Goal: Task Accomplishment & Management: Manage account settings

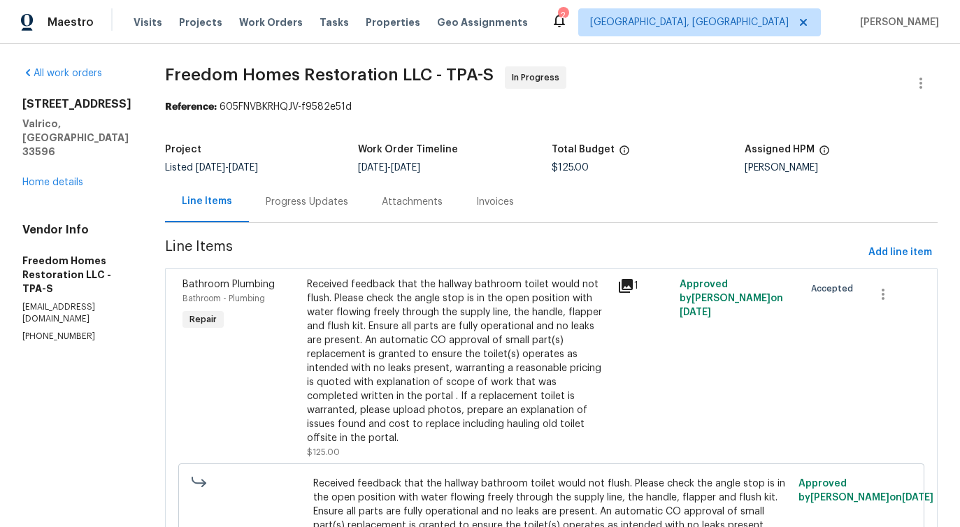
click at [302, 214] on div "Progress Updates" at bounding box center [307, 201] width 116 height 41
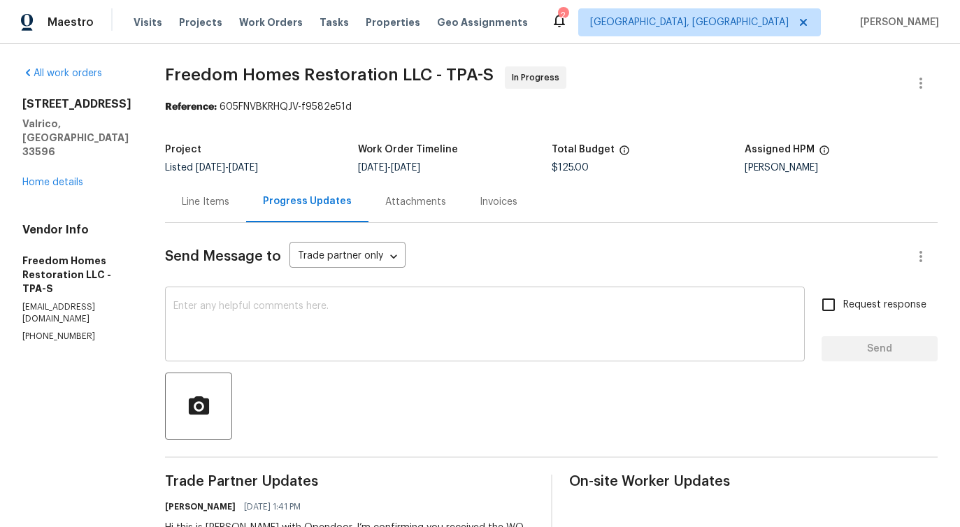
click at [387, 352] on div "x ​" at bounding box center [485, 325] width 640 height 71
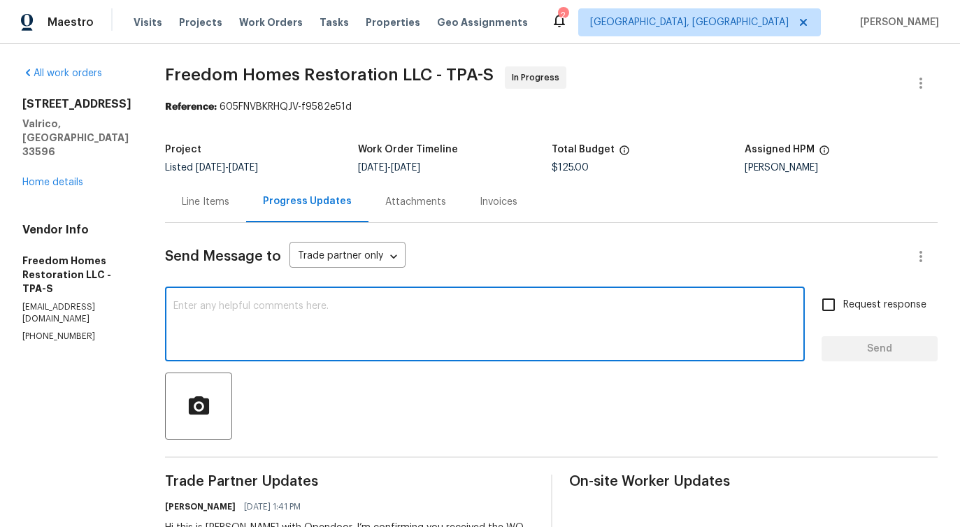
click at [369, 340] on textarea at bounding box center [484, 325] width 623 height 49
type textarea "Do you have any update on the status of the work order?"
click at [831, 307] on input "Request response" at bounding box center [828, 304] width 29 height 29
checkbox input "true"
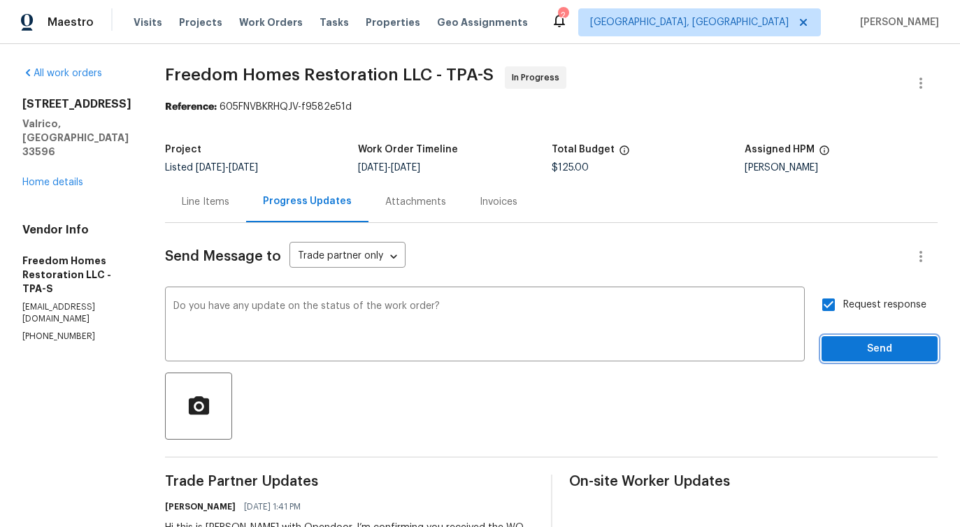
click at [863, 347] on span "Send" at bounding box center [880, 348] width 94 height 17
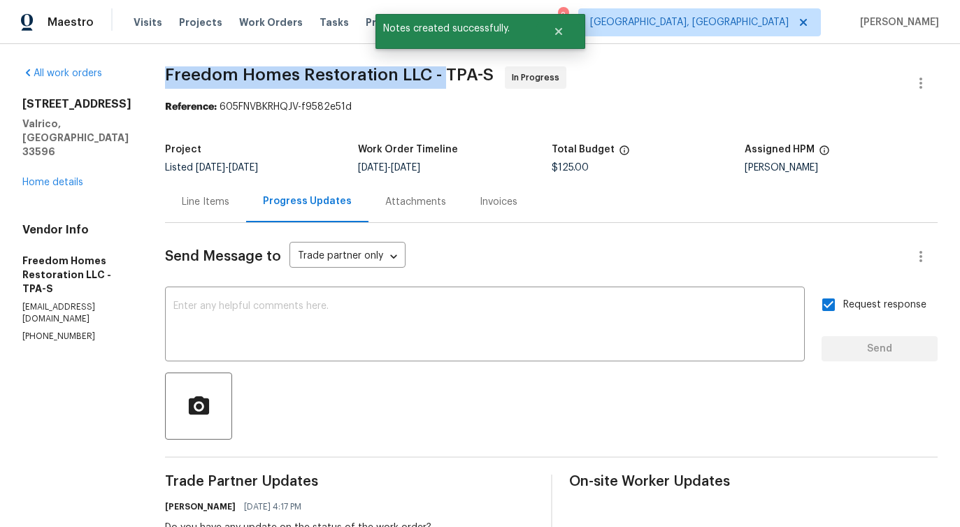
drag, startPoint x: 165, startPoint y: 78, endPoint x: 443, endPoint y: 72, distance: 278.3
click at [443, 72] on div "All work orders 2715 Golf Heights Cir Valrico, FL 33596 Home details Vendor Inf…" at bounding box center [480, 364] width 960 height 640
copy span "Freedom Homes Restoration LLC -"
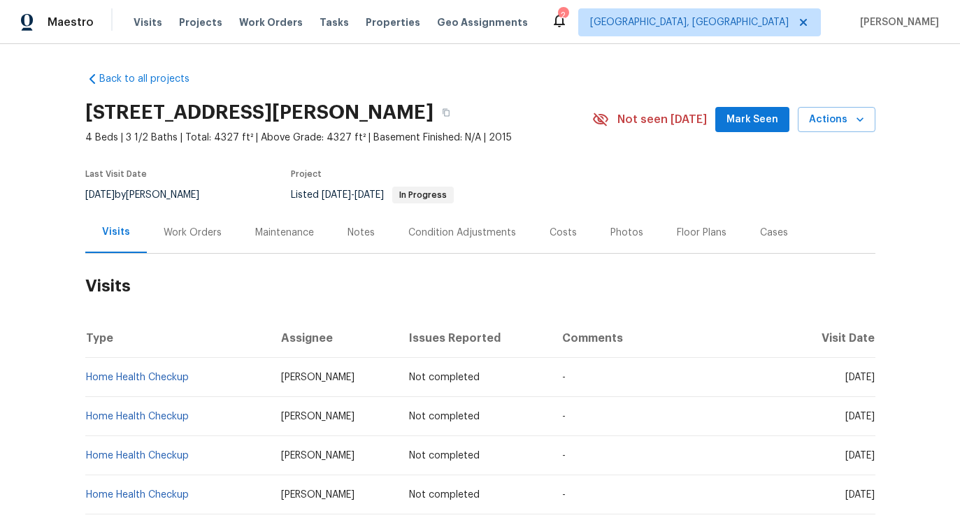
click at [223, 232] on div "Work Orders" at bounding box center [193, 232] width 92 height 41
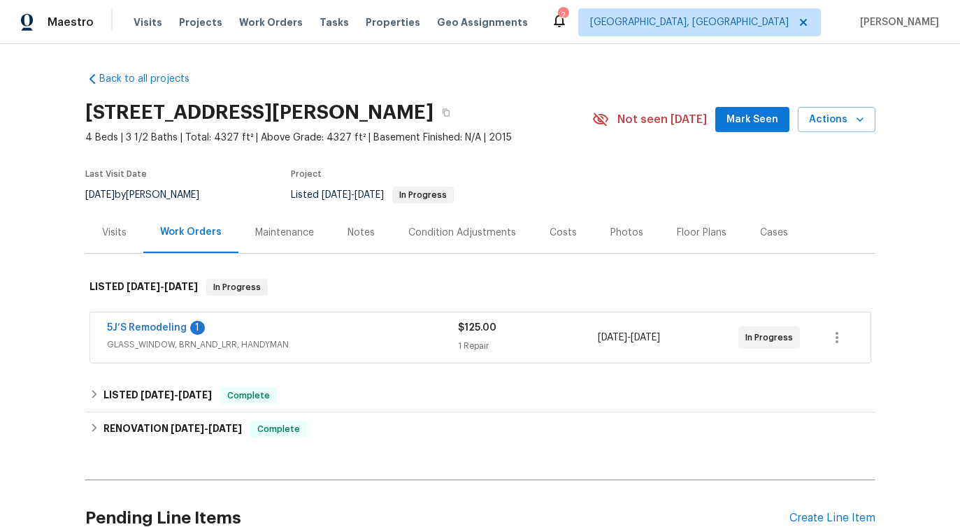
scroll to position [79, 0]
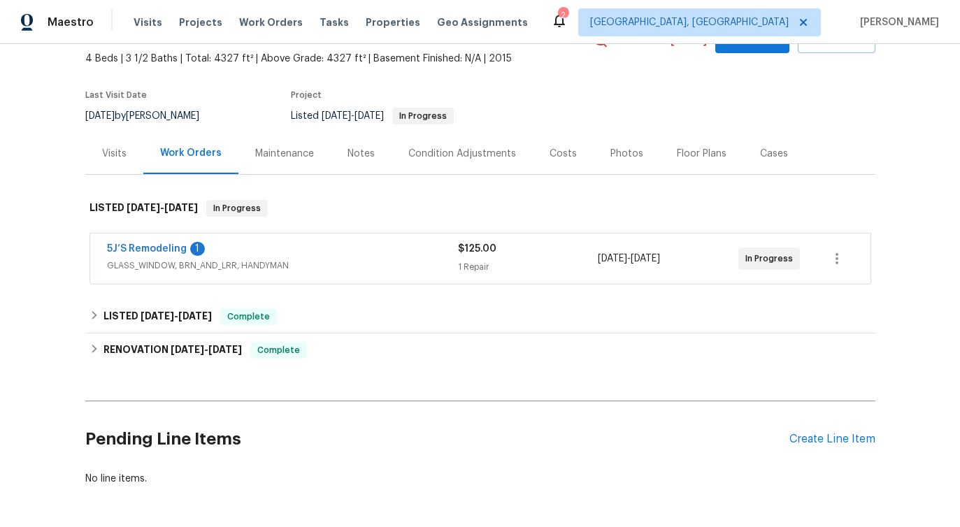
click at [140, 255] on span "5J’S Remodeling" at bounding box center [147, 249] width 80 height 14
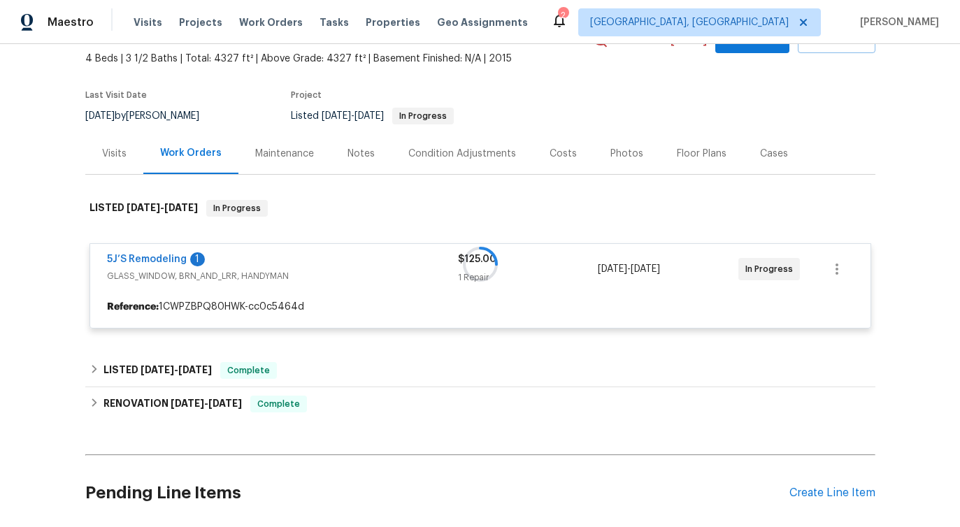
click at [141, 252] on span "5J’S Remodeling" at bounding box center [147, 259] width 80 height 14
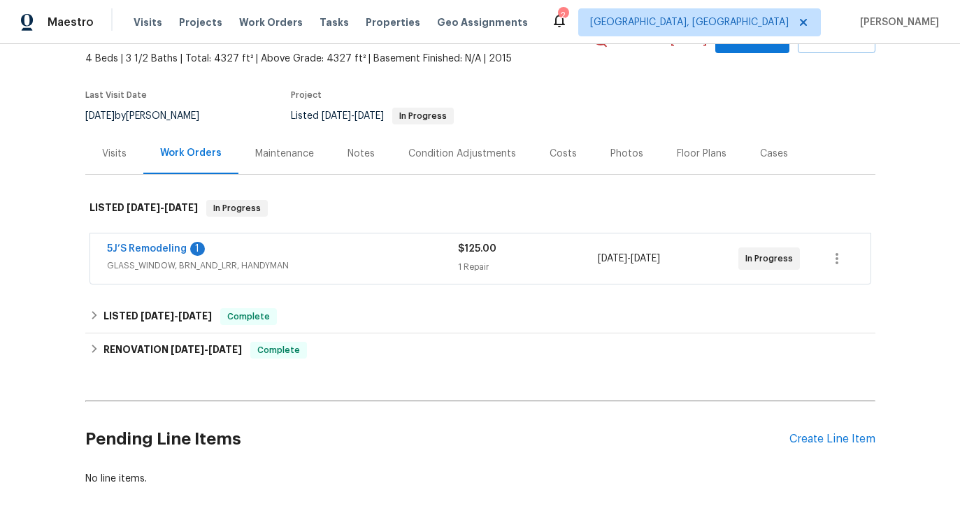
click at [141, 254] on span "5J’S Remodeling" at bounding box center [147, 249] width 80 height 14
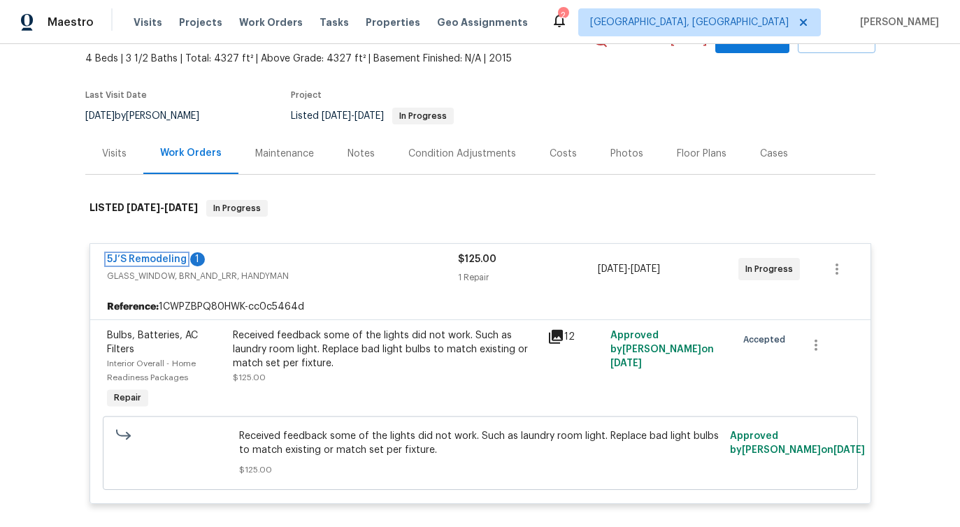
click at [141, 254] on link "5J’S Remodeling" at bounding box center [147, 259] width 80 height 10
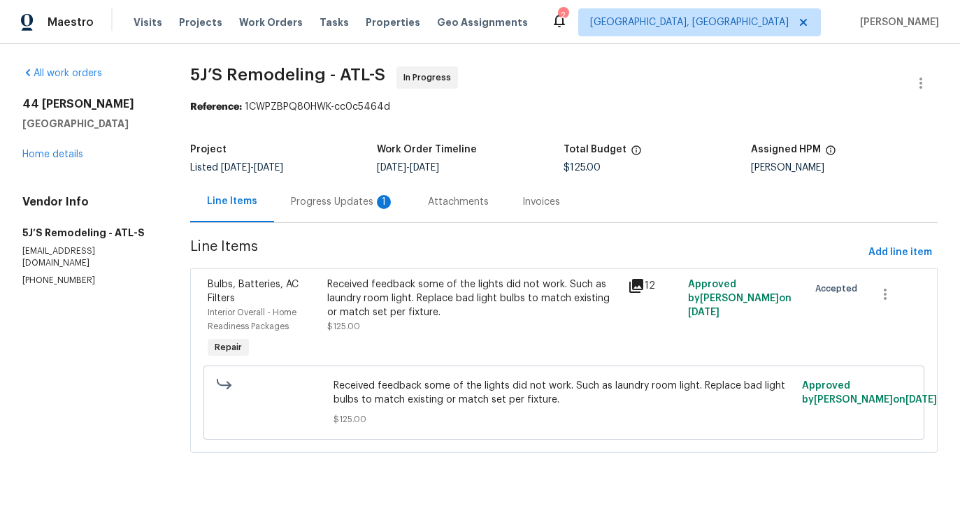
click at [339, 206] on div "Progress Updates 1" at bounding box center [342, 202] width 103 height 14
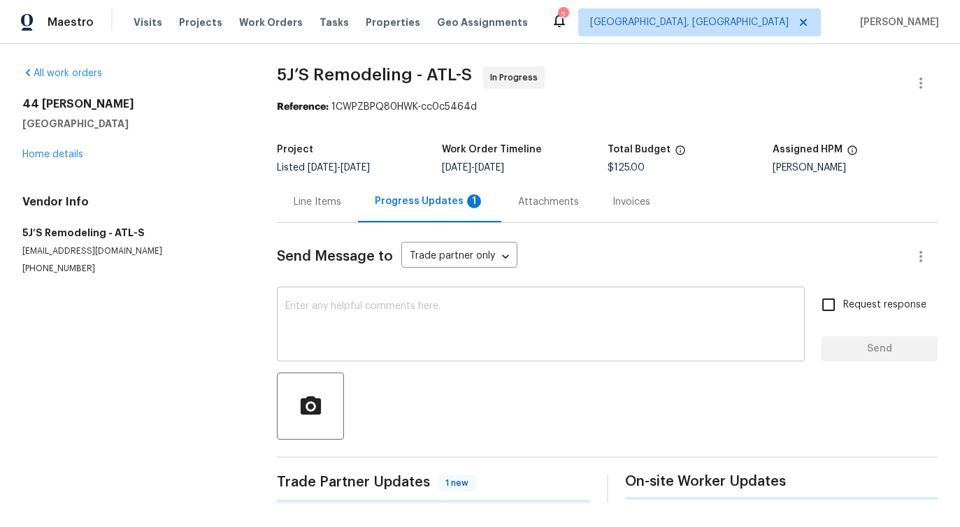
click at [347, 305] on textarea at bounding box center [540, 325] width 511 height 49
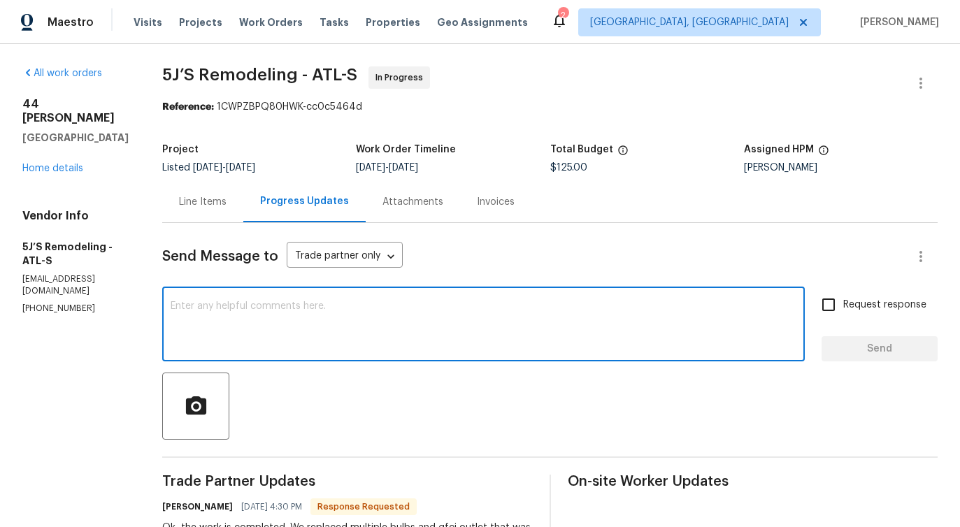
click at [191, 206] on div "Line Items" at bounding box center [203, 202] width 48 height 14
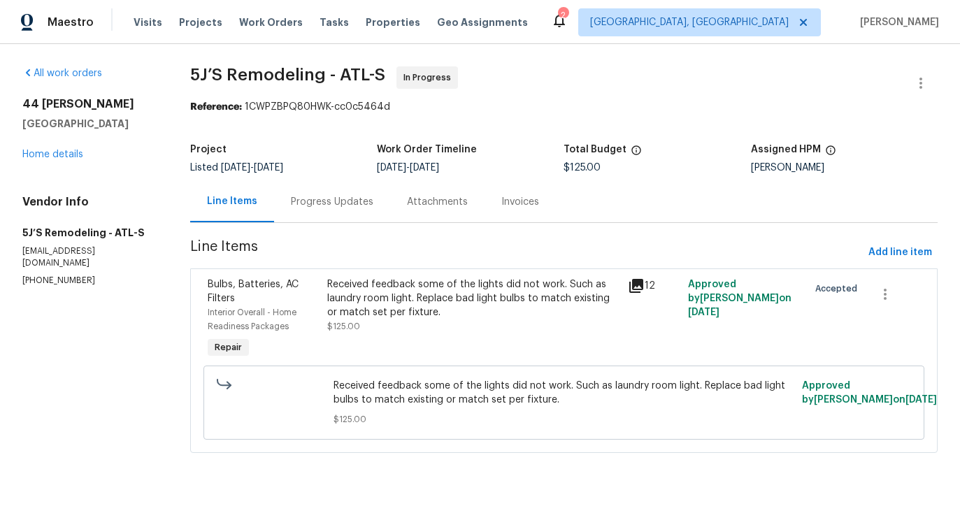
click at [463, 301] on div "Received feedback some of the lights did not work. Such as laundry room light. …" at bounding box center [473, 299] width 292 height 42
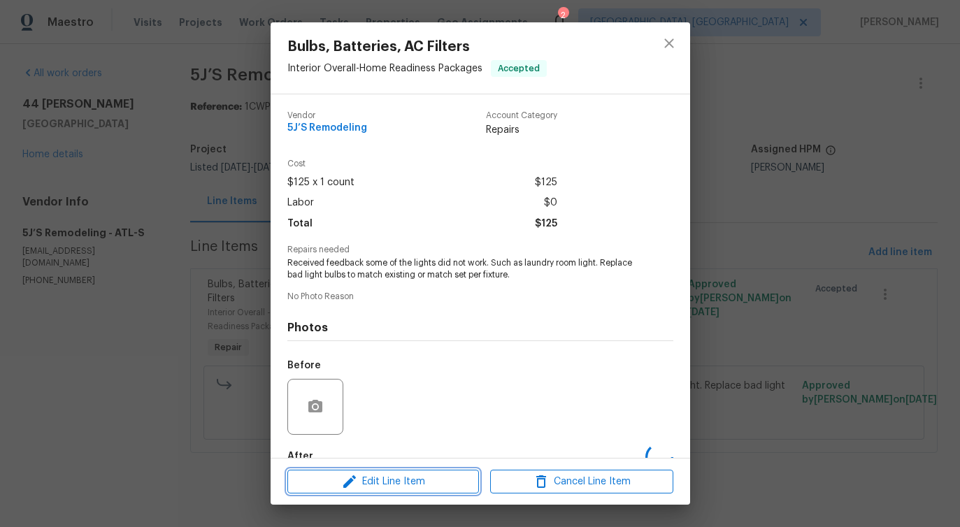
click at [379, 477] on span "Edit Line Item" at bounding box center [383, 481] width 183 height 17
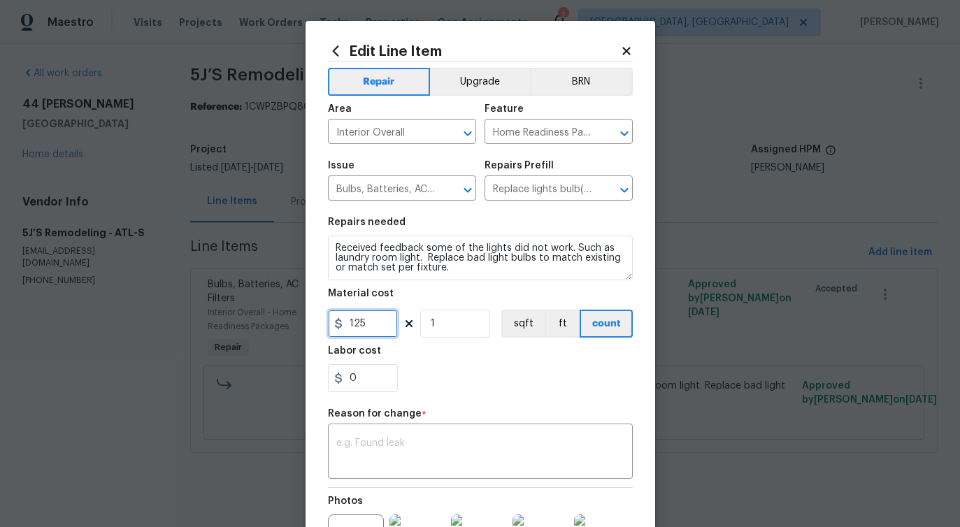
click at [357, 326] on input "125" at bounding box center [363, 324] width 70 height 28
type input "350"
click at [422, 445] on textarea at bounding box center [480, 452] width 288 height 29
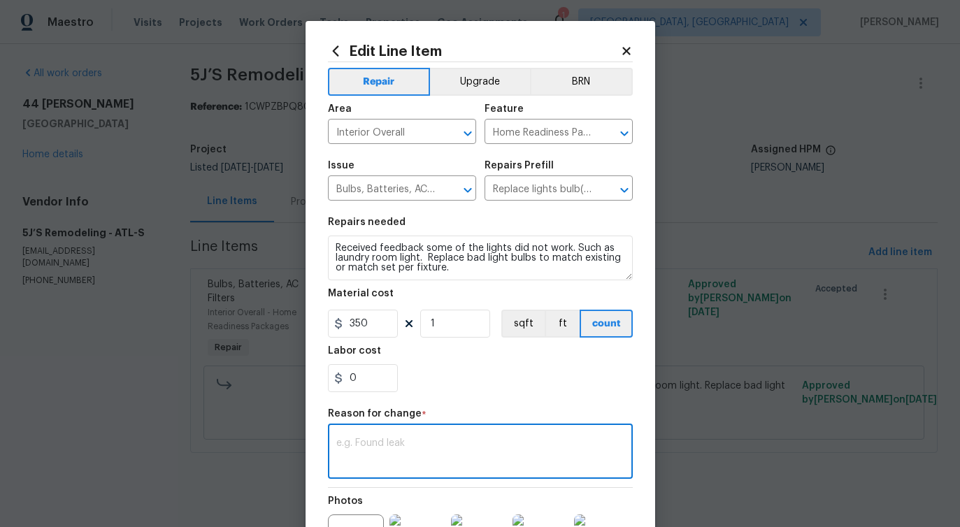
paste textarea "(PS) Updated per vendor's final cost."
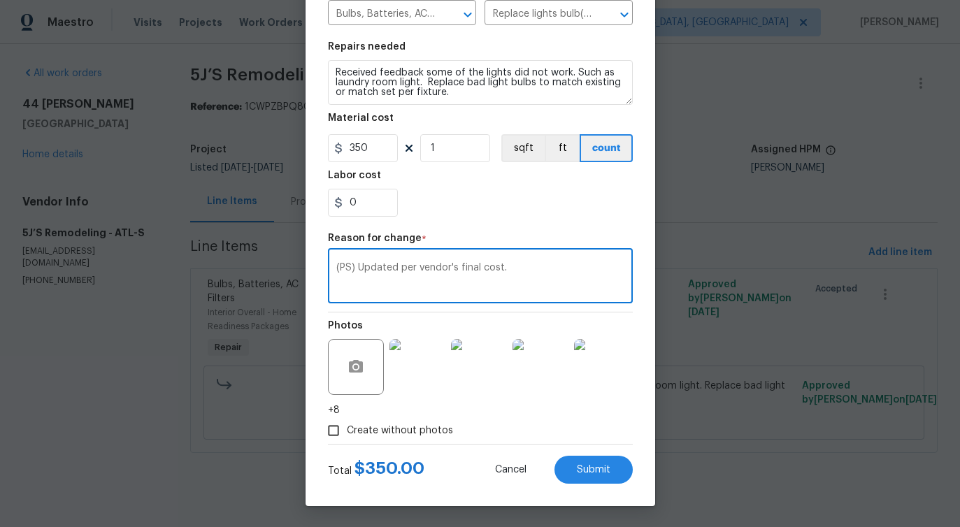
type textarea "(PS) Updated per vendor's final cost."
click at [590, 484] on div "Edit Line Item Repair Upgrade BRN Area Interior Overall ​ Feature Home Readines…" at bounding box center [481, 176] width 350 height 661
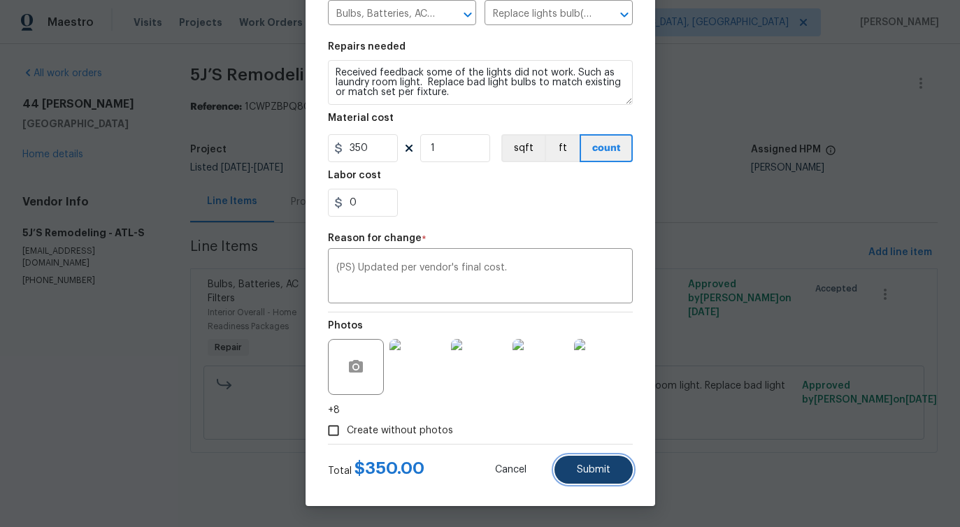
click at [595, 470] on span "Submit" at bounding box center [594, 470] width 34 height 10
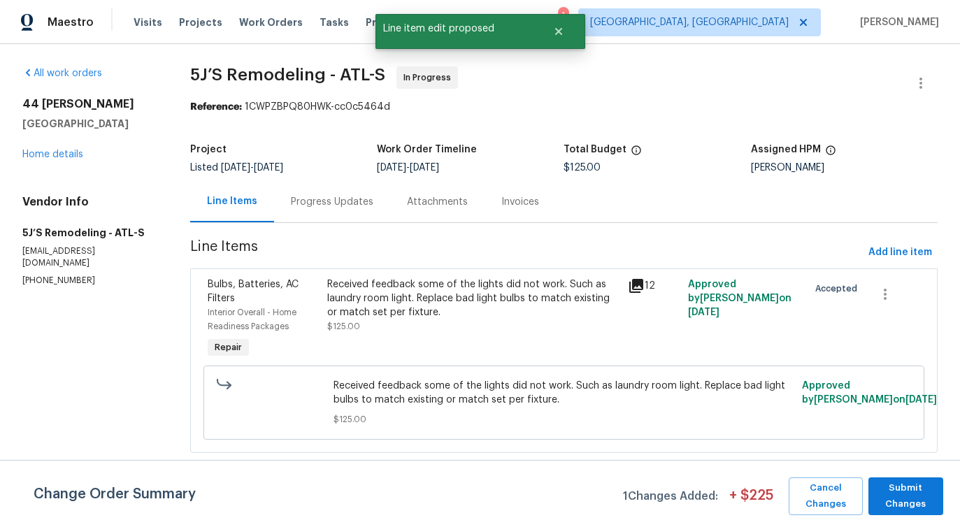
scroll to position [0, 0]
click at [904, 510] on span "Submit Changes" at bounding box center [905, 496] width 61 height 32
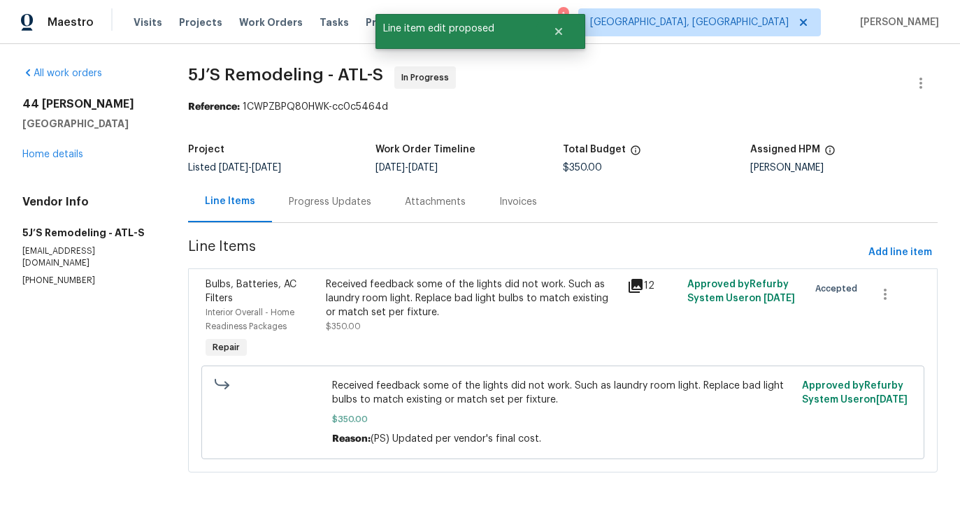
click at [326, 206] on div "Progress Updates" at bounding box center [330, 202] width 82 height 14
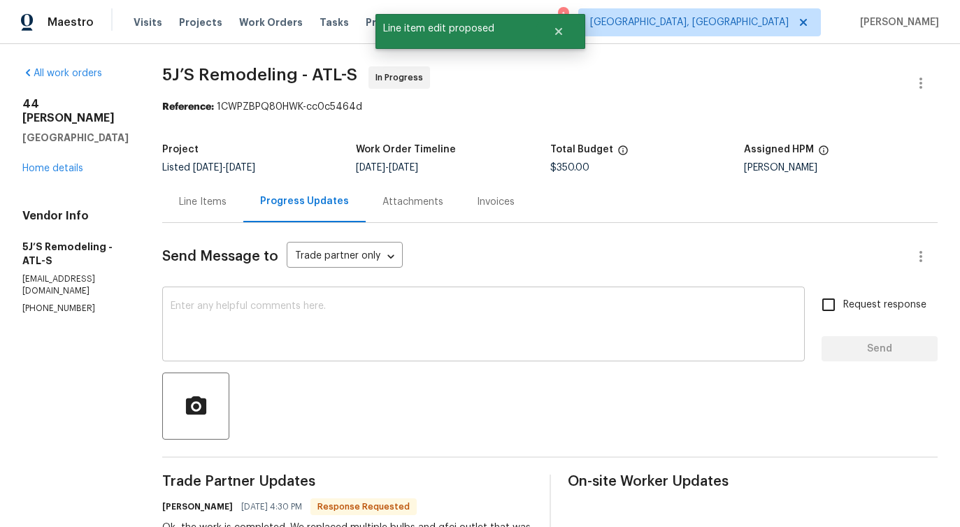
click at [357, 340] on textarea at bounding box center [484, 325] width 626 height 49
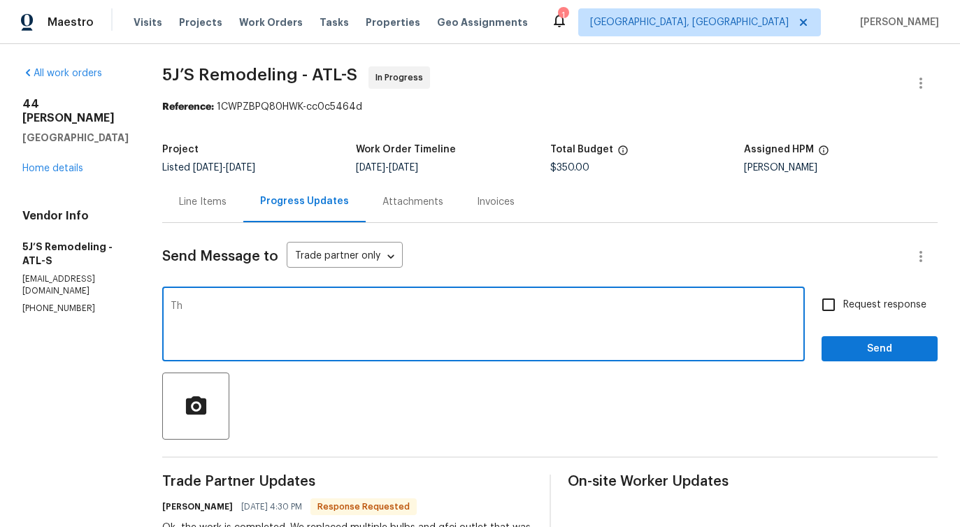
type textarea "T"
click at [204, 194] on div "Line Items" at bounding box center [202, 201] width 81 height 41
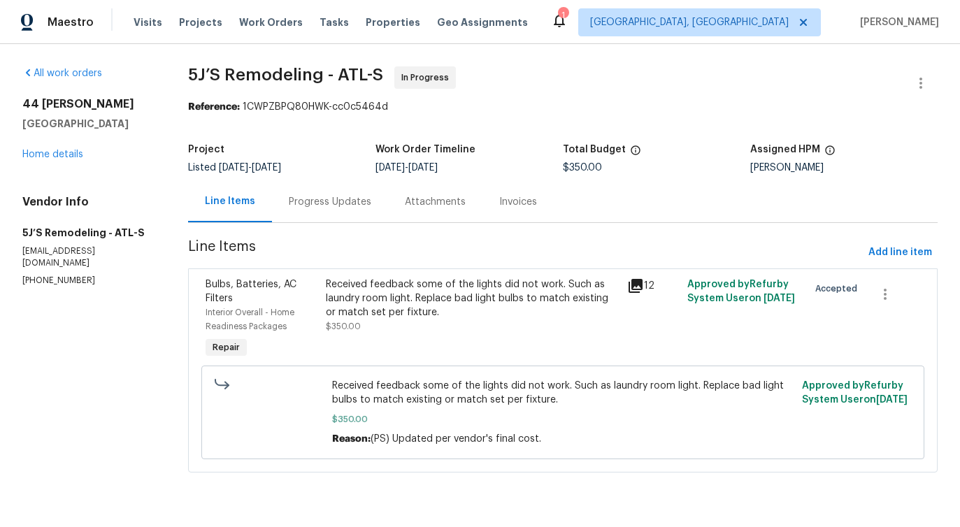
click at [411, 317] on div "Received feedback some of the lights did not work. Such as laundry room light. …" at bounding box center [472, 299] width 293 height 42
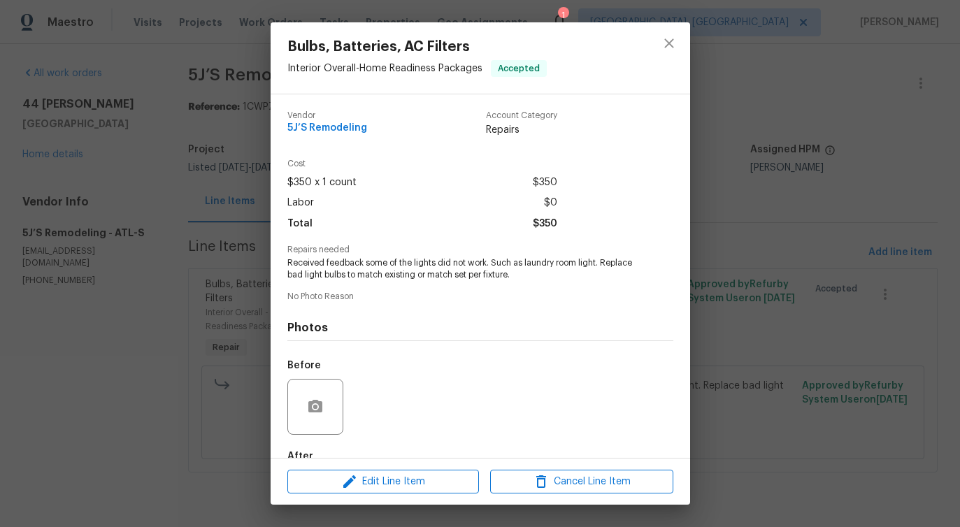
scroll to position [82, 0]
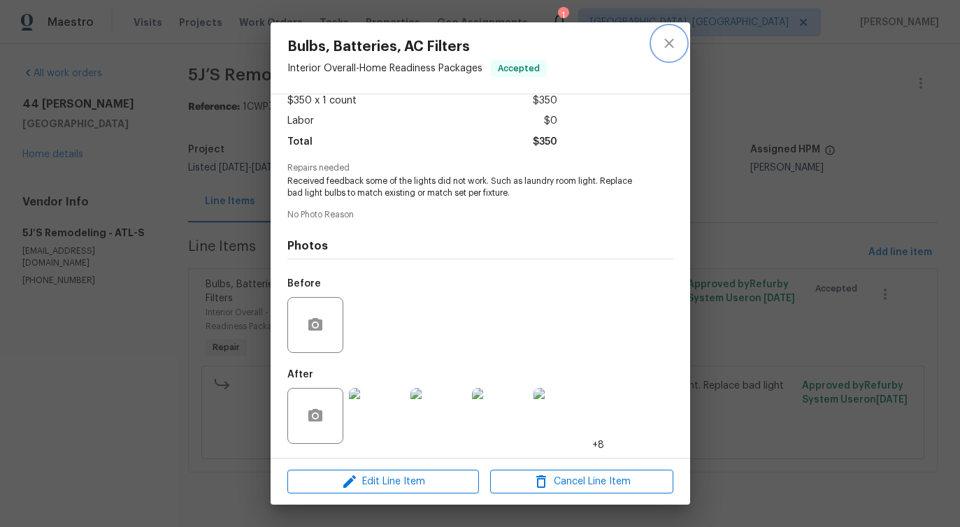
click at [668, 42] on icon "close" at bounding box center [669, 43] width 17 height 17
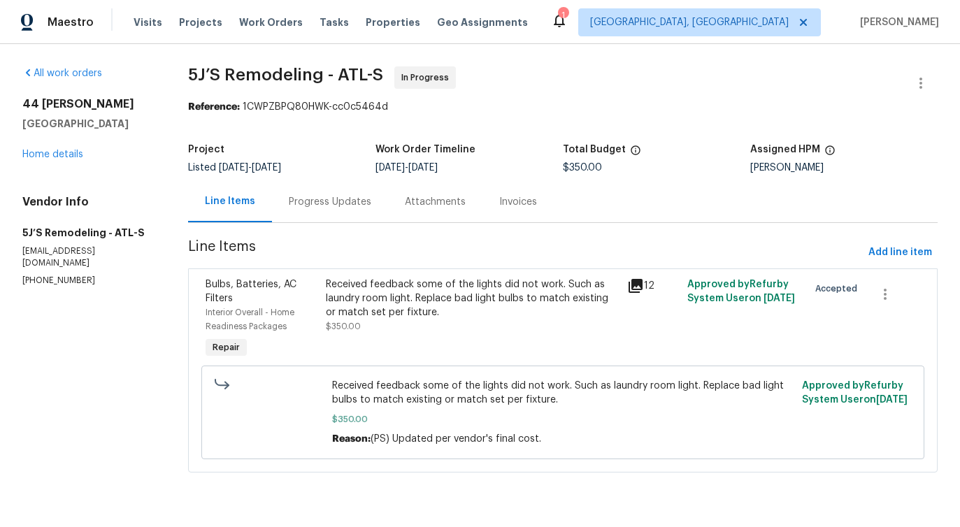
click at [329, 208] on div "Progress Updates" at bounding box center [330, 202] width 82 height 14
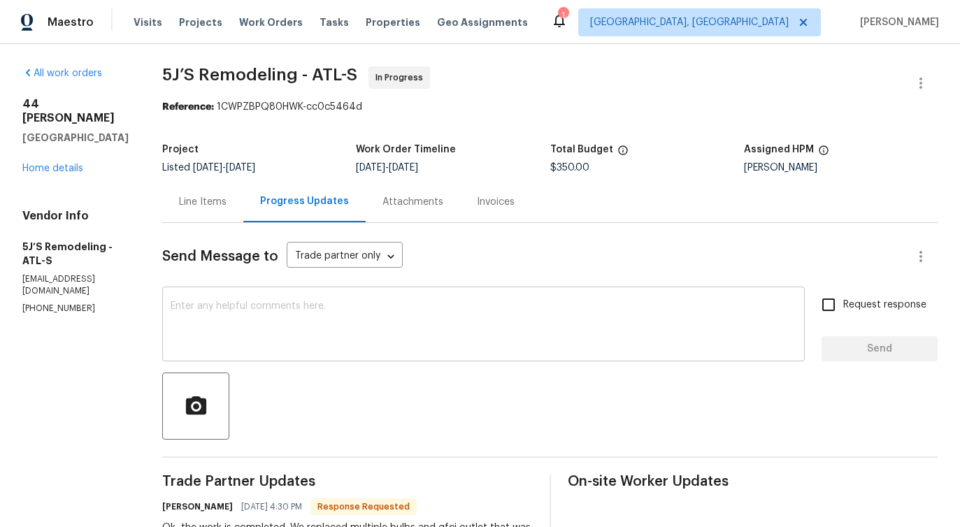
click at [396, 334] on textarea at bounding box center [484, 325] width 626 height 49
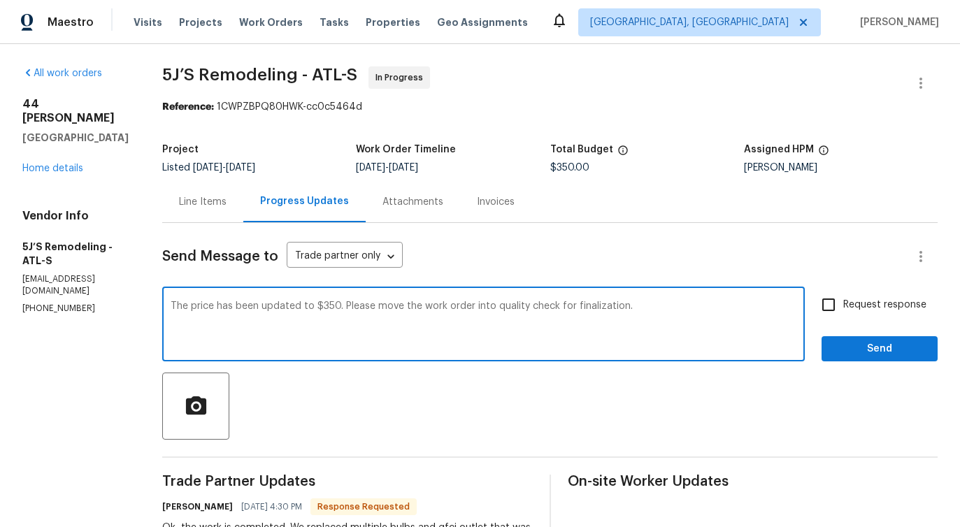
type textarea "The price has been updated to $350. Please move the work order into quality che…"
click at [833, 308] on input "Request response" at bounding box center [828, 304] width 29 height 29
checkbox input "true"
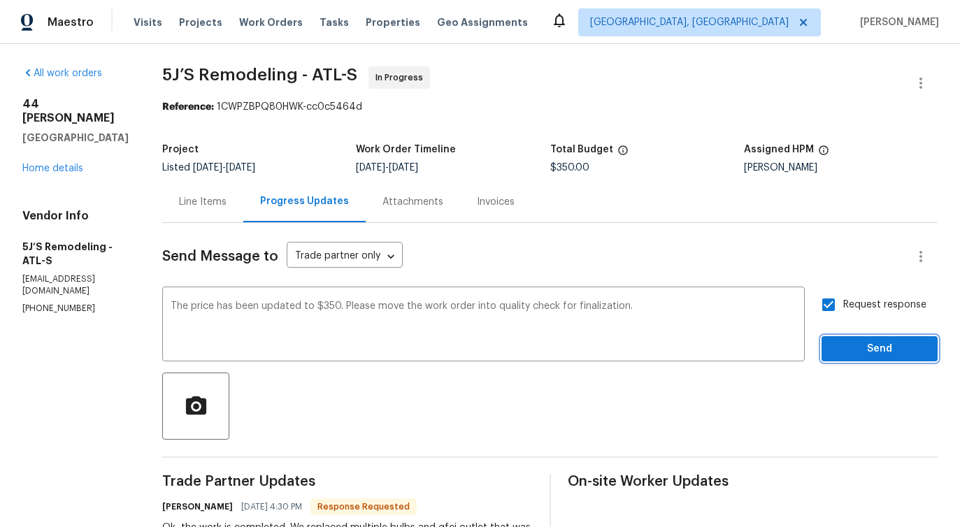
click at [861, 350] on span "Send" at bounding box center [880, 348] width 94 height 17
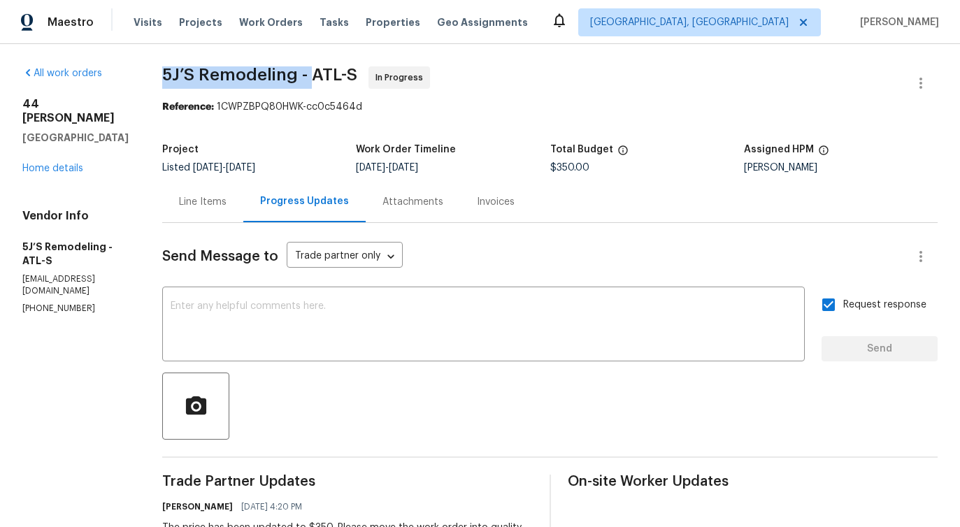
drag, startPoint x: 163, startPoint y: 73, endPoint x: 315, endPoint y: 71, distance: 152.4
click at [315, 71] on div "All work orders 44 Fendley Trce Newnan, GA 30263 Home details Vendor Info 5J’S …" at bounding box center [480, 528] width 960 height 969
copy span "5J’S Remodeling -"
click at [52, 164] on link "Home details" at bounding box center [52, 169] width 61 height 10
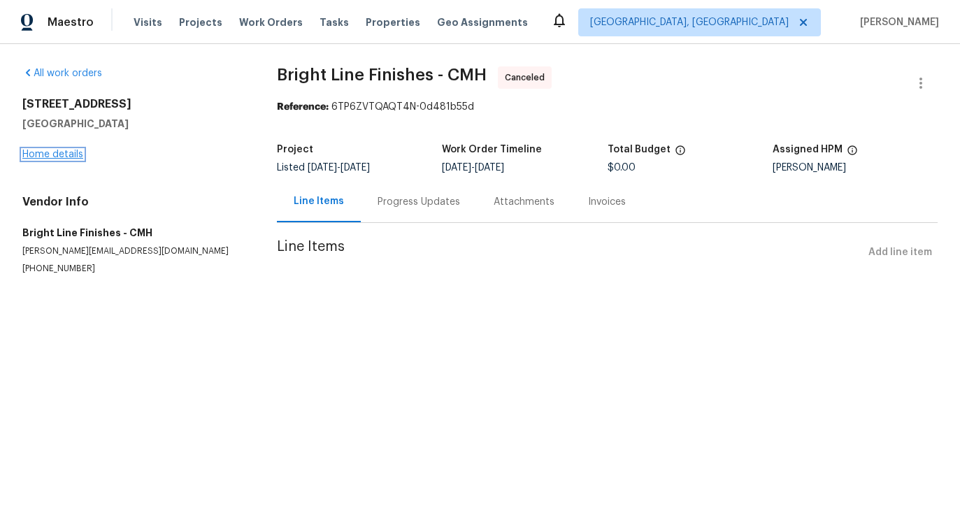
click at [62, 158] on link "Home details" at bounding box center [52, 155] width 61 height 10
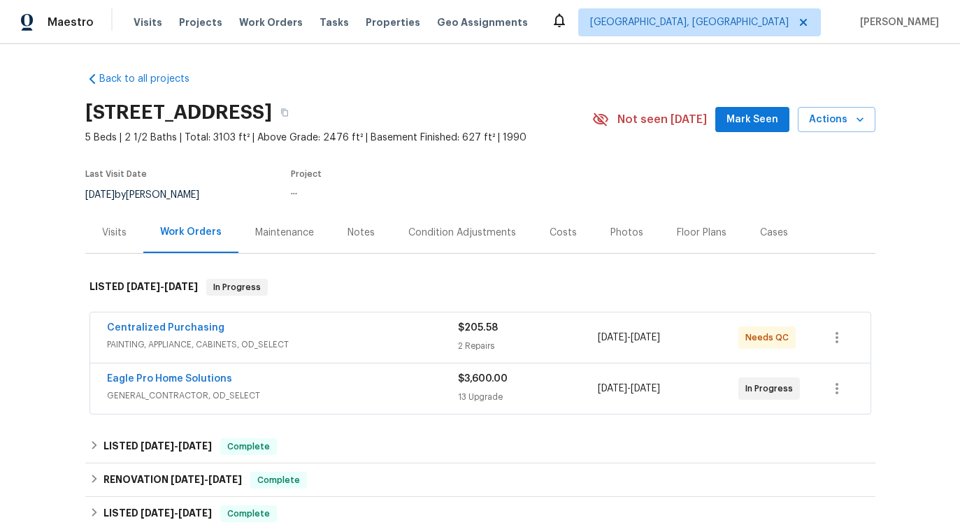
scroll to position [6, 0]
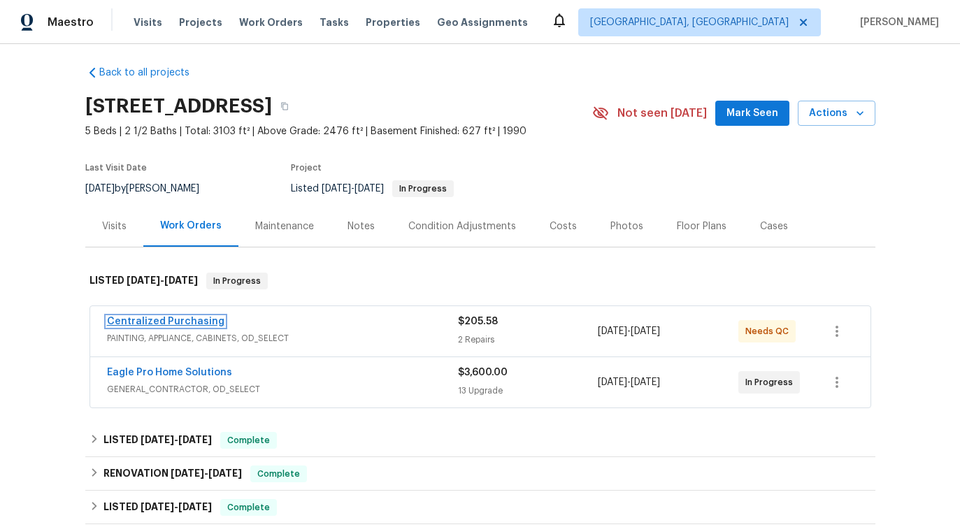
click at [180, 320] on link "Centralized Purchasing" at bounding box center [165, 322] width 117 height 10
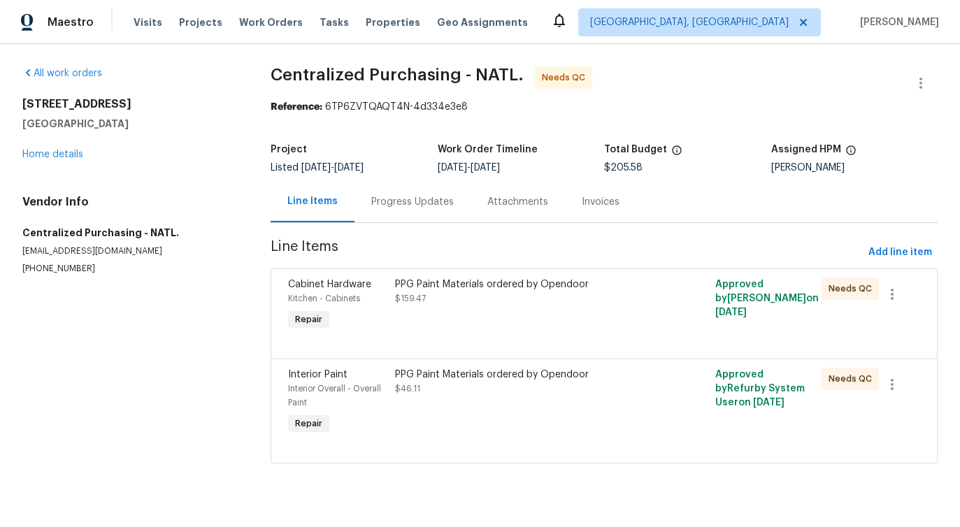
click at [361, 217] on div "Progress Updates" at bounding box center [412, 201] width 116 height 41
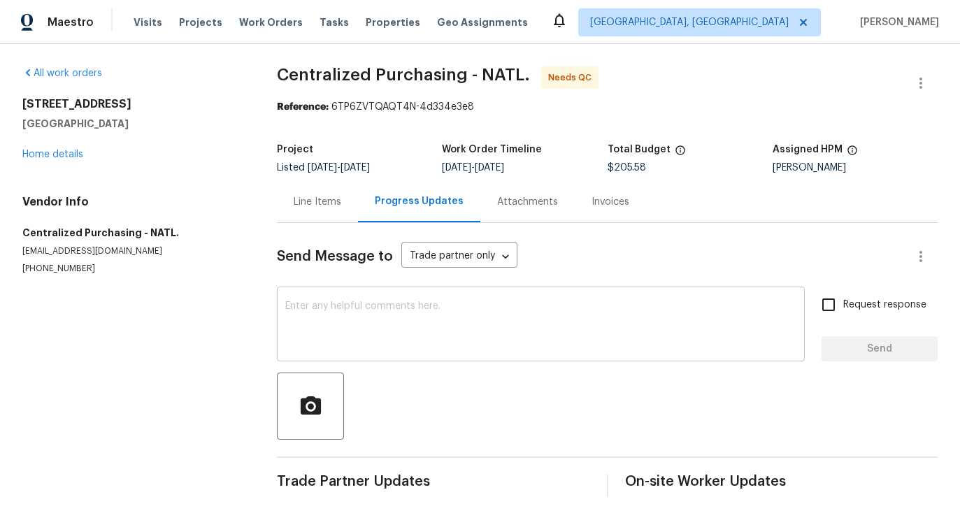
click at [375, 331] on textarea at bounding box center [540, 325] width 511 height 49
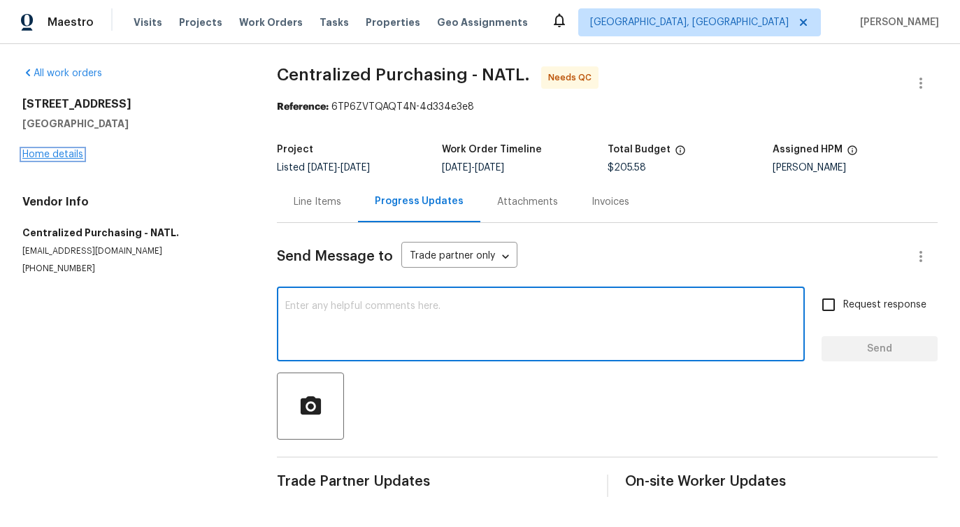
click at [50, 154] on link "Home details" at bounding box center [52, 155] width 61 height 10
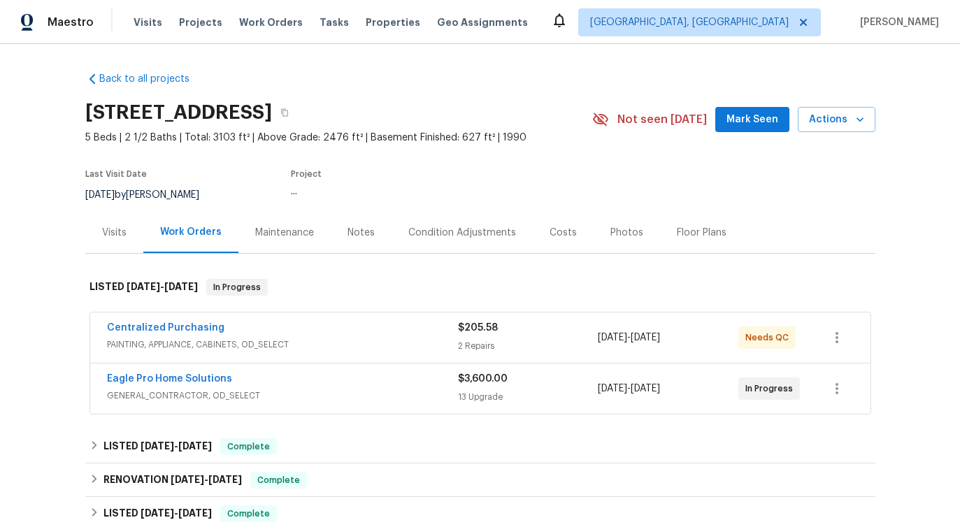
scroll to position [127, 0]
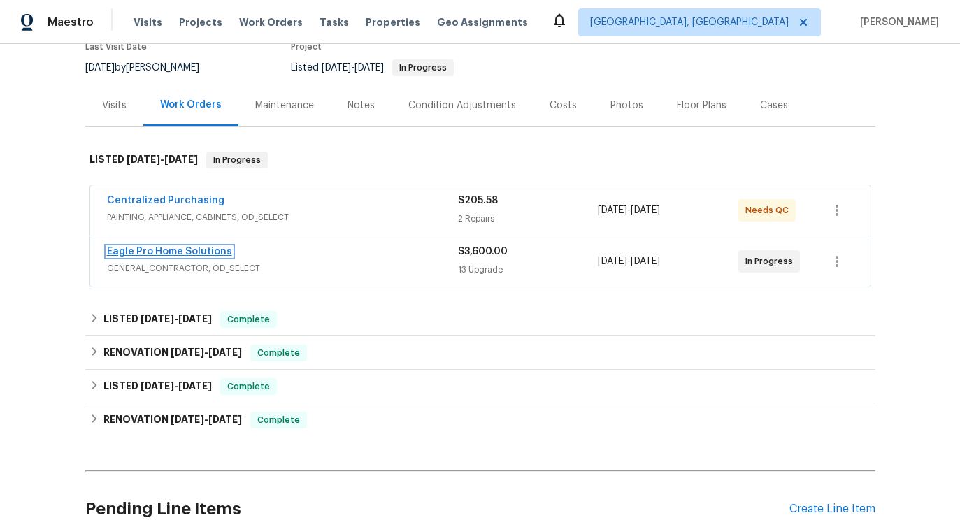
click at [173, 248] on link "Eagle Pro Home Solutions" at bounding box center [169, 252] width 125 height 10
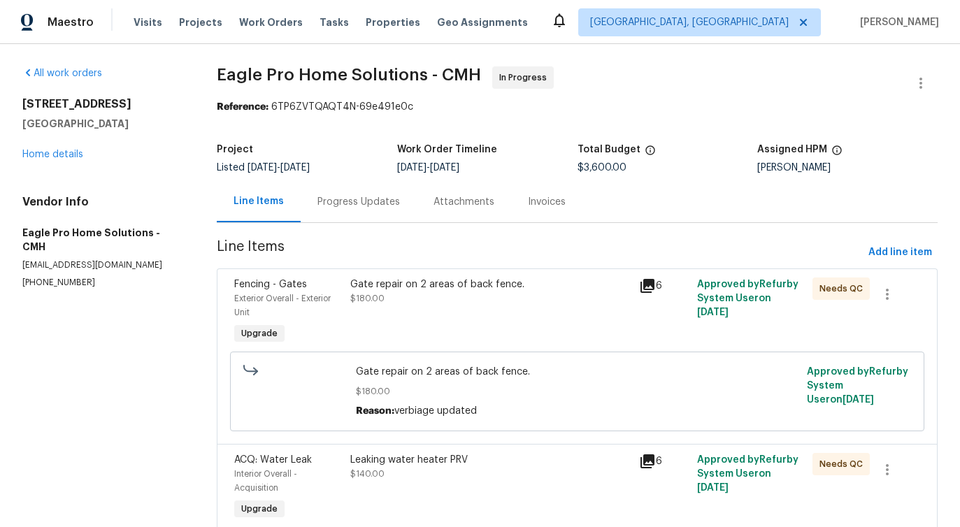
click at [340, 213] on div "Progress Updates" at bounding box center [359, 201] width 116 height 41
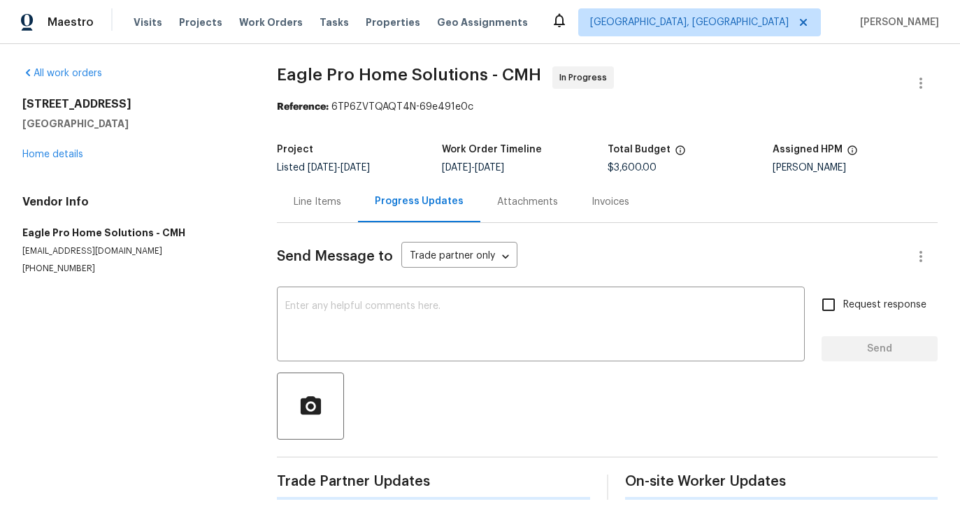
click at [370, 364] on div "Send Message to Trade partner only Trade partner only ​ x ​ Request response Se…" at bounding box center [607, 361] width 661 height 277
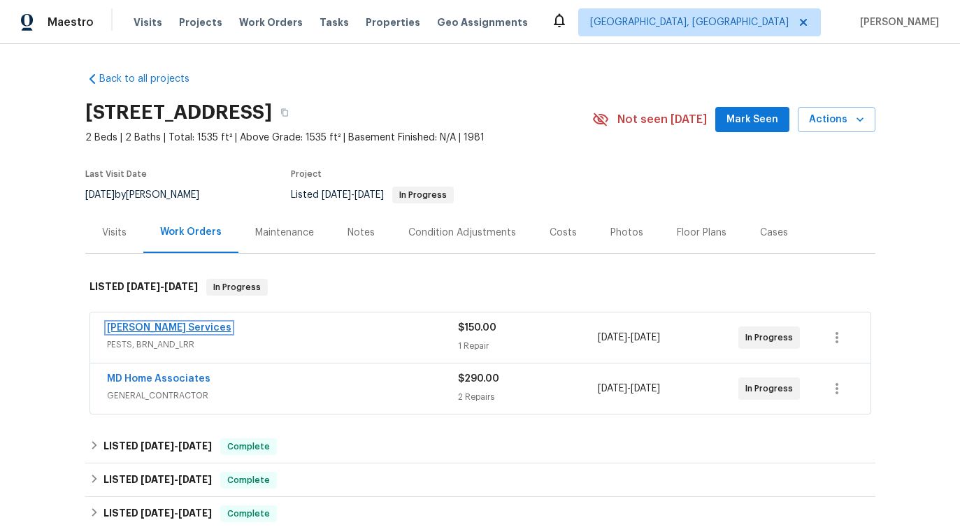
click at [147, 331] on link "Massey Services" at bounding box center [169, 328] width 124 height 10
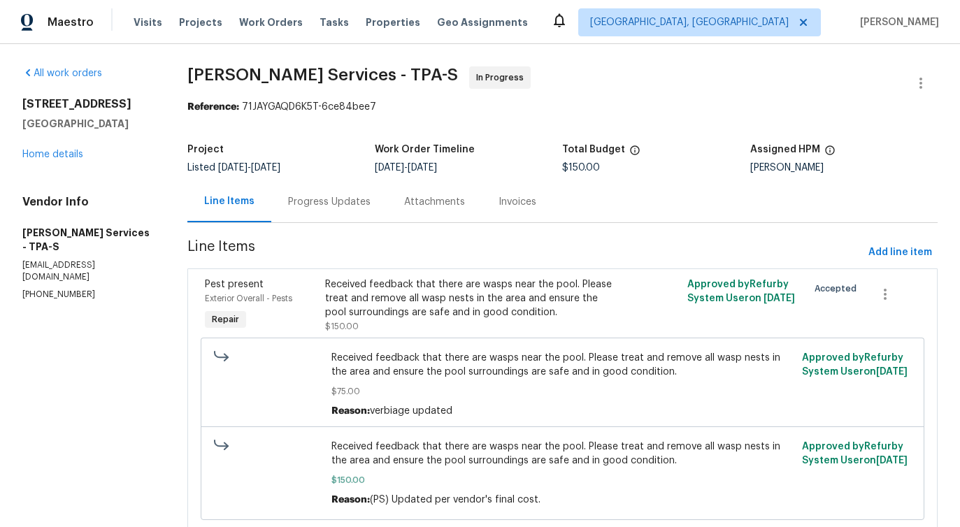
click at [362, 208] on div "Progress Updates" at bounding box center [329, 202] width 82 height 14
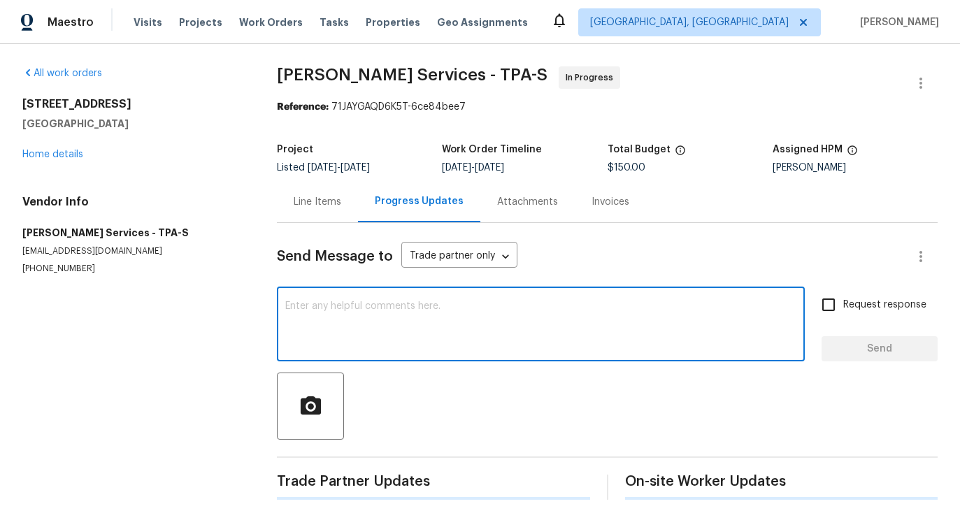
click at [361, 316] on textarea at bounding box center [540, 325] width 511 height 49
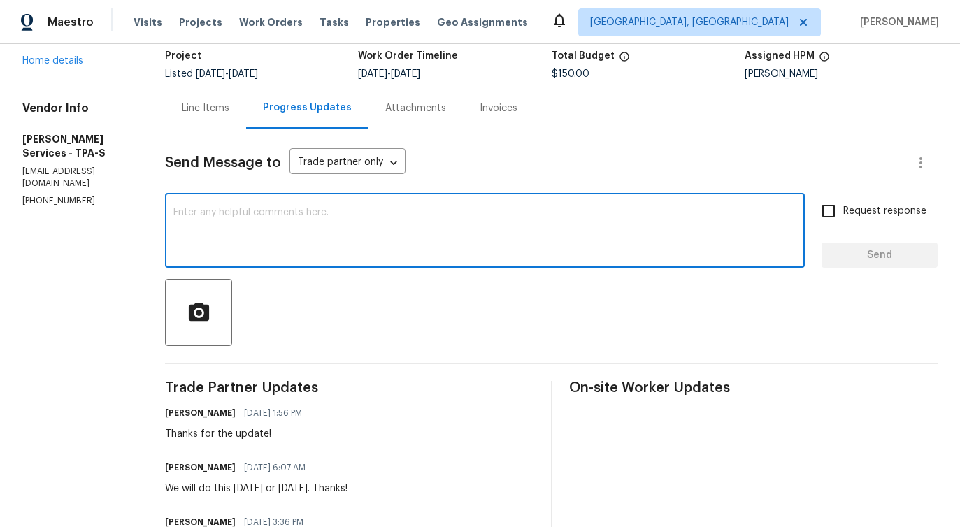
scroll to position [55, 0]
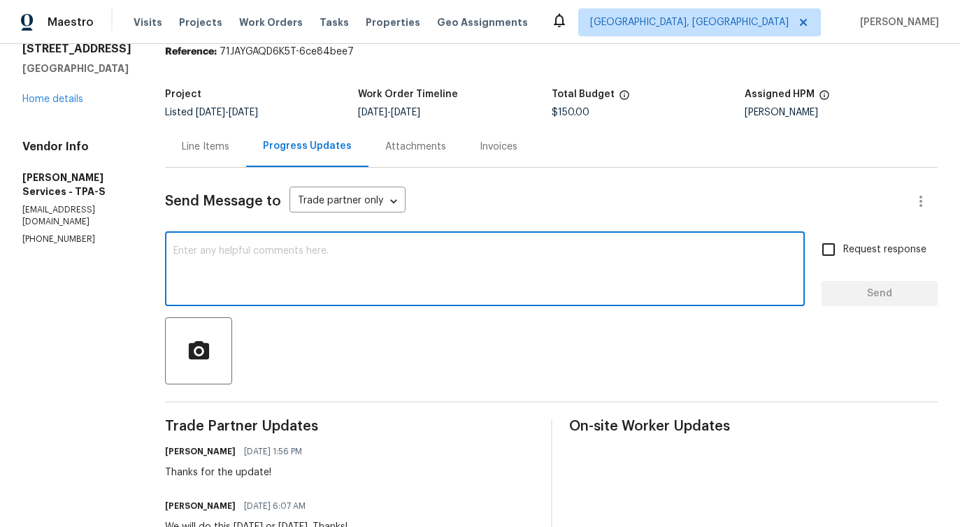
click at [505, 256] on textarea at bounding box center [484, 270] width 623 height 49
paste textarea "Would you kindly provide us with an update regarding the progress of the work o…"
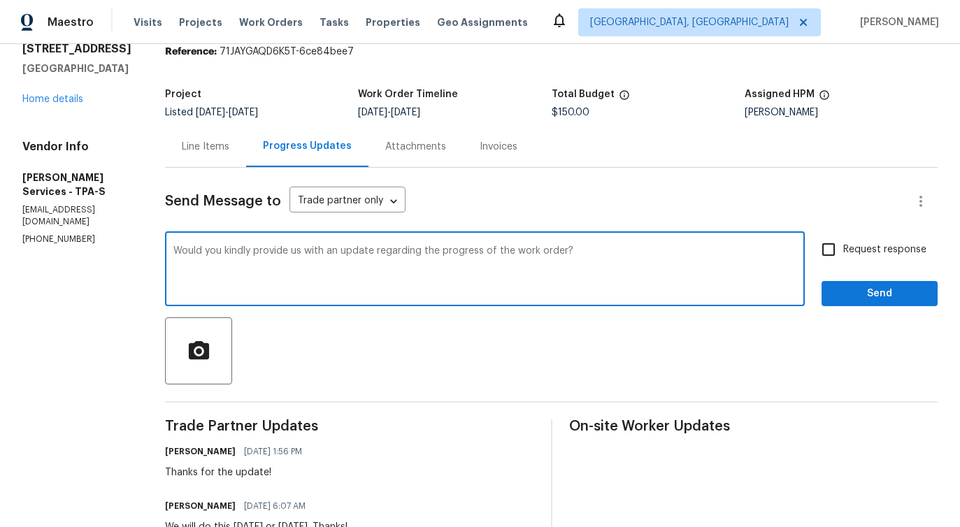
scroll to position [0, 0]
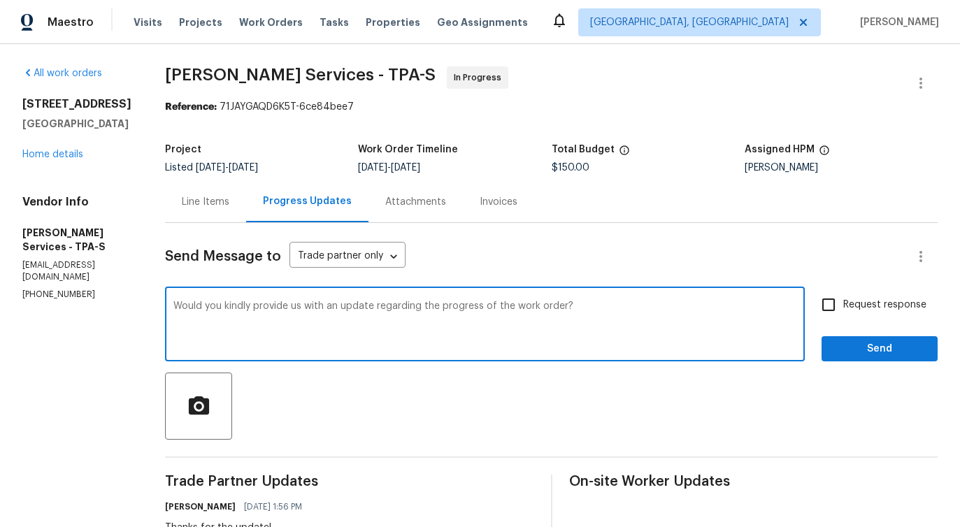
type textarea "Would you kindly provide us with an update regarding the progress of the work o…"
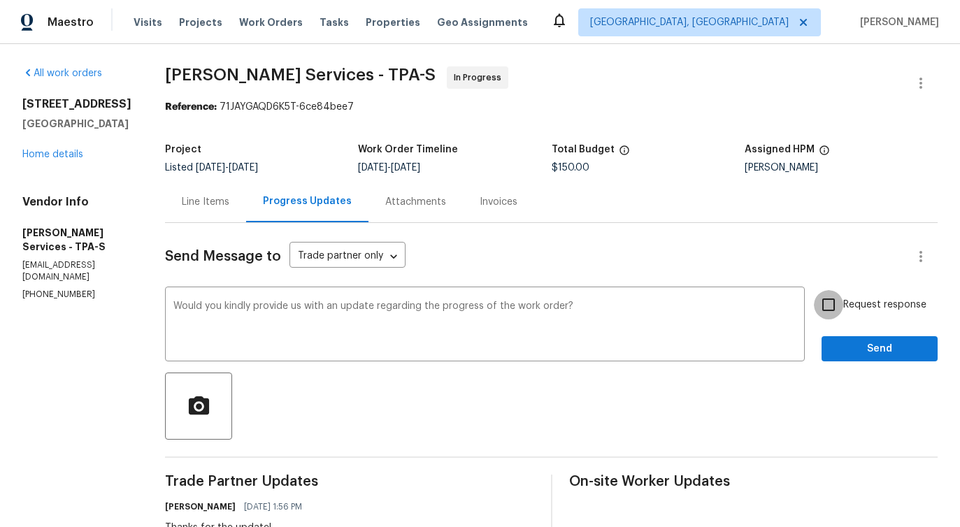
click at [829, 310] on input "Request response" at bounding box center [828, 304] width 29 height 29
checkbox input "true"
click at [879, 342] on span "Send" at bounding box center [880, 348] width 94 height 17
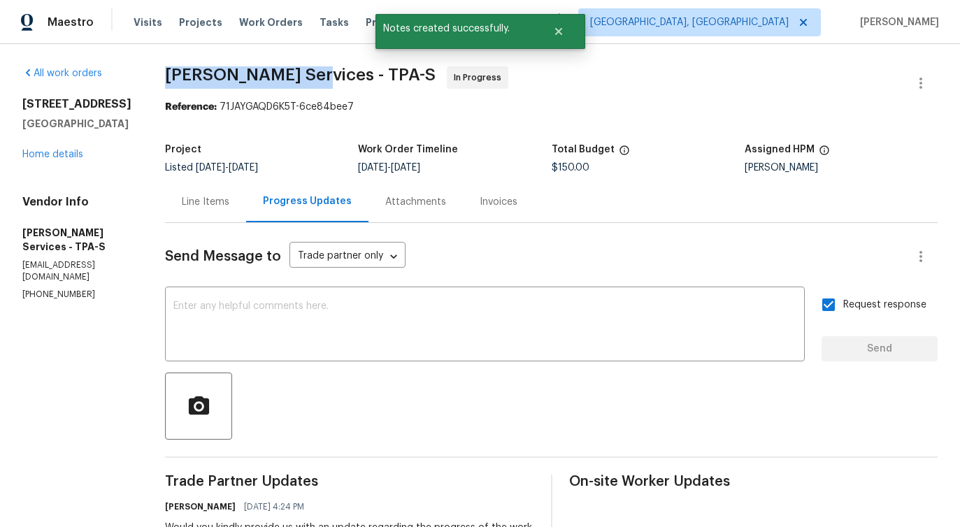
drag, startPoint x: 206, startPoint y: 77, endPoint x: 350, endPoint y: 78, distance: 143.3
copy span "Massey Services -"
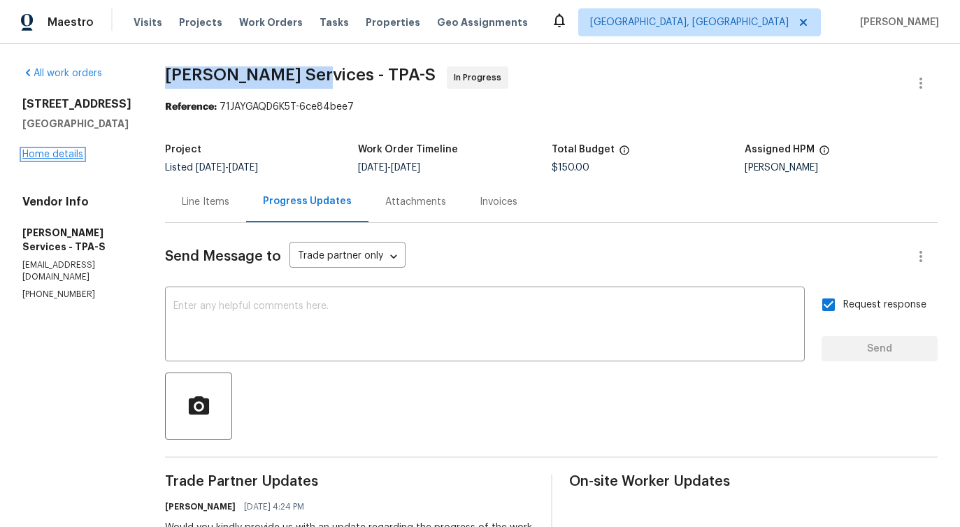
click at [50, 157] on link "Home details" at bounding box center [52, 155] width 61 height 10
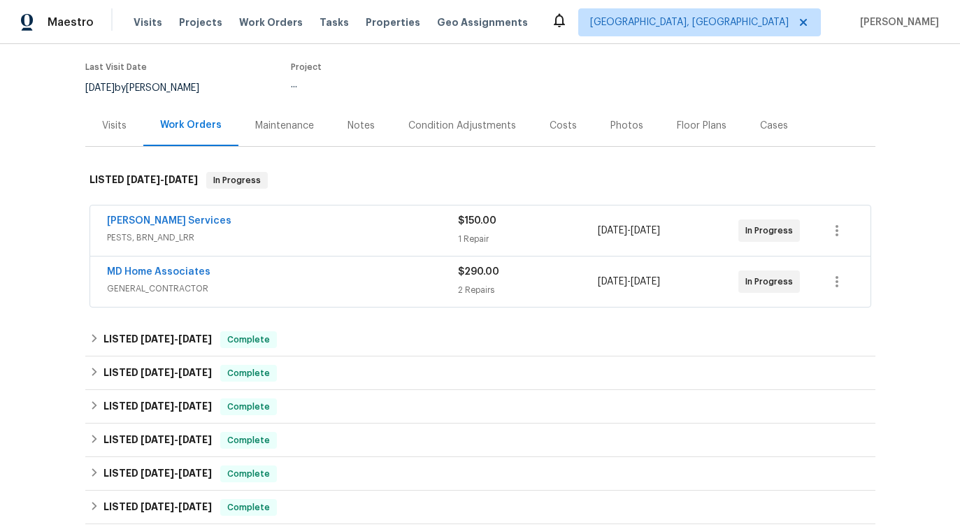
scroll to position [113, 0]
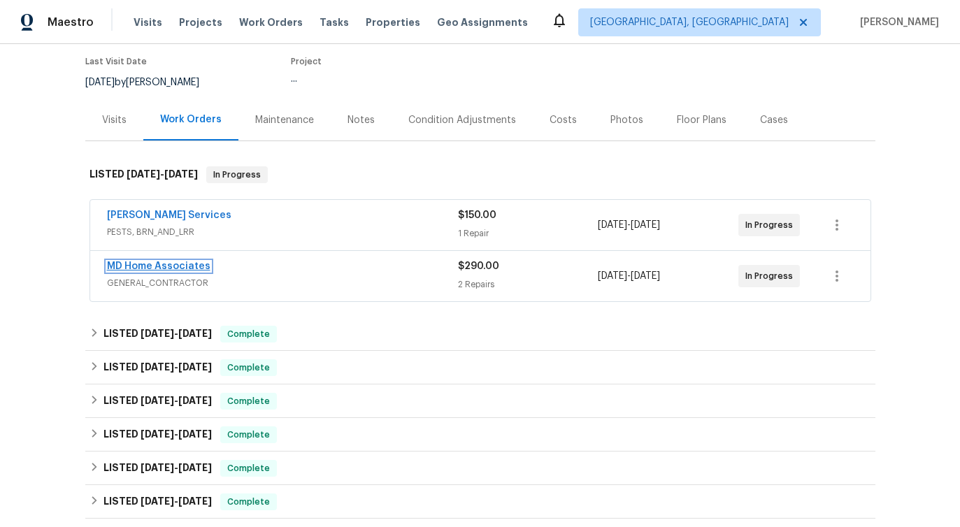
click at [143, 266] on link "MD Home Associates" at bounding box center [158, 266] width 103 height 10
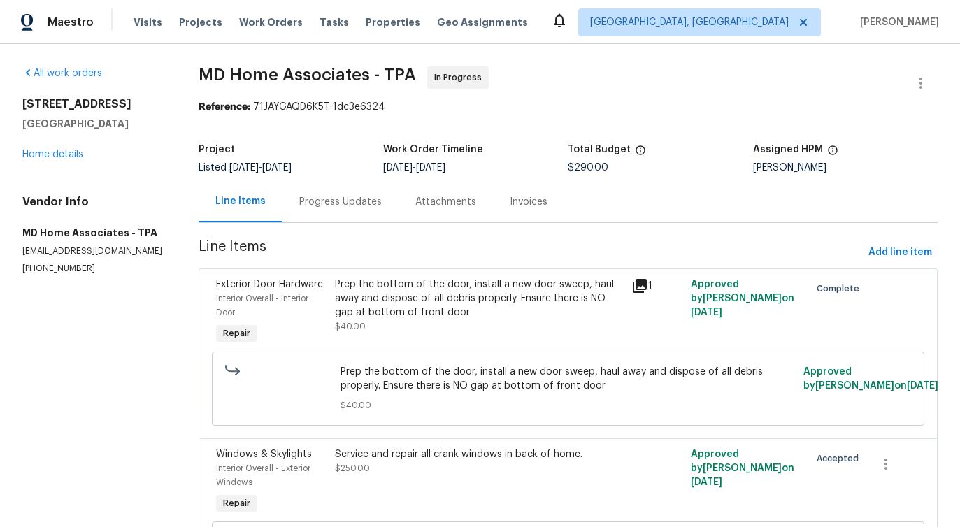
click at [369, 203] on div "Progress Updates" at bounding box center [340, 202] width 82 height 14
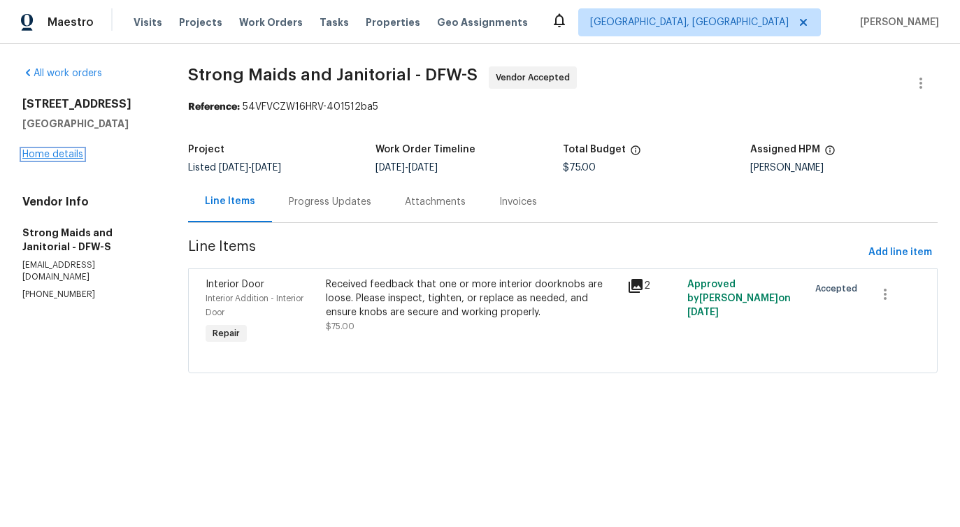
click at [71, 151] on link "Home details" at bounding box center [52, 155] width 61 height 10
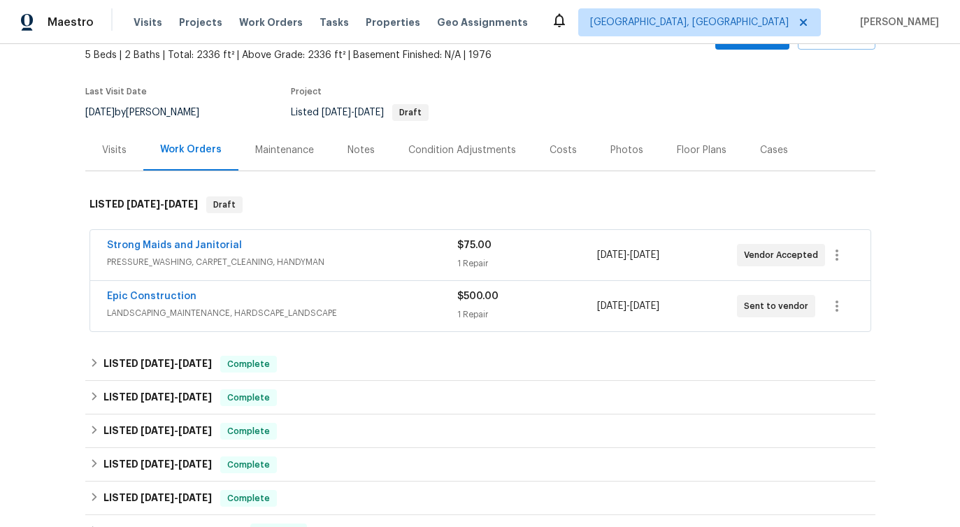
scroll to position [103, 0]
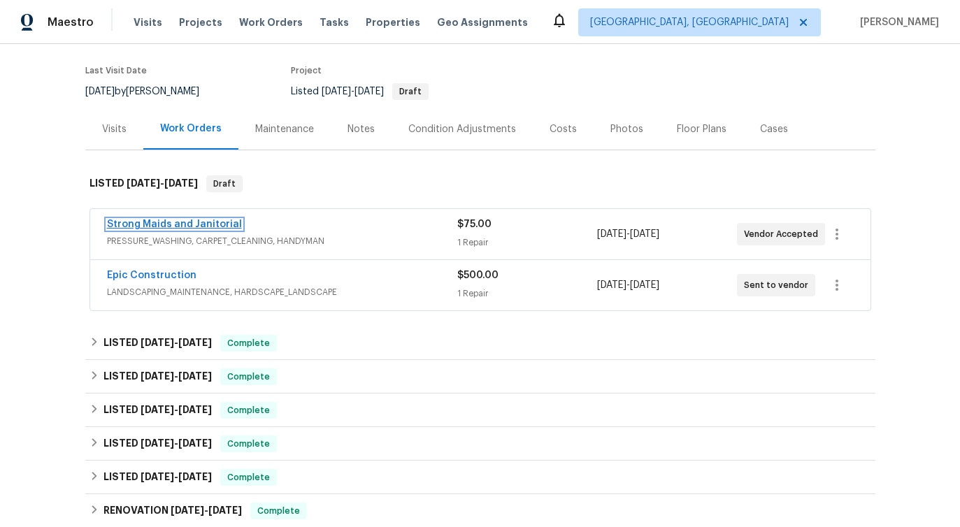
click at [171, 220] on link "Strong Maids and Janitorial" at bounding box center [174, 225] width 135 height 10
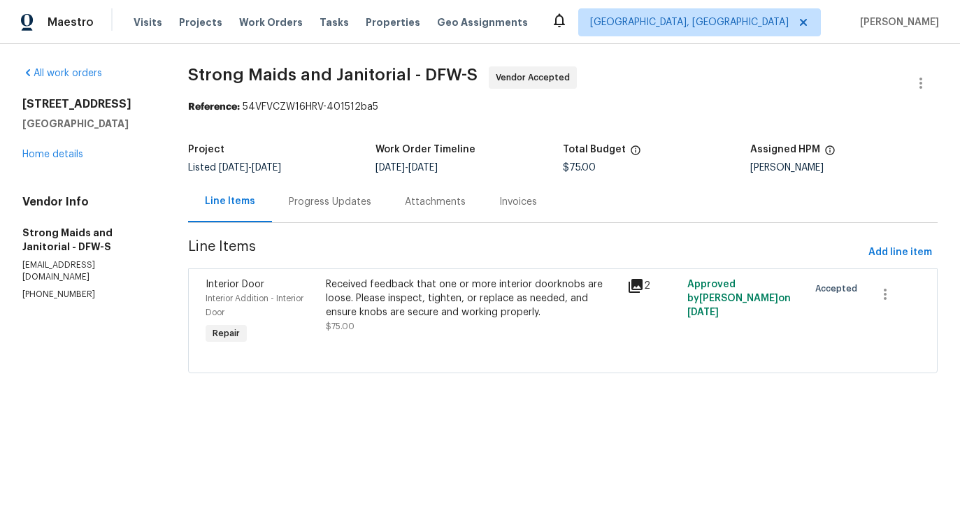
click at [309, 213] on div "Progress Updates" at bounding box center [330, 201] width 116 height 41
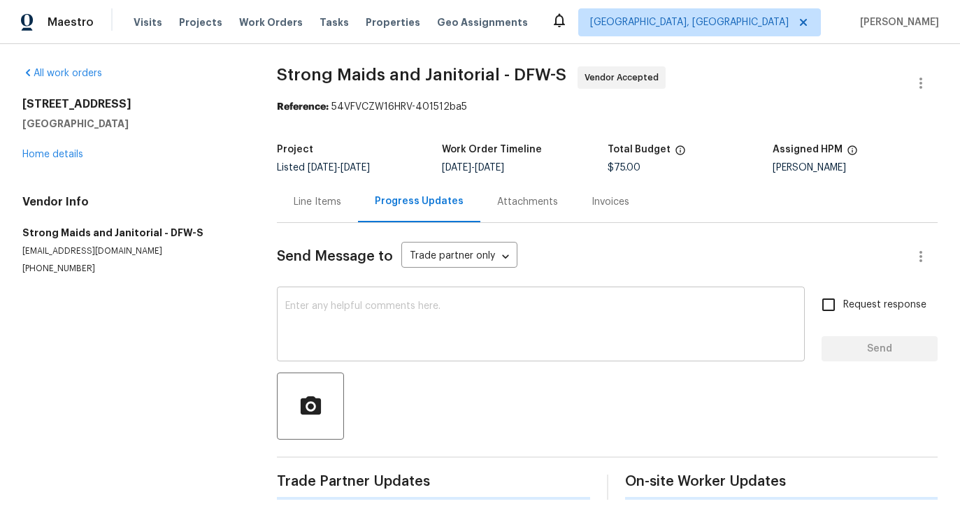
click at [336, 326] on textarea at bounding box center [540, 325] width 511 height 49
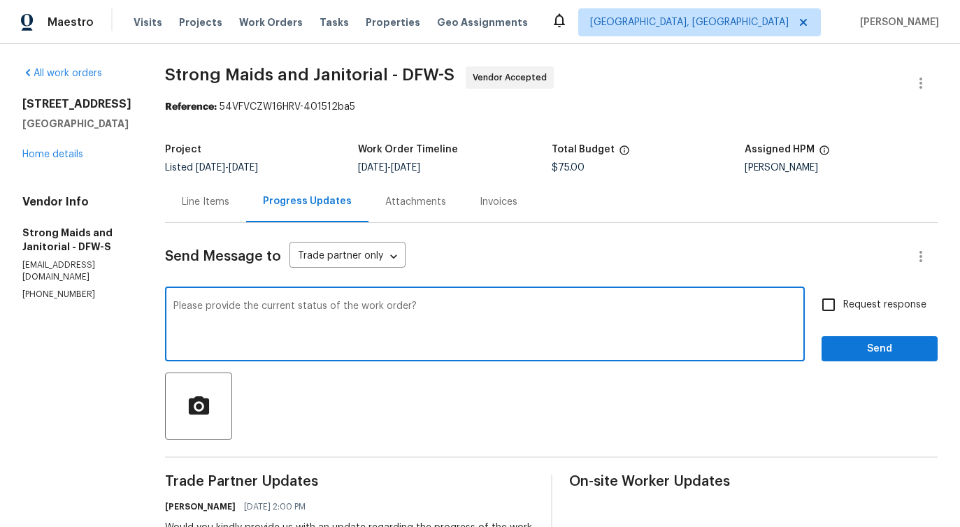
type textarea "Please provide the current status of the work order?"
click at [877, 315] on label "Request response" at bounding box center [870, 304] width 113 height 29
click at [843, 315] on input "Request response" at bounding box center [828, 304] width 29 height 29
checkbox input "true"
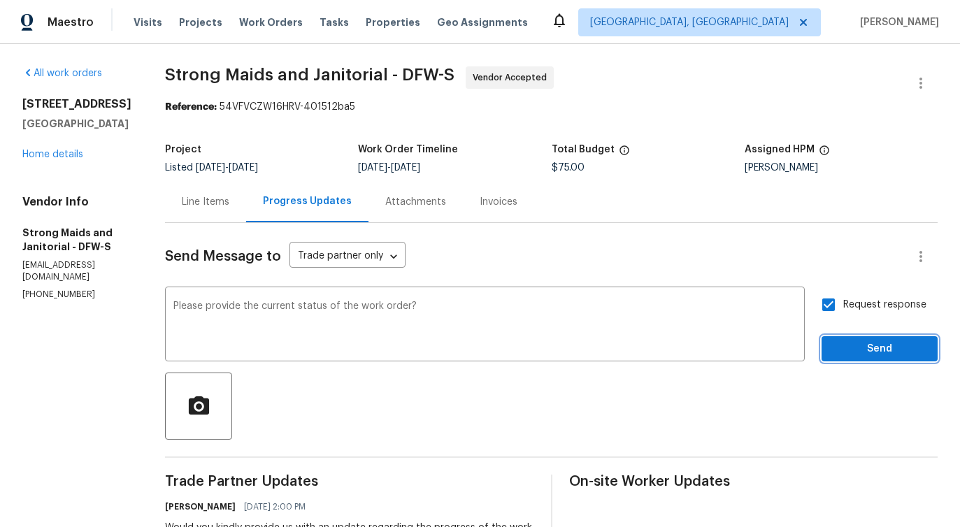
click at [877, 349] on span "Send" at bounding box center [880, 348] width 94 height 17
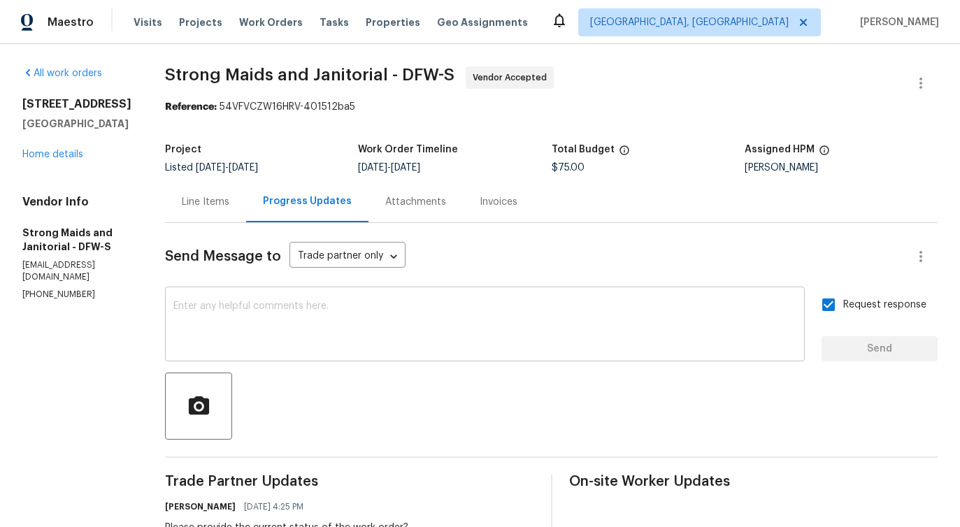
click at [345, 314] on textarea at bounding box center [484, 325] width 623 height 49
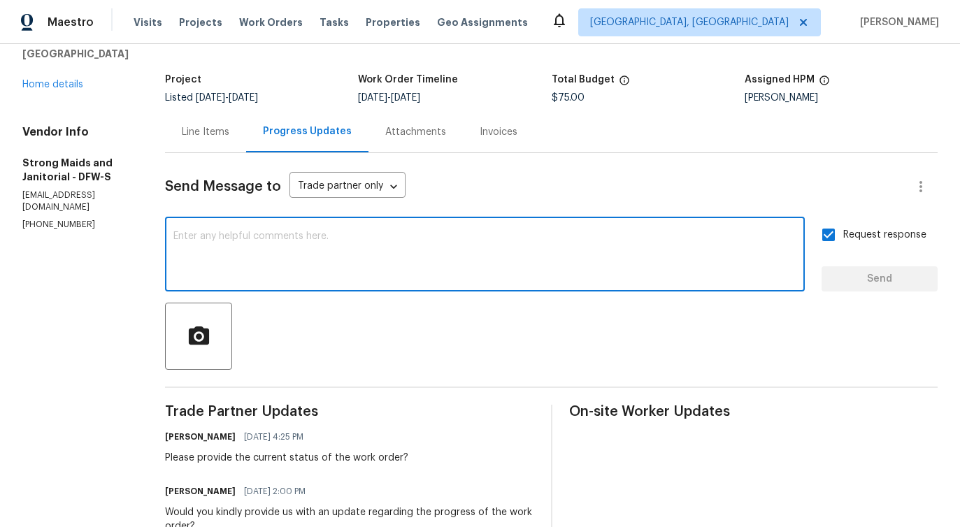
scroll to position [73, 0]
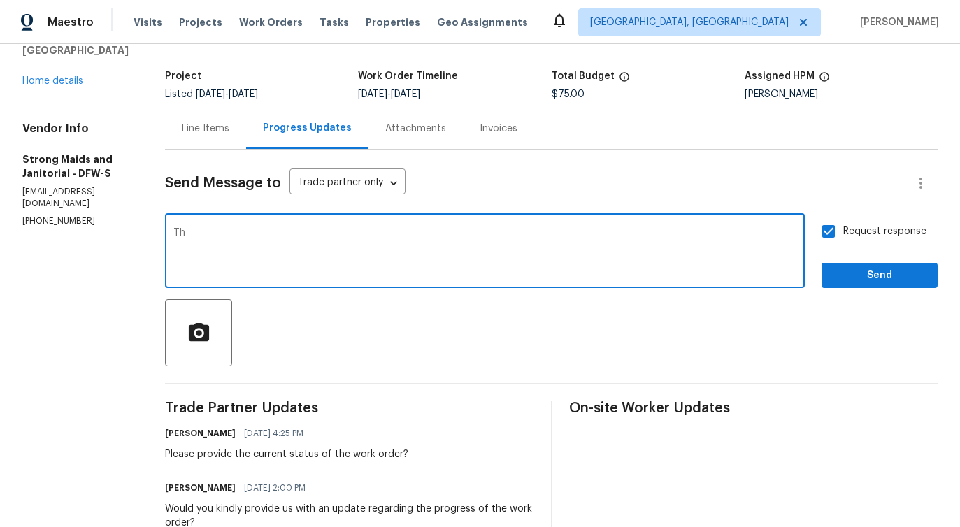
type textarea "T"
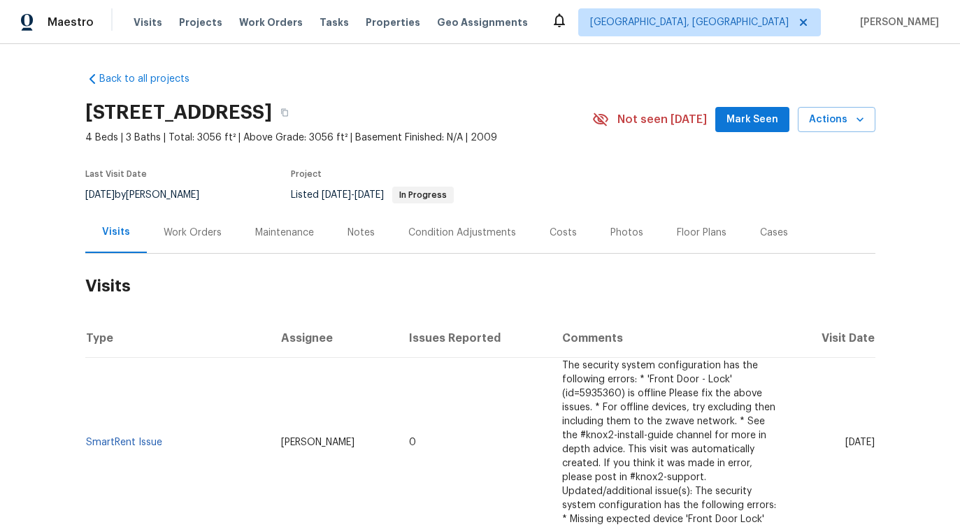
click at [209, 227] on div "Work Orders" at bounding box center [193, 233] width 58 height 14
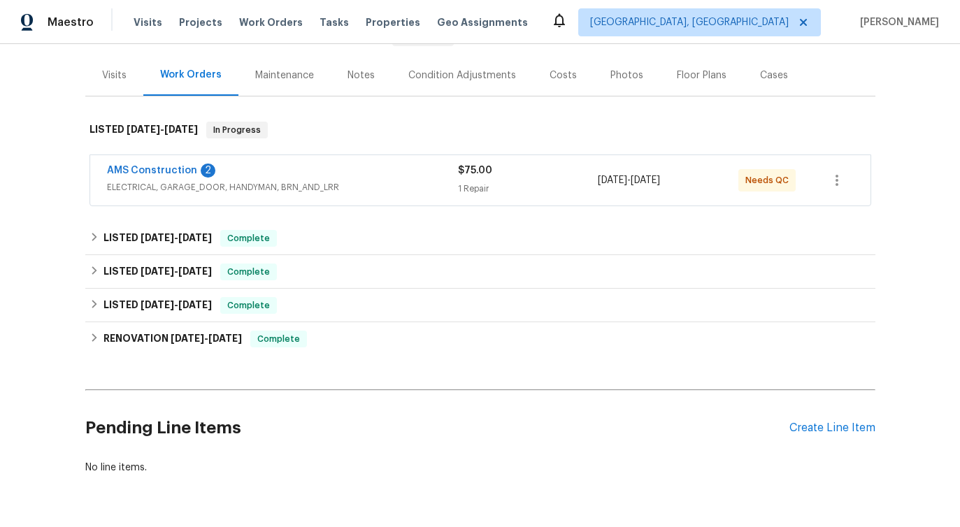
scroll to position [166, 0]
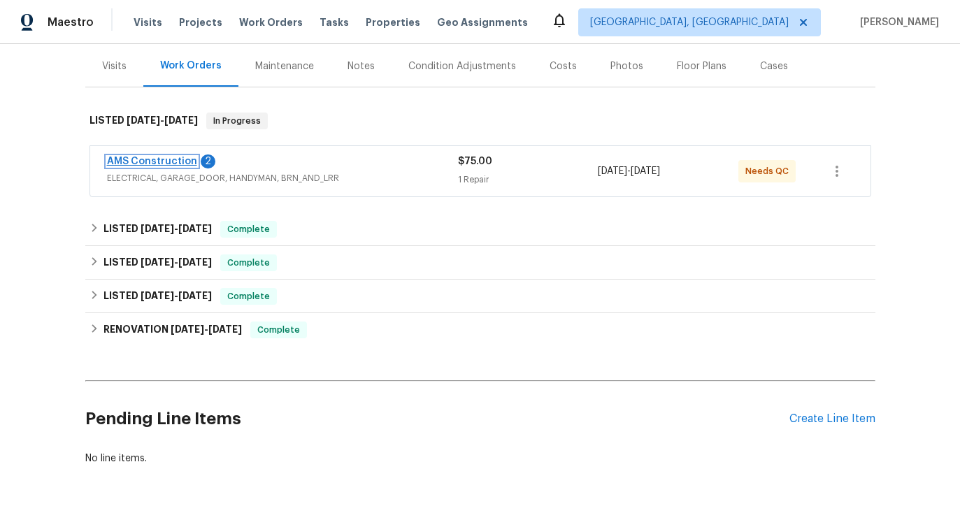
click at [148, 161] on link "AMS Construction" at bounding box center [152, 162] width 90 height 10
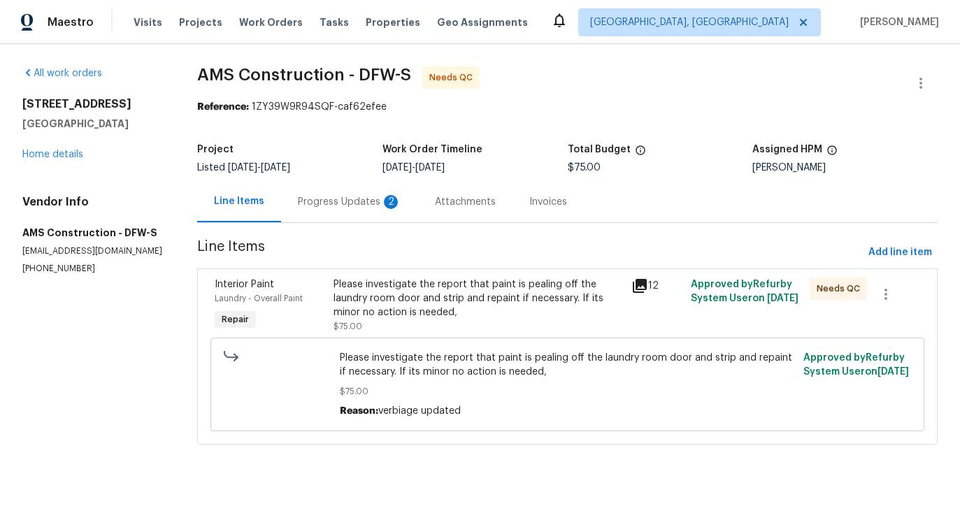
click at [358, 203] on div "Progress Updates 2" at bounding box center [349, 202] width 103 height 14
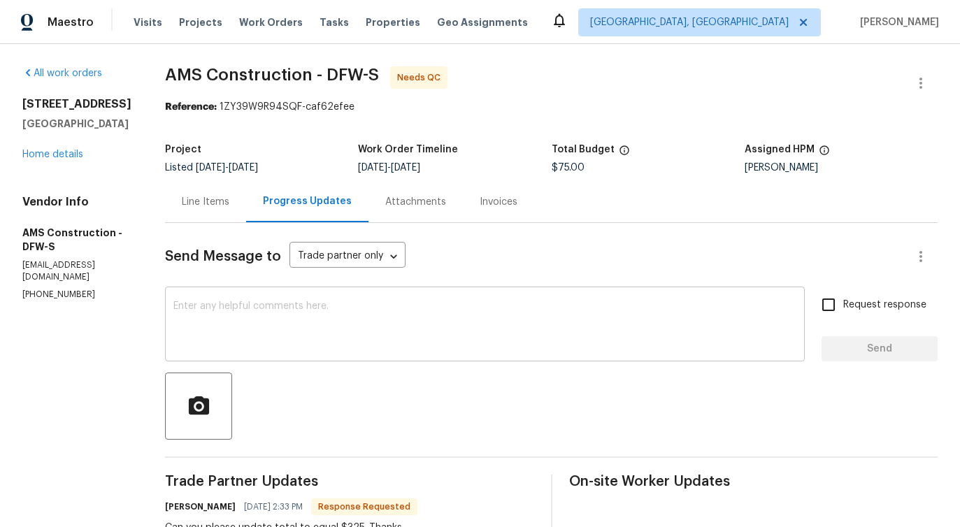
click at [366, 322] on textarea at bounding box center [484, 325] width 623 height 49
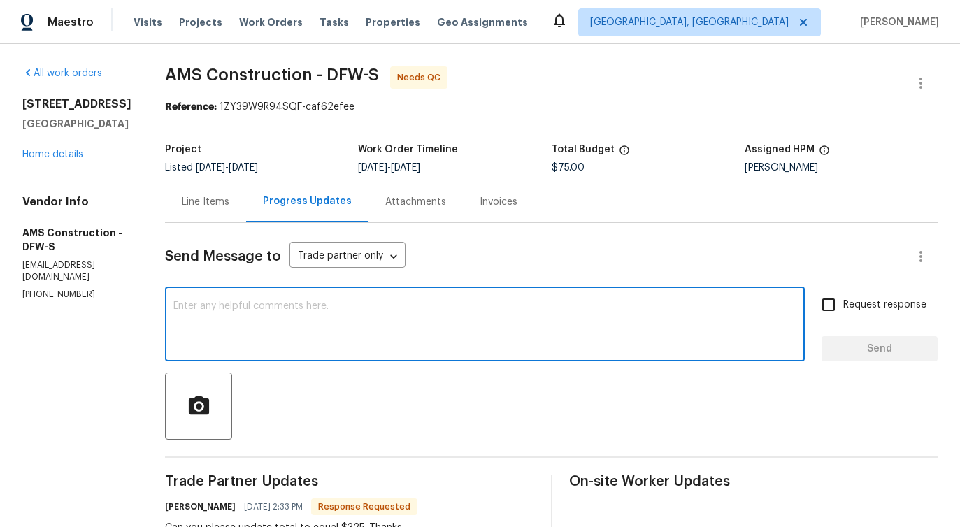
click at [297, 320] on textarea at bounding box center [484, 325] width 623 height 49
click at [202, 208] on div "Line Items" at bounding box center [206, 202] width 48 height 14
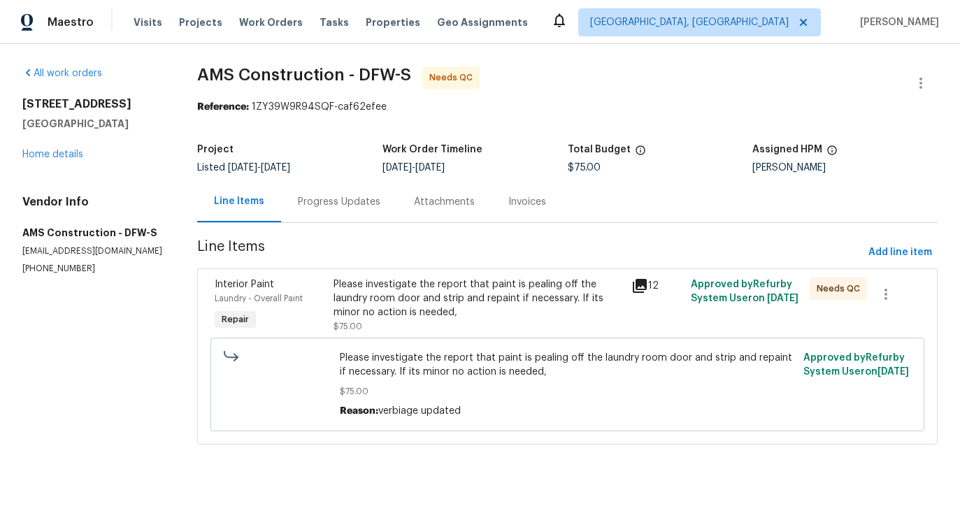
click at [399, 301] on div "Please investigate the report that paint is pealing off the laundry room door a…" at bounding box center [477, 299] width 289 height 42
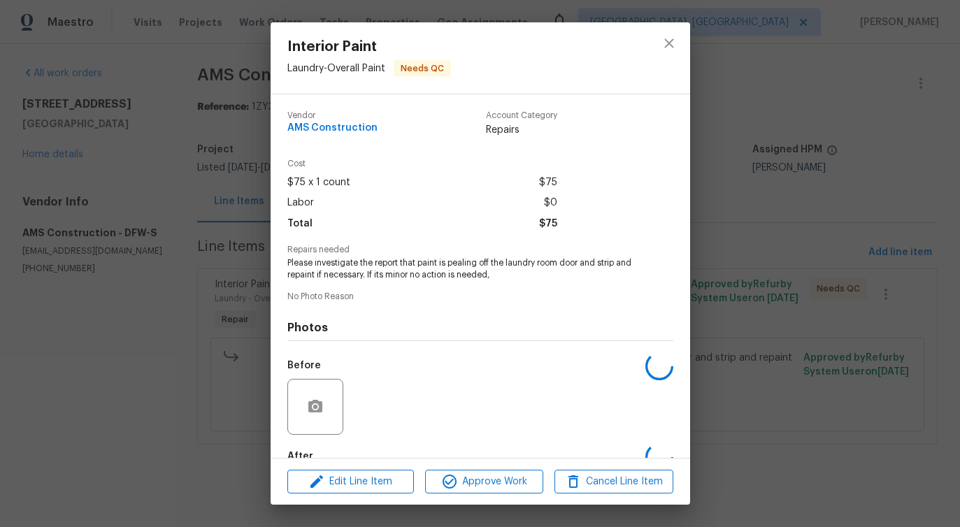
scroll to position [82, 0]
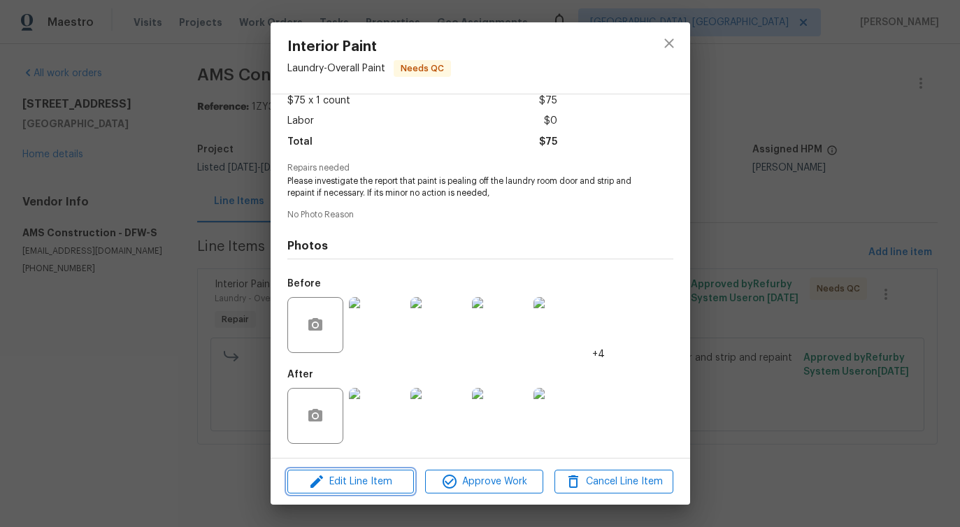
click at [343, 480] on span "Edit Line Item" at bounding box center [351, 481] width 118 height 17
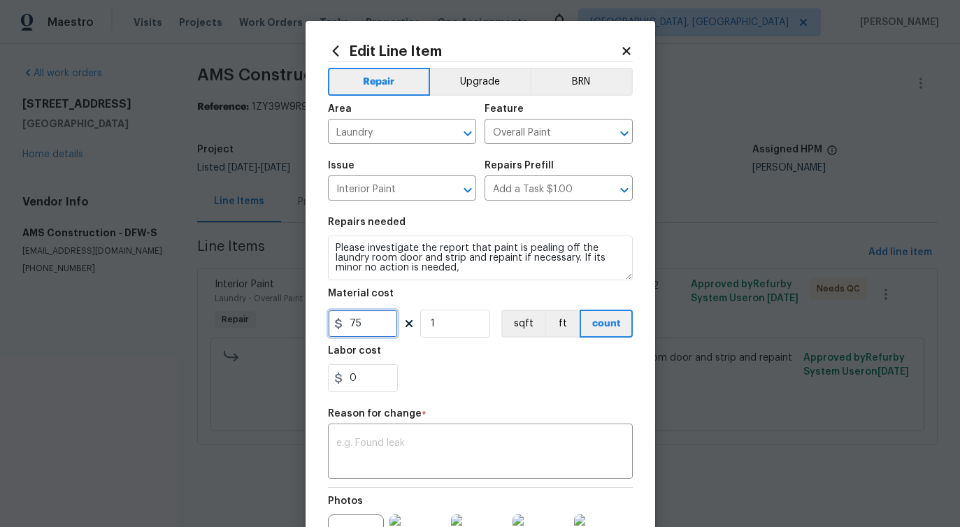
click at [358, 333] on input "75" at bounding box center [363, 324] width 70 height 28
type input "325"
click at [439, 447] on textarea at bounding box center [480, 452] width 288 height 29
paste textarea "(PS) Updated per vendor's final cost."
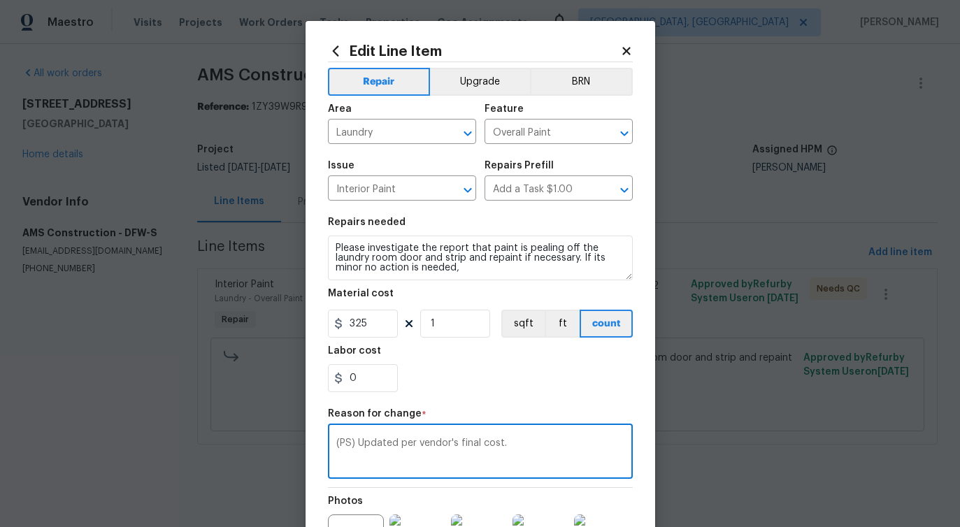
scroll to position [176, 0]
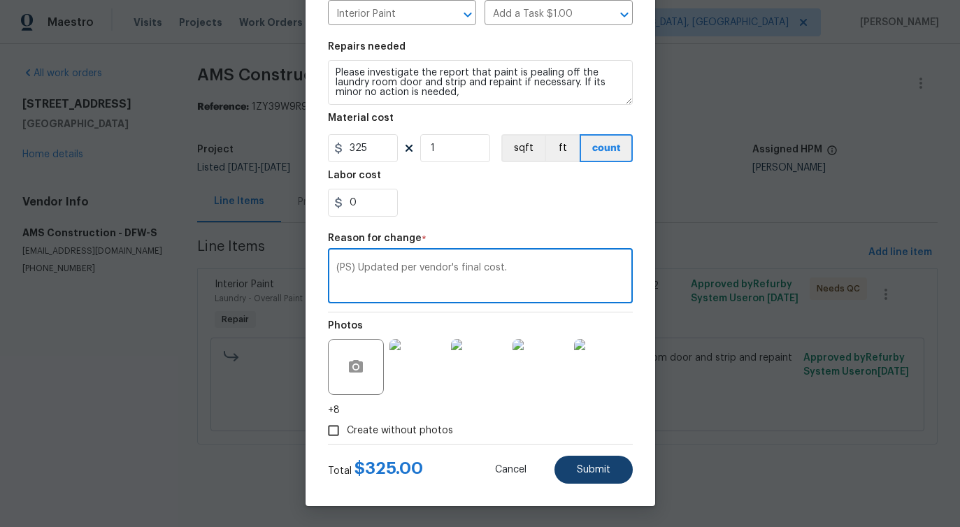
type textarea "(PS) Updated per vendor's final cost."
click at [591, 465] on span "Submit" at bounding box center [594, 470] width 34 height 10
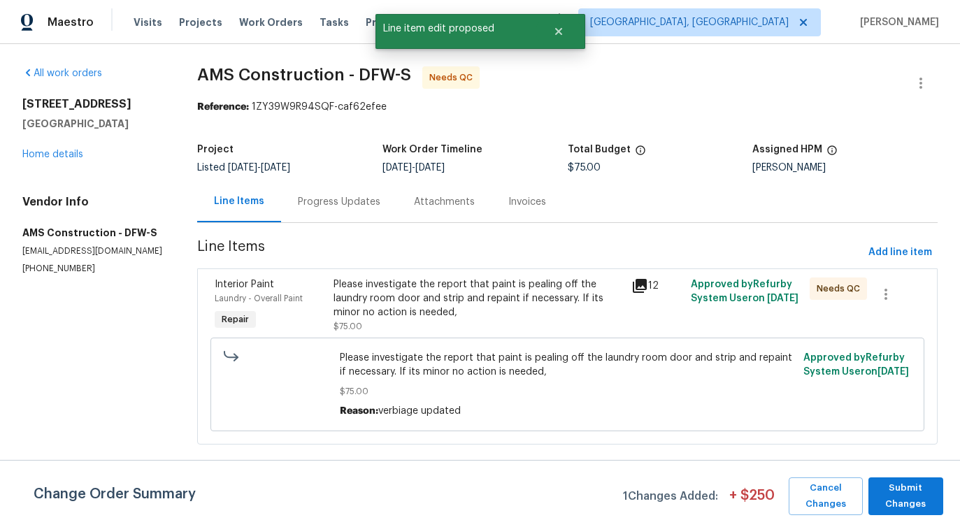
scroll to position [0, 0]
click at [903, 491] on span "Submit Changes" at bounding box center [905, 496] width 61 height 32
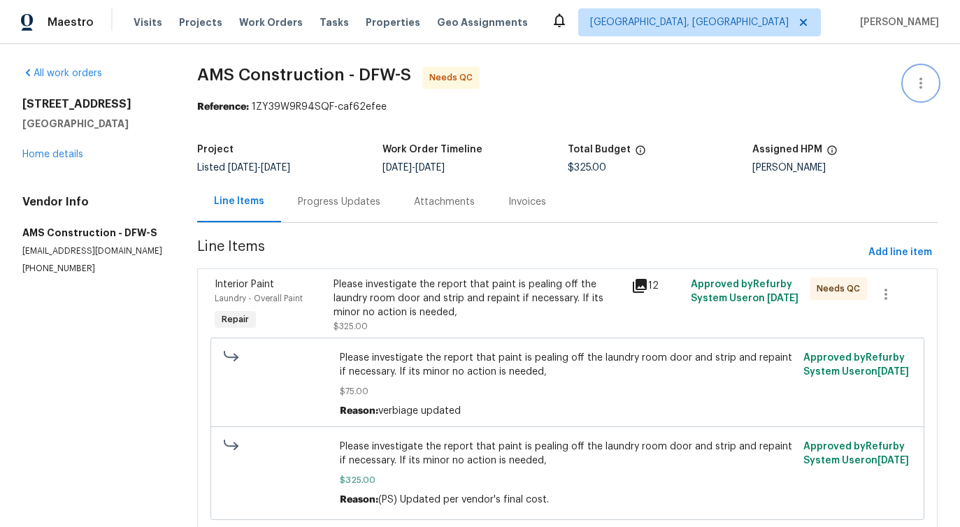
click at [921, 88] on icon "button" at bounding box center [920, 83] width 3 height 11
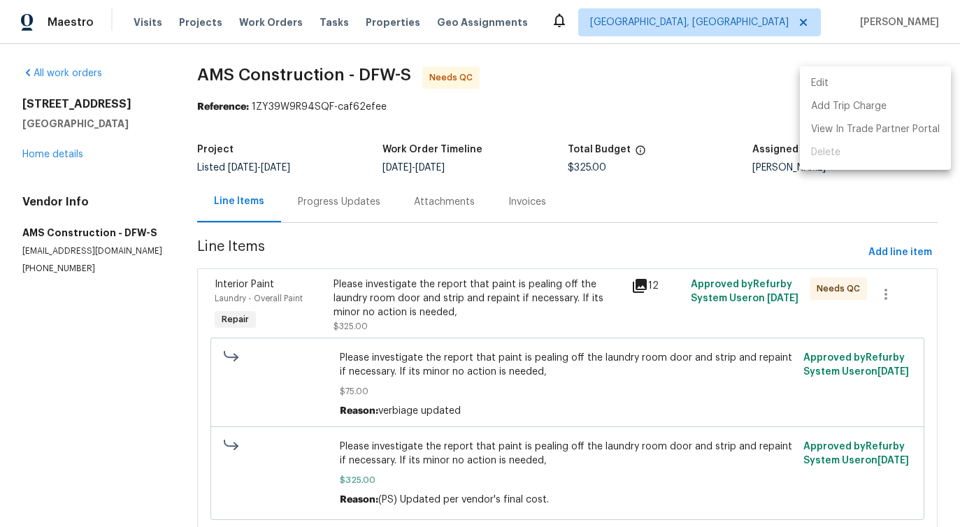
click at [865, 88] on li "Edit" at bounding box center [875, 83] width 151 height 23
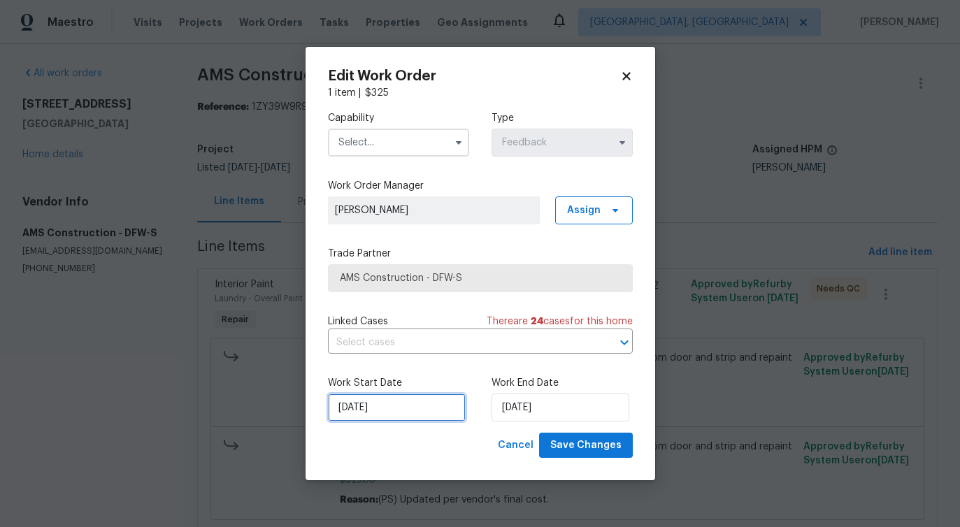
click at [358, 405] on input "9/10/2025" at bounding box center [397, 408] width 138 height 28
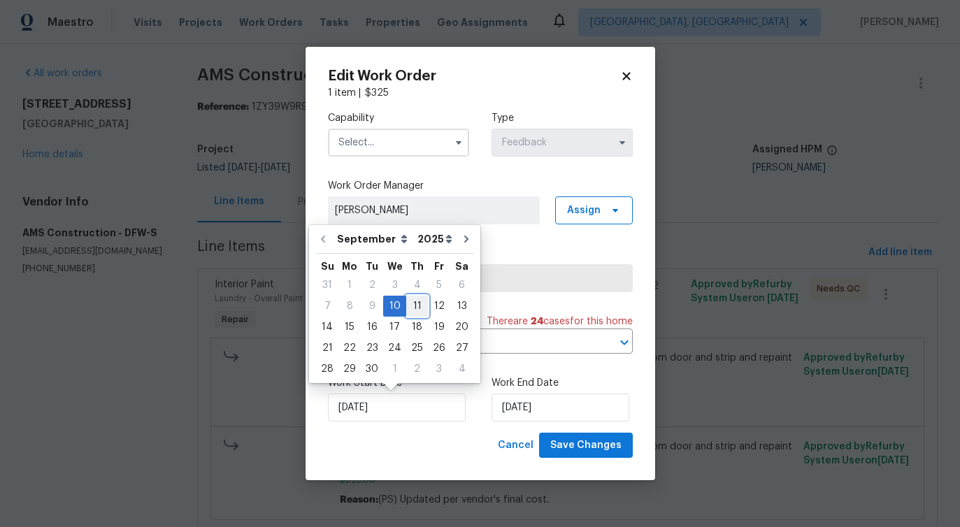
click at [412, 312] on div "11" at bounding box center [417, 306] width 22 height 20
type input "[DATE]"
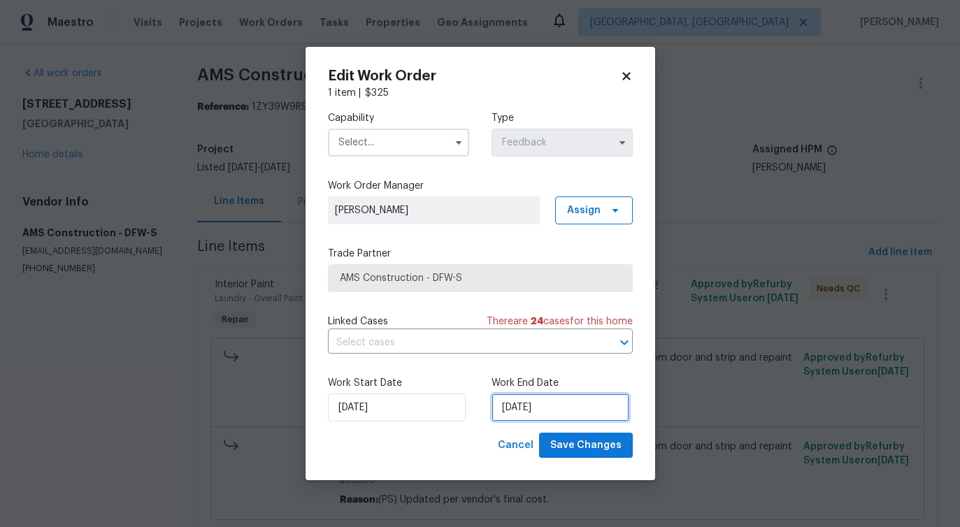
click at [513, 403] on input "9/12/2025" at bounding box center [560, 408] width 138 height 28
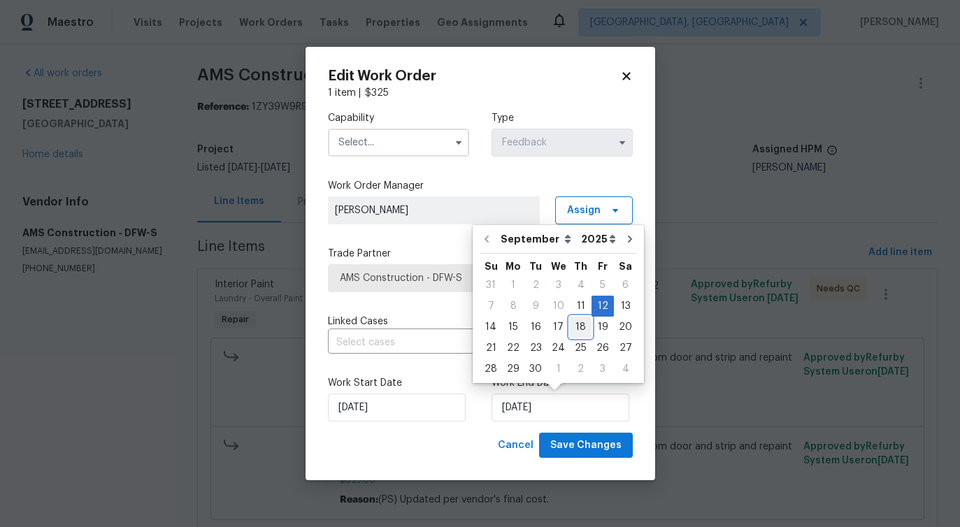
click at [579, 322] on div "18" at bounding box center [581, 327] width 22 height 20
type input "[DATE]"
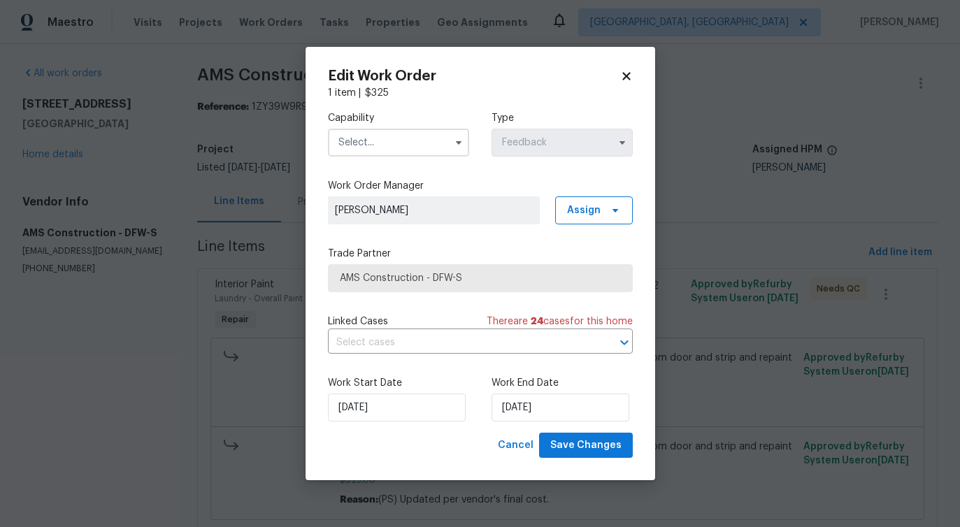
click at [402, 135] on input "text" at bounding box center [398, 143] width 141 height 28
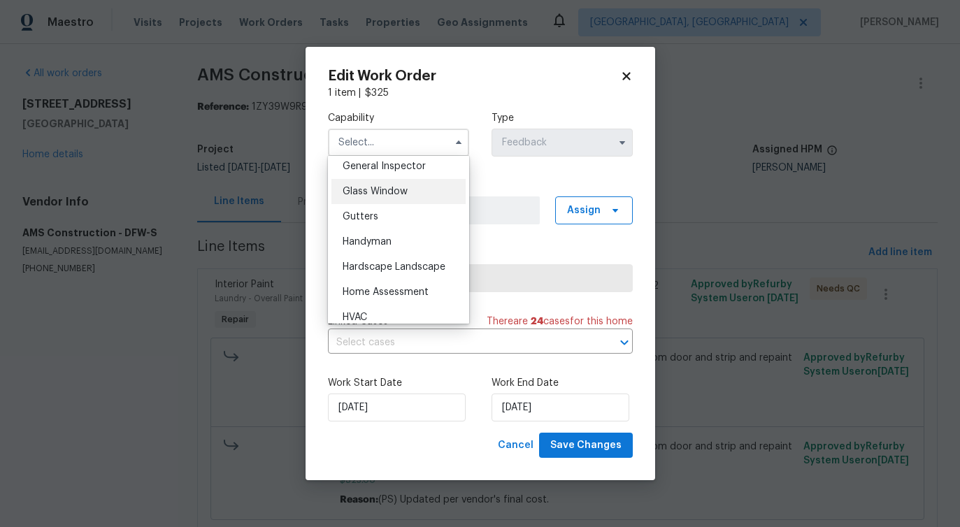
scroll to position [703, 0]
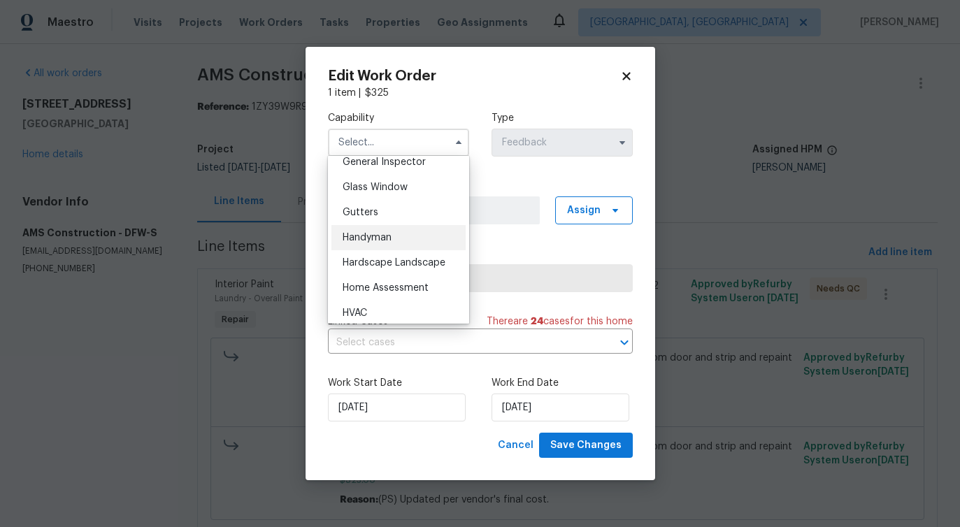
click at [405, 236] on div "Handyman" at bounding box center [398, 237] width 134 height 25
type input "Handyman"
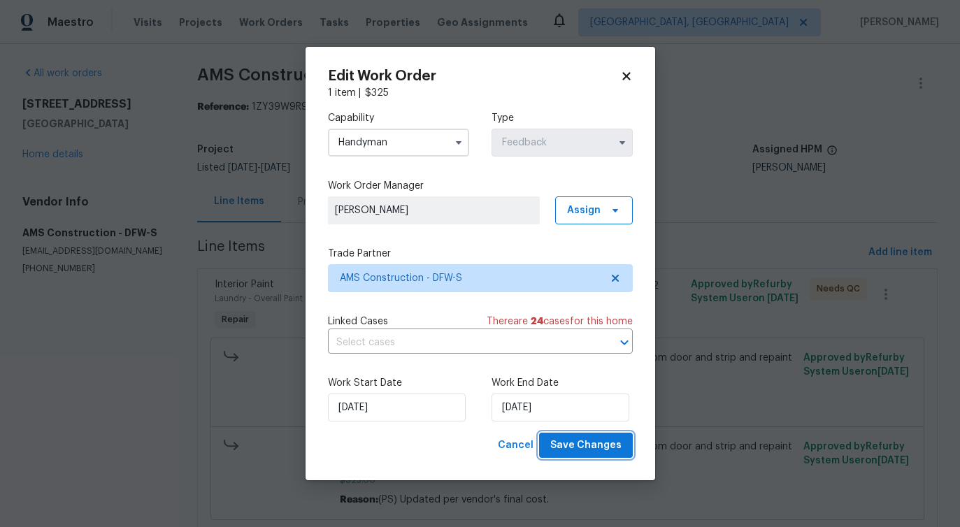
click at [600, 444] on span "Save Changes" at bounding box center [585, 445] width 71 height 17
click at [94, 491] on body "Maestro Visits Projects Work Orders Tasks Properties Geo Assignments Albuquerqu…" at bounding box center [480, 263] width 960 height 527
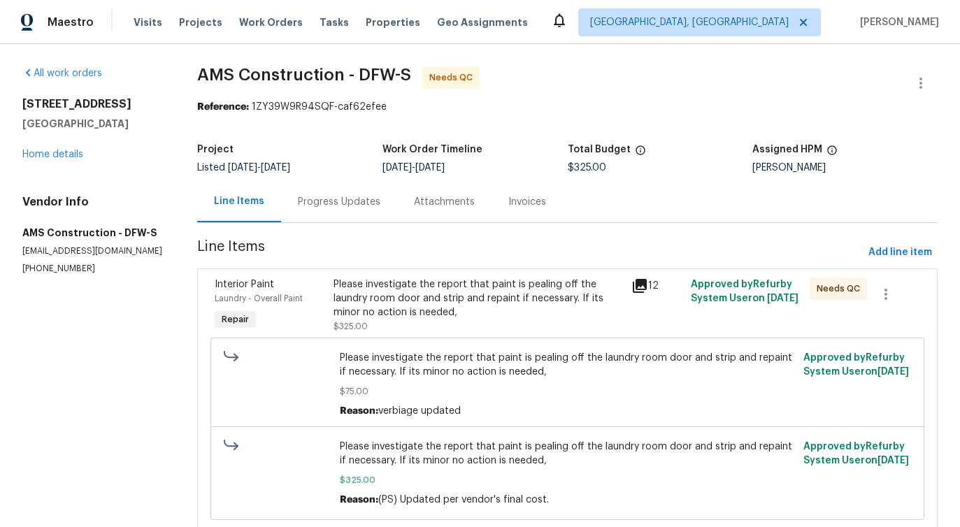
click at [343, 211] on div "Progress Updates" at bounding box center [339, 201] width 116 height 41
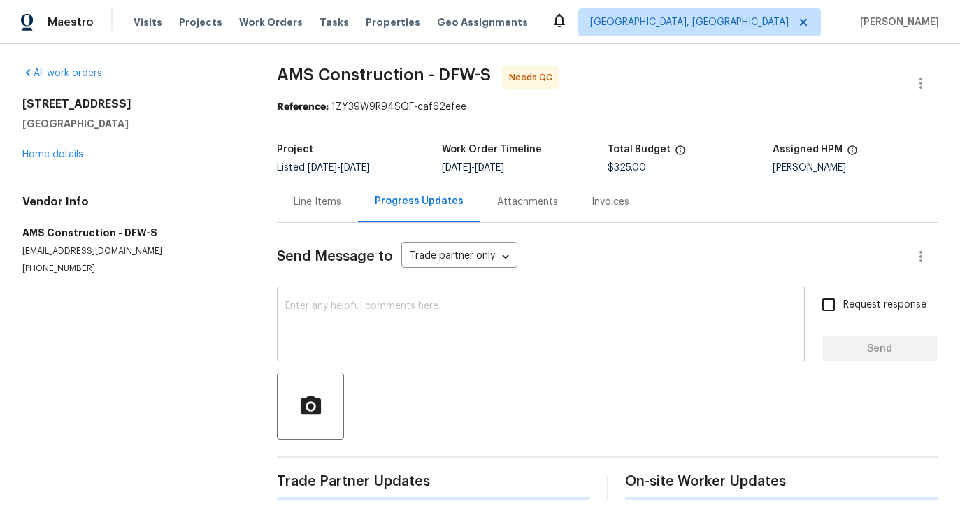
click at [369, 337] on textarea at bounding box center [540, 325] width 511 height 49
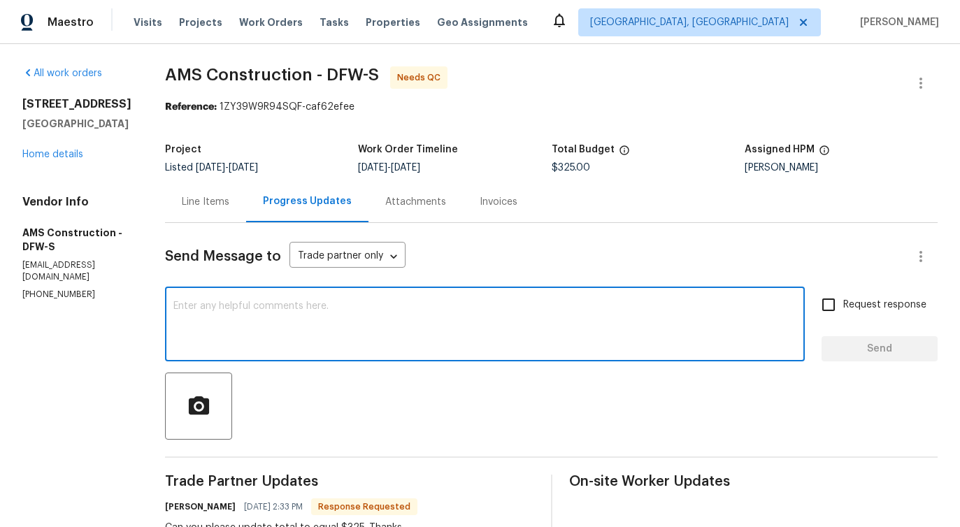
click at [210, 203] on div "Line Items" at bounding box center [206, 202] width 48 height 14
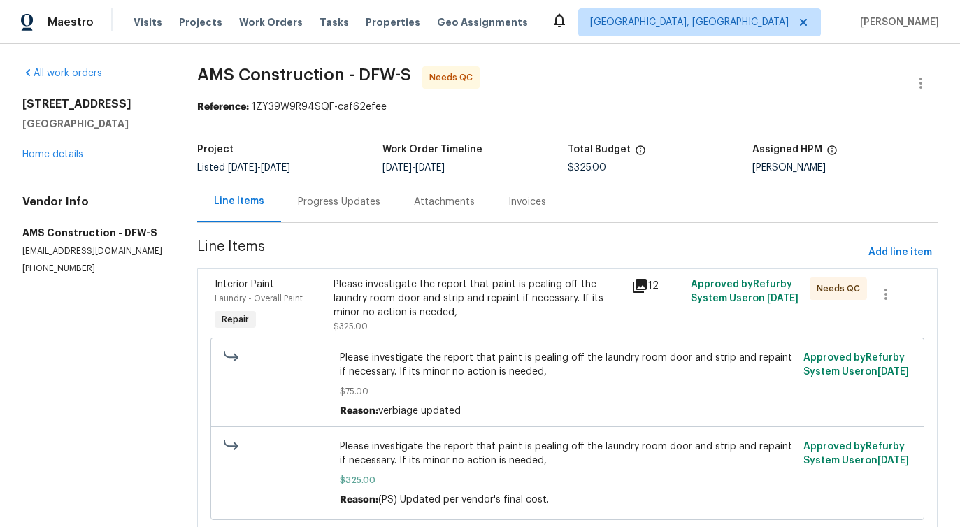
click at [494, 300] on div "Please investigate the report that paint is pealing off the laundry room door a…" at bounding box center [477, 299] width 289 height 42
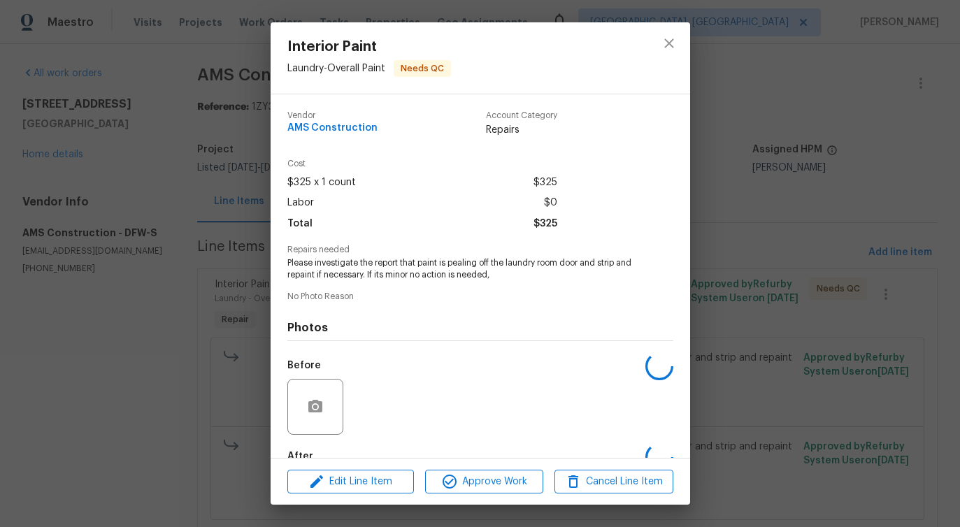
scroll to position [82, 0]
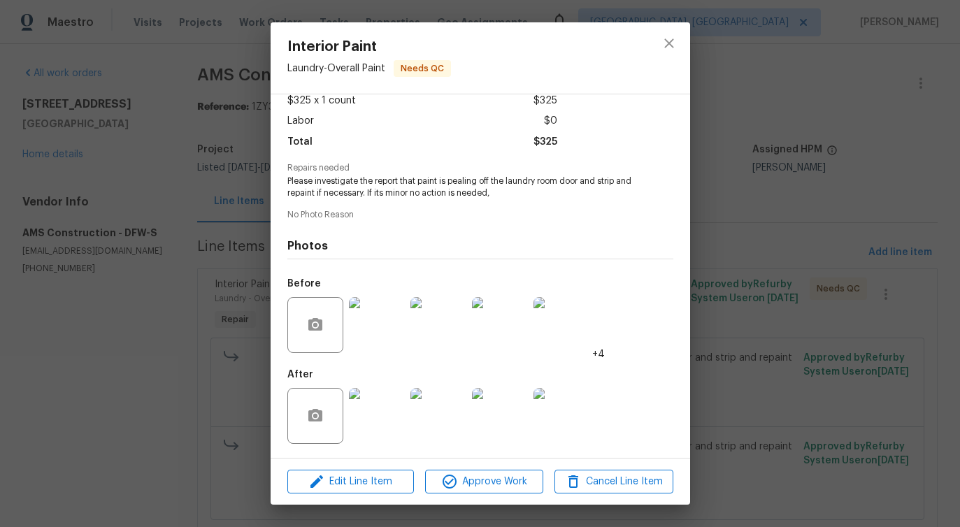
click at [381, 435] on img at bounding box center [377, 416] width 56 height 56
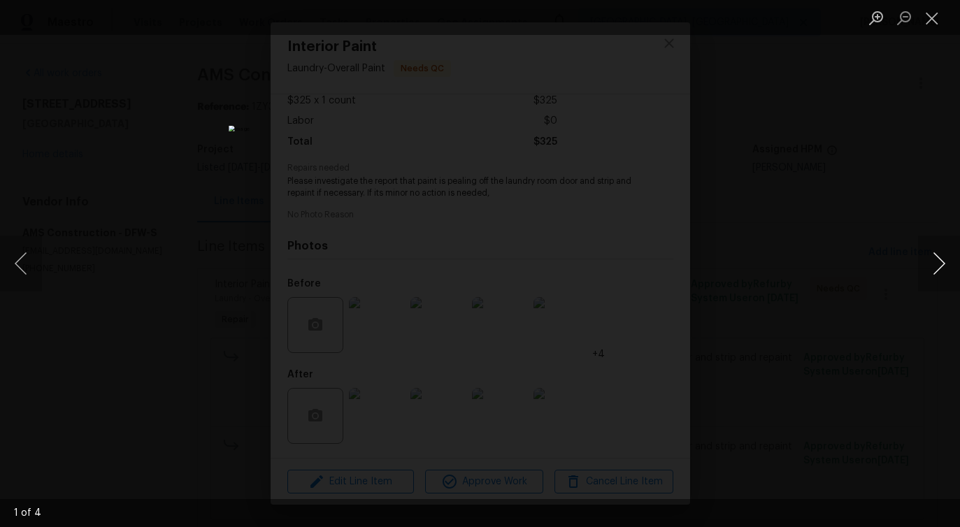
click at [940, 269] on button "Next image" at bounding box center [939, 264] width 42 height 56
click at [919, 22] on button "Close lightbox" at bounding box center [932, 18] width 28 height 24
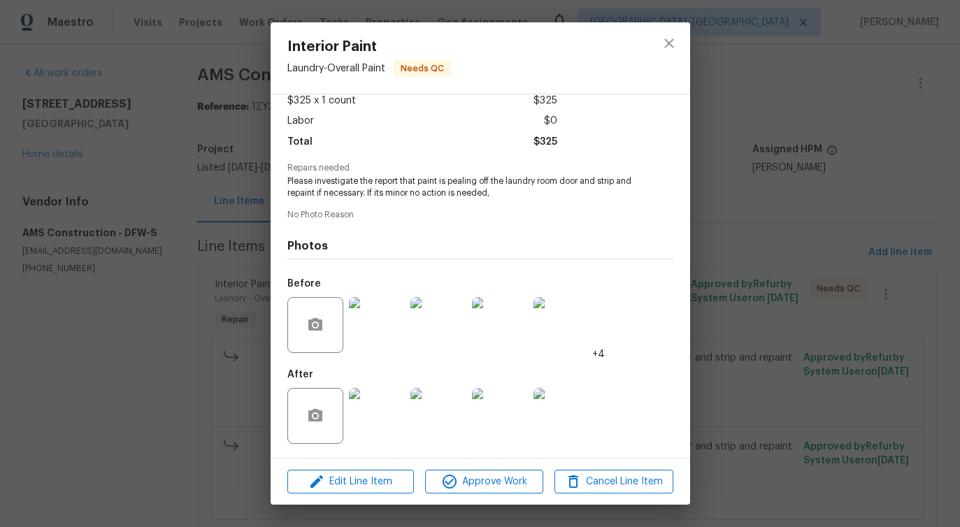
click at [385, 318] on img at bounding box center [377, 325] width 56 height 56
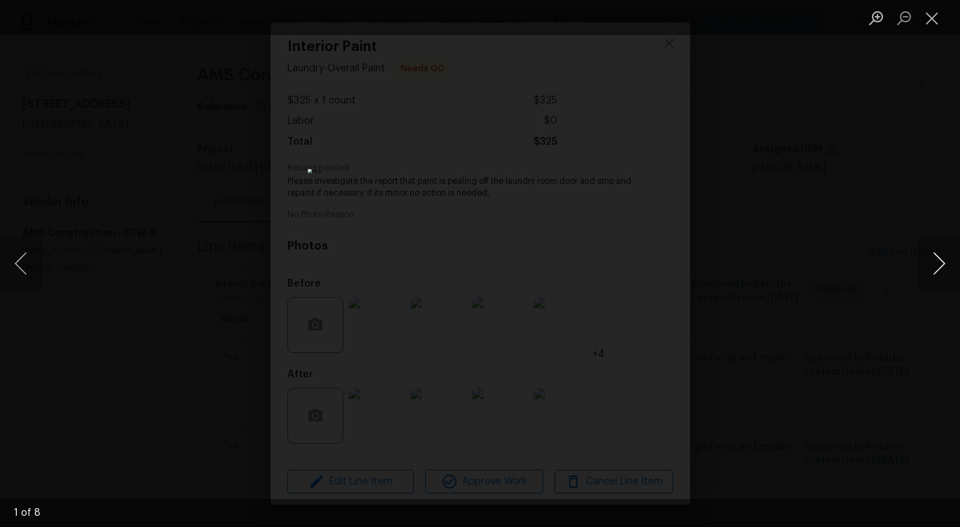
click at [937, 266] on button "Next image" at bounding box center [939, 264] width 42 height 56
click at [938, 275] on button "Next image" at bounding box center [939, 264] width 42 height 56
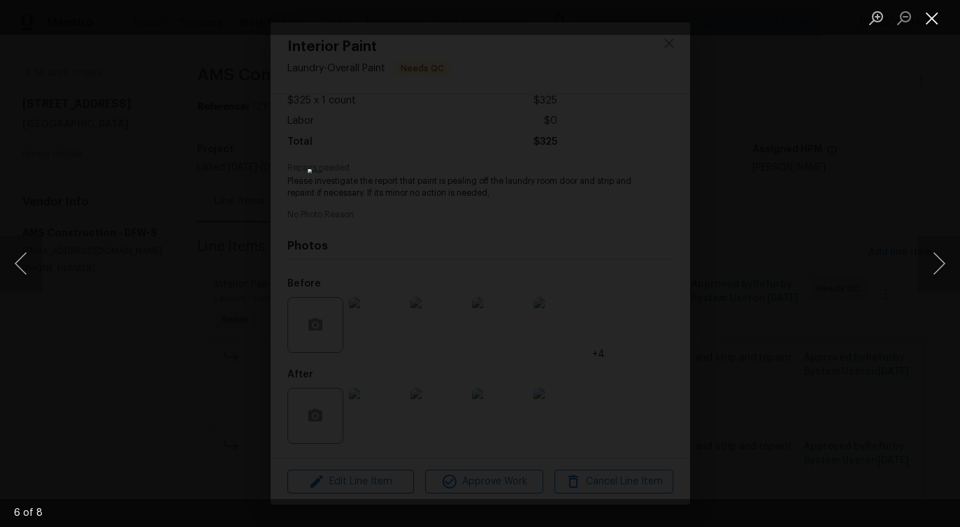
click at [923, 20] on button "Close lightbox" at bounding box center [932, 18] width 28 height 24
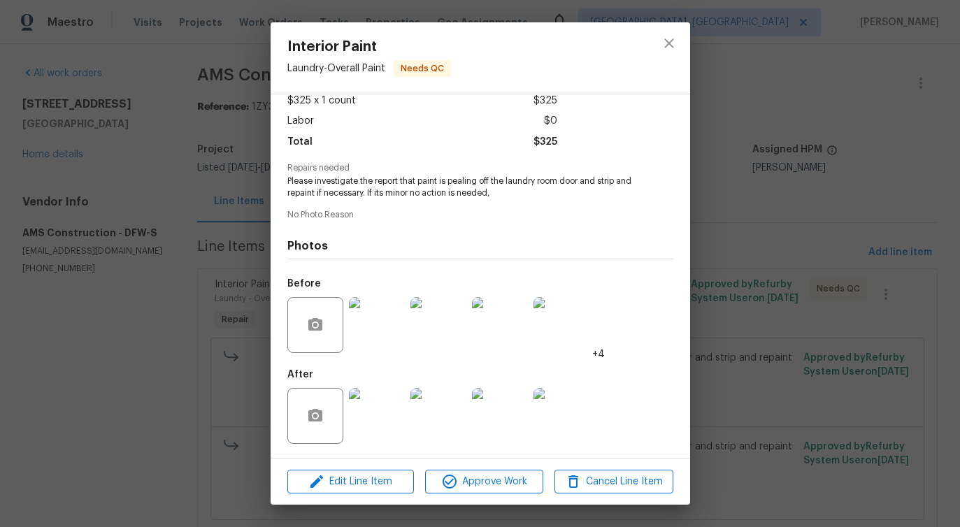
click at [370, 408] on img at bounding box center [377, 416] width 56 height 56
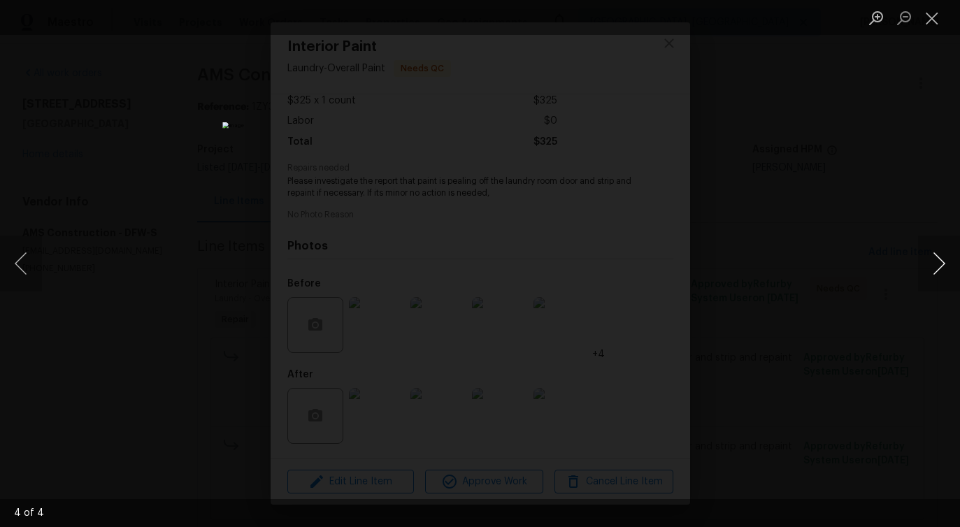
click at [940, 275] on button "Next image" at bounding box center [939, 264] width 42 height 56
click at [925, 22] on button "Close lightbox" at bounding box center [932, 18] width 28 height 24
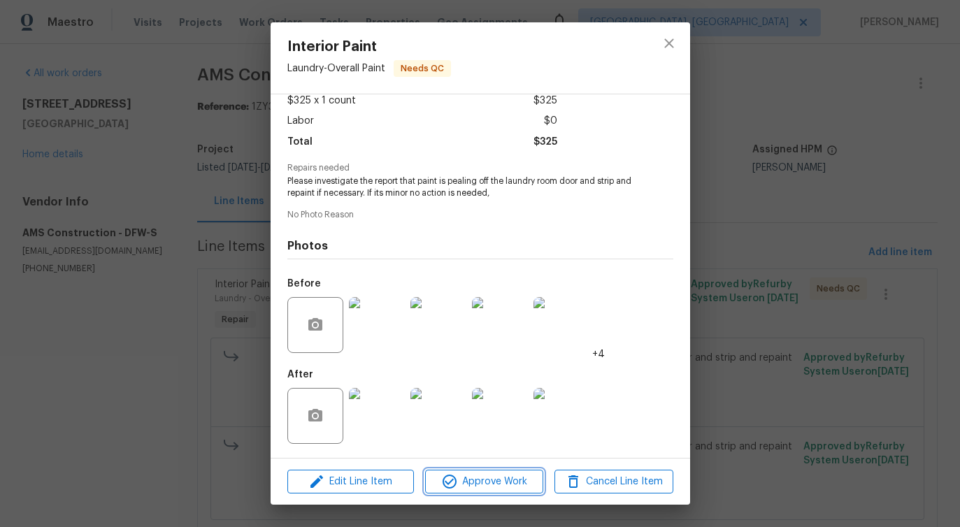
click at [517, 473] on span "Approve Work" at bounding box center [484, 481] width 110 height 17
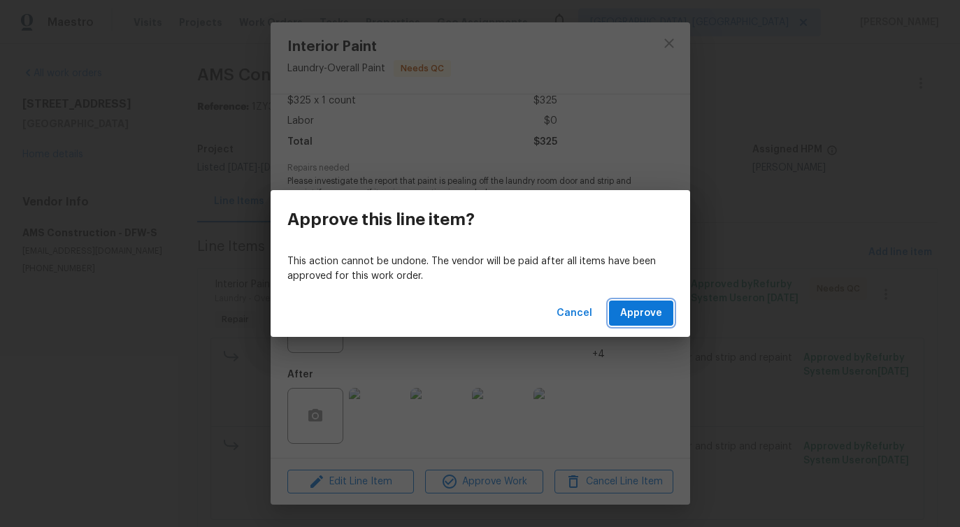
click at [661, 306] on button "Approve" at bounding box center [641, 314] width 64 height 26
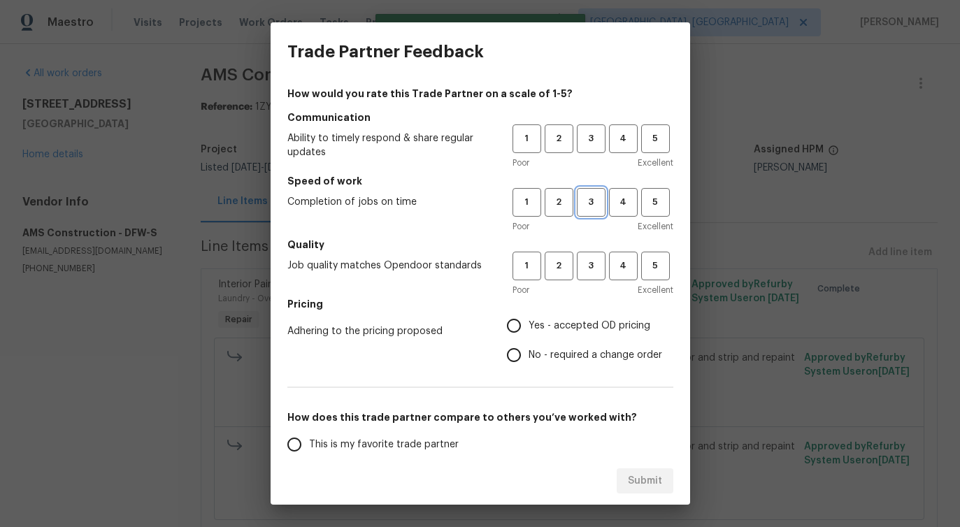
click at [589, 211] on button "3" at bounding box center [591, 202] width 29 height 29
click at [589, 145] on span "3" at bounding box center [591, 139] width 26 height 16
click at [587, 267] on span "3" at bounding box center [591, 266] width 26 height 16
click at [540, 361] on span "No - required a change order" at bounding box center [596, 355] width 134 height 15
click at [529, 361] on input "No - required a change order" at bounding box center [513, 354] width 29 height 29
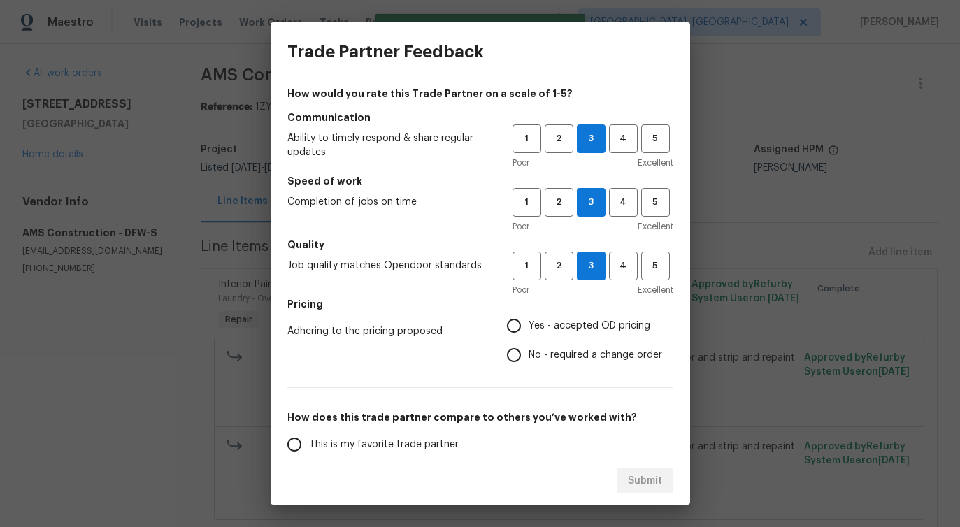
radio input "true"
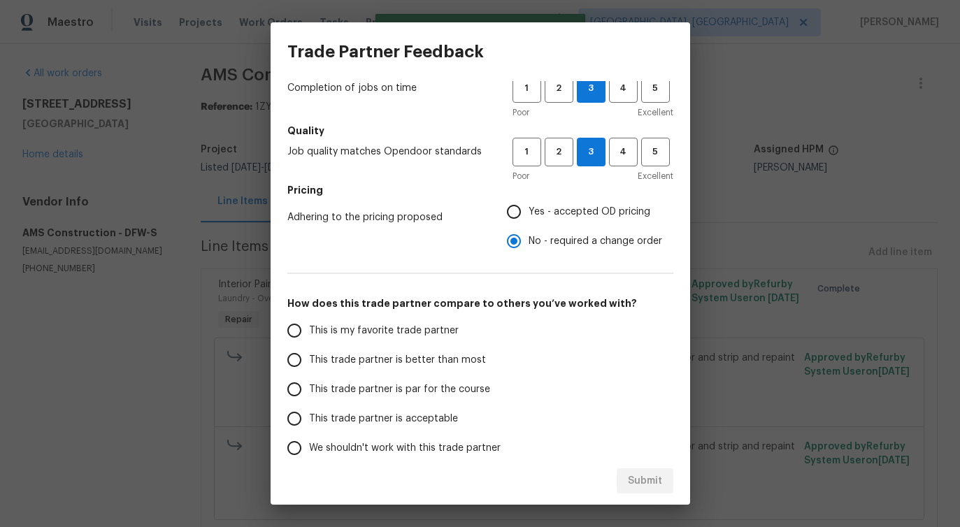
click at [466, 350] on label "This trade partner is better than most" at bounding box center [390, 359] width 221 height 29
click at [309, 350] on input "This trade partner is better than most" at bounding box center [294, 359] width 29 height 29
click at [627, 475] on button "Submit" at bounding box center [645, 481] width 57 height 26
radio input "true"
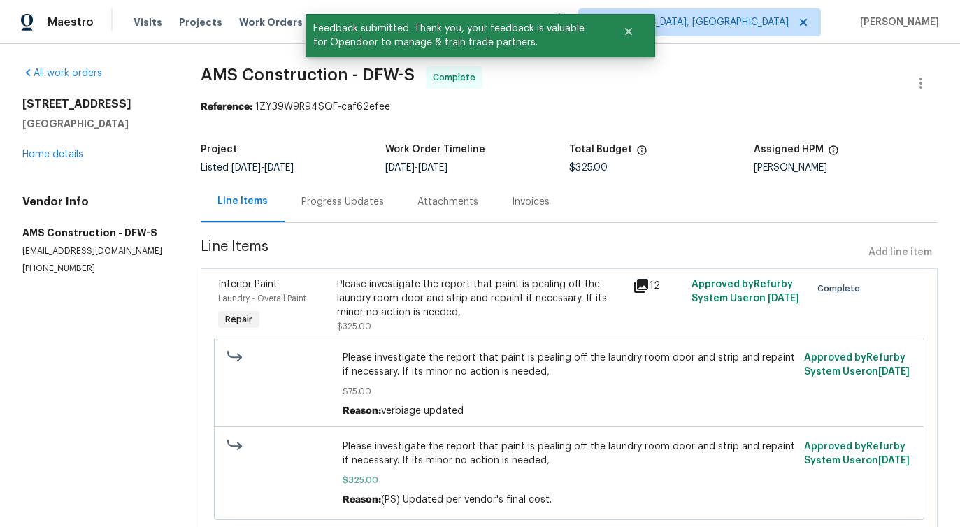
click at [345, 205] on div "Progress Updates" at bounding box center [342, 202] width 82 height 14
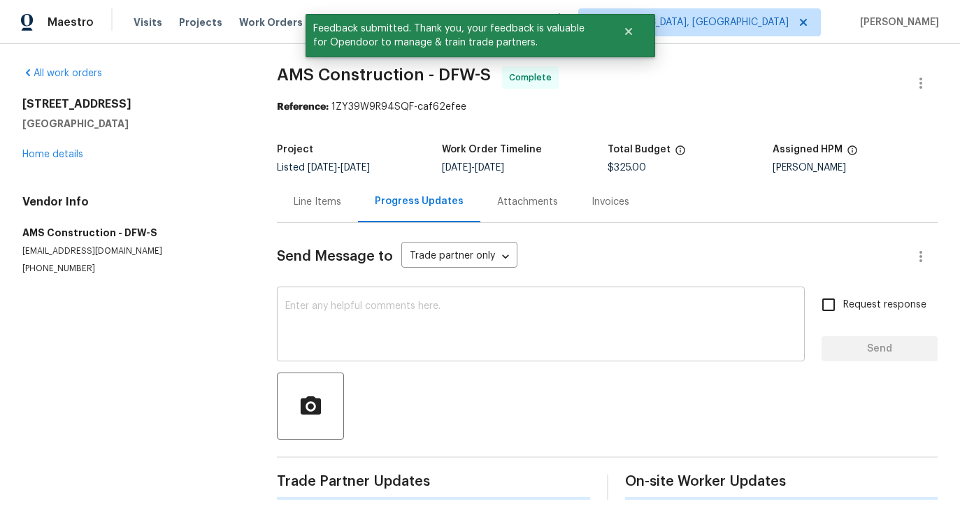
click at [363, 342] on textarea at bounding box center [540, 325] width 511 height 49
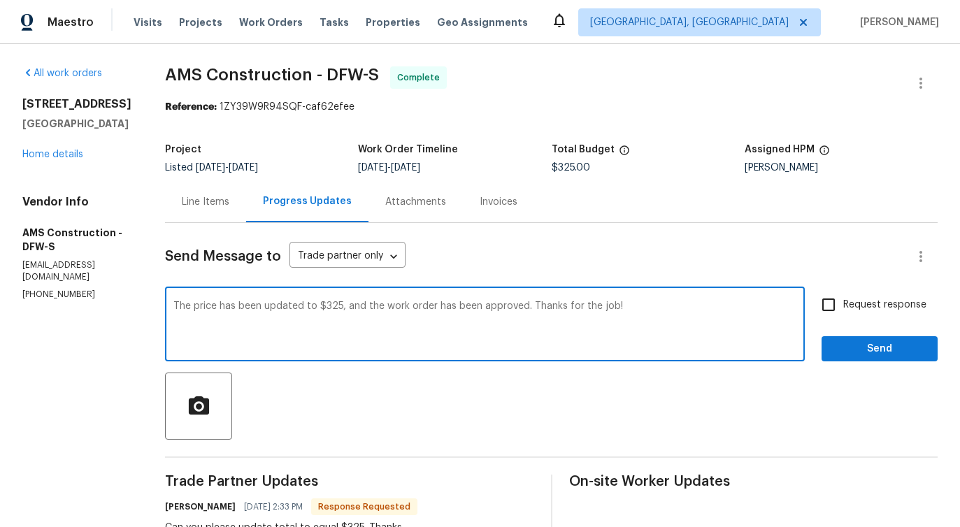
type textarea "The price has been updated to $325, and the work order has been approved. Thank…"
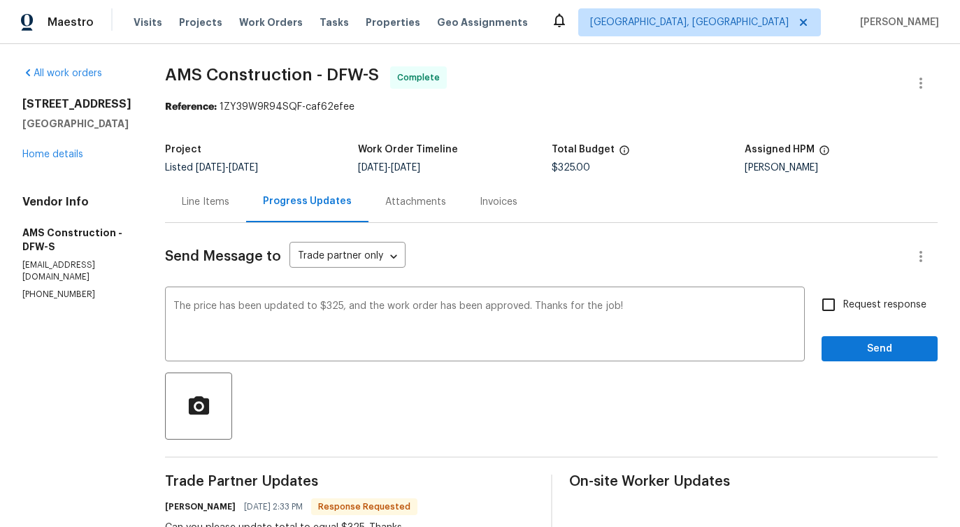
click at [879, 312] on span "Request response" at bounding box center [884, 305] width 83 height 15
click at [843, 312] on input "Request response" at bounding box center [828, 304] width 29 height 29
checkbox input "true"
click at [879, 350] on span "Send" at bounding box center [880, 348] width 94 height 17
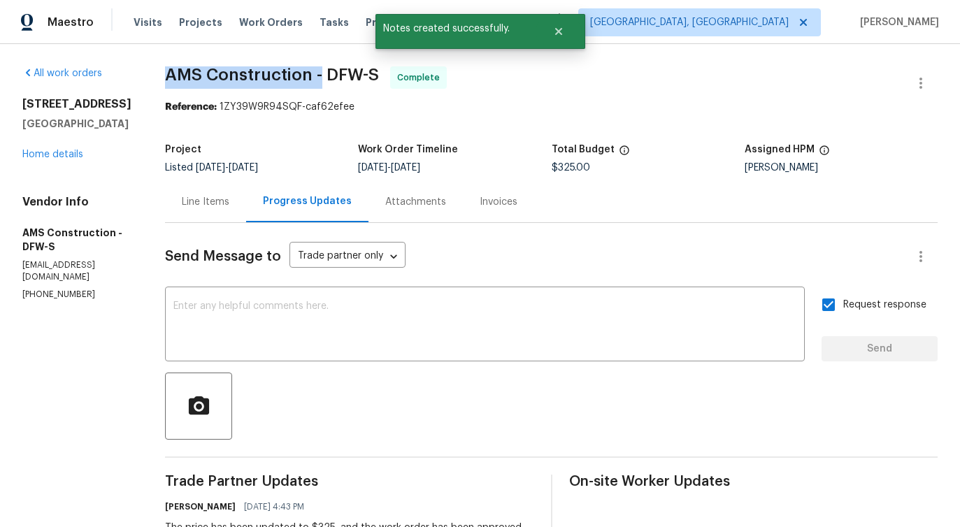
drag, startPoint x: 154, startPoint y: 69, endPoint x: 310, endPoint y: 73, distance: 156.0
copy span "AMS Construction -"
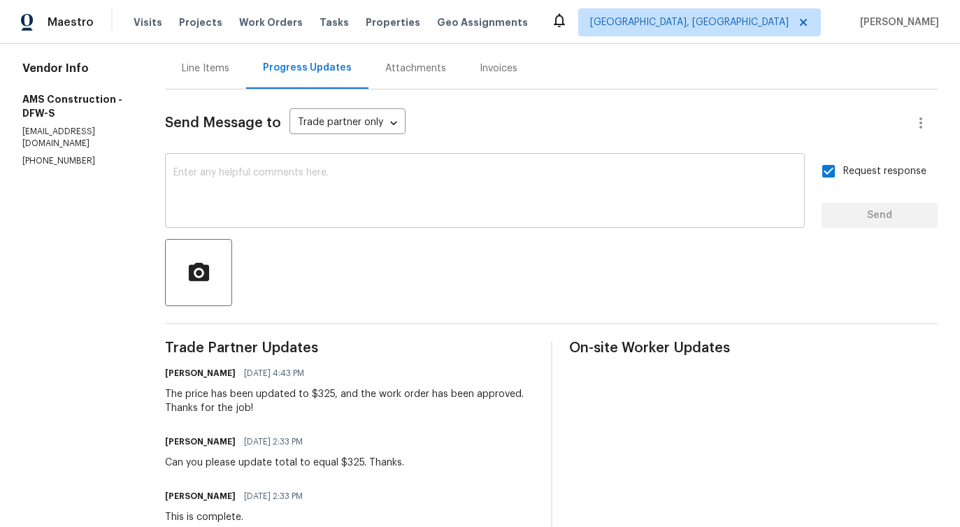
scroll to position [160, 0]
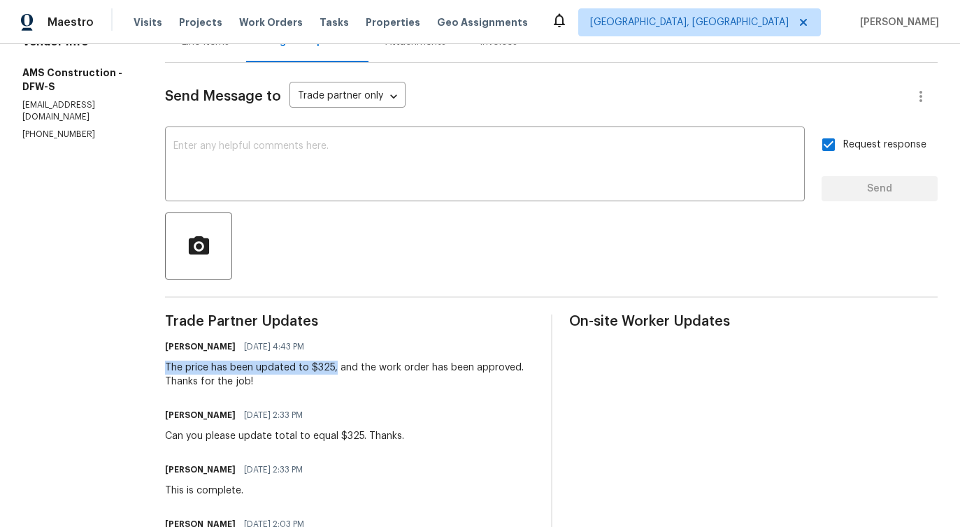
drag, startPoint x: 154, startPoint y: 366, endPoint x: 322, endPoint y: 370, distance: 168.5
copy div "The price has been updated to $325,"
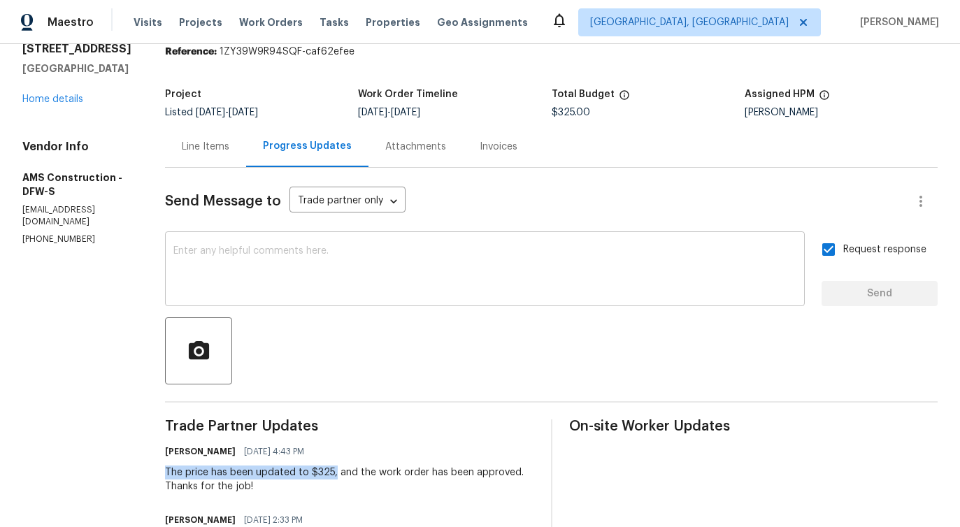
scroll to position [0, 0]
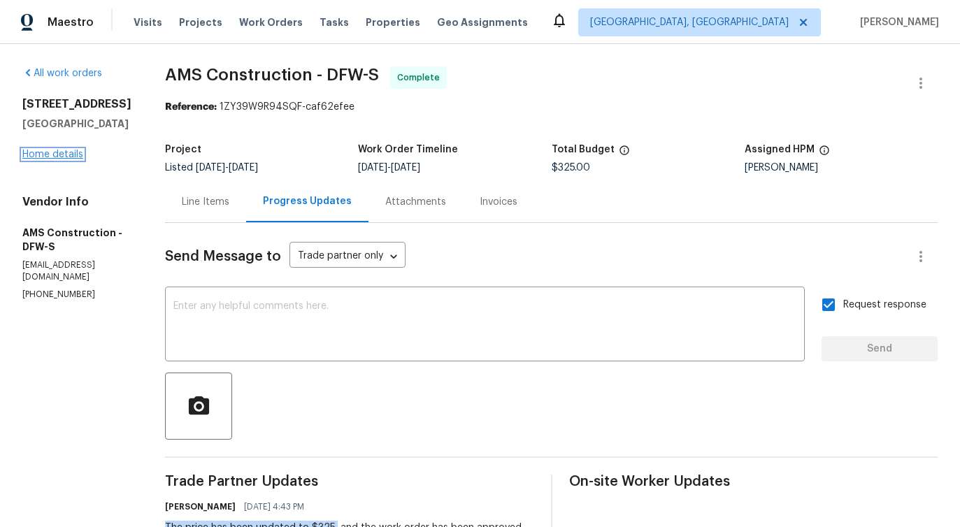
click at [64, 159] on link "Home details" at bounding box center [52, 155] width 61 height 10
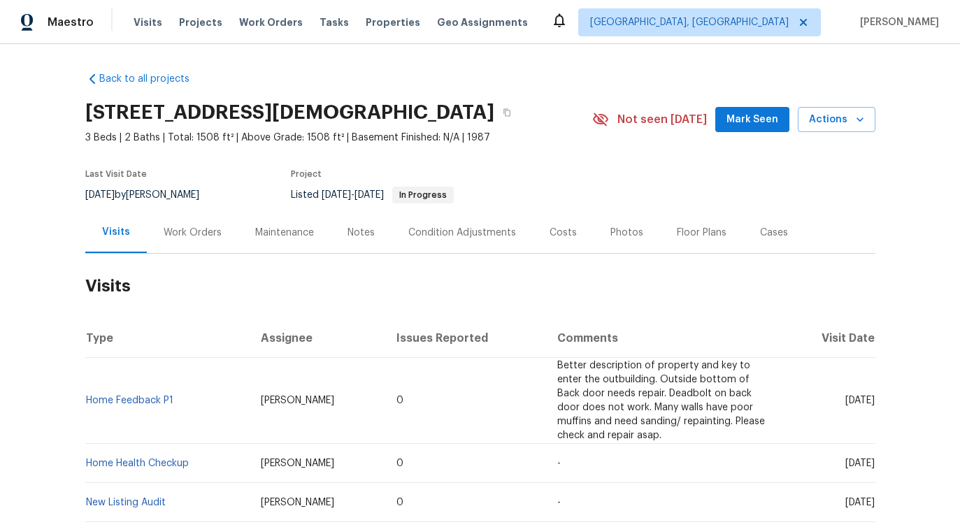
click at [200, 240] on div "Work Orders" at bounding box center [193, 233] width 58 height 14
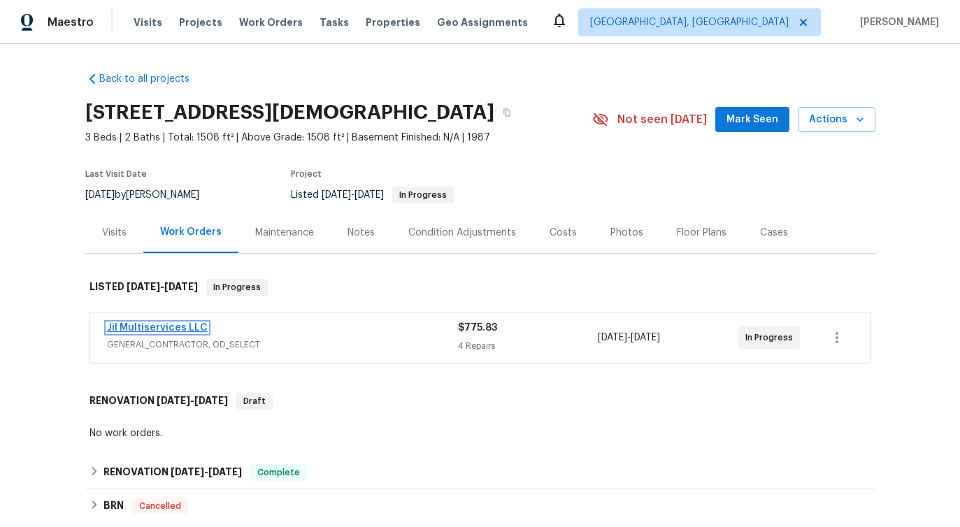
click at [164, 333] on link "Jil Multiservices LLC" at bounding box center [157, 328] width 101 height 10
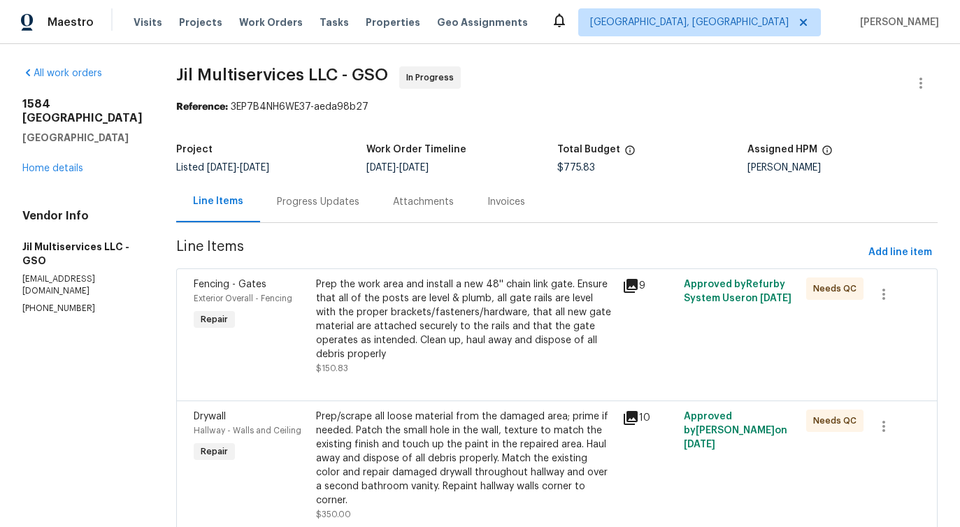
click at [313, 214] on div "Progress Updates" at bounding box center [318, 201] width 116 height 41
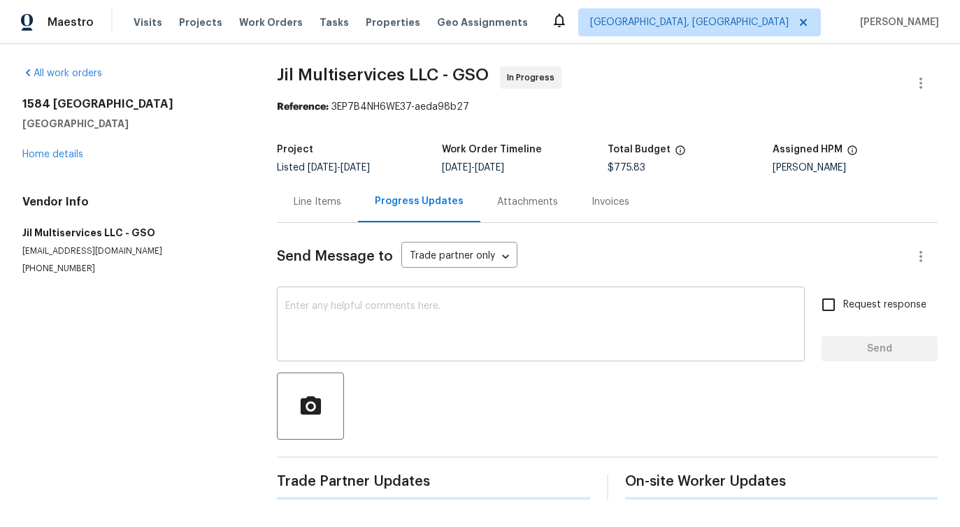
click at [343, 335] on textarea at bounding box center [540, 325] width 511 height 49
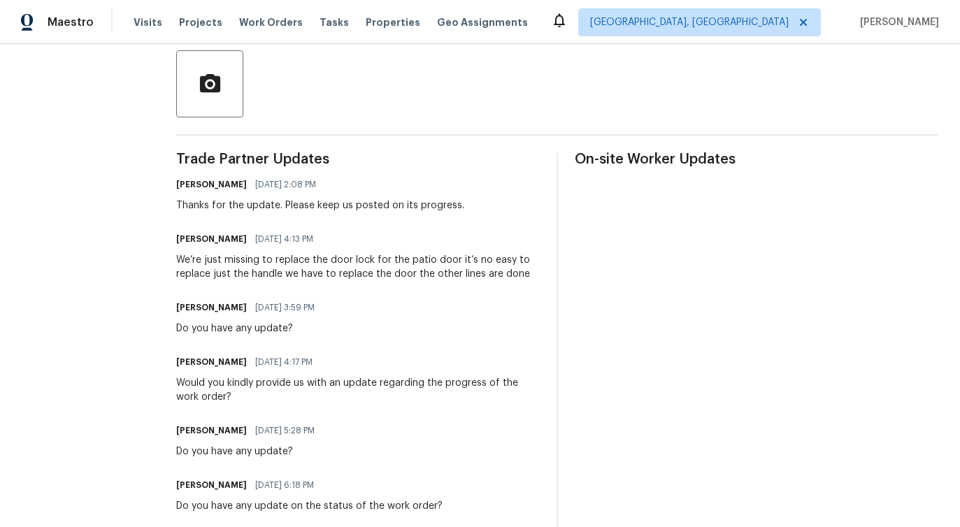
scroll to position [361, 0]
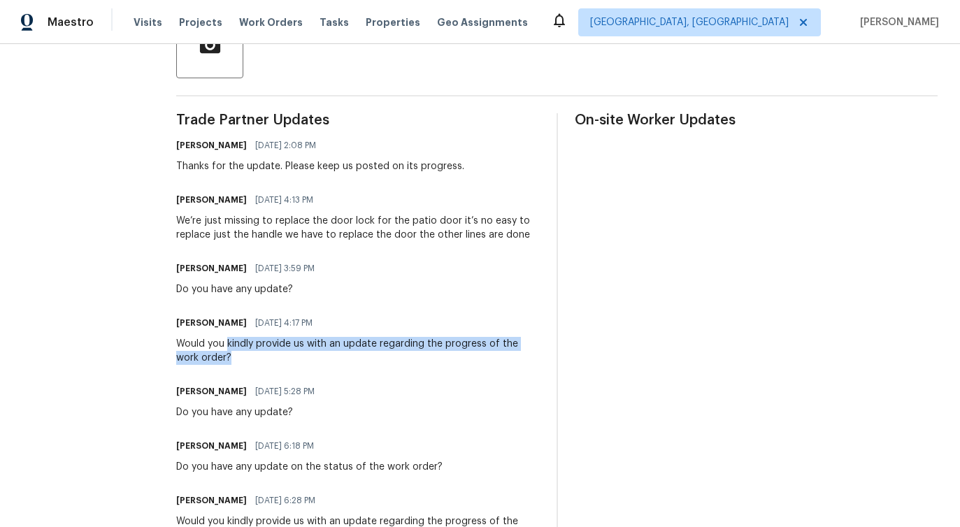
drag, startPoint x: 225, startPoint y: 342, endPoint x: 243, endPoint y: 371, distance: 34.2
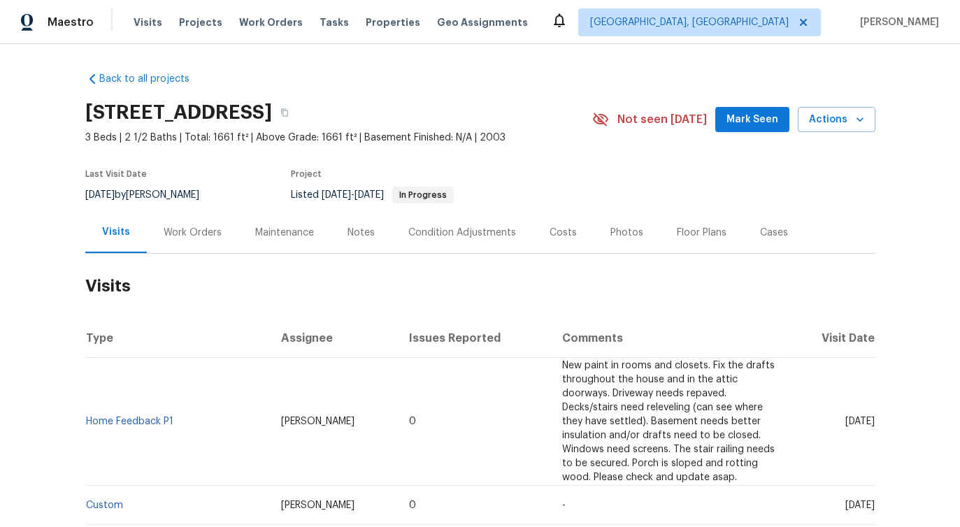
click at [169, 243] on div "Work Orders" at bounding box center [193, 232] width 92 height 41
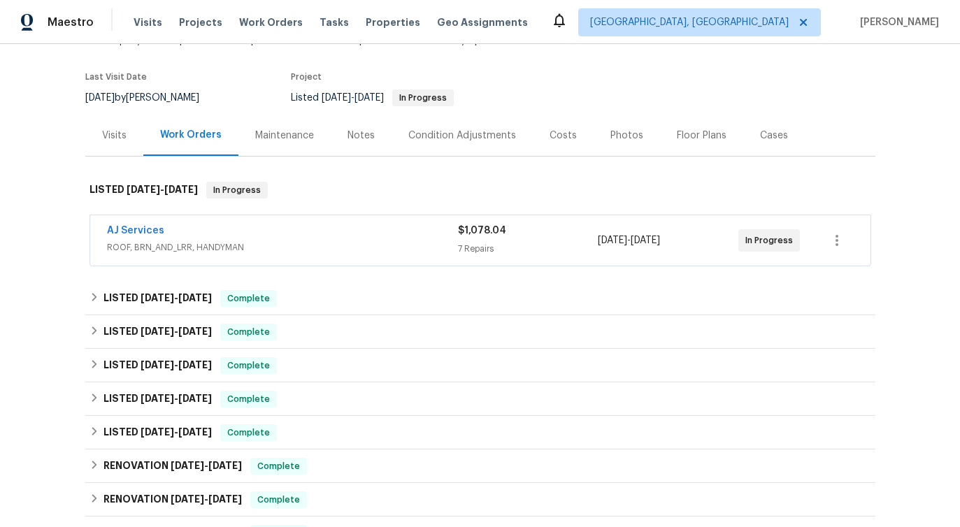
scroll to position [152, 0]
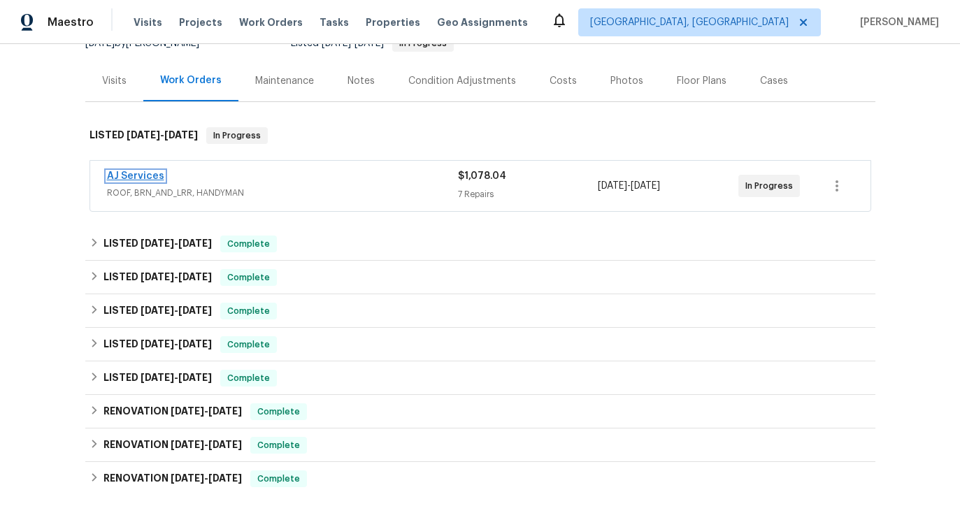
click at [144, 179] on link "AJ Services" at bounding box center [135, 176] width 57 height 10
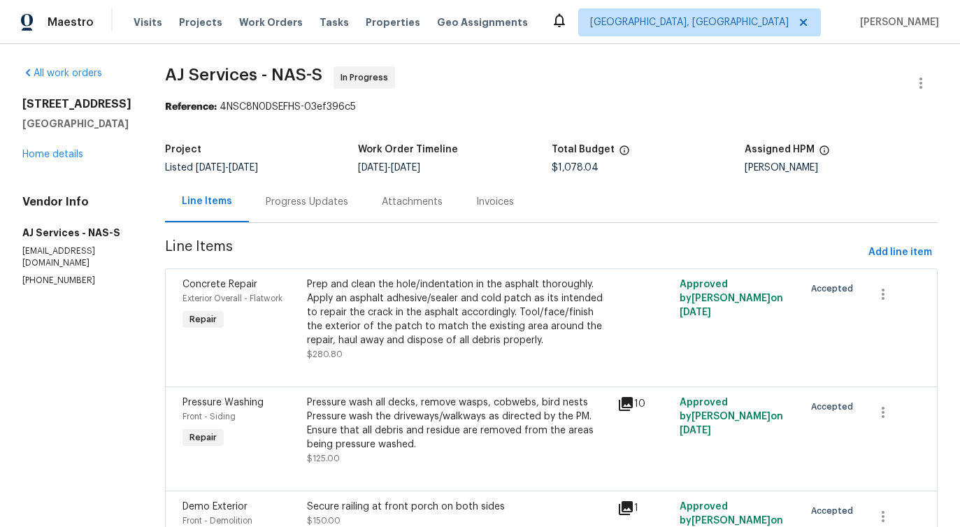
click at [297, 205] on div "Progress Updates" at bounding box center [307, 202] width 82 height 14
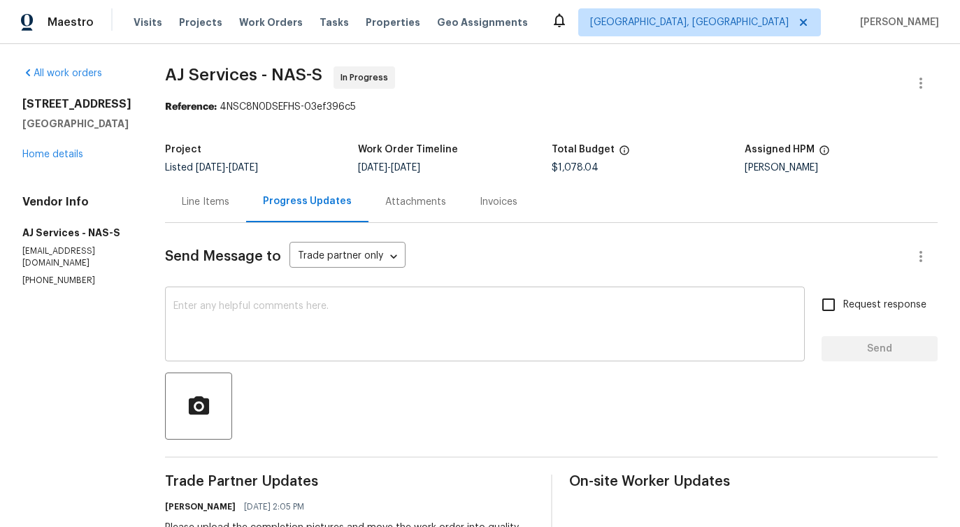
click at [329, 309] on textarea at bounding box center [484, 325] width 623 height 49
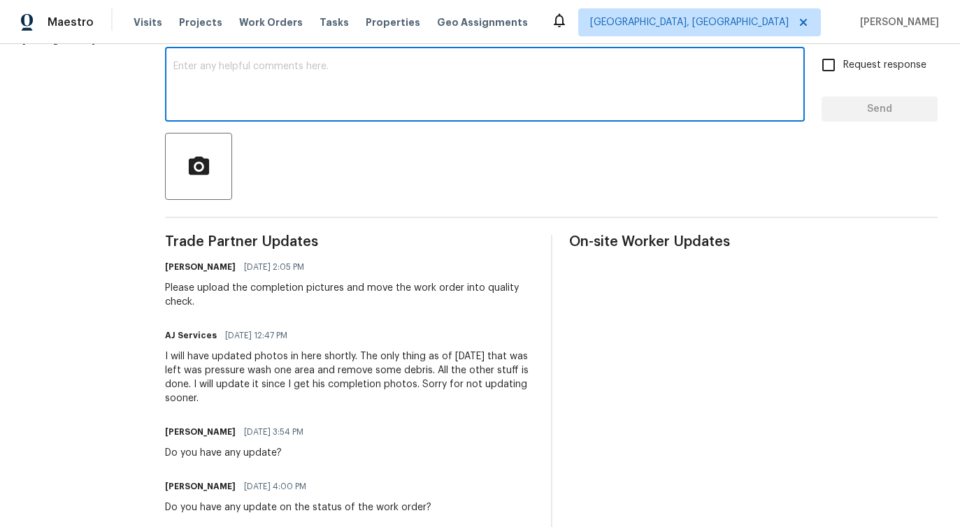
scroll to position [244, 0]
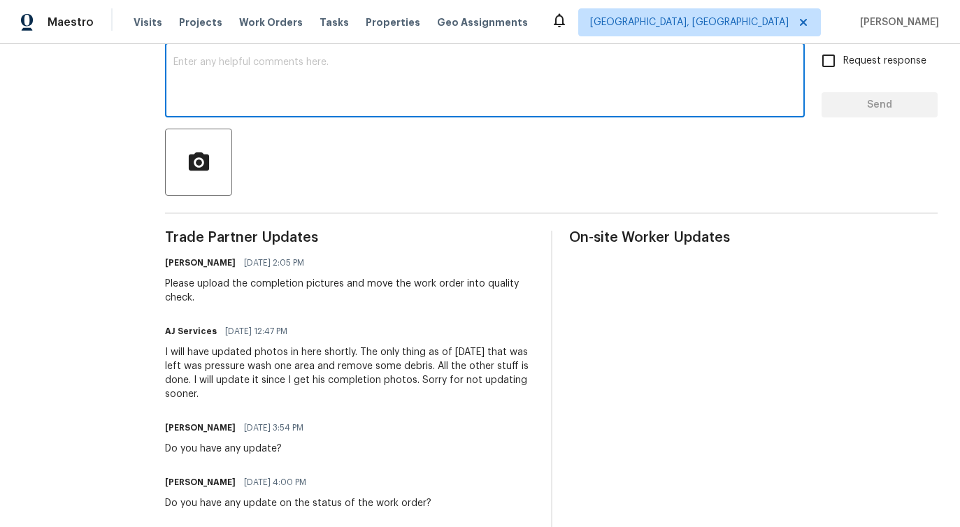
click at [266, 282] on div "Please upload the completion pictures and move the work order into quality chec…" at bounding box center [349, 291] width 369 height 28
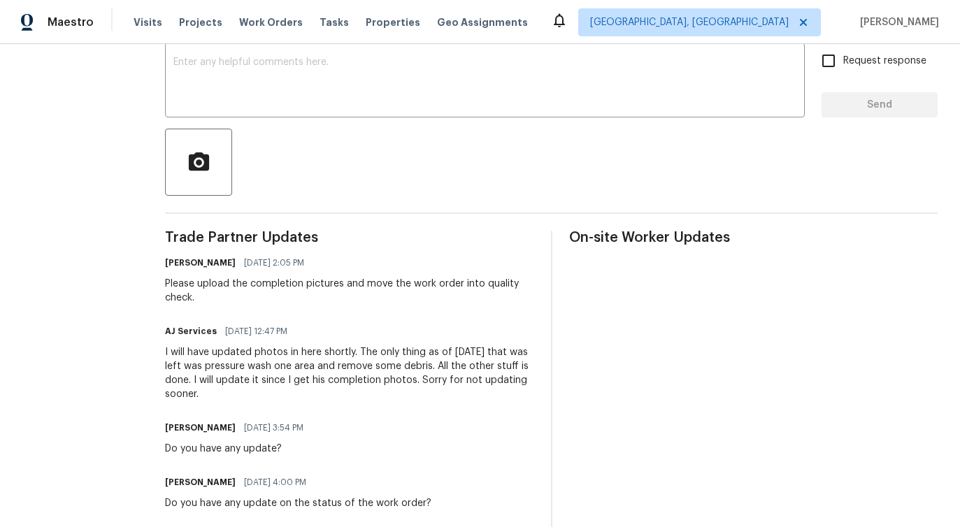
click at [266, 282] on div "Please upload the completion pictures and move the work order into quality chec…" at bounding box center [349, 291] width 369 height 28
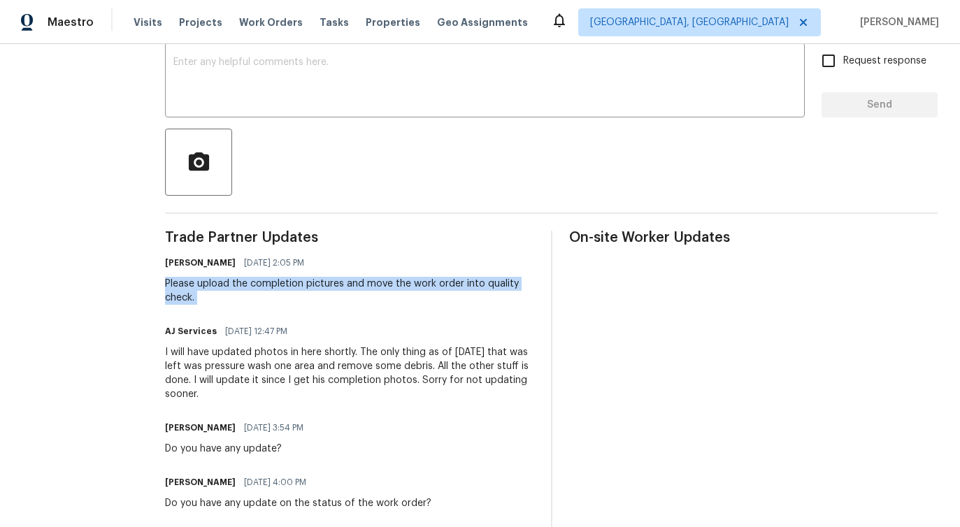
copy div "Please upload the completion pictures and move the work order into quality chec…"
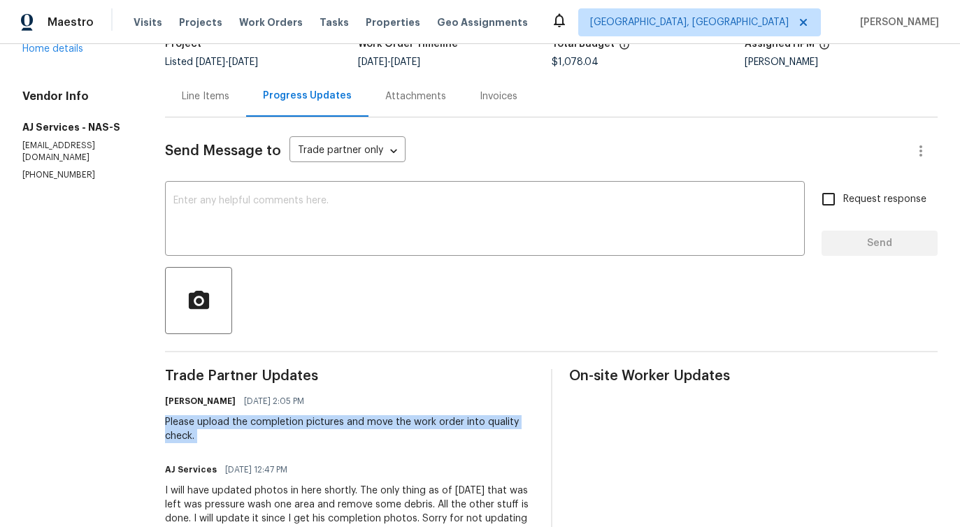
scroll to position [0, 0]
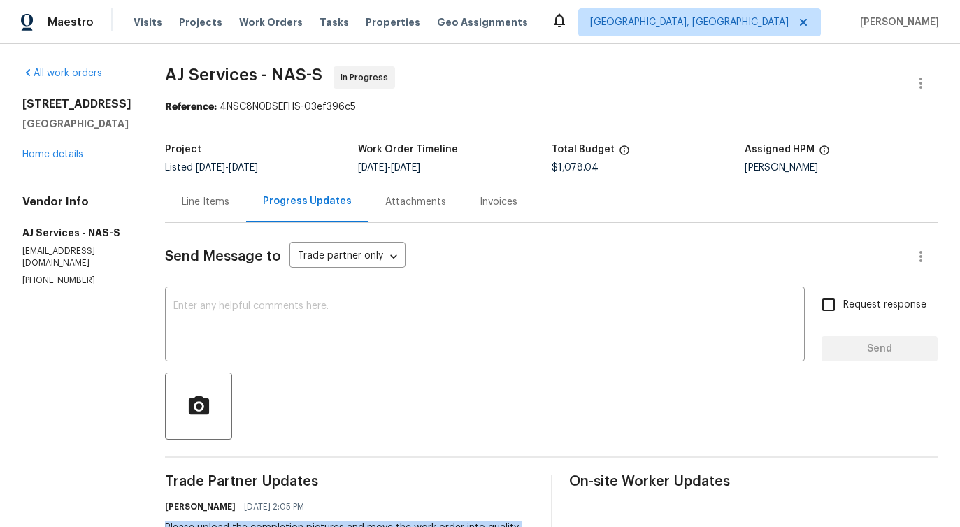
click at [196, 216] on div "Line Items" at bounding box center [205, 201] width 81 height 41
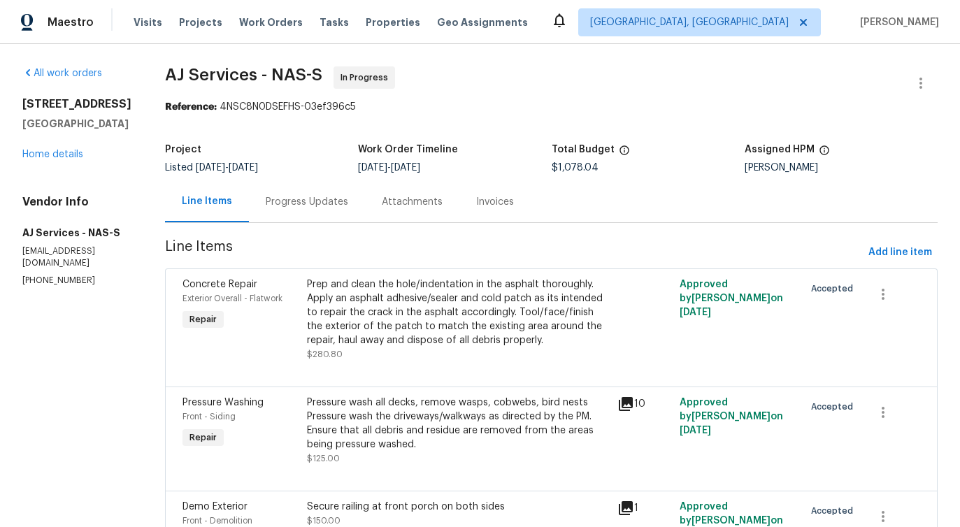
click at [312, 209] on div "Progress Updates" at bounding box center [307, 201] width 116 height 41
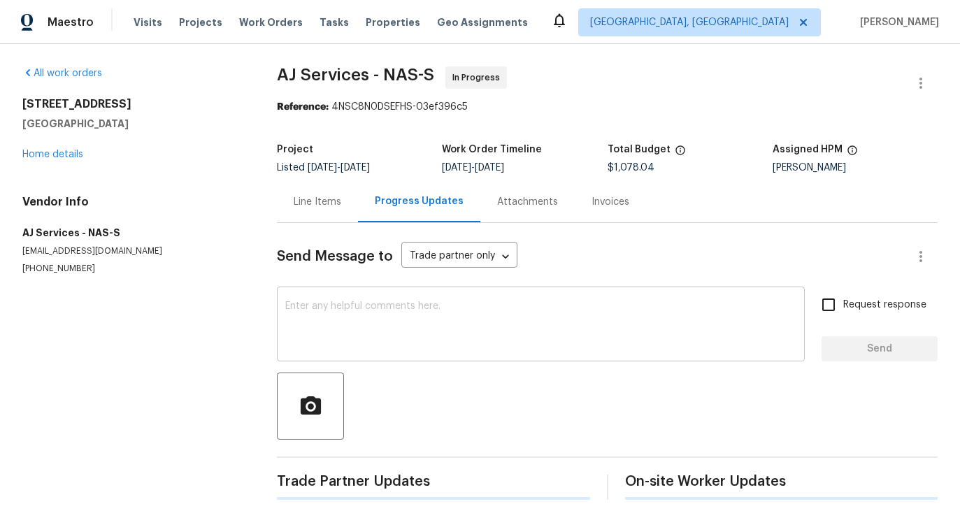
click at [362, 308] on textarea at bounding box center [540, 325] width 511 height 49
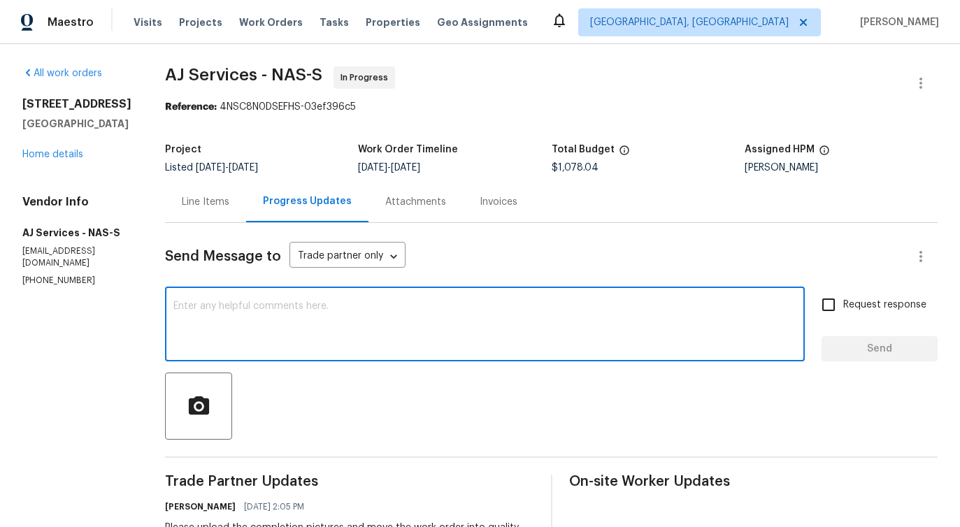
paste textarea "Please upload the completion pictures and move the work order into quality chec…"
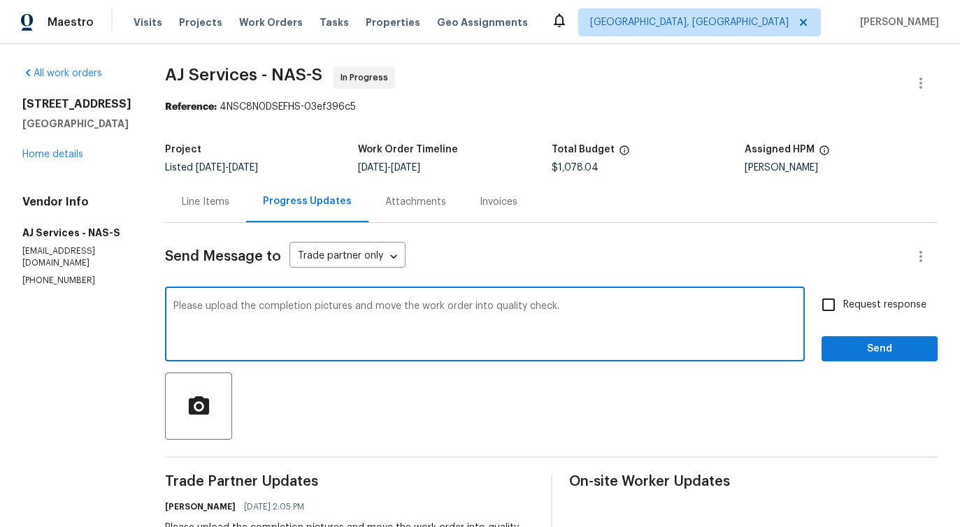
type textarea "Please upload the completion pictures and move the work order into quality chec…"
click at [811, 302] on div "Please upload the completion pictures and move the work order into quality chec…" at bounding box center [551, 325] width 772 height 71
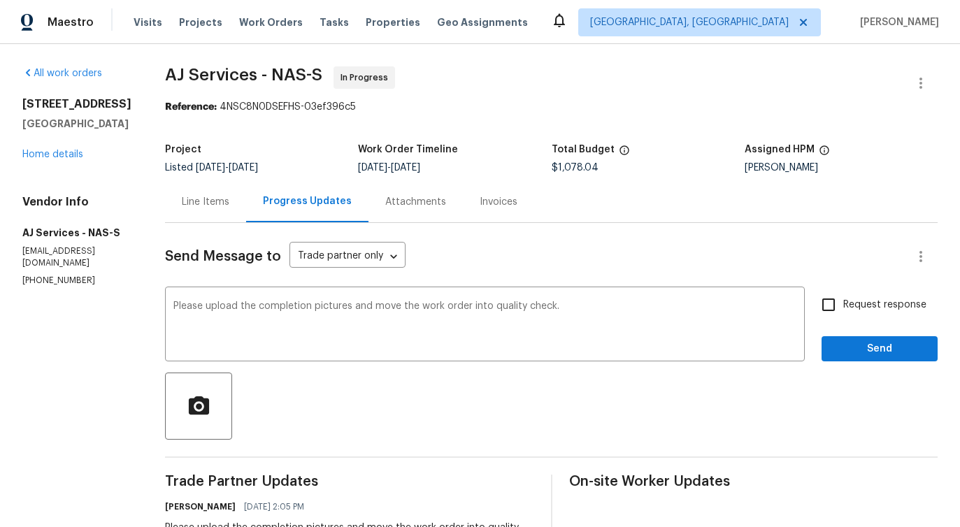
click at [833, 303] on input "Request response" at bounding box center [828, 304] width 29 height 29
checkbox input "true"
click at [847, 355] on span "Send" at bounding box center [880, 348] width 94 height 17
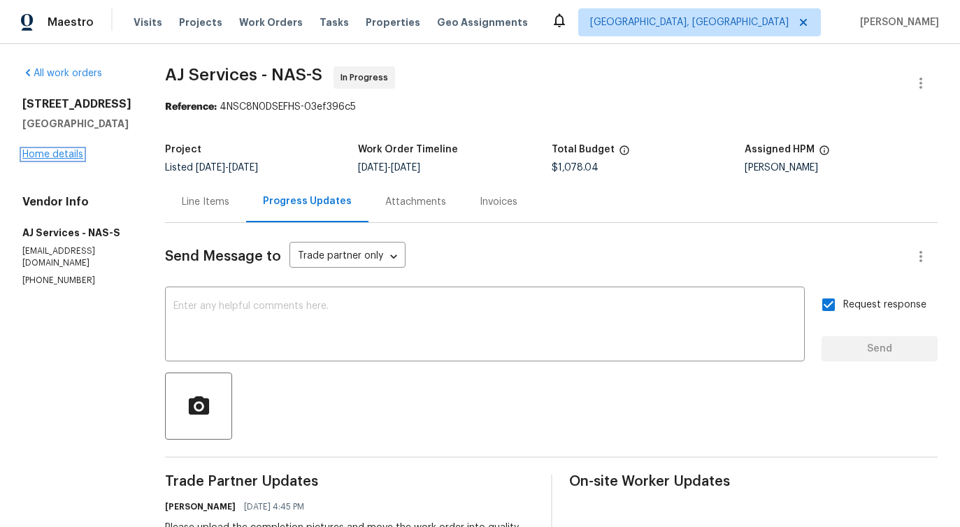
click at [50, 157] on link "Home details" at bounding box center [52, 155] width 61 height 10
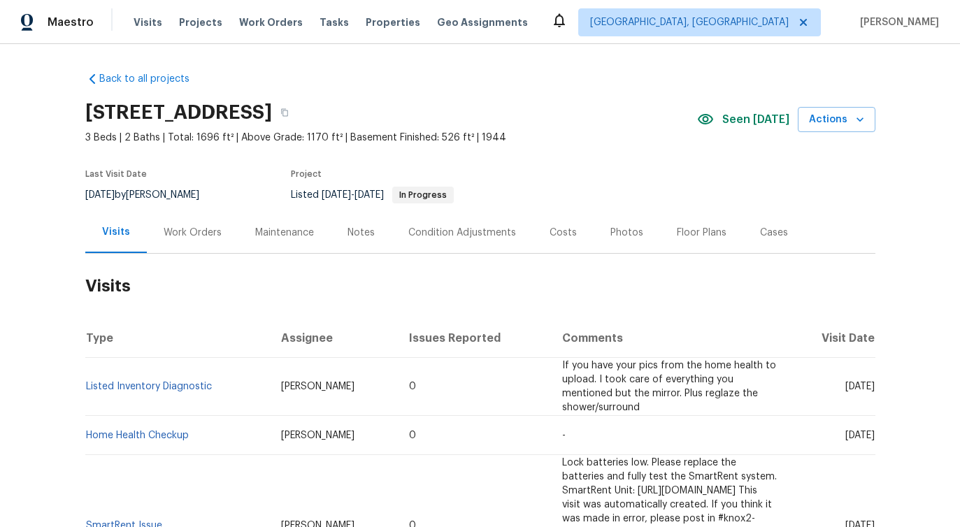
click at [180, 247] on div "Work Orders" at bounding box center [193, 232] width 92 height 41
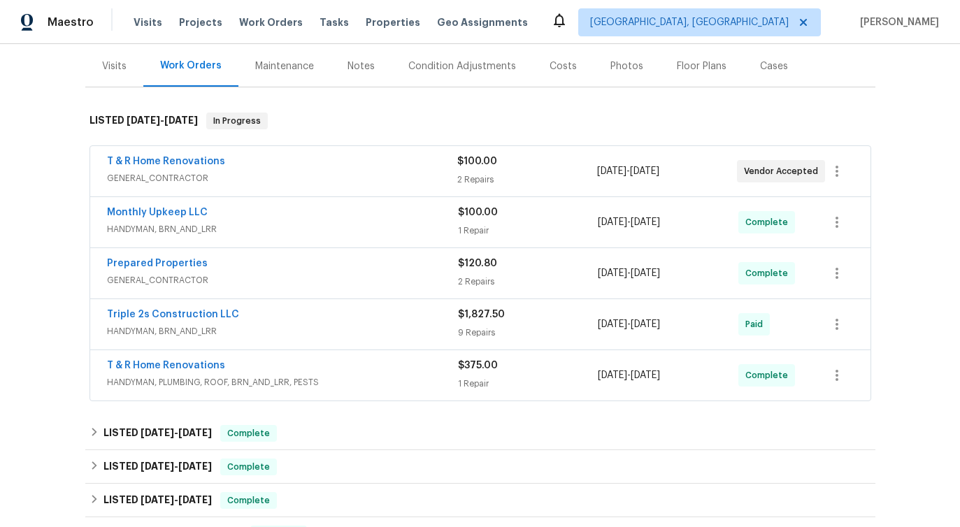
scroll to position [192, 0]
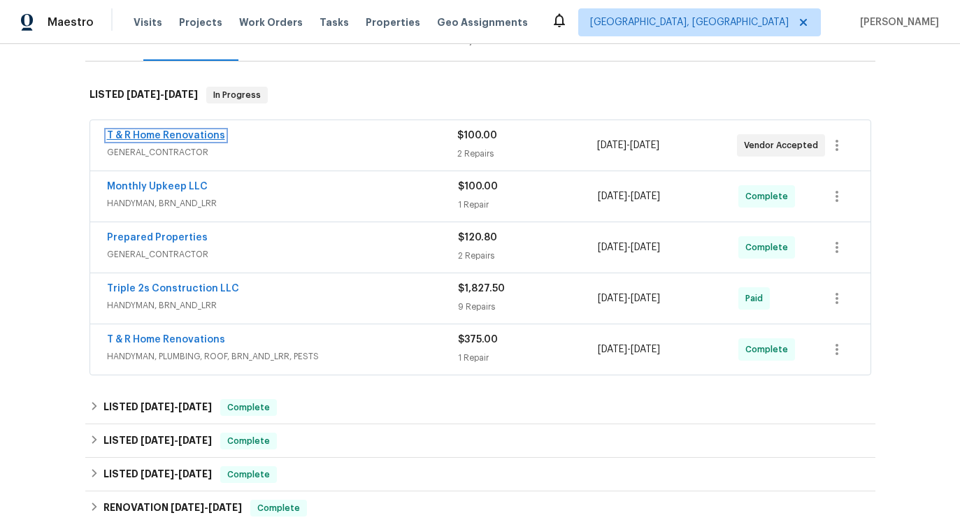
click at [161, 134] on link "T & R Home Renovations" at bounding box center [166, 136] width 118 height 10
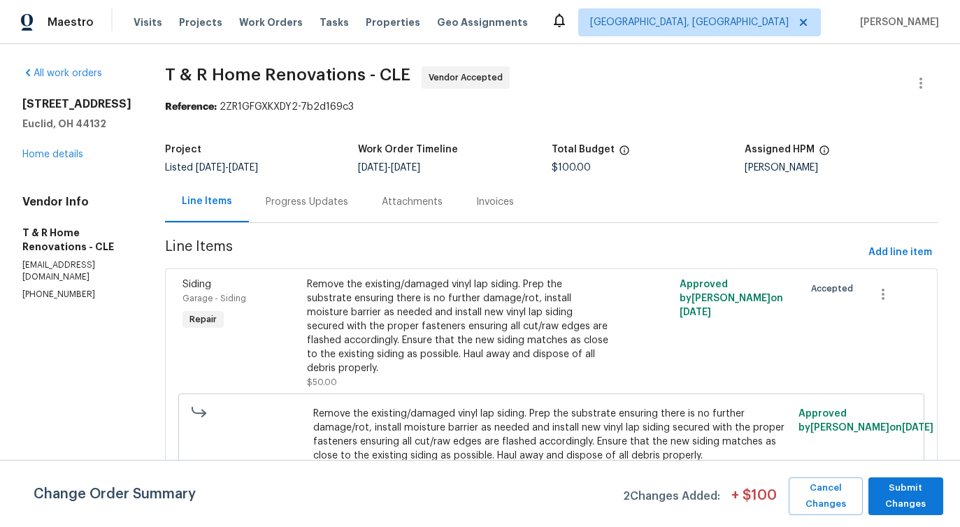
click at [336, 208] on div "Progress Updates" at bounding box center [307, 202] width 82 height 14
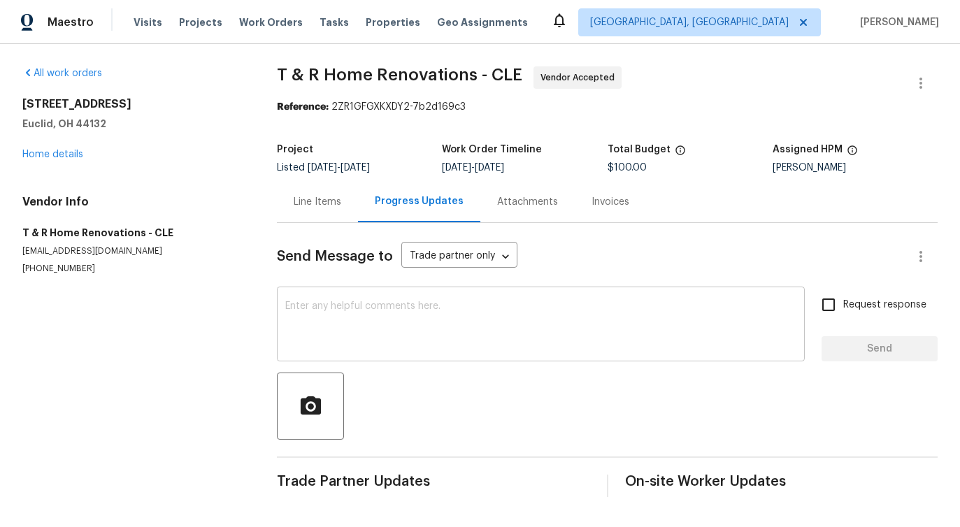
click at [393, 318] on textarea at bounding box center [540, 325] width 511 height 49
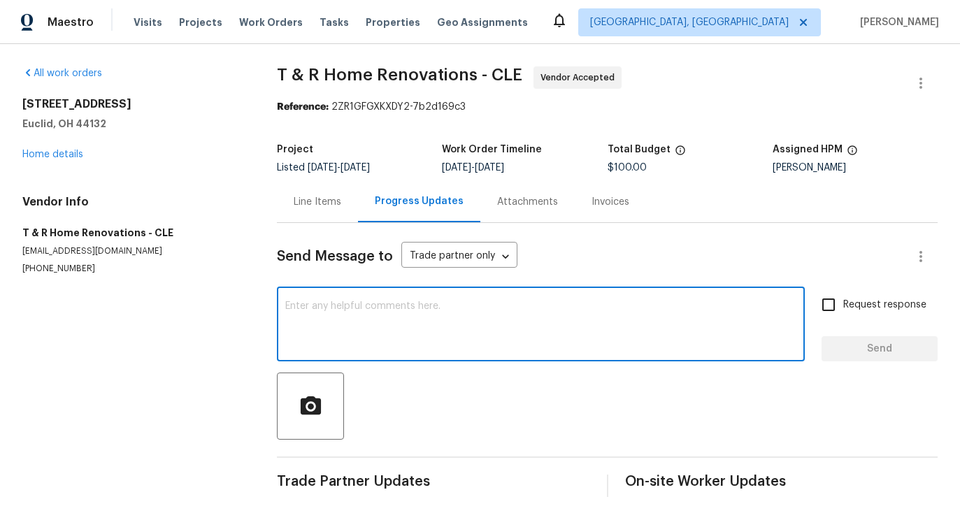
click at [347, 315] on textarea at bounding box center [540, 325] width 511 height 49
click at [339, 193] on div "Line Items" at bounding box center [317, 201] width 81 height 41
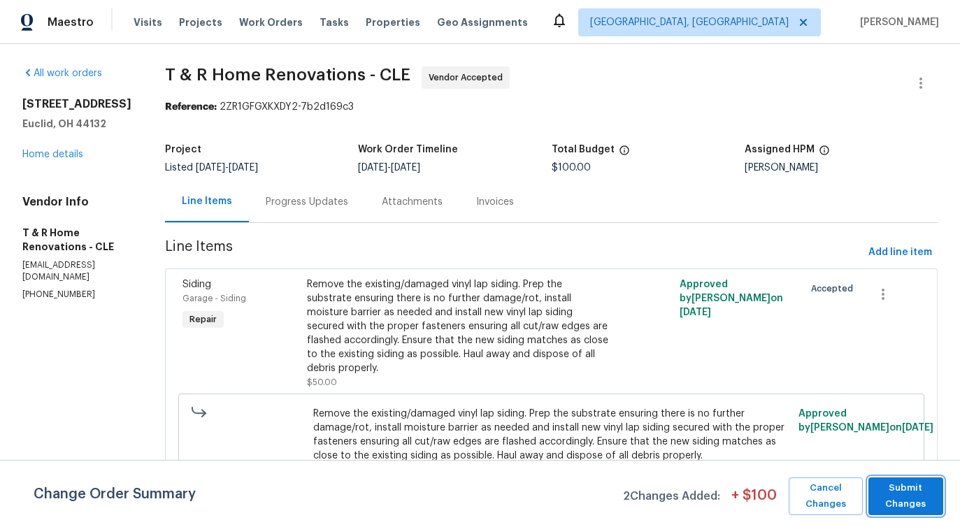
click at [879, 482] on span "Submit Changes" at bounding box center [905, 496] width 61 height 32
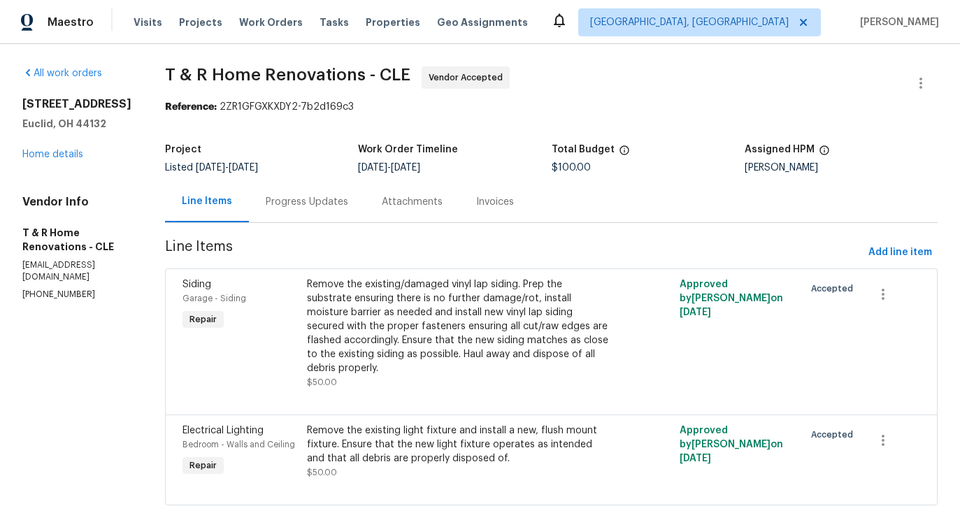
click at [347, 205] on div "Progress Updates" at bounding box center [307, 202] width 82 height 14
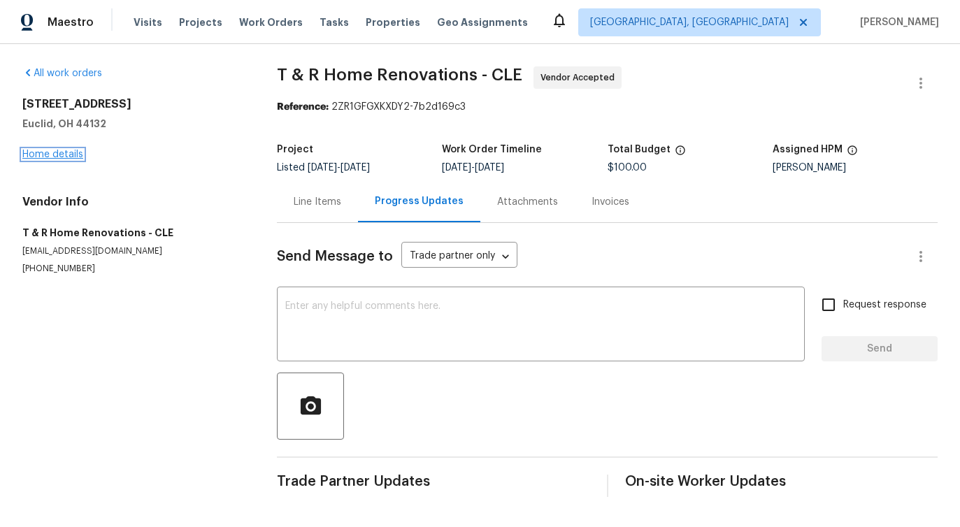
click at [44, 151] on link "Home details" at bounding box center [52, 155] width 61 height 10
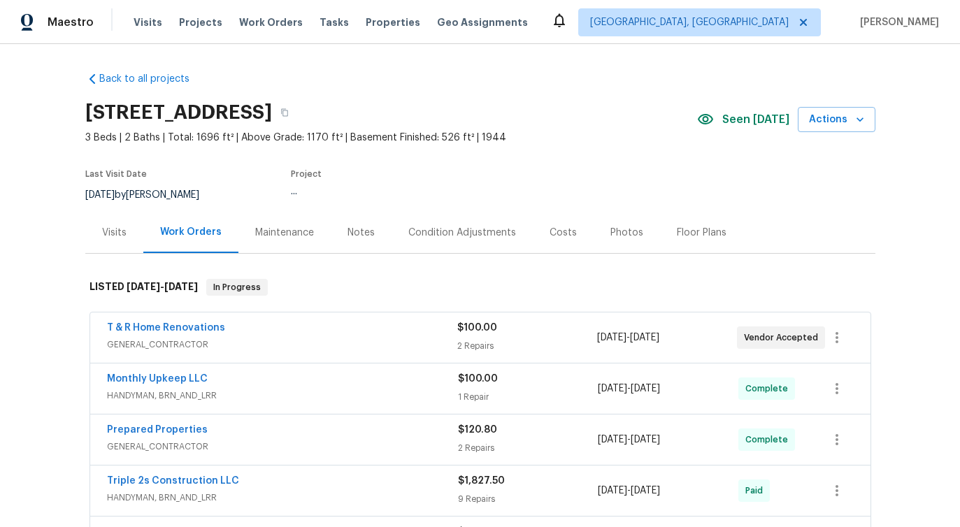
click at [44, 151] on div "Back to all projects 754 E 256th St, Euclid, OH 44132 3 Beds | 2 Baths | Total:…" at bounding box center [480, 285] width 960 height 483
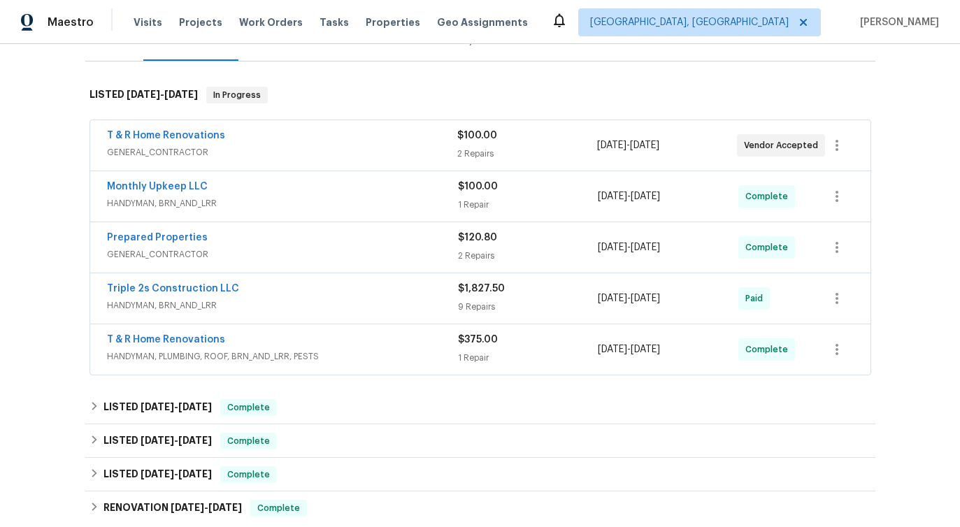
scroll to position [173, 0]
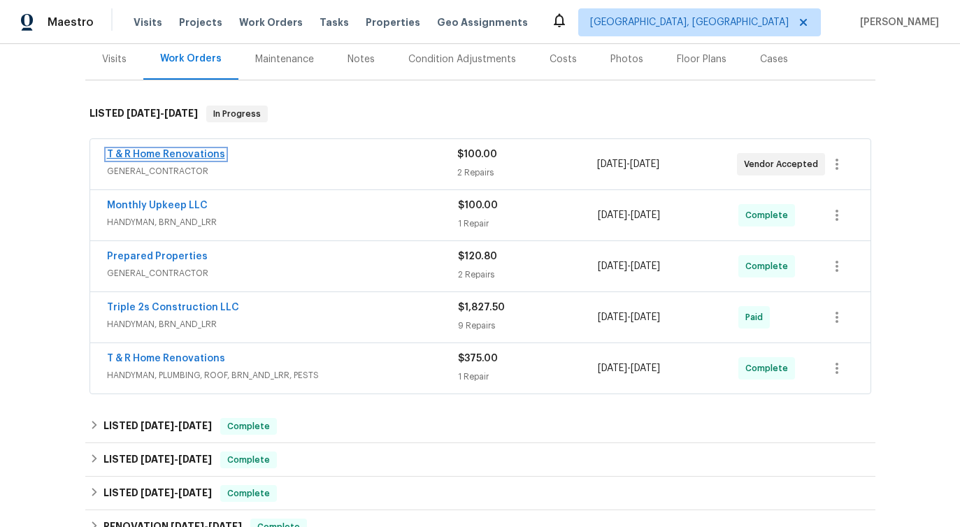
click at [209, 158] on link "T & R Home Renovations" at bounding box center [166, 155] width 118 height 10
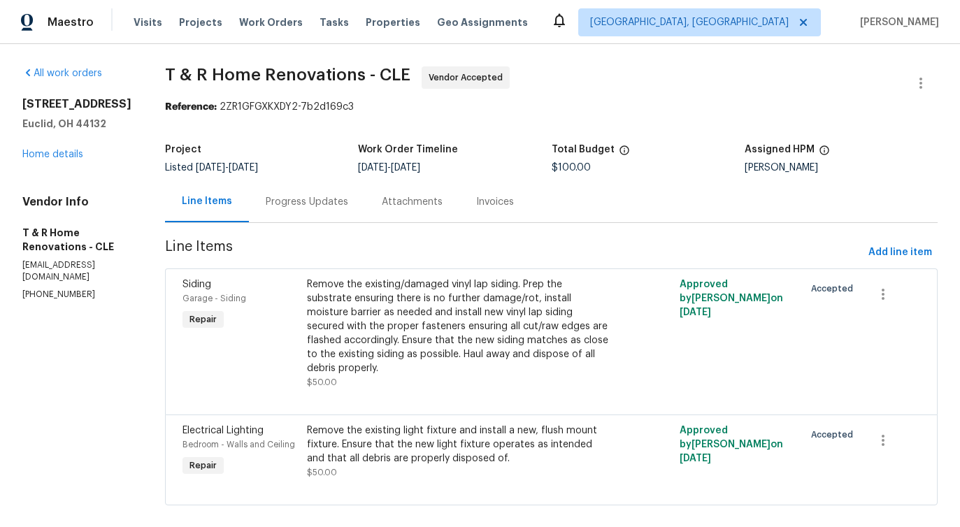
scroll to position [18, 0]
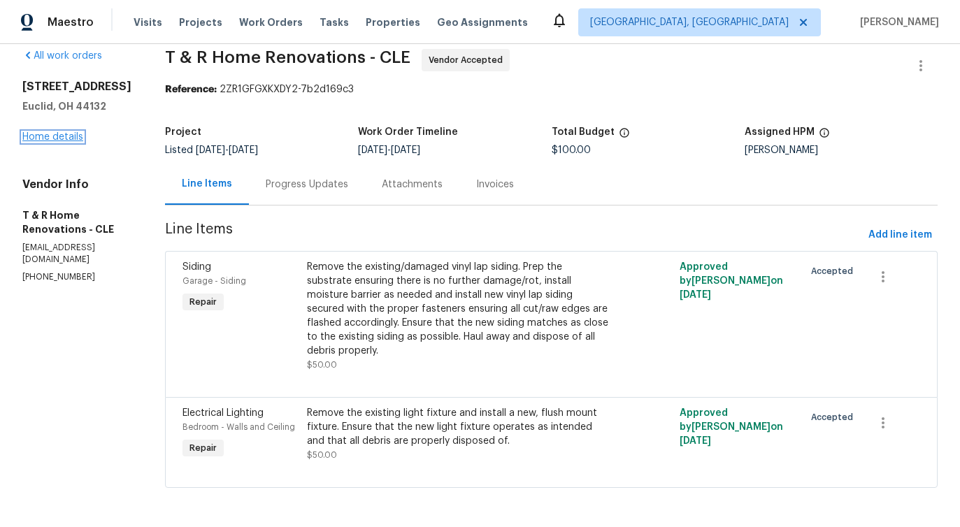
click at [71, 135] on link "Home details" at bounding box center [52, 137] width 61 height 10
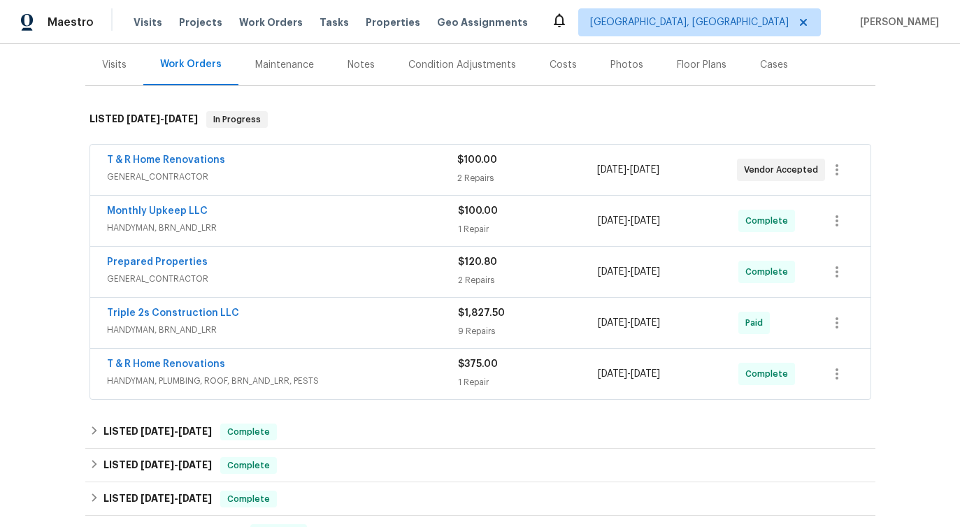
scroll to position [177, 0]
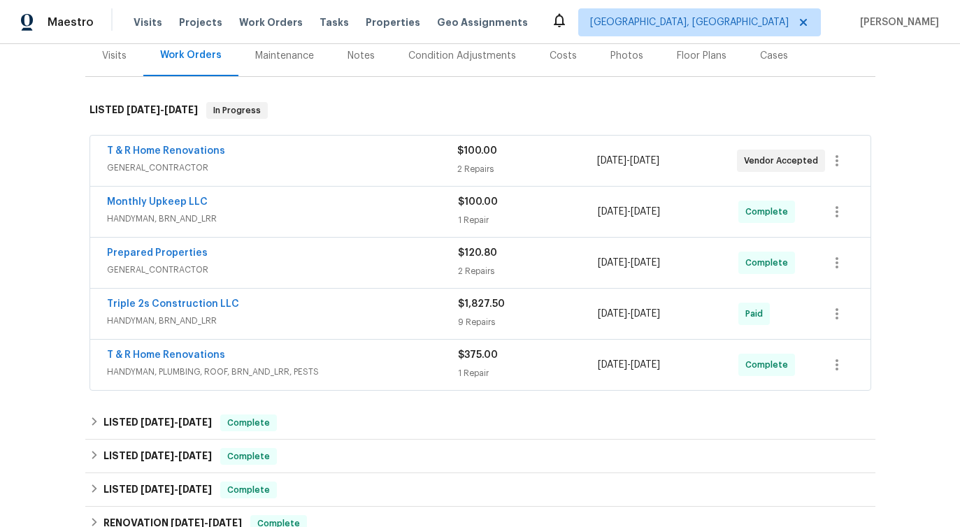
click at [293, 345] on div "T & R Home Renovations HANDYMAN, PLUMBING, ROOF, BRN_AND_LRR, PESTS $375.00 1 R…" at bounding box center [480, 365] width 780 height 50
click at [278, 357] on div "T & R Home Renovations" at bounding box center [282, 356] width 351 height 17
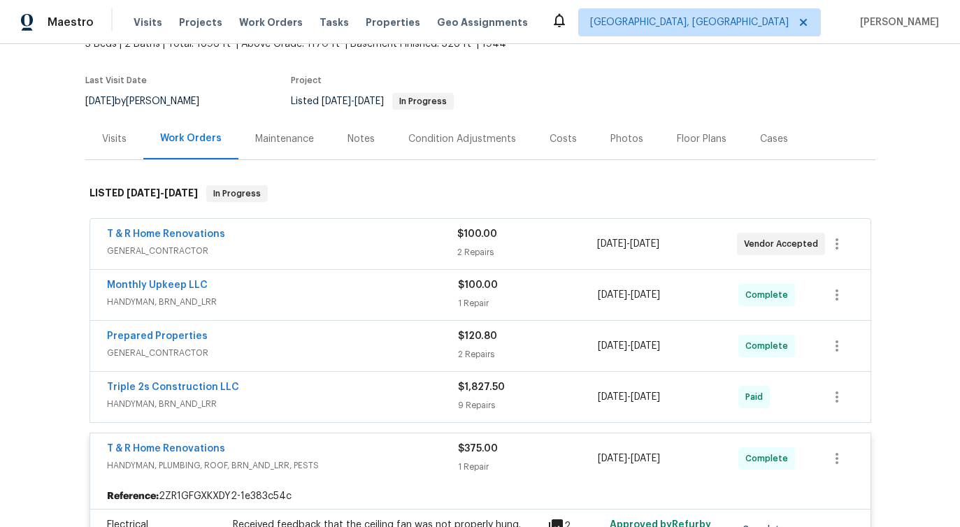
scroll to position [0, 0]
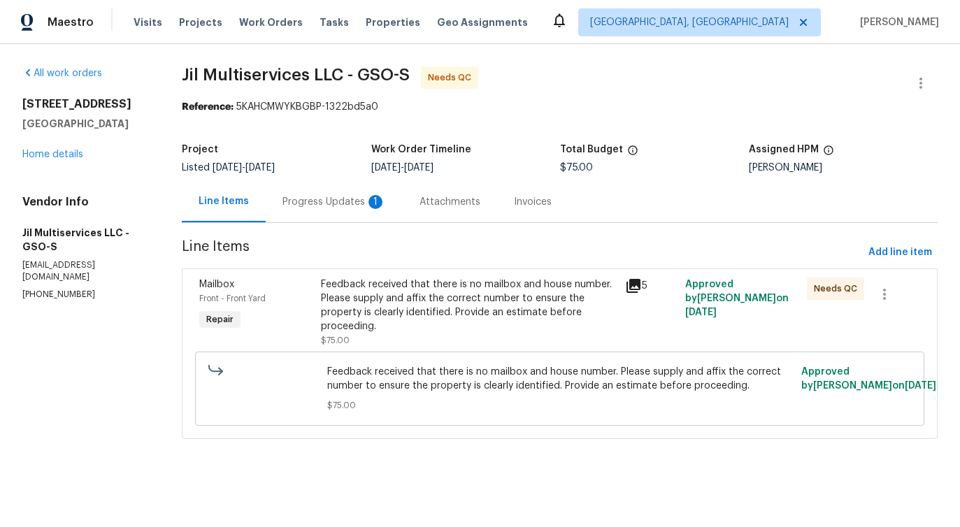
click at [309, 203] on div "Progress Updates 1" at bounding box center [333, 202] width 103 height 14
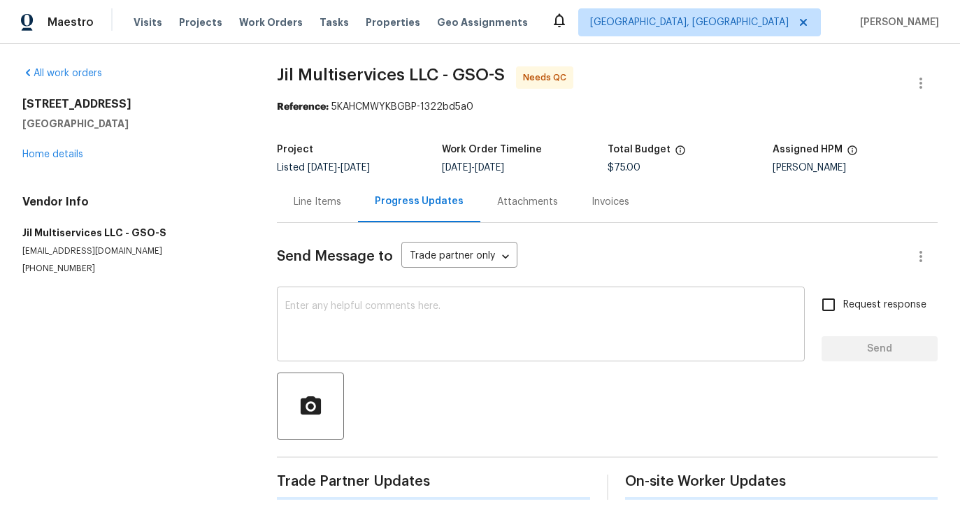
click at [322, 311] on textarea at bounding box center [540, 325] width 511 height 49
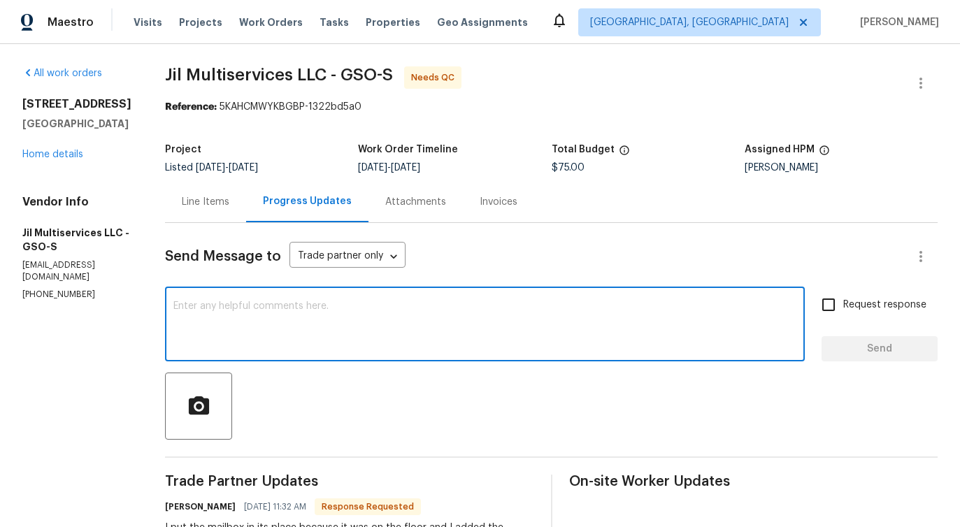
click at [199, 209] on div "Line Items" at bounding box center [205, 201] width 81 height 41
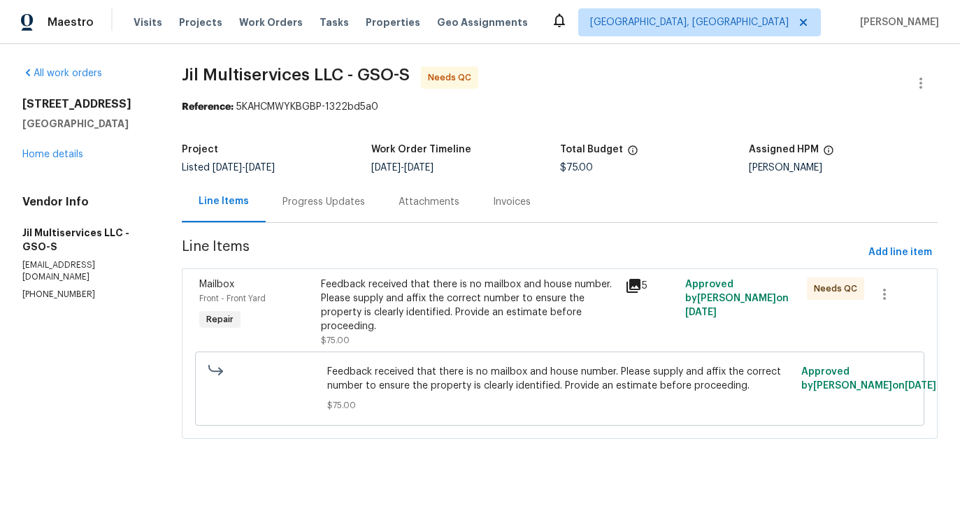
click at [471, 306] on div "Feedback received that there is no mailbox and house number. Please supply and …" at bounding box center [468, 306] width 295 height 56
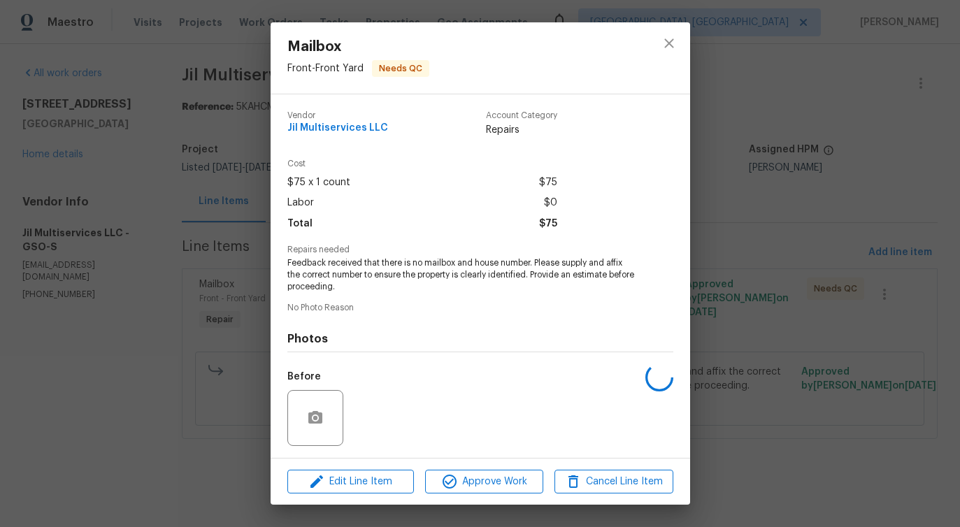
scroll to position [93, 0]
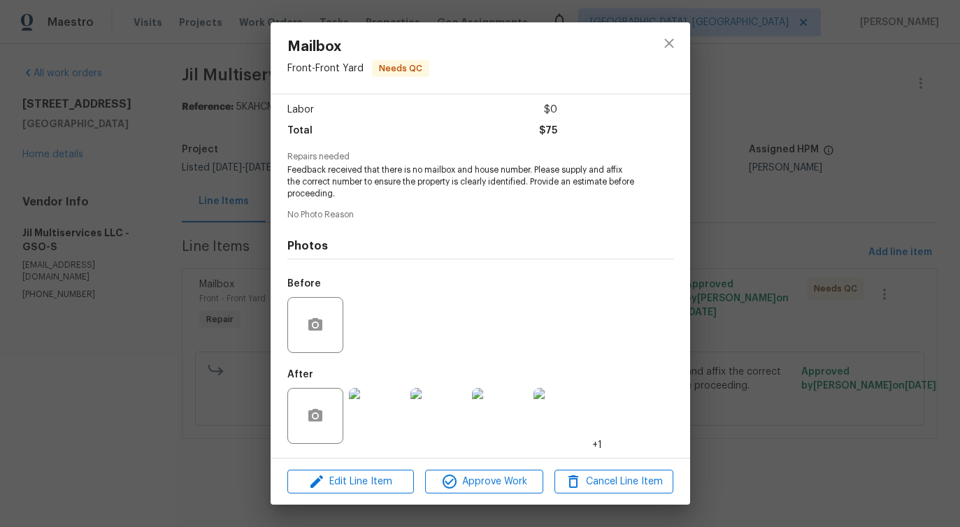
click at [374, 419] on img at bounding box center [377, 416] width 56 height 56
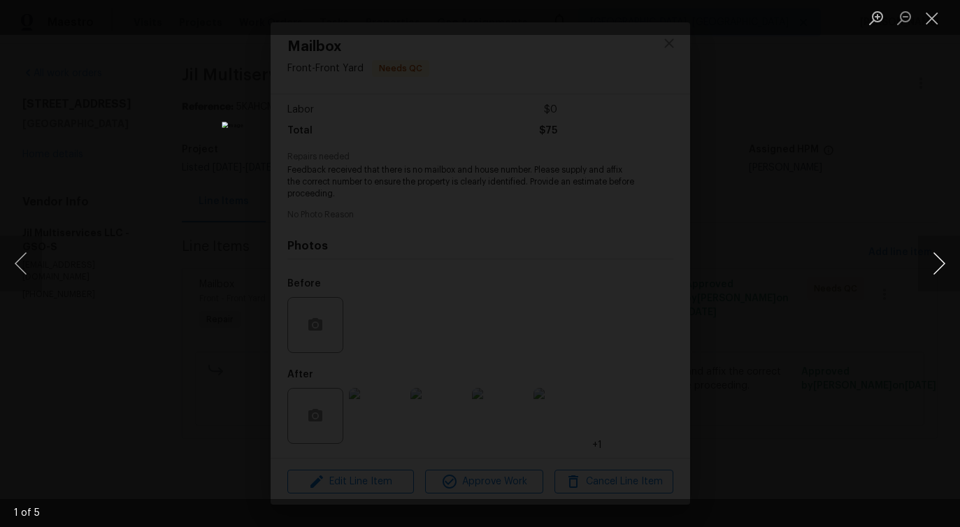
click at [935, 269] on button "Next image" at bounding box center [939, 264] width 42 height 56
click at [936, 21] on button "Close lightbox" at bounding box center [932, 18] width 28 height 24
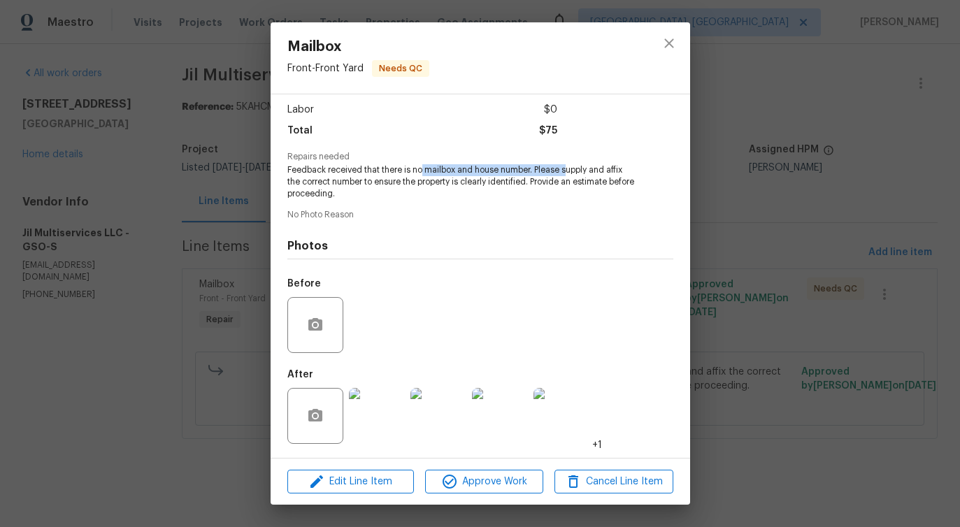
drag, startPoint x: 420, startPoint y: 171, endPoint x: 568, endPoint y: 172, distance: 148.2
click at [568, 172] on span "Feedback received that there is no mailbox and house number. Please supply and …" at bounding box center [460, 181] width 347 height 35
click at [659, 38] on button "close" at bounding box center [669, 44] width 34 height 34
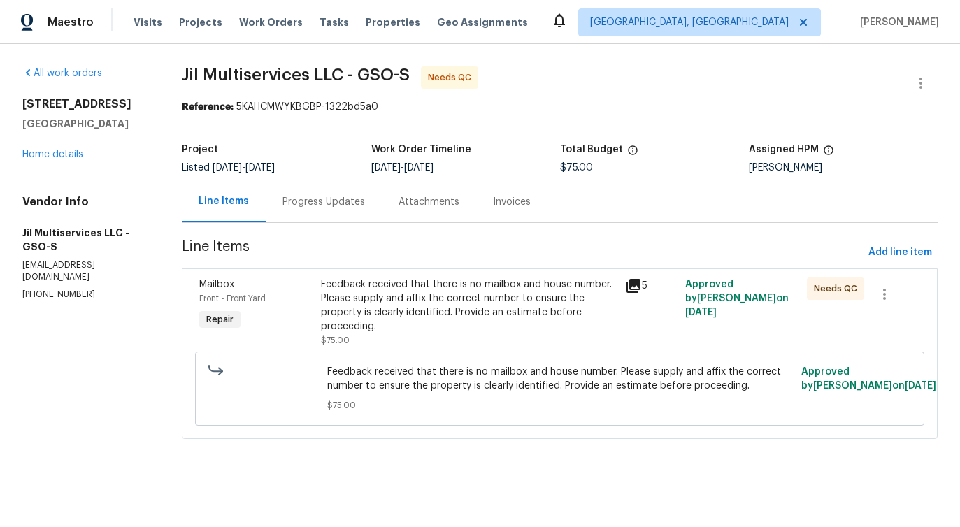
click at [341, 216] on div "Progress Updates" at bounding box center [324, 201] width 116 height 41
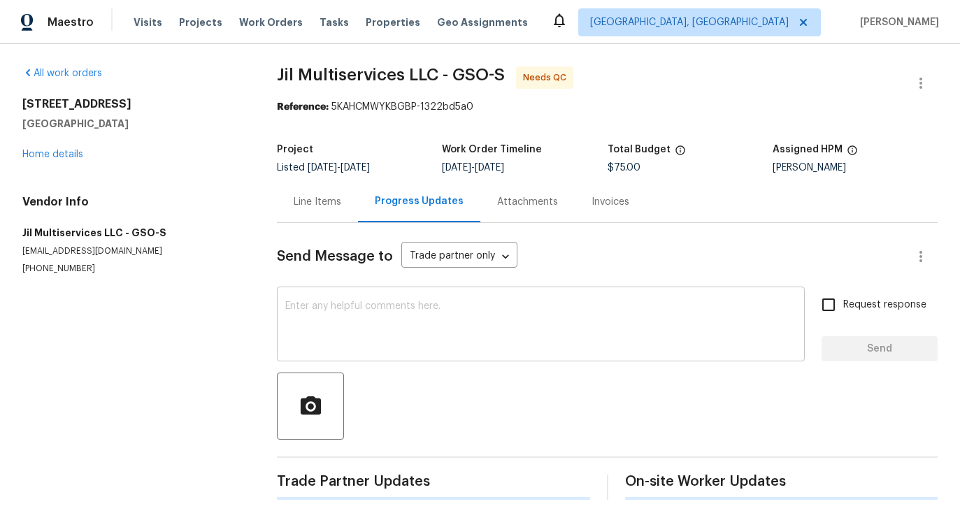
click at [412, 313] on textarea at bounding box center [540, 325] width 511 height 49
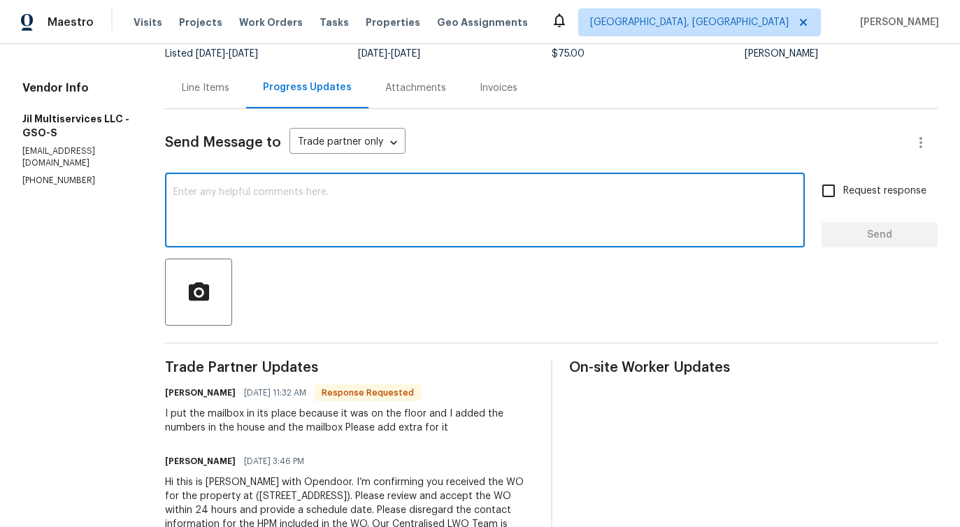
scroll to position [171, 0]
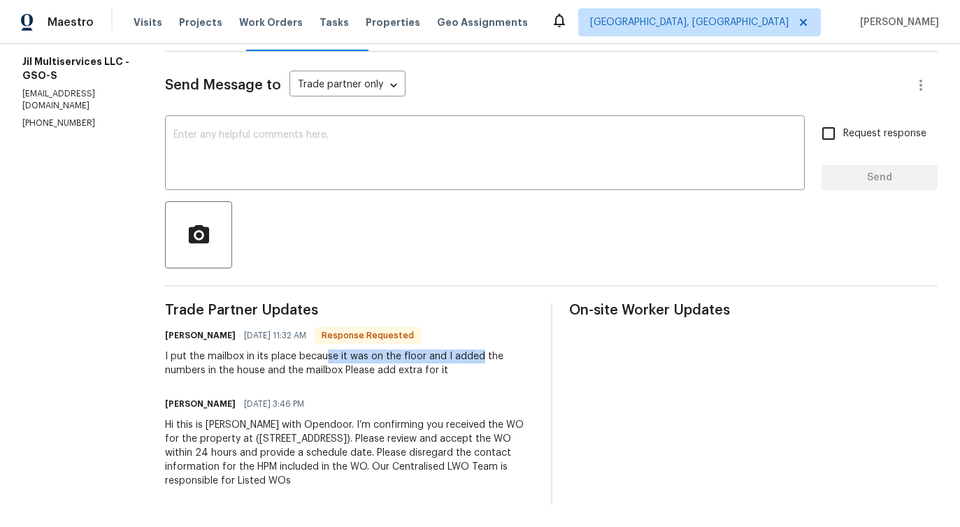
drag, startPoint x: 330, startPoint y: 350, endPoint x: 482, endPoint y: 350, distance: 151.7
click at [482, 350] on div "I put the mailbox in its place because it was on the floor and I added the numb…" at bounding box center [349, 364] width 369 height 28
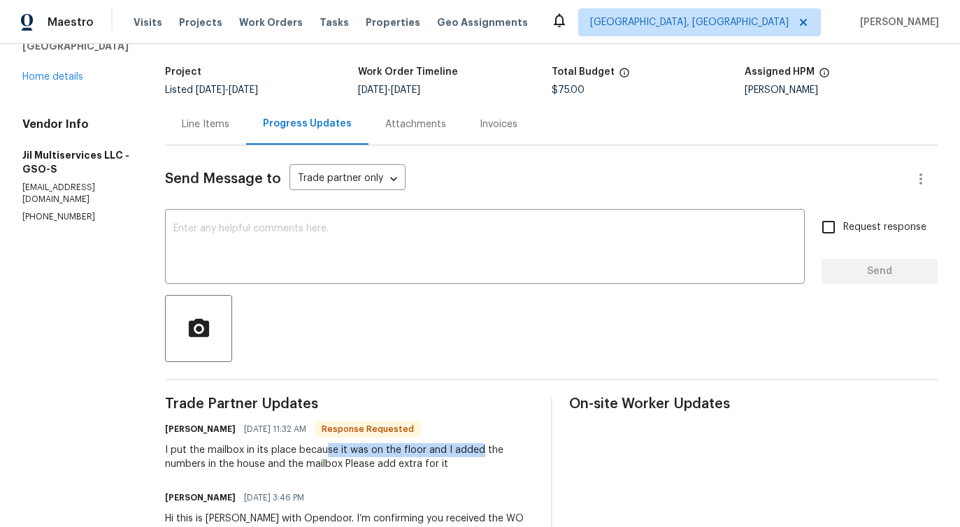
scroll to position [0, 0]
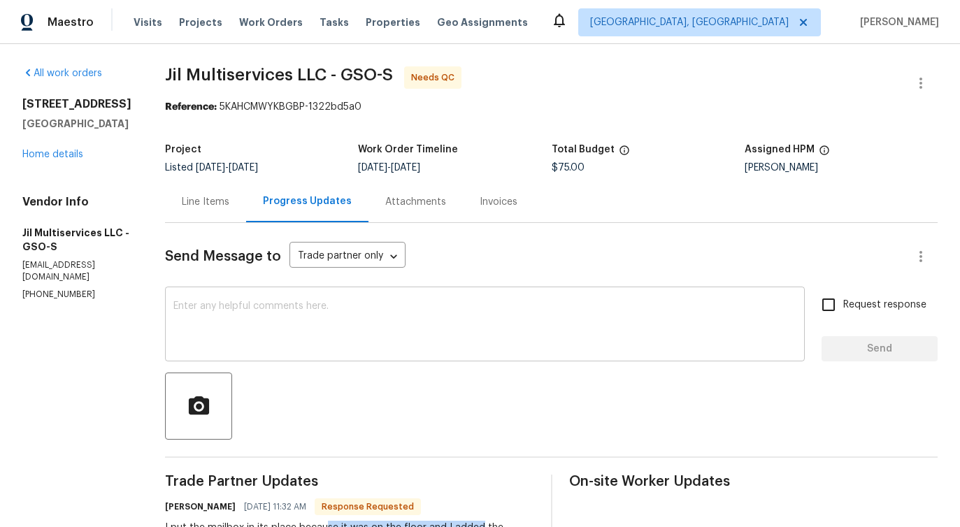
click at [427, 352] on div "x ​" at bounding box center [485, 325] width 640 height 71
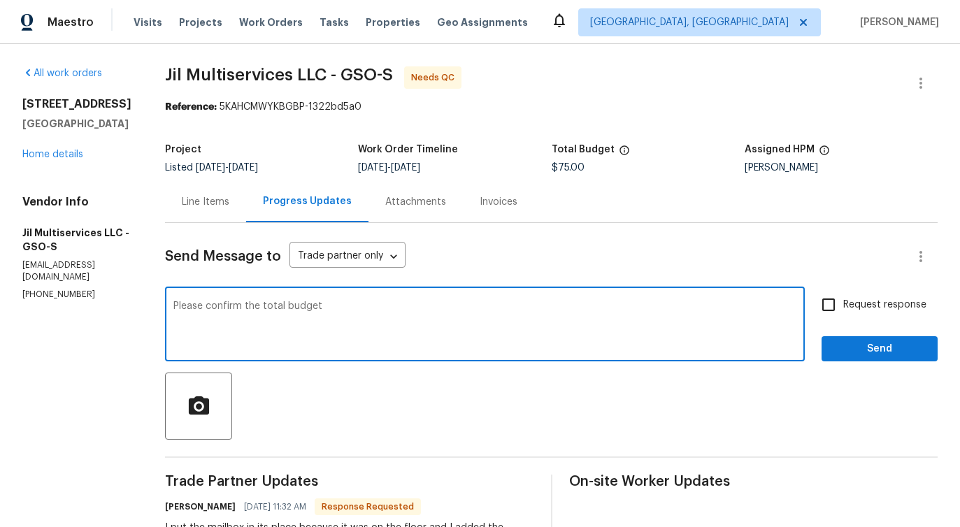
type textarea "Please confirm the total budget."
click at [239, 325] on textarea "Please confirm the total budget." at bounding box center [484, 325] width 623 height 49
click at [440, 304] on textarea at bounding box center [484, 325] width 623 height 49
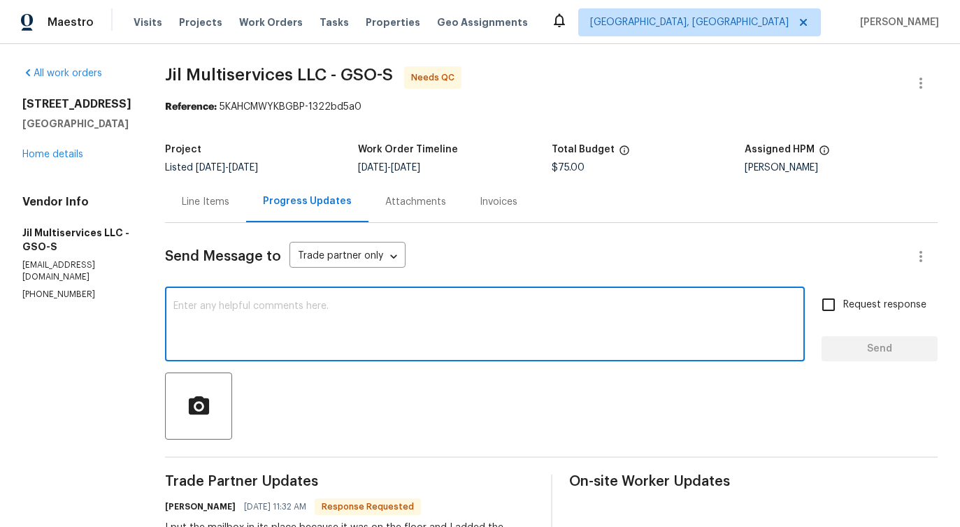
paste textarea "Kindly confirm the overall budget."
type textarea "Kindly confirm the overall budget."
click at [857, 295] on label "Request response" at bounding box center [870, 304] width 113 height 29
click at [843, 295] on input "Request response" at bounding box center [828, 304] width 29 height 29
checkbox input "true"
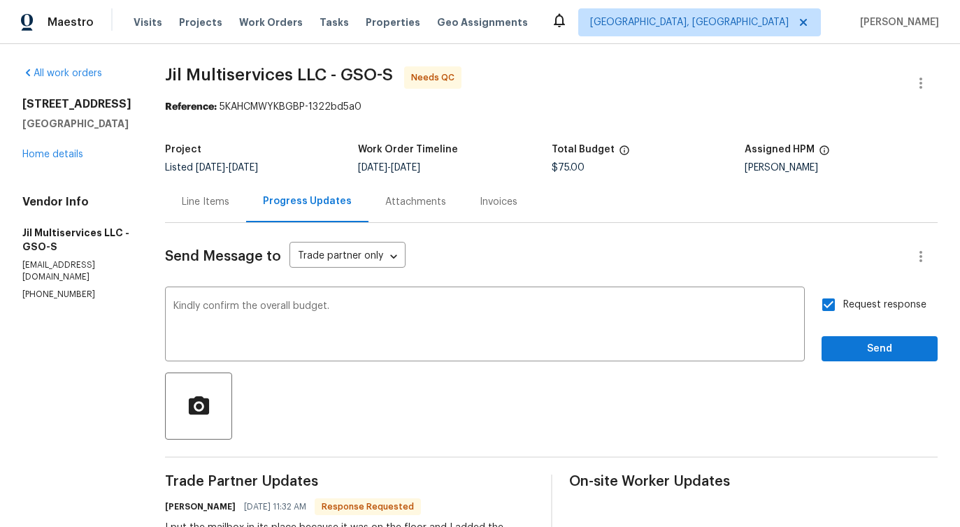
click at [857, 332] on div "Request response Send" at bounding box center [879, 325] width 116 height 71
click at [861, 351] on span "Send" at bounding box center [880, 348] width 94 height 17
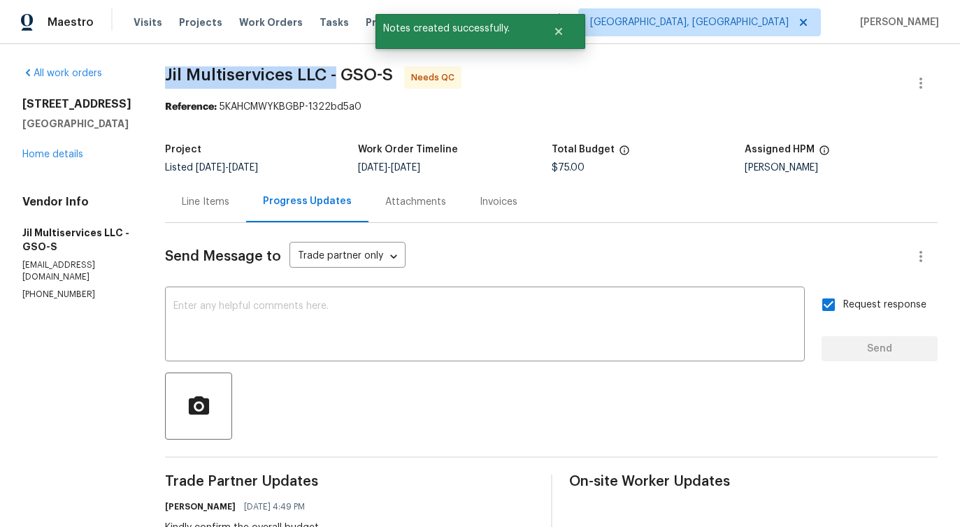
drag, startPoint x: 162, startPoint y: 73, endPoint x: 345, endPoint y: 73, distance: 182.5
click at [345, 73] on div "All work orders 3801 Fig Leaf Ct Greensboro, NC 27406 Home details Vendor Info …" at bounding box center [480, 398] width 960 height 709
copy span "Jil Multiservices LLC -"
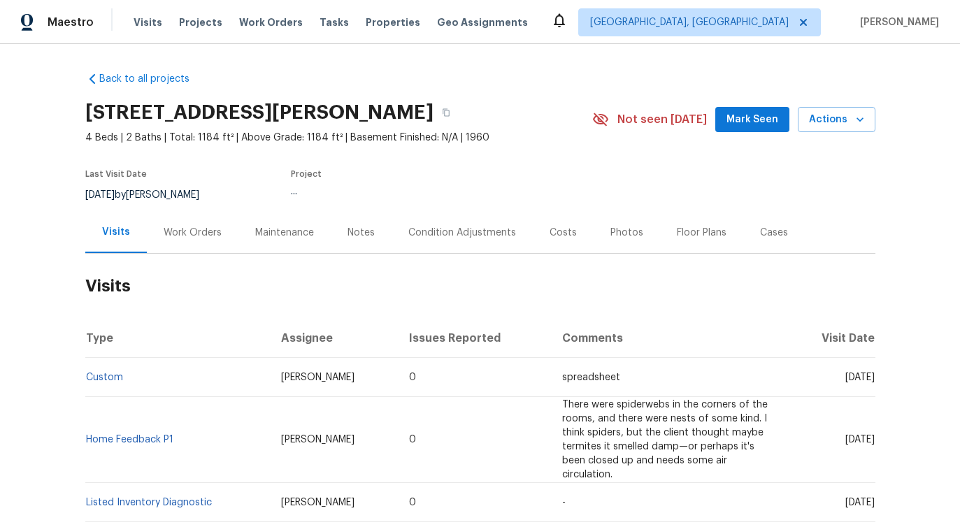
click at [171, 240] on div "Work Orders" at bounding box center [193, 232] width 92 height 41
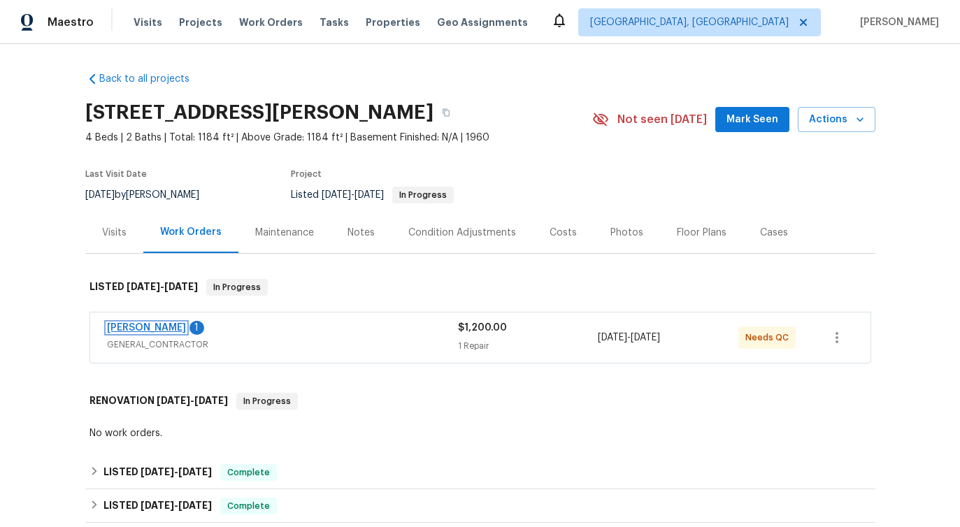
click at [147, 326] on link "[PERSON_NAME]" at bounding box center [146, 328] width 79 height 10
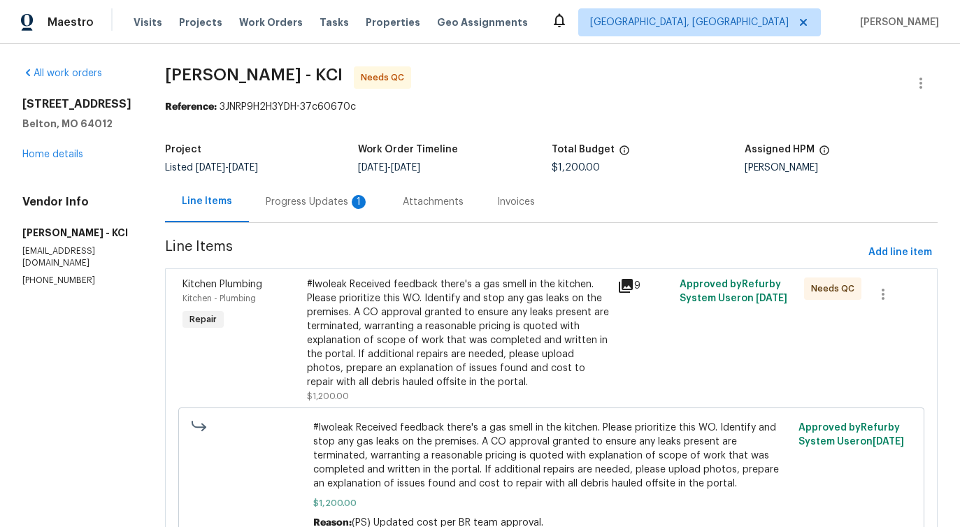
click at [315, 202] on div "Progress Updates 1" at bounding box center [317, 202] width 103 height 14
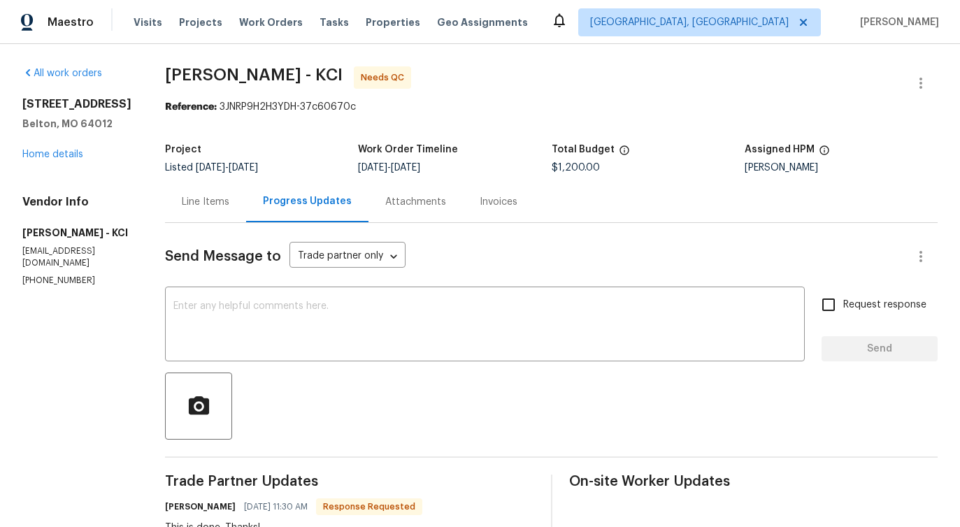
click at [220, 215] on div "Line Items" at bounding box center [205, 201] width 81 height 41
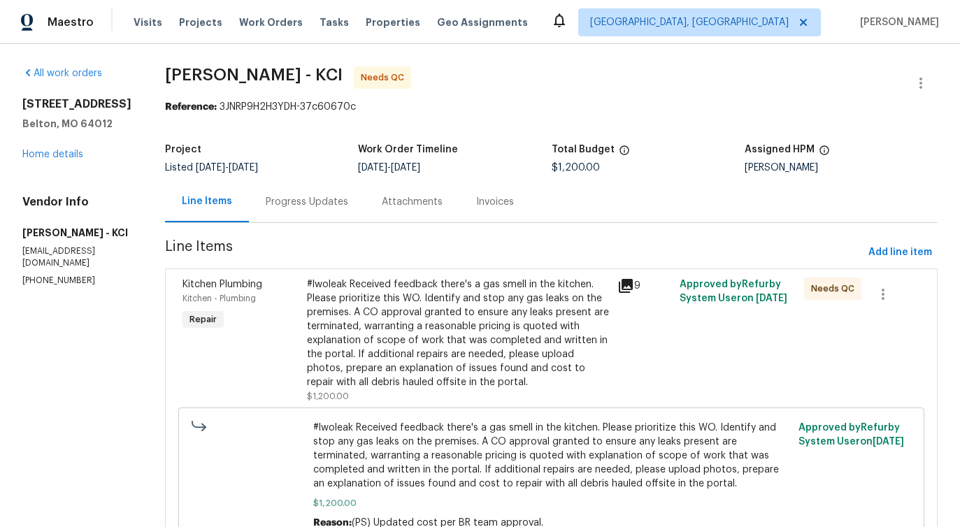
click at [445, 341] on div "#lwoleak Received feedback there's a gas smell in the kitchen. Please prioritiz…" at bounding box center [458, 334] width 303 height 112
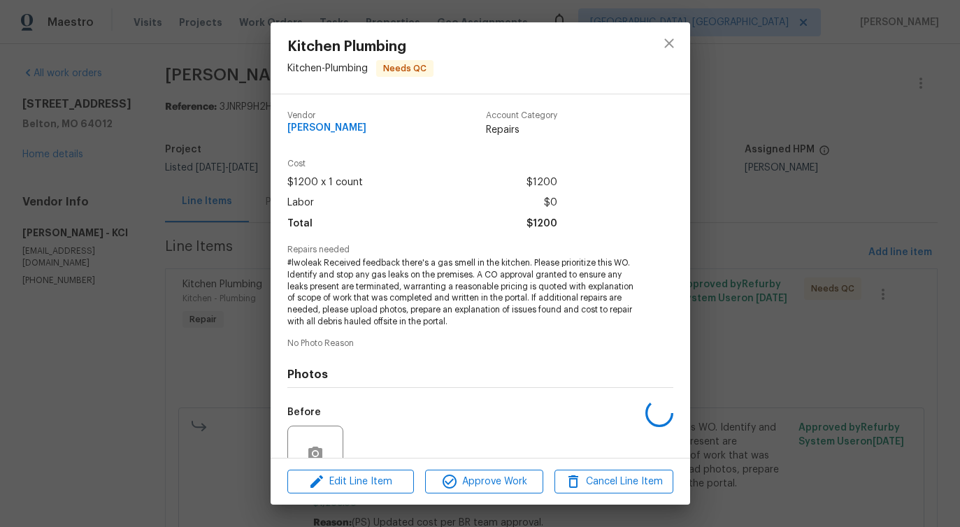
scroll to position [128, 0]
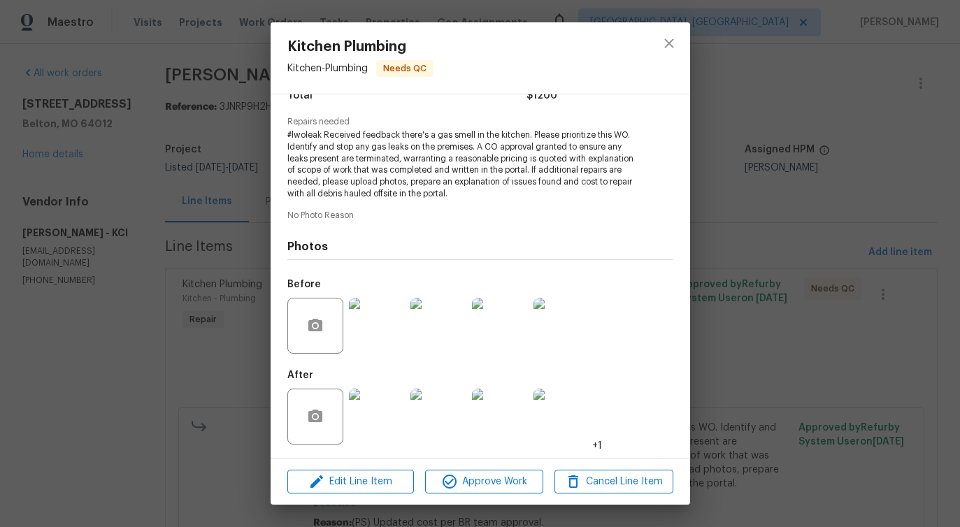
click at [366, 330] on img at bounding box center [377, 326] width 56 height 56
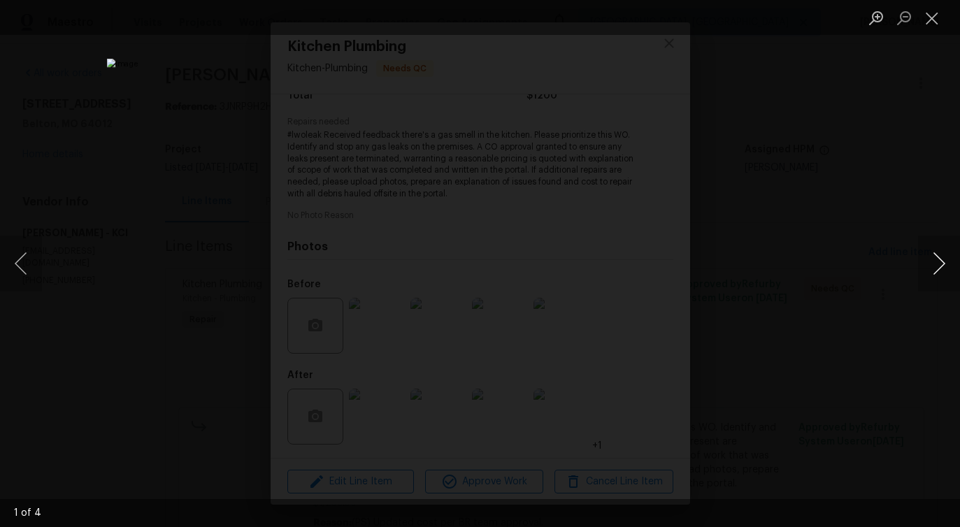
click at [942, 266] on button "Next image" at bounding box center [939, 264] width 42 height 56
click at [932, 20] on button "Close lightbox" at bounding box center [932, 18] width 28 height 24
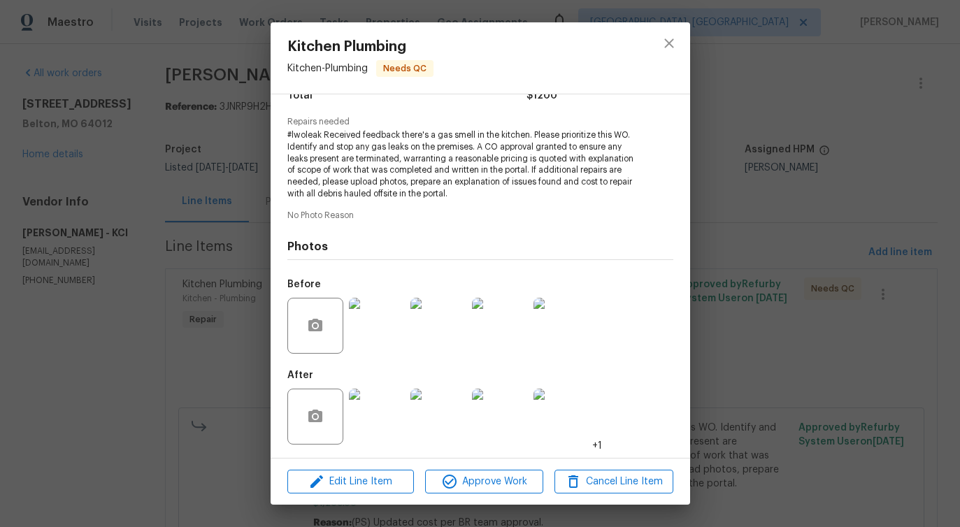
click at [391, 390] on img at bounding box center [377, 417] width 56 height 56
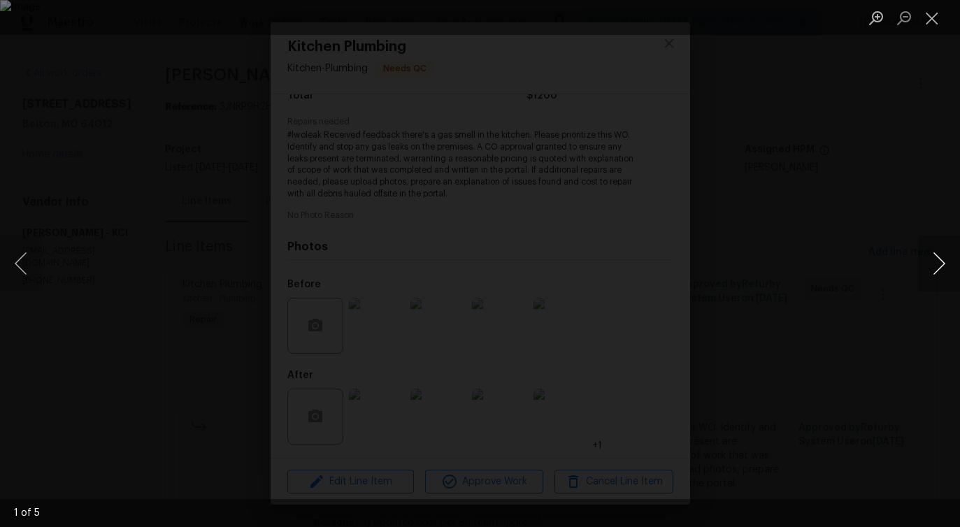
click at [933, 264] on button "Next image" at bounding box center [939, 264] width 42 height 56
click at [931, 11] on button "Close lightbox" at bounding box center [932, 18] width 28 height 24
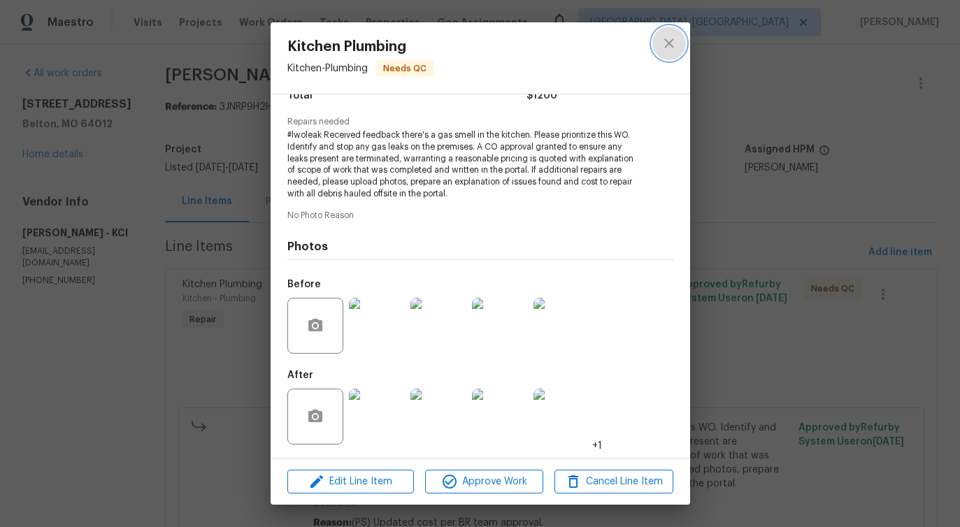
click at [674, 41] on icon "close" at bounding box center [669, 43] width 17 height 17
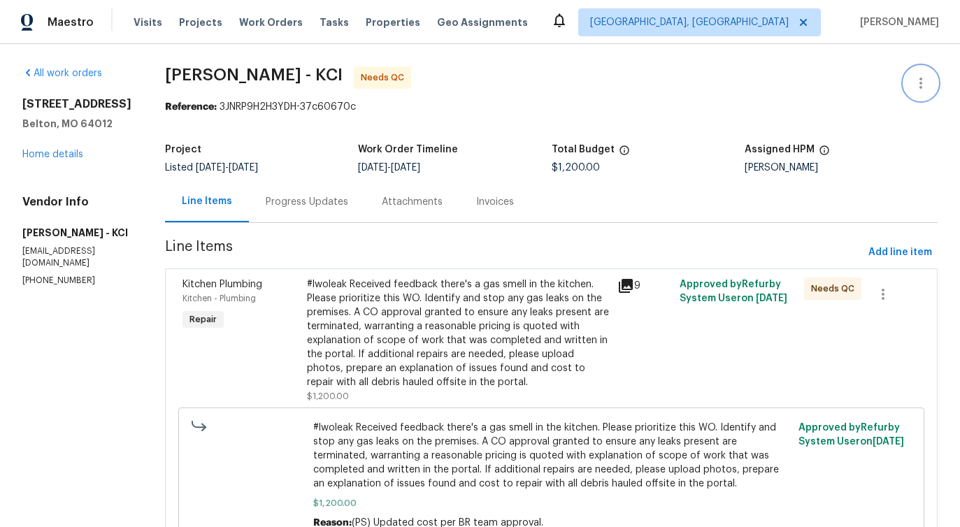
click at [922, 75] on icon "button" at bounding box center [920, 83] width 17 height 17
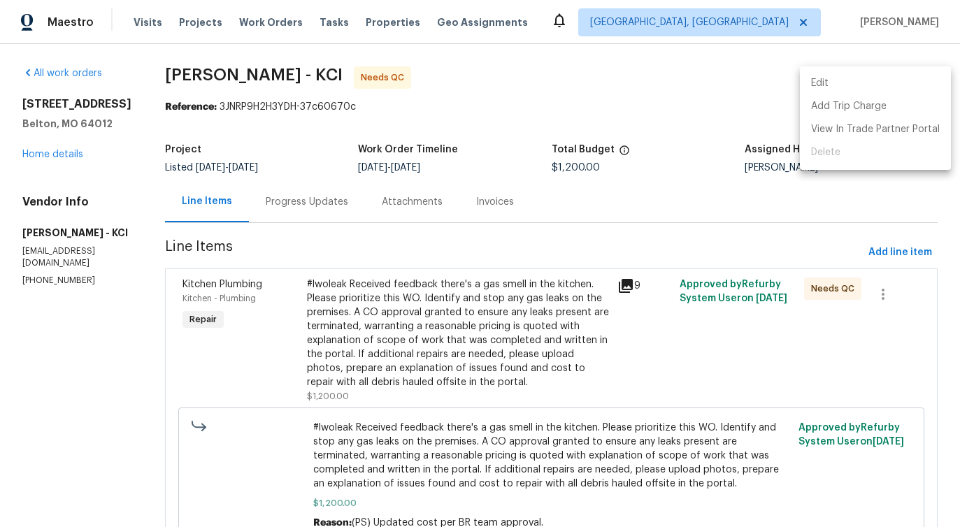
click at [846, 76] on li "Edit" at bounding box center [875, 83] width 151 height 23
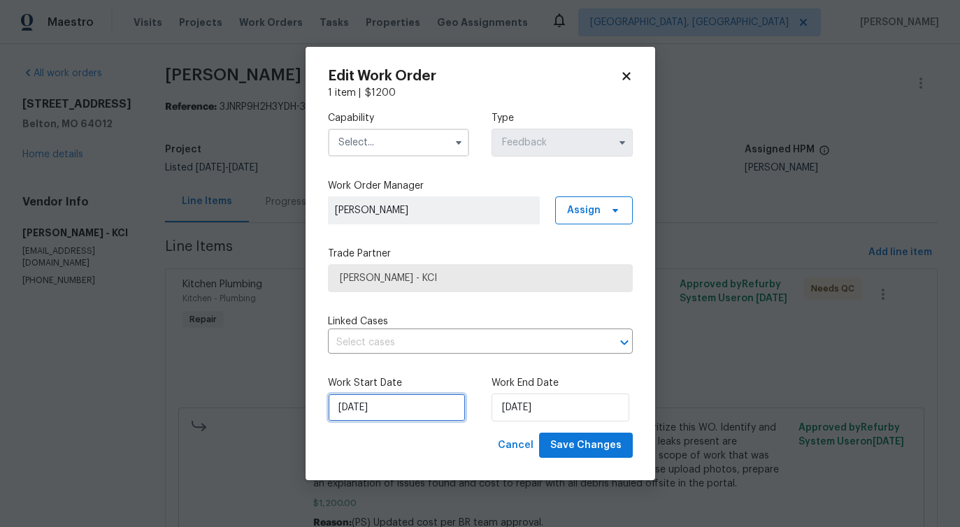
click at [399, 412] on input "[DATE]" at bounding box center [397, 408] width 138 height 28
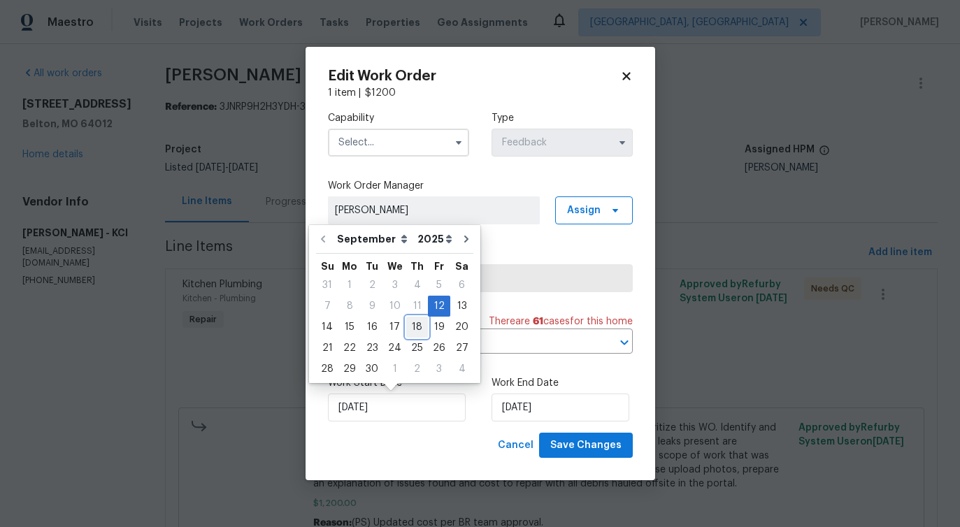
click at [414, 329] on div "18" at bounding box center [417, 327] width 22 height 20
type input "[DATE]"
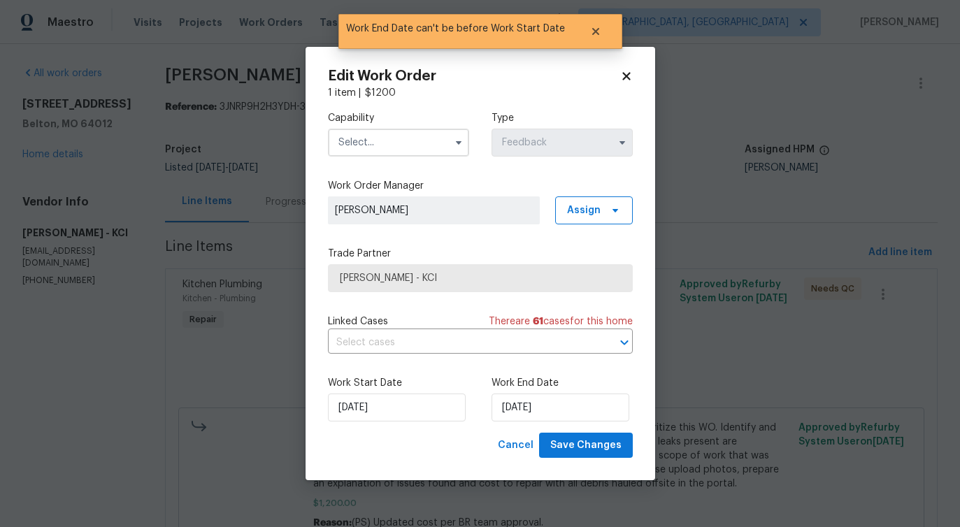
click at [432, 134] on input "text" at bounding box center [398, 143] width 141 height 28
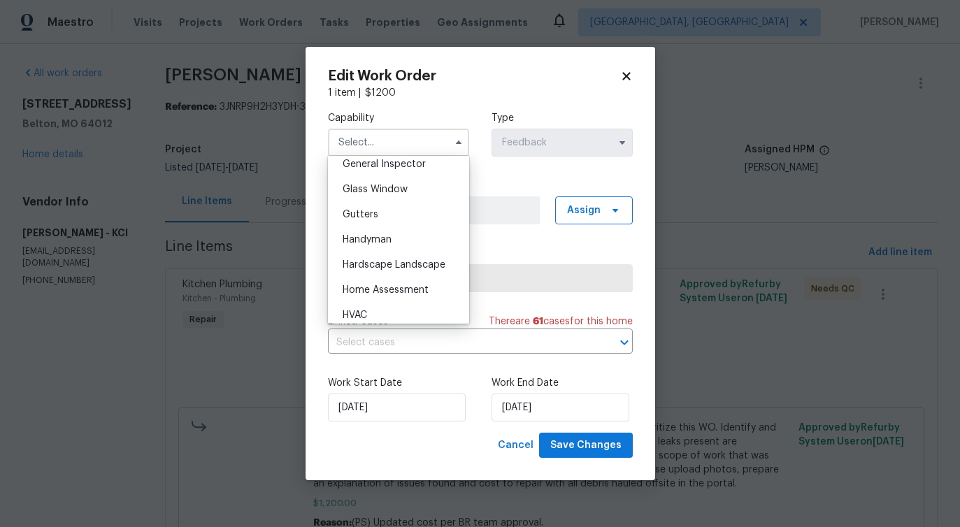
scroll to position [709, 0]
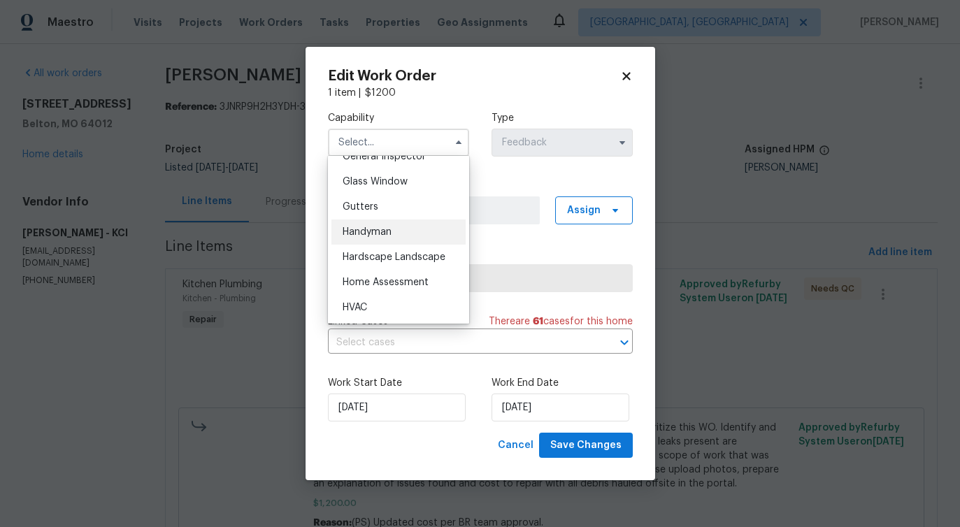
click at [393, 240] on div "Handyman" at bounding box center [398, 232] width 134 height 25
type input "Handyman"
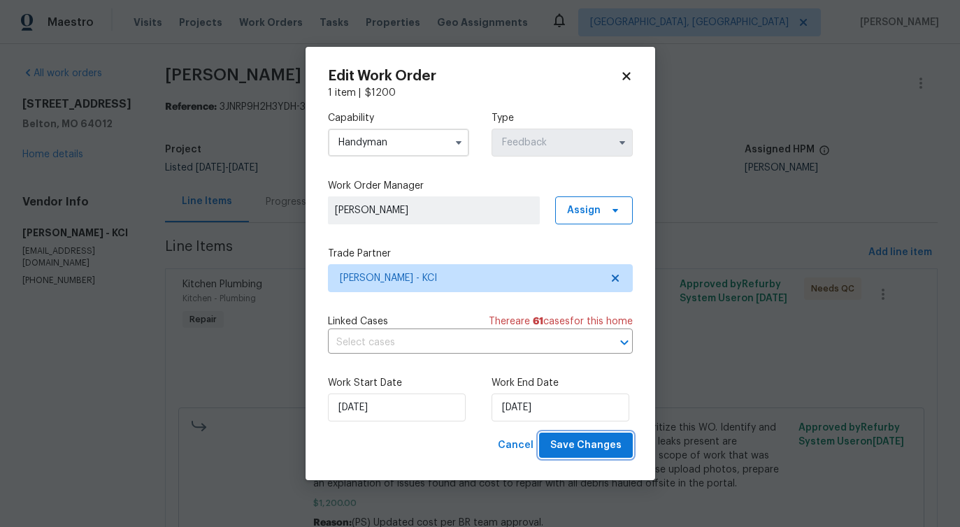
click at [573, 442] on span "Save Changes" at bounding box center [585, 445] width 71 height 17
click at [31, 425] on body "Maestro Visits Projects Work Orders Tasks Properties Geo Assignments [GEOGRAPHI…" at bounding box center [480, 263] width 960 height 527
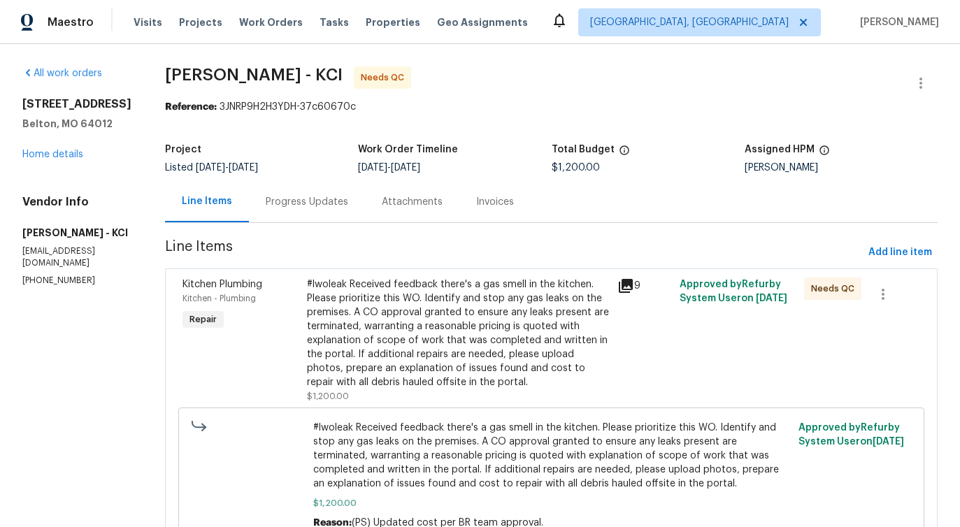
click at [454, 286] on div "#lwoleak Received feedback there's a gas smell in the kitchen. Please prioritiz…" at bounding box center [458, 334] width 303 height 112
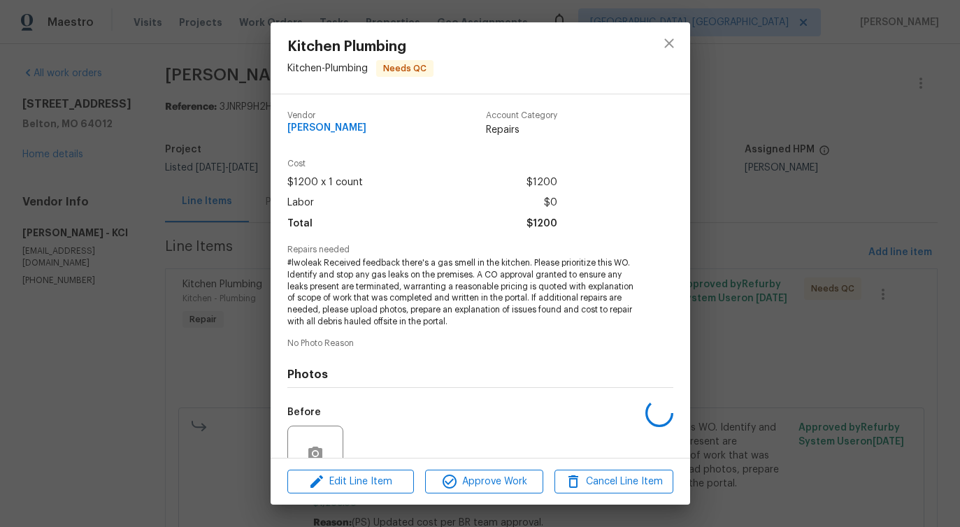
scroll to position [128, 0]
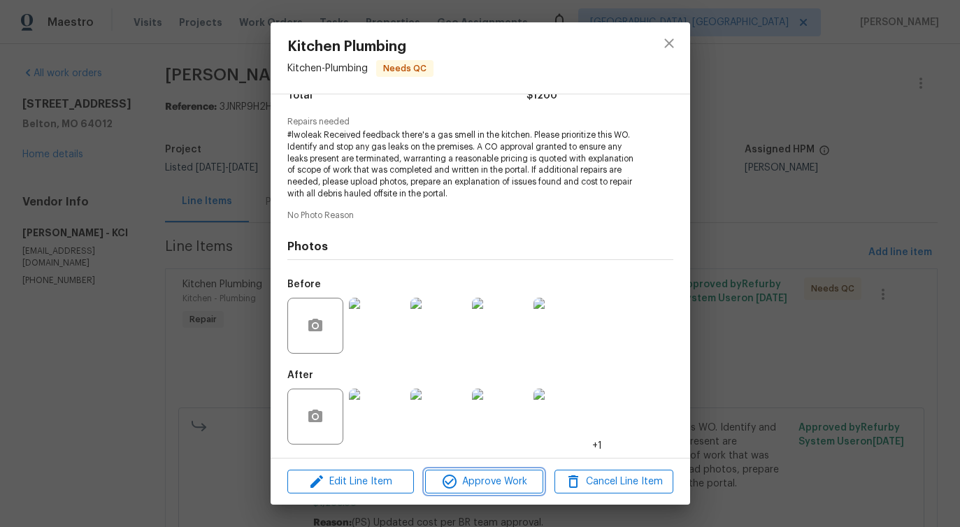
click at [496, 479] on span "Approve Work" at bounding box center [484, 481] width 110 height 17
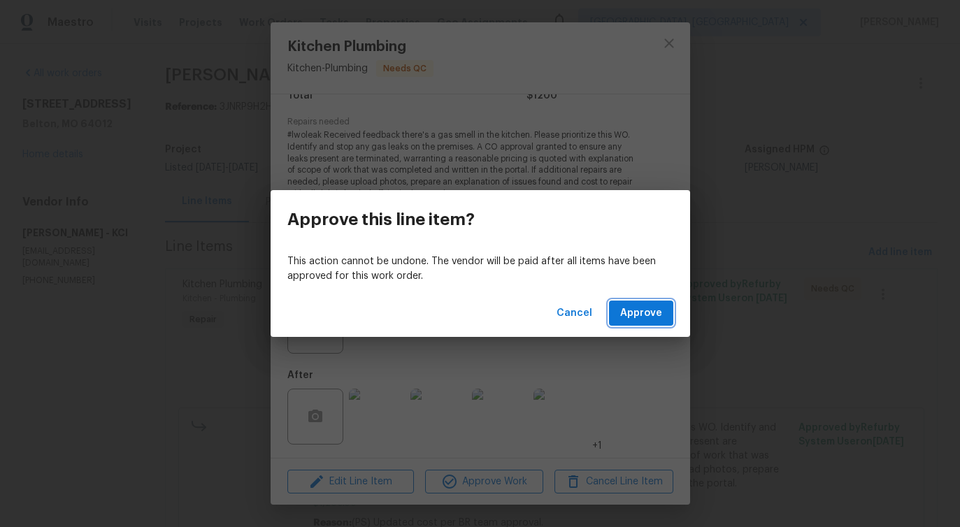
click at [631, 314] on span "Approve" at bounding box center [641, 313] width 42 height 17
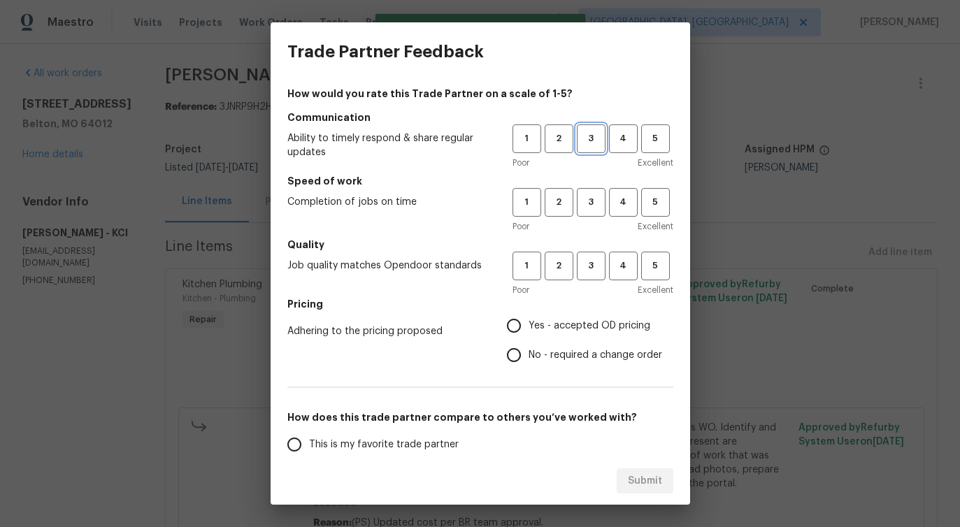
click at [598, 136] on span "3" at bounding box center [591, 139] width 26 height 16
click at [591, 207] on span "3" at bounding box center [591, 202] width 26 height 16
click at [598, 276] on button "3" at bounding box center [591, 266] width 29 height 29
click at [561, 369] on label "No - required a change order" at bounding box center [580, 354] width 163 height 29
click at [529, 369] on input "No - required a change order" at bounding box center [513, 354] width 29 height 29
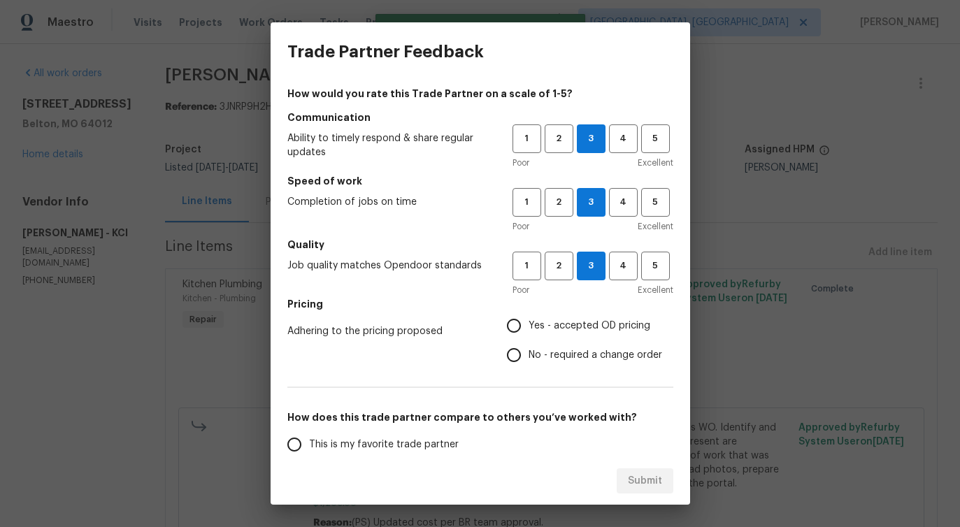
radio input "true"
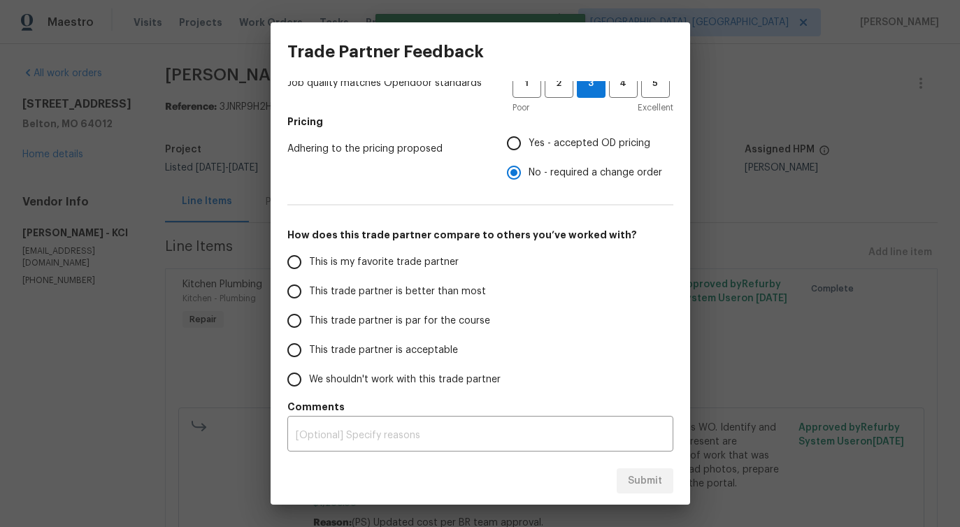
click at [447, 283] on label "This trade partner is better than most" at bounding box center [390, 291] width 221 height 29
click at [309, 283] on input "This trade partner is better than most" at bounding box center [294, 291] width 29 height 29
click at [635, 477] on span "Submit" at bounding box center [645, 481] width 34 height 17
radio input "true"
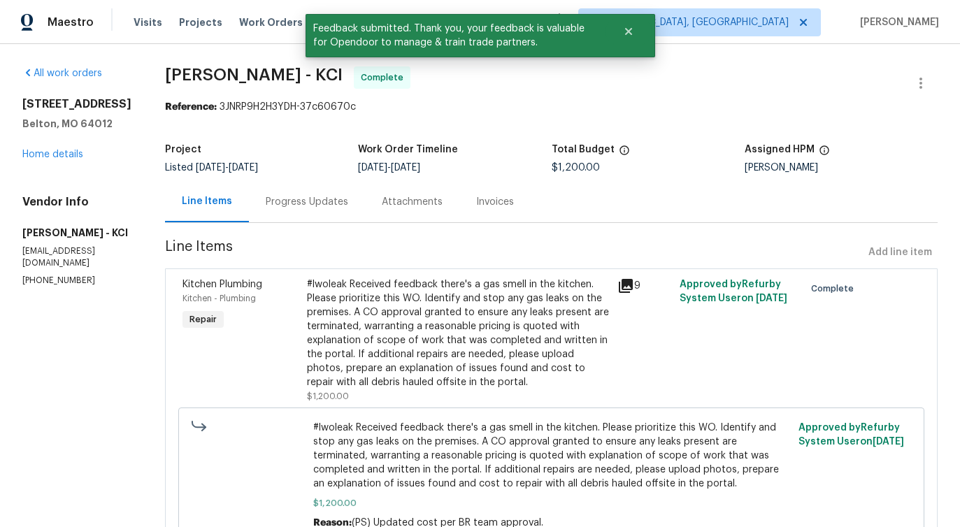
click at [309, 196] on div "Progress Updates" at bounding box center [307, 202] width 82 height 14
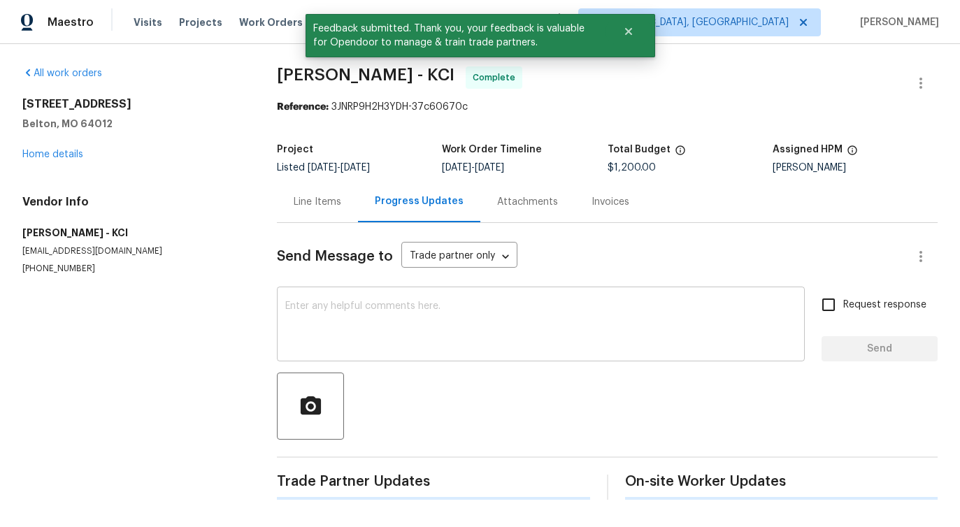
click at [361, 308] on textarea at bounding box center [540, 325] width 511 height 49
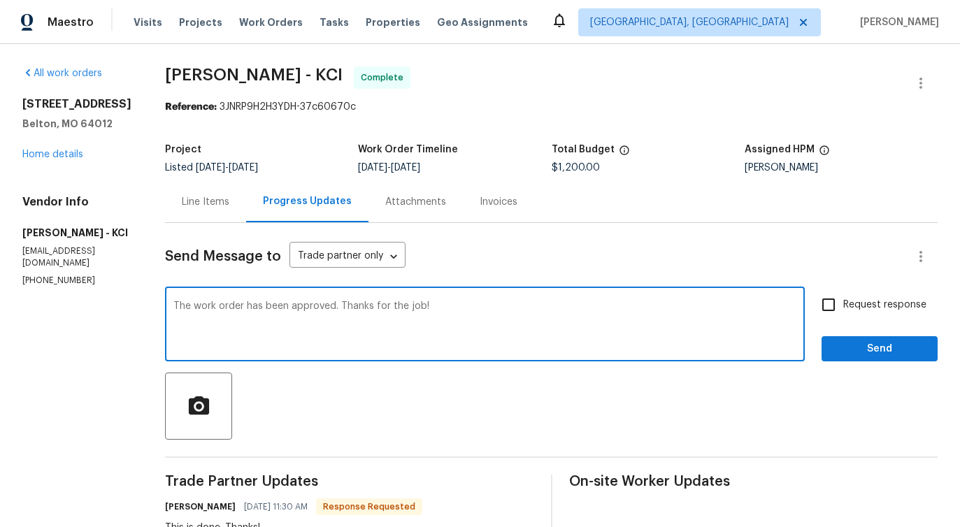
type textarea "The work order has been approved. Thanks for the job!"
click at [917, 361] on button "Send" at bounding box center [879, 349] width 116 height 26
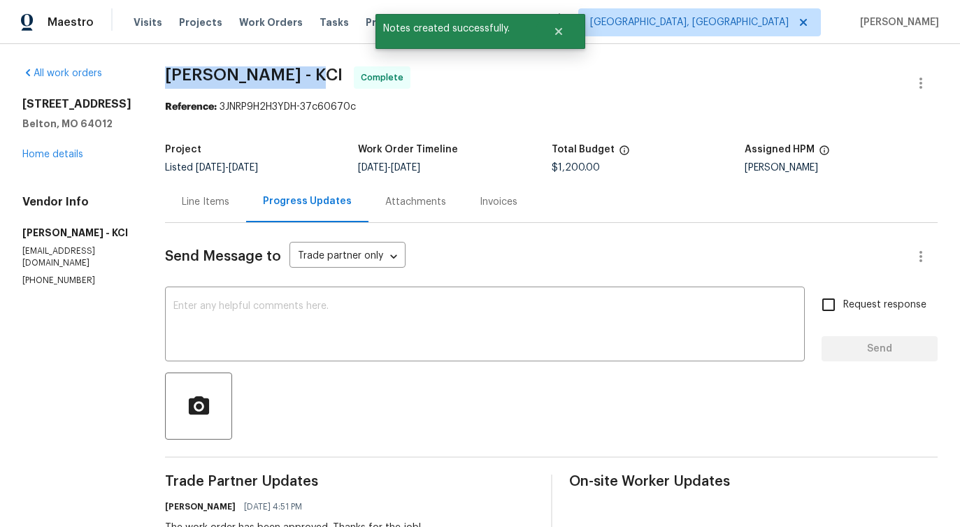
drag, startPoint x: 171, startPoint y: 80, endPoint x: 306, endPoint y: 78, distance: 134.9
copy span "MEL Contracting -"
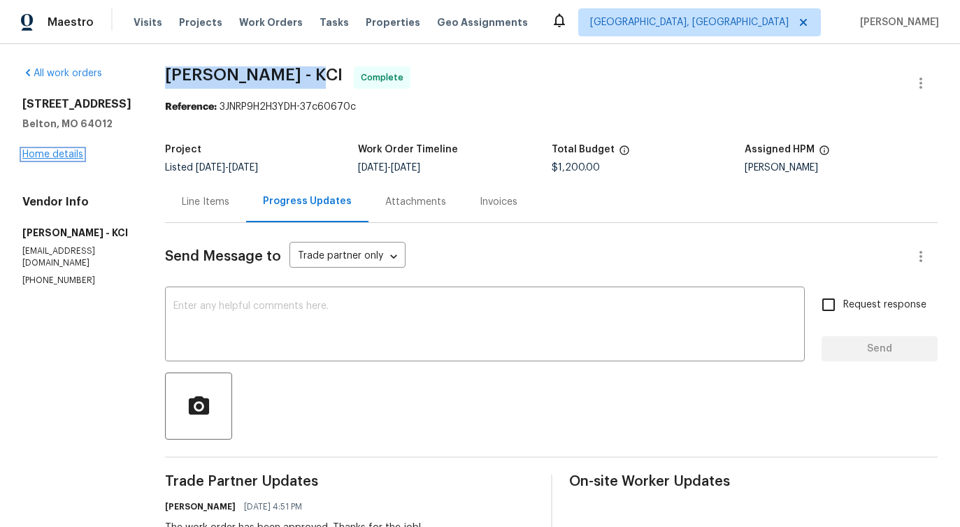
click at [54, 152] on link "Home details" at bounding box center [52, 155] width 61 height 10
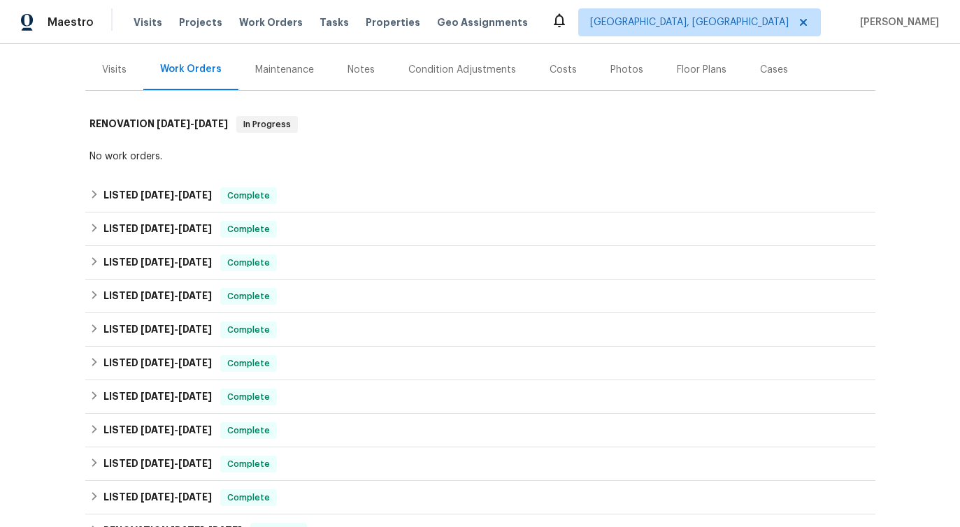
scroll to position [168, 0]
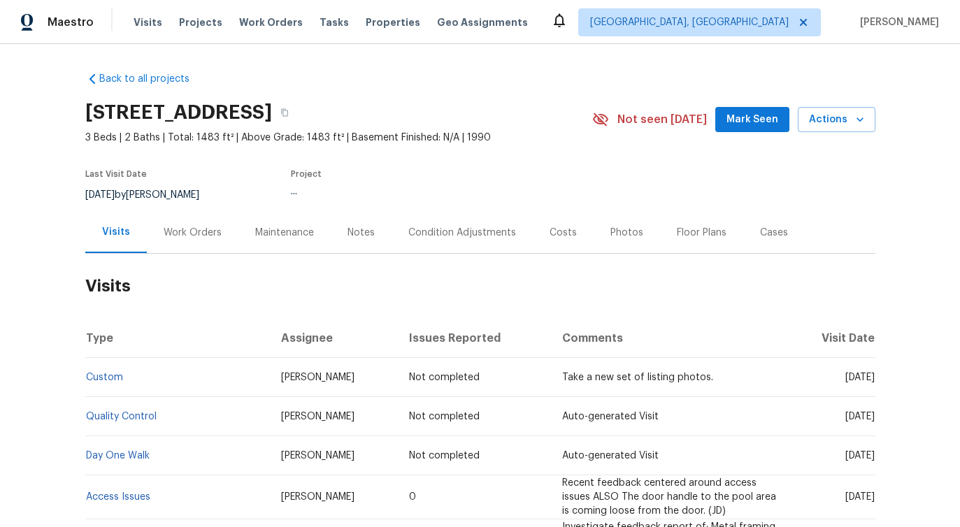
click at [182, 244] on div "Work Orders" at bounding box center [193, 232] width 92 height 41
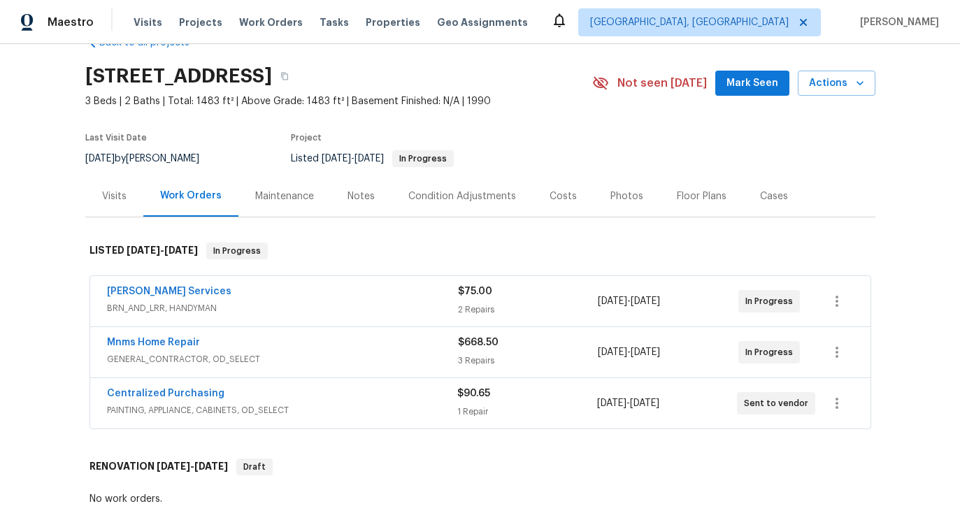
scroll to position [37, 0]
click at [153, 295] on link "Gabler Services" at bounding box center [169, 291] width 124 height 10
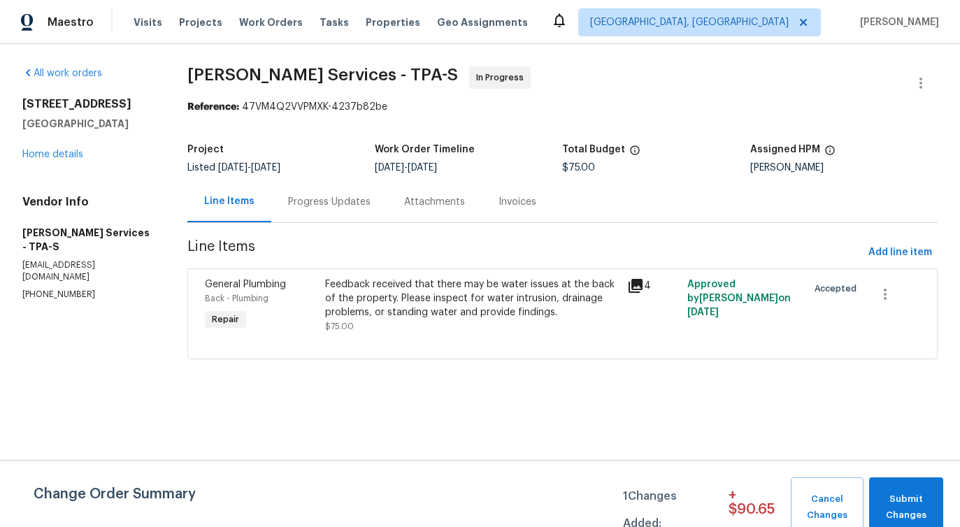
click at [347, 203] on div "Progress Updates" at bounding box center [329, 202] width 82 height 14
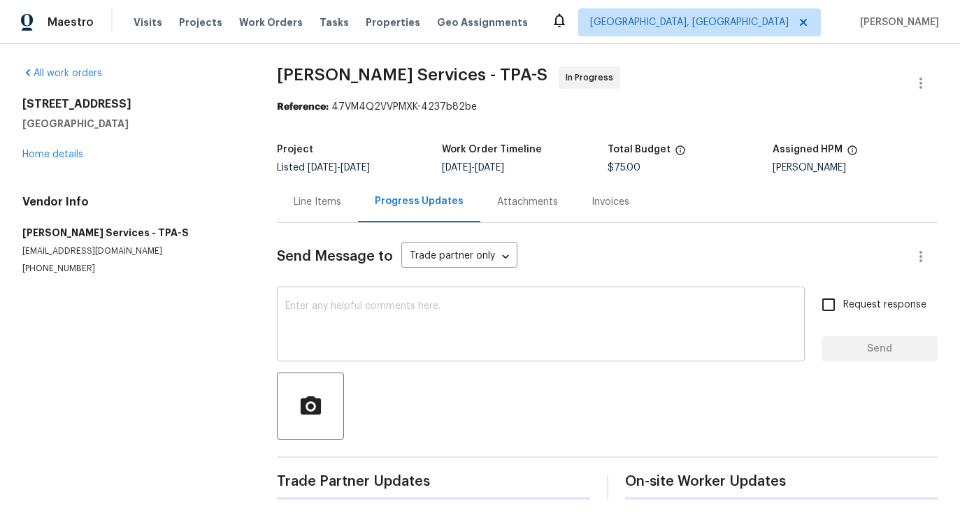
click at [357, 338] on textarea at bounding box center [540, 325] width 511 height 49
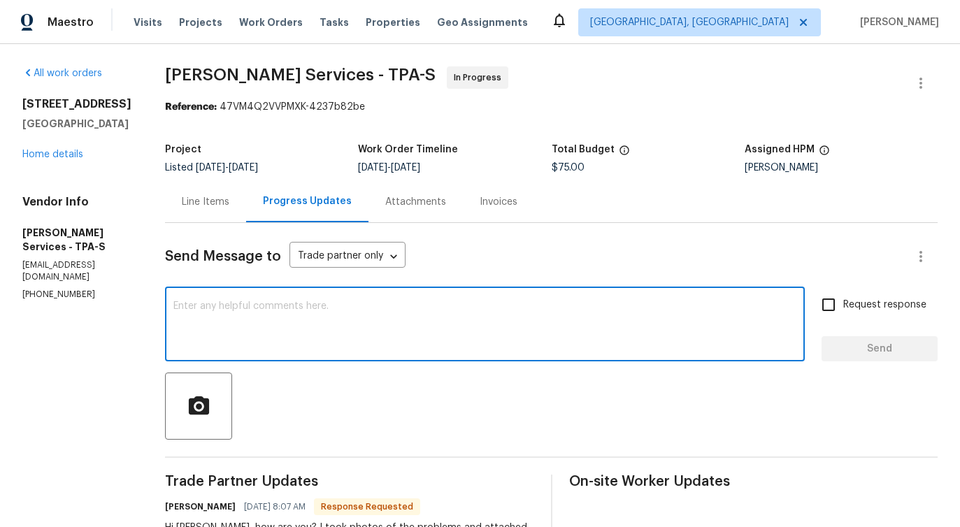
click at [227, 217] on div "Line Items" at bounding box center [205, 201] width 81 height 41
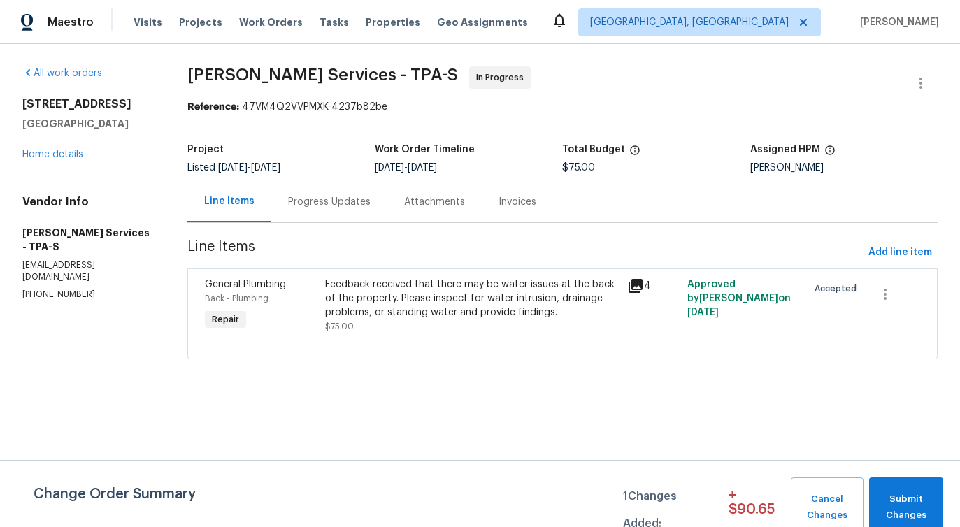
click at [358, 287] on div "Feedback received that there may be water issues at the back of the property. P…" at bounding box center [471, 299] width 293 height 42
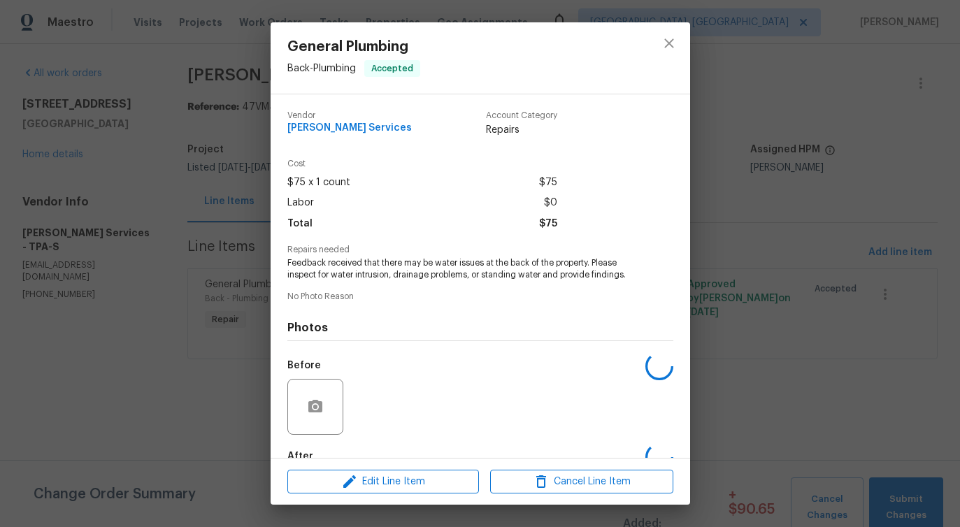
scroll to position [82, 0]
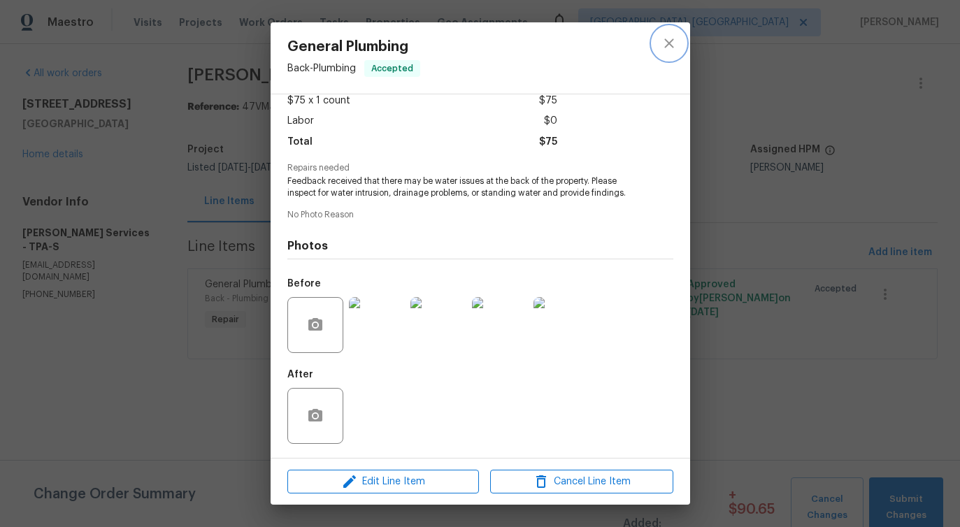
click at [661, 44] on icon "close" at bounding box center [669, 43] width 17 height 17
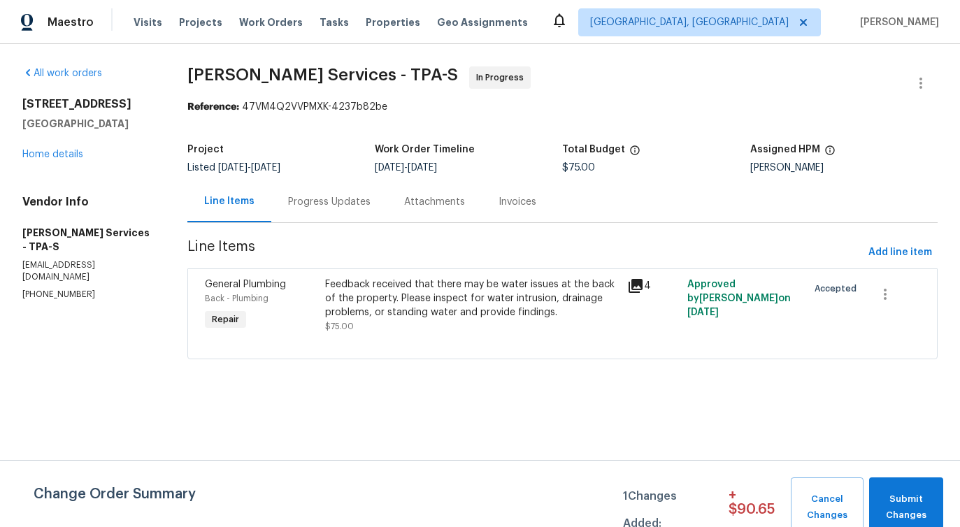
click at [329, 207] on div "Progress Updates" at bounding box center [329, 202] width 82 height 14
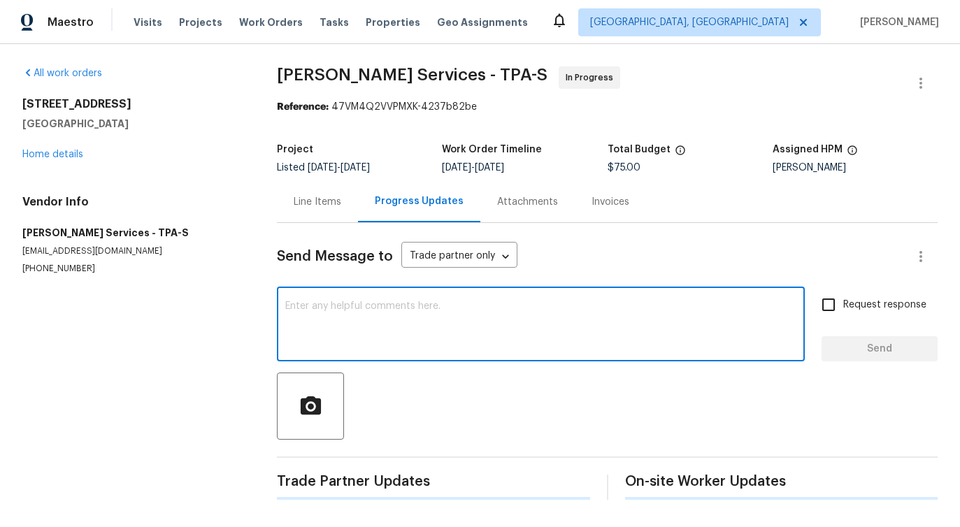
click at [364, 335] on textarea at bounding box center [540, 325] width 511 height 49
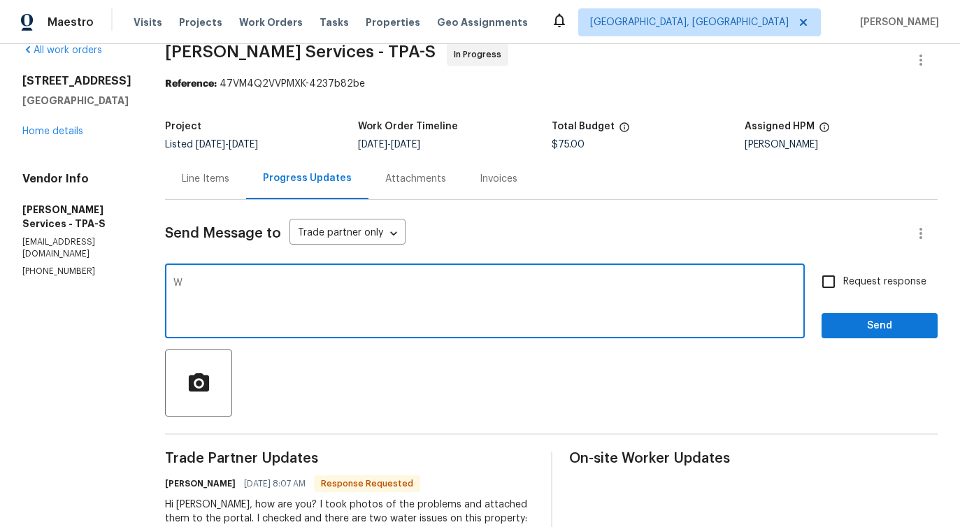
scroll to position [21, 0]
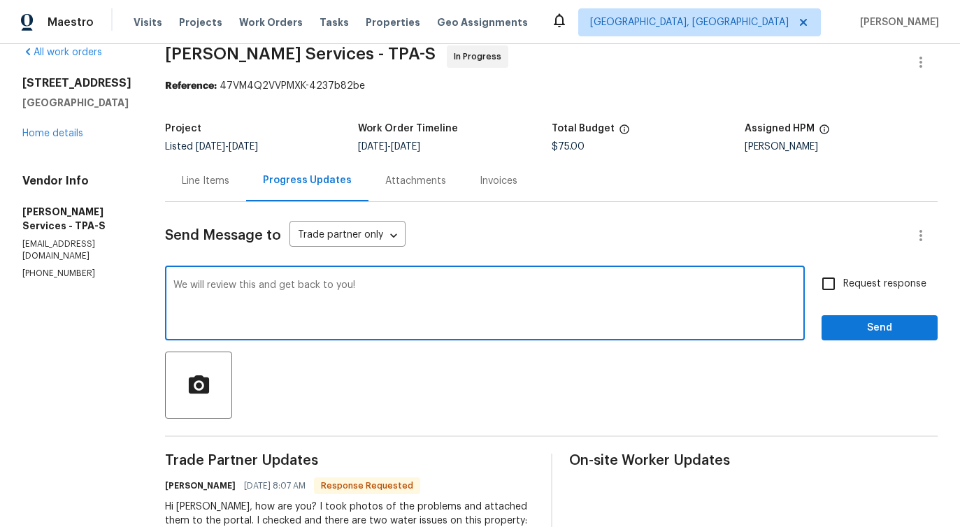
type textarea "We will review this and get back to you!"
click at [883, 333] on span "Send" at bounding box center [880, 327] width 94 height 17
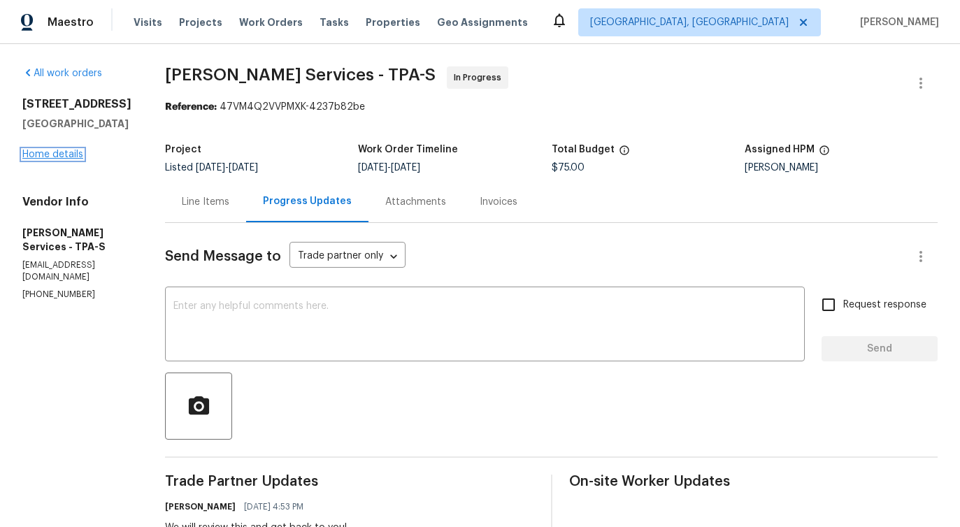
click at [63, 152] on link "Home details" at bounding box center [52, 155] width 61 height 10
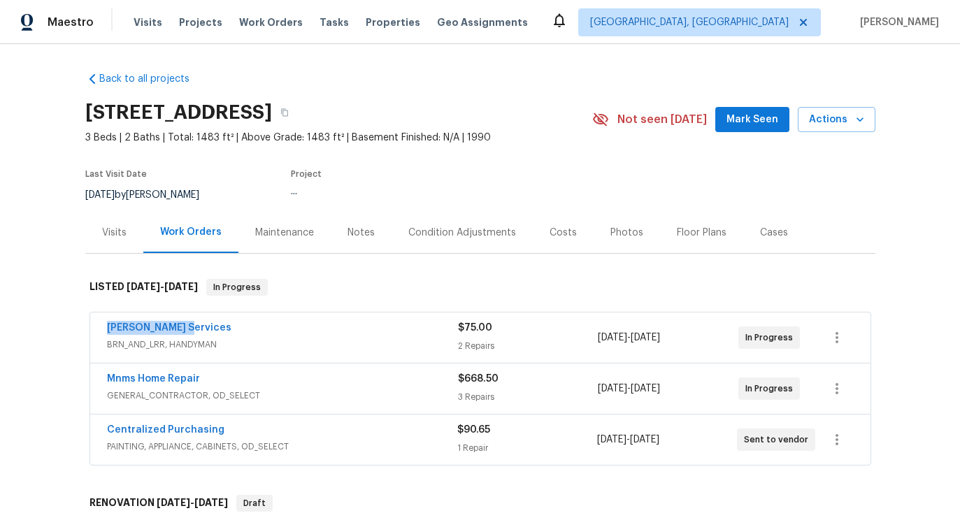
drag, startPoint x: 104, startPoint y: 331, endPoint x: 254, endPoint y: 329, distance: 150.3
click at [254, 329] on div "Gabler Services BRN_AND_LRR, HANDYMAN $75.00 2 Repairs 9/16/2025 - 9/18/2025 In…" at bounding box center [480, 337] width 780 height 50
copy link "Gabler Services"
click at [161, 323] on link "Gabler Services" at bounding box center [169, 328] width 124 height 10
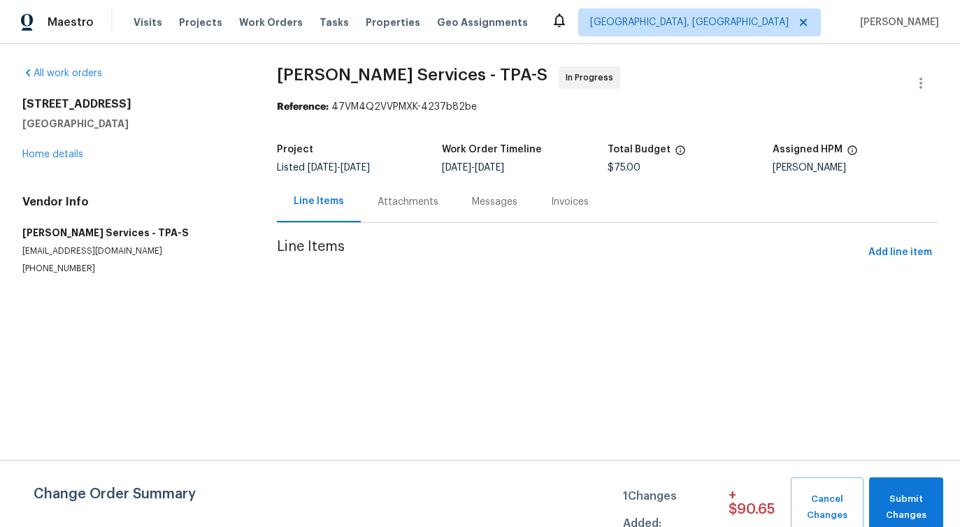
click at [386, 217] on div "Attachments" at bounding box center [408, 201] width 94 height 41
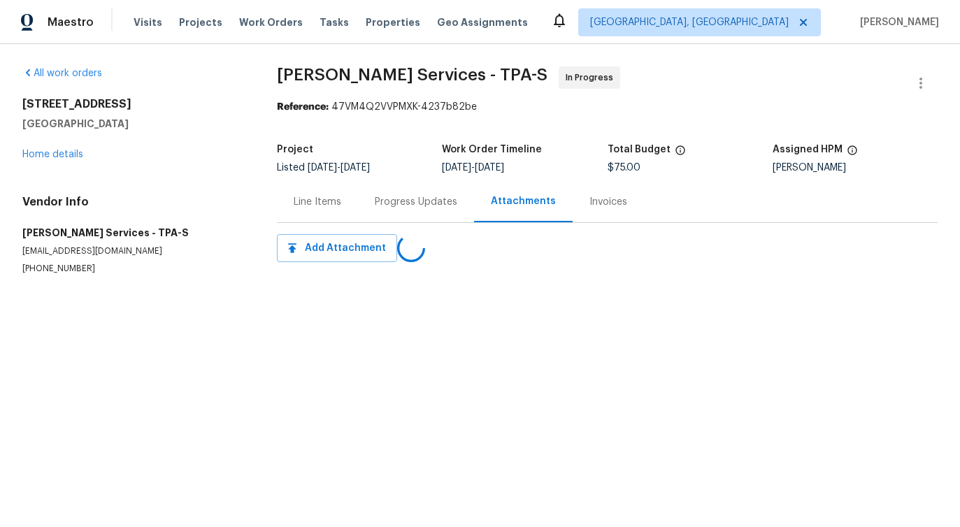
click at [386, 217] on div "Progress Updates" at bounding box center [416, 201] width 116 height 41
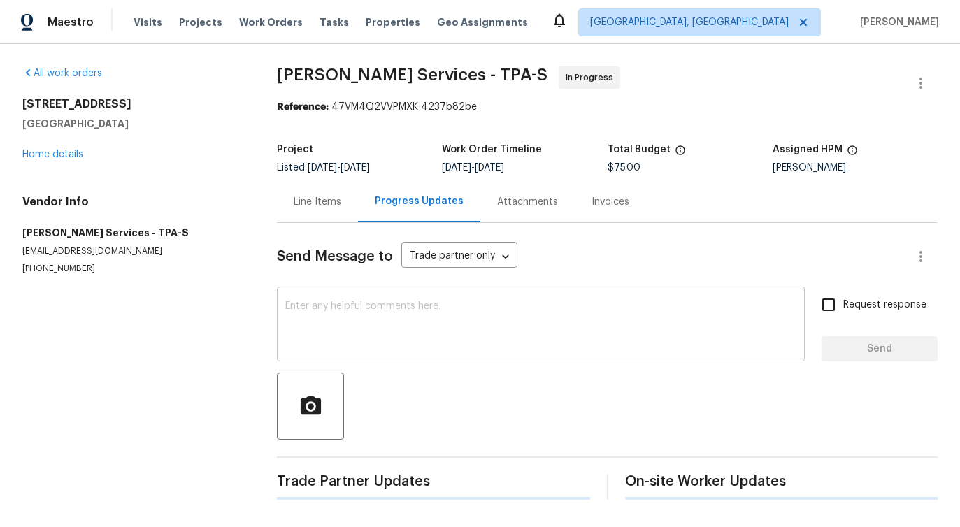
click at [379, 296] on div "x ​" at bounding box center [541, 325] width 528 height 71
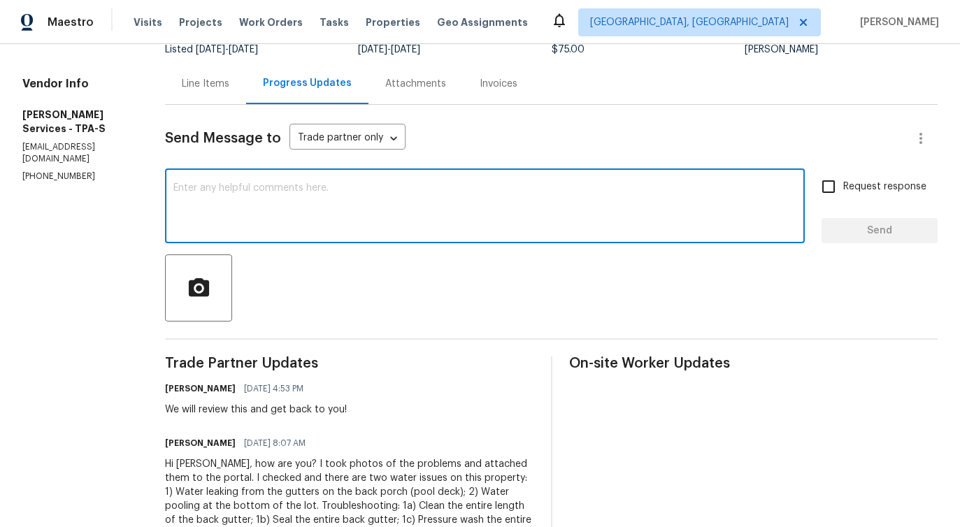
scroll to position [228, 0]
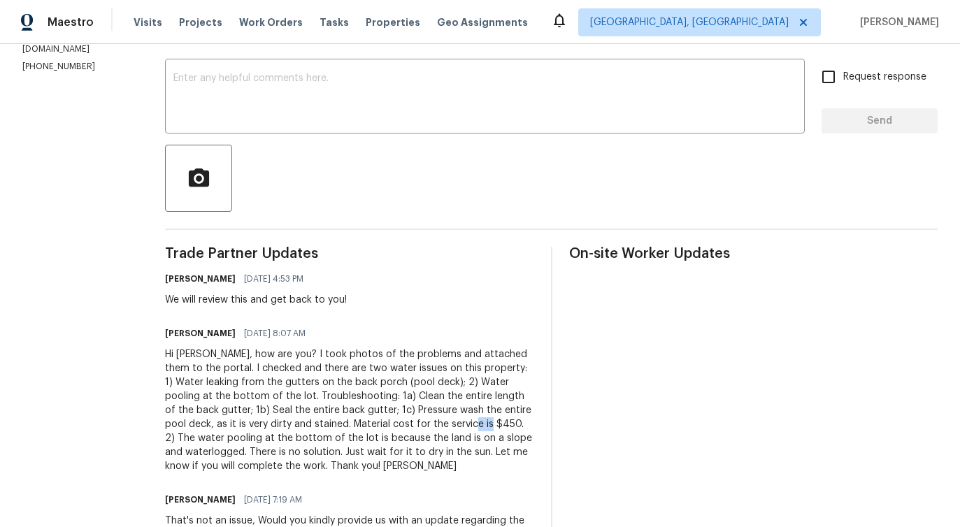
drag, startPoint x: 447, startPoint y: 426, endPoint x: 468, endPoint y: 426, distance: 21.0
click at [468, 426] on div "Hi Pavithra, how are you? I took photos of the problems and attached them to th…" at bounding box center [349, 410] width 369 height 126
copy div "$450"
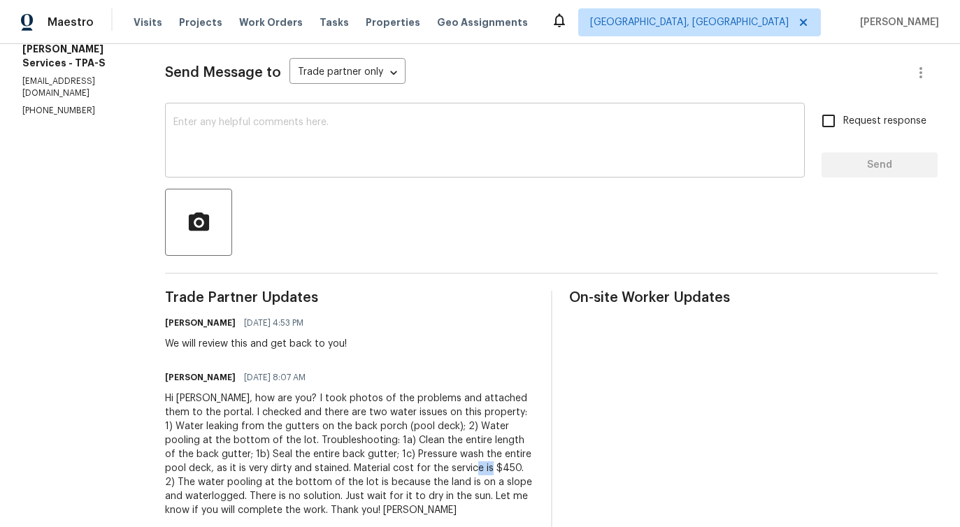
scroll to position [299, 0]
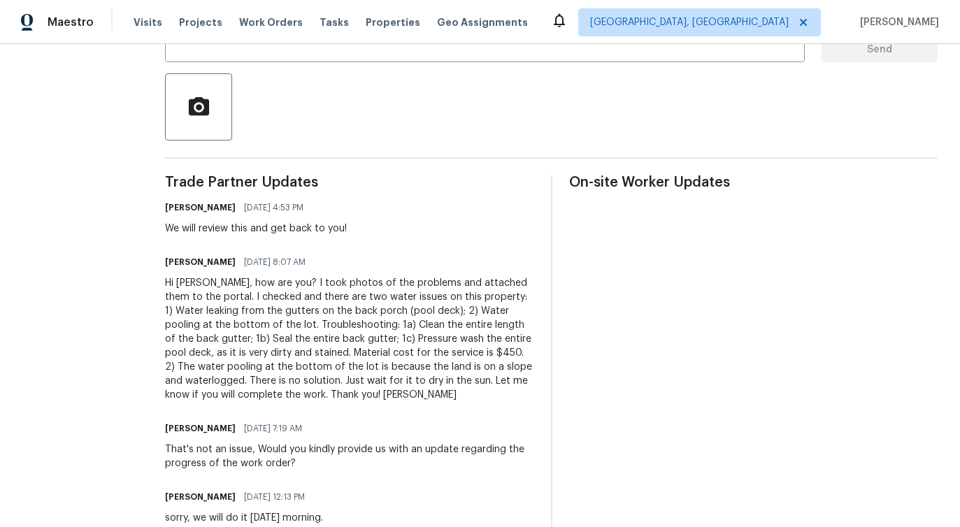
click at [248, 338] on div "Hi Pavithra, how are you? I took photos of the problems and attached them to th…" at bounding box center [349, 339] width 369 height 126
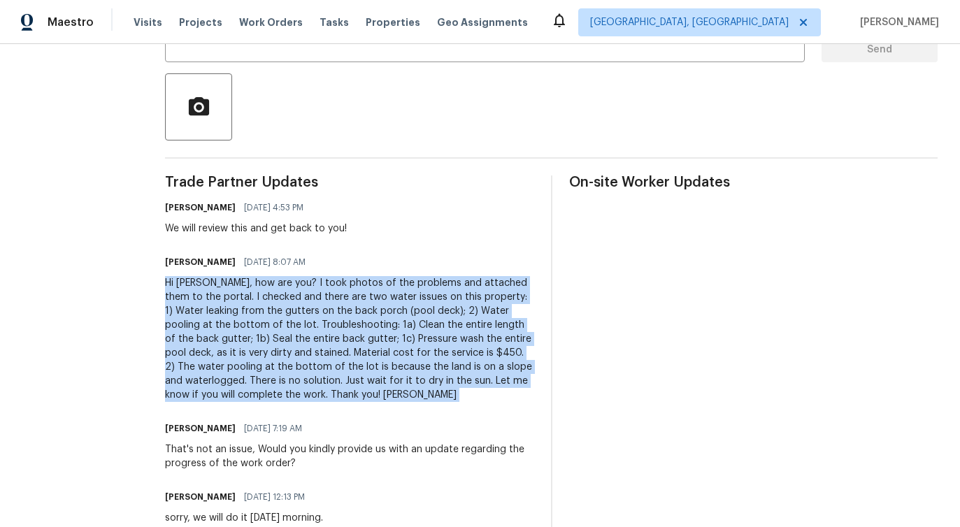
copy div "Hi Pavithra, how are you? I took photos of the problems and attached them to th…"
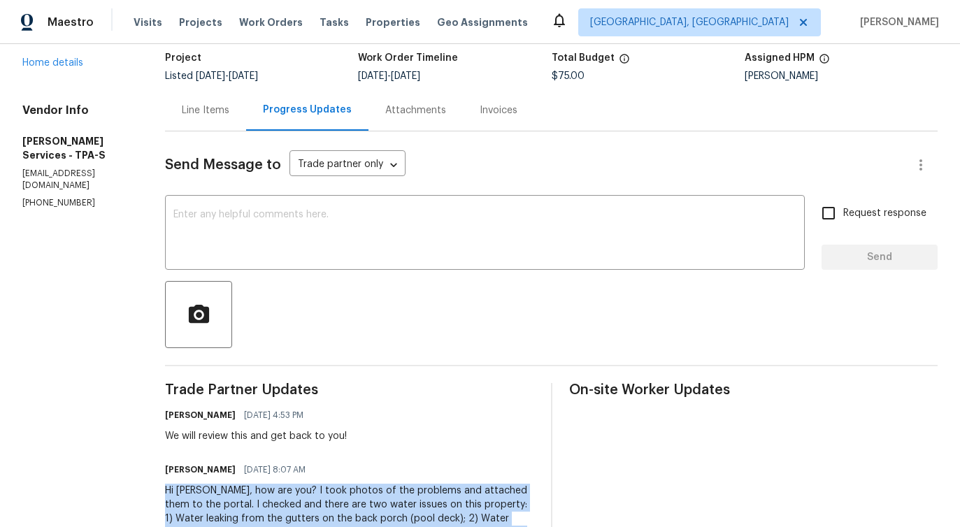
scroll to position [0, 0]
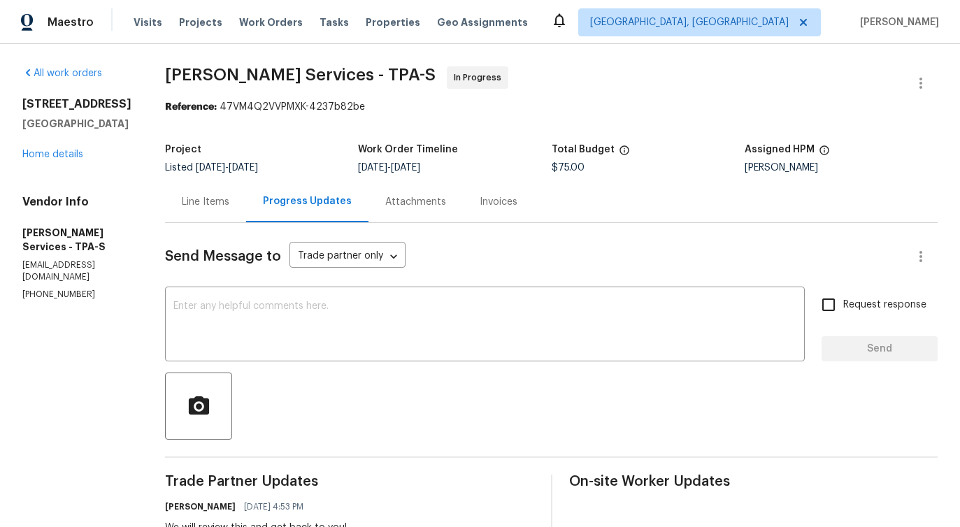
click at [210, 204] on div "Line Items" at bounding box center [206, 202] width 48 height 14
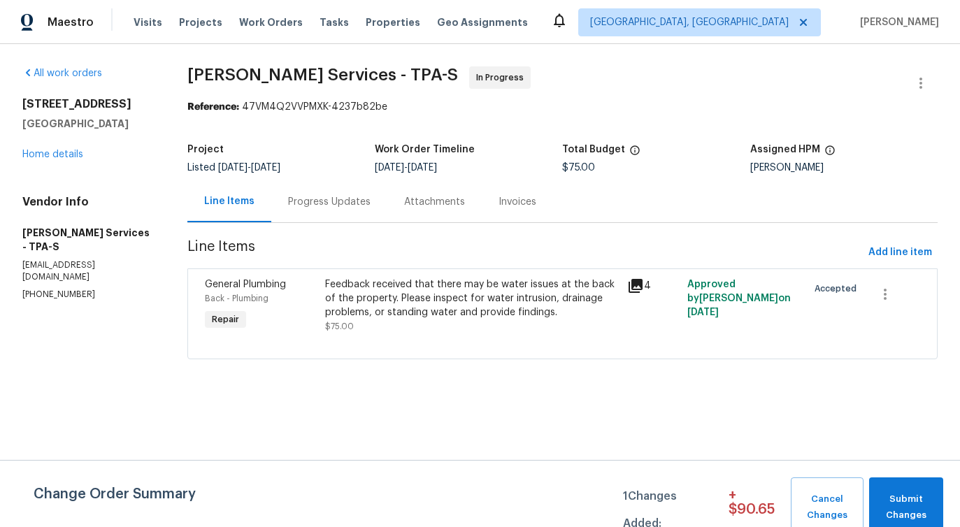
click at [426, 308] on div "Feedback received that there may be water issues at the back of the property. P…" at bounding box center [471, 299] width 293 height 42
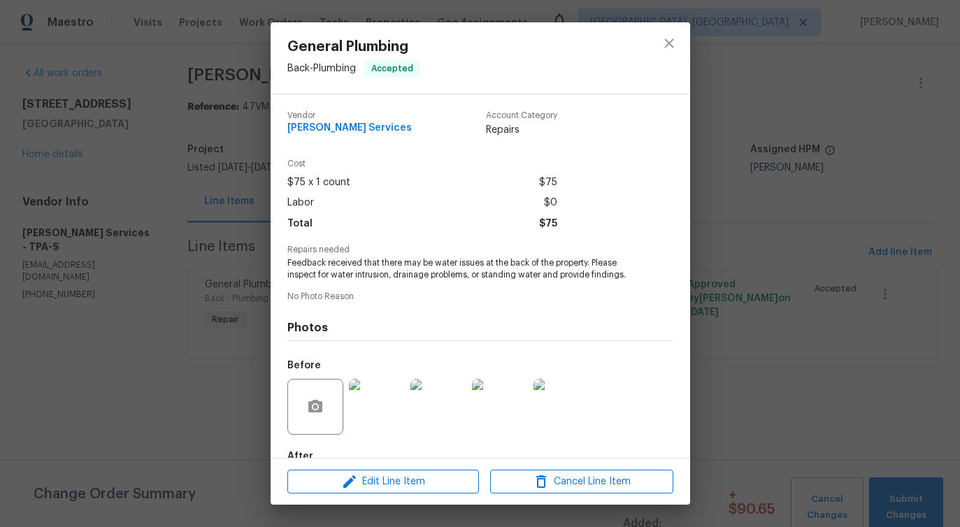
click at [401, 264] on span "Feedback received that there may be water issues at the back of the property. P…" at bounding box center [460, 269] width 347 height 24
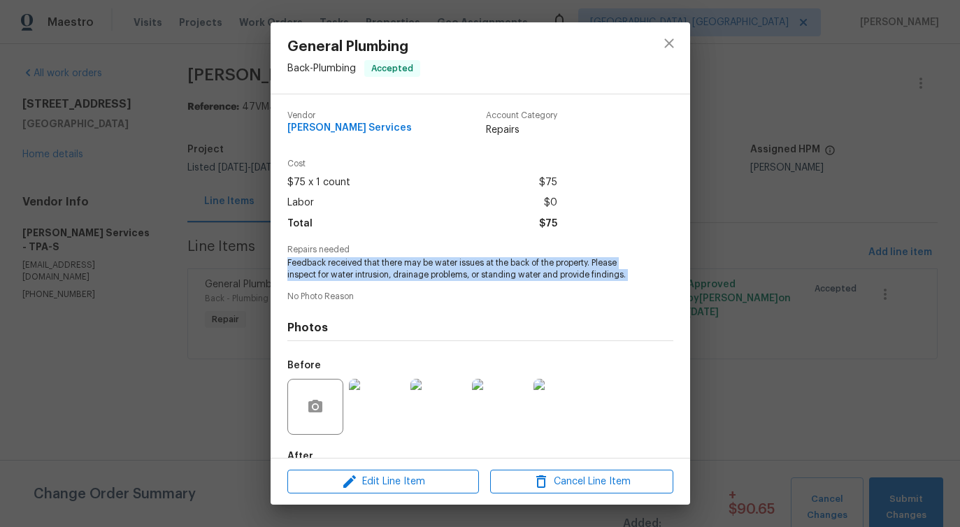
copy span "Feedback received that there may be water issues at the back of the property. P…"
click at [673, 51] on icon "close" at bounding box center [669, 43] width 17 height 17
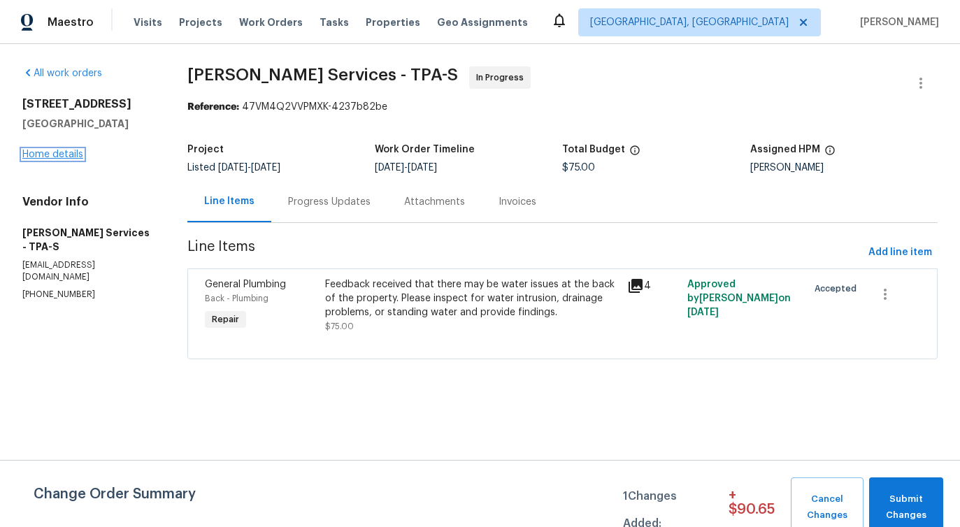
click at [71, 158] on link "Home details" at bounding box center [52, 155] width 61 height 10
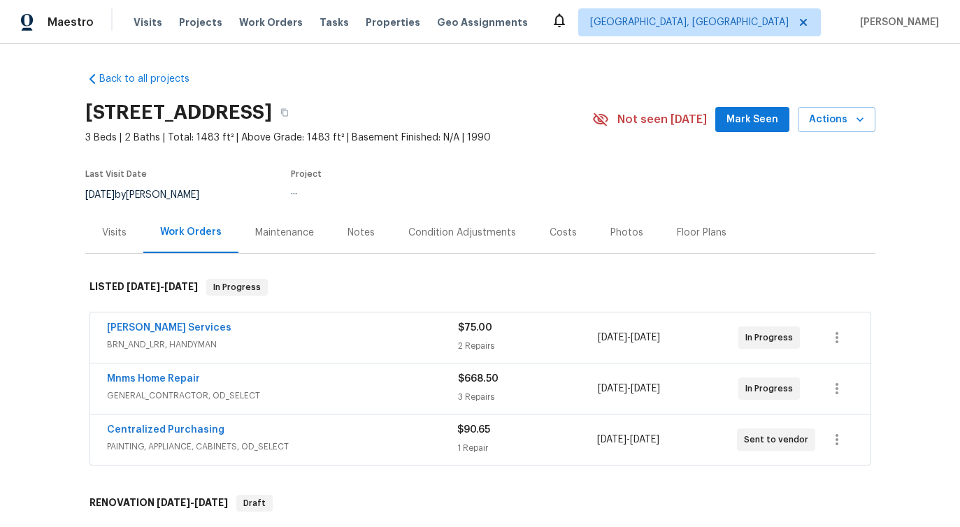
scroll to position [170, 0]
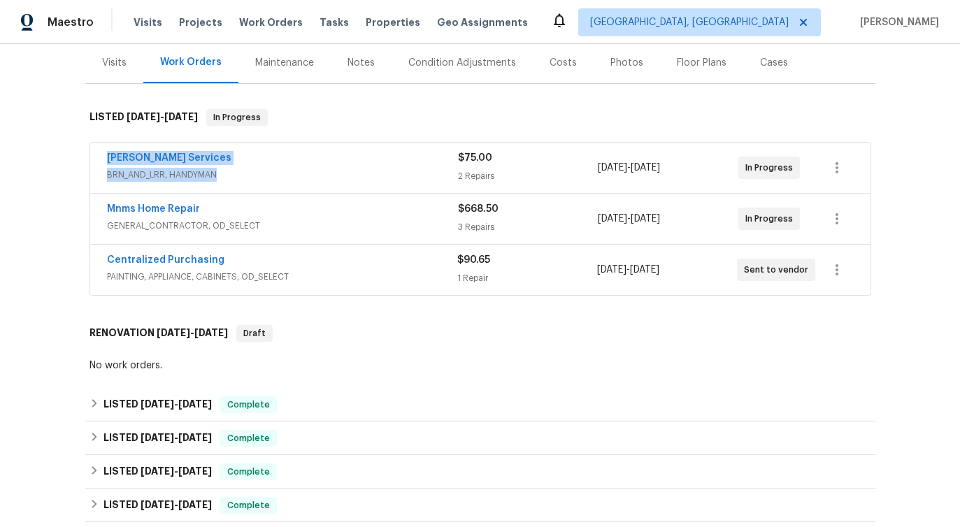
drag, startPoint x: 101, startPoint y: 158, endPoint x: 236, endPoint y: 170, distance: 135.4
click at [236, 170] on div "Gabler Services BRN_AND_LRR, HANDYMAN $75.00 2 Repairs 9/16/2025 - 9/18/2025 In…" at bounding box center [480, 168] width 780 height 50
copy div "Gabler Services BRN_AND_LRR, HANDYMAN"
click at [40, 171] on div "Back to all projects 5030 Creekview Ln, Lakeland, FL 33811 3 Beds | 2 Baths | T…" at bounding box center [480, 285] width 960 height 483
drag, startPoint x: 99, startPoint y: 155, endPoint x: 232, endPoint y: 155, distance: 132.8
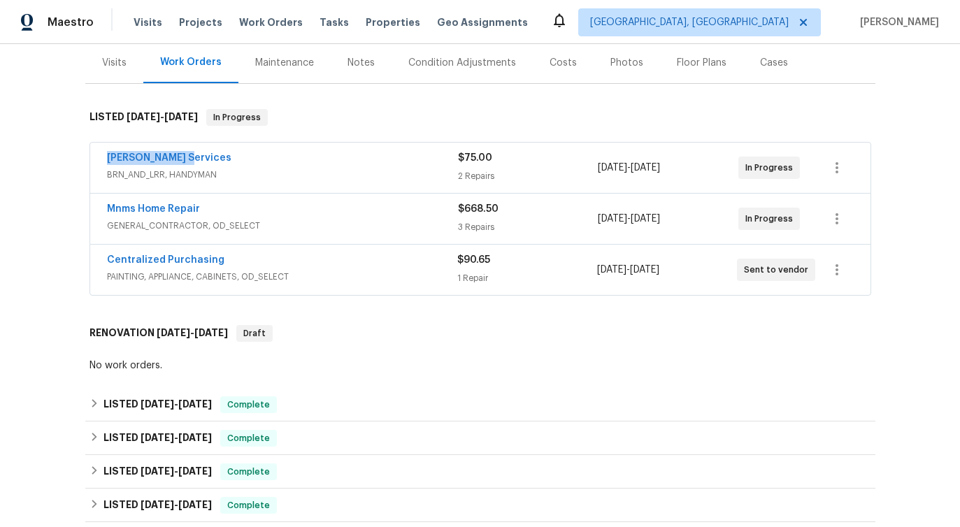
click at [232, 155] on div "Gabler Services BRN_AND_LRR, HANDYMAN $75.00 2 Repairs 9/16/2025 - 9/18/2025 In…" at bounding box center [480, 168] width 780 height 50
copy link "Gabler Services"
click at [152, 159] on link "Gabler Services" at bounding box center [169, 158] width 124 height 10
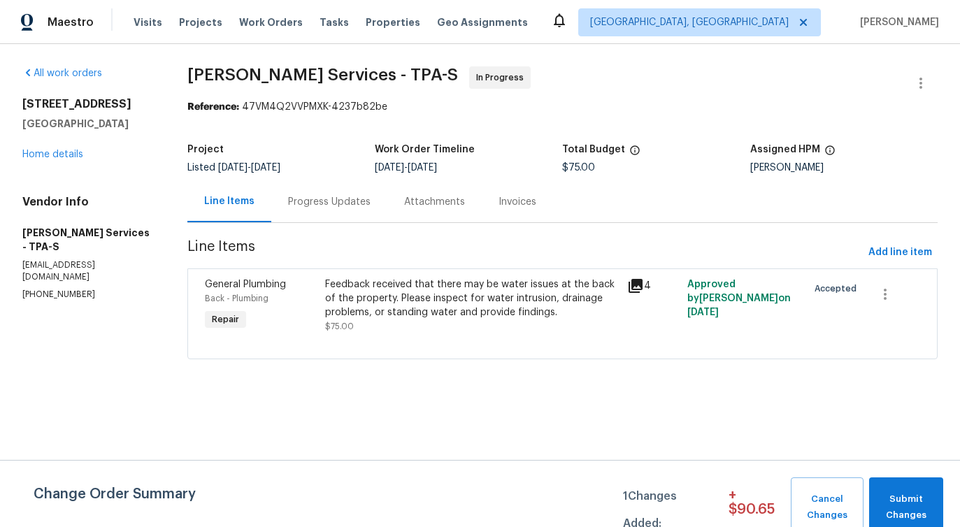
click at [439, 292] on div "Feedback received that there may be water issues at the back of the property. P…" at bounding box center [471, 299] width 293 height 42
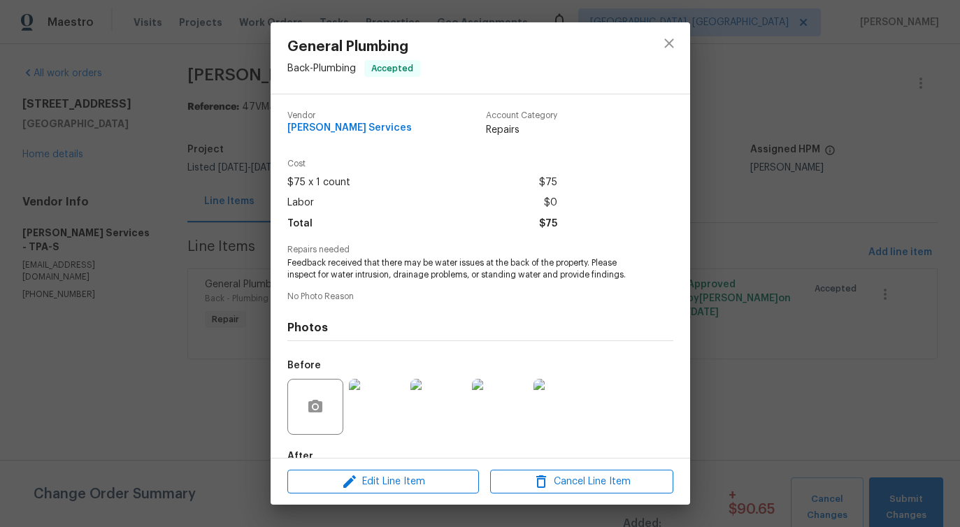
scroll to position [82, 0]
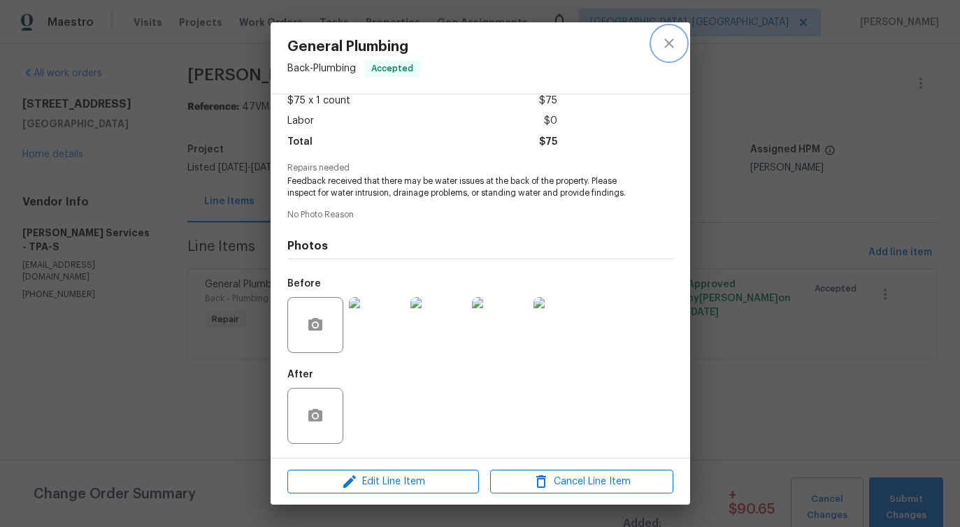
click at [668, 45] on icon "close" at bounding box center [669, 43] width 17 height 17
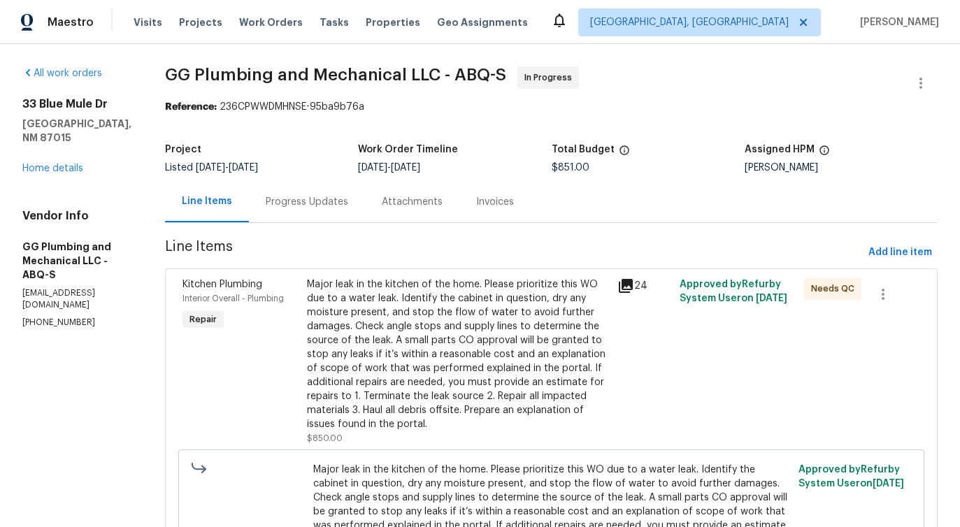
click at [348, 208] on div "Progress Updates" at bounding box center [307, 202] width 82 height 14
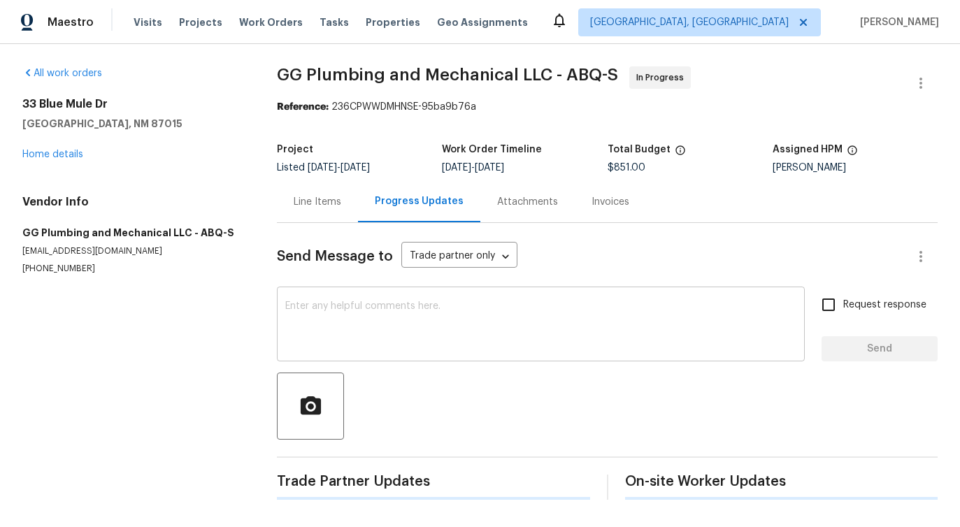
click at [374, 342] on textarea at bounding box center [540, 325] width 511 height 49
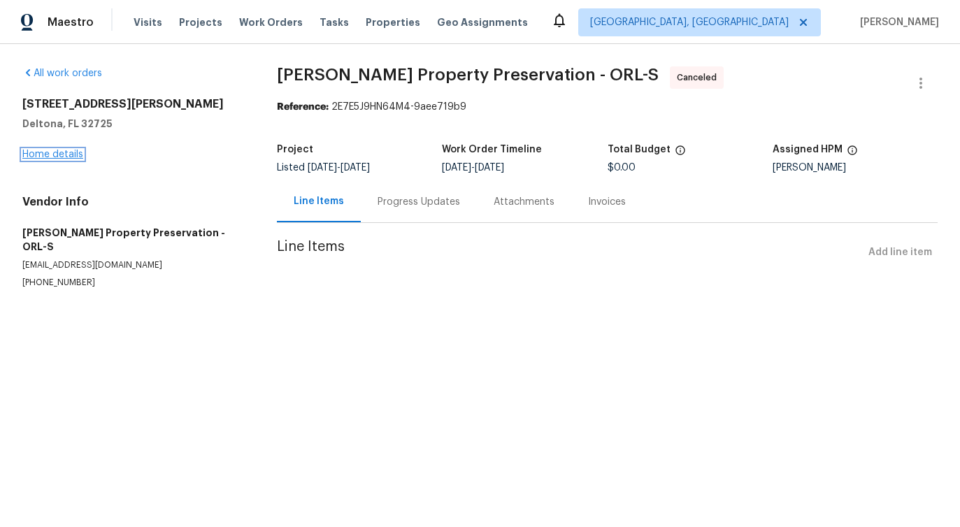
click at [62, 155] on link "Home details" at bounding box center [52, 155] width 61 height 10
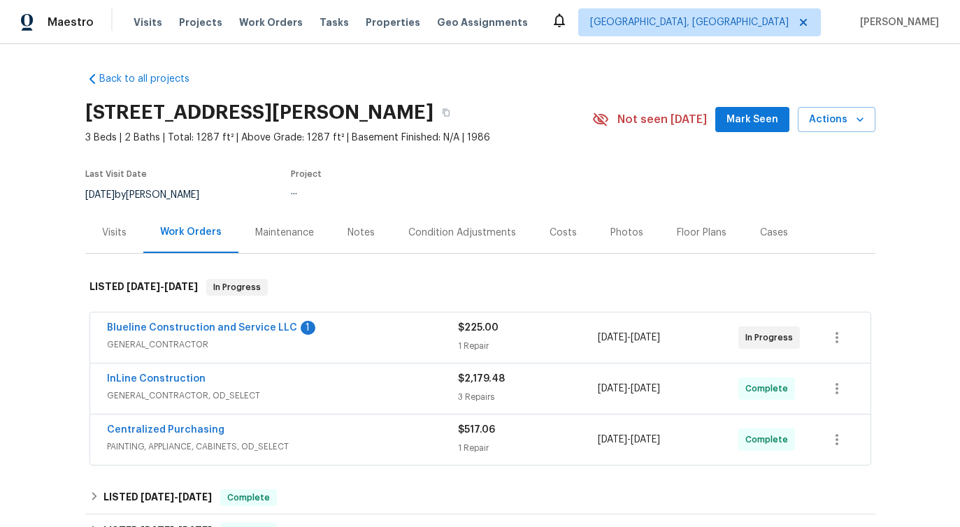
scroll to position [23, 0]
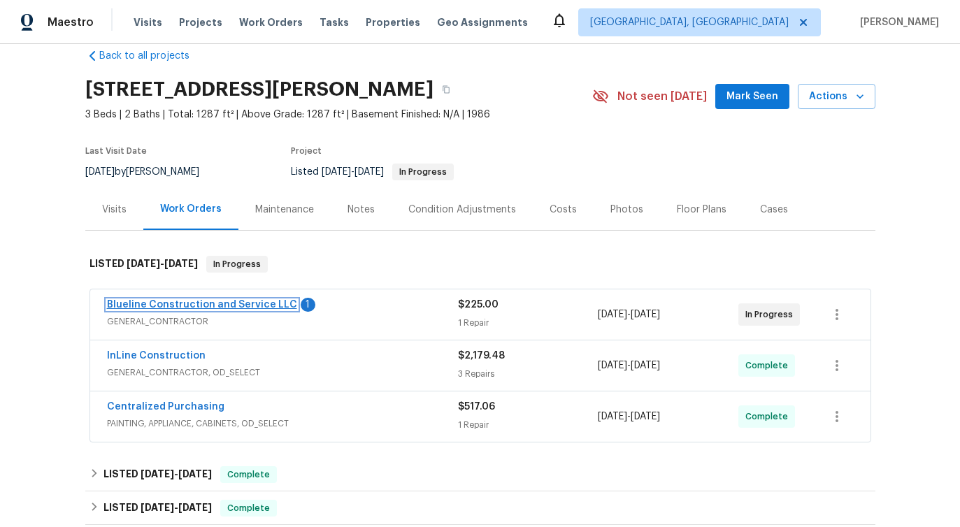
click at [189, 303] on link "Blueline Construction and Service LLC" at bounding box center [202, 305] width 190 height 10
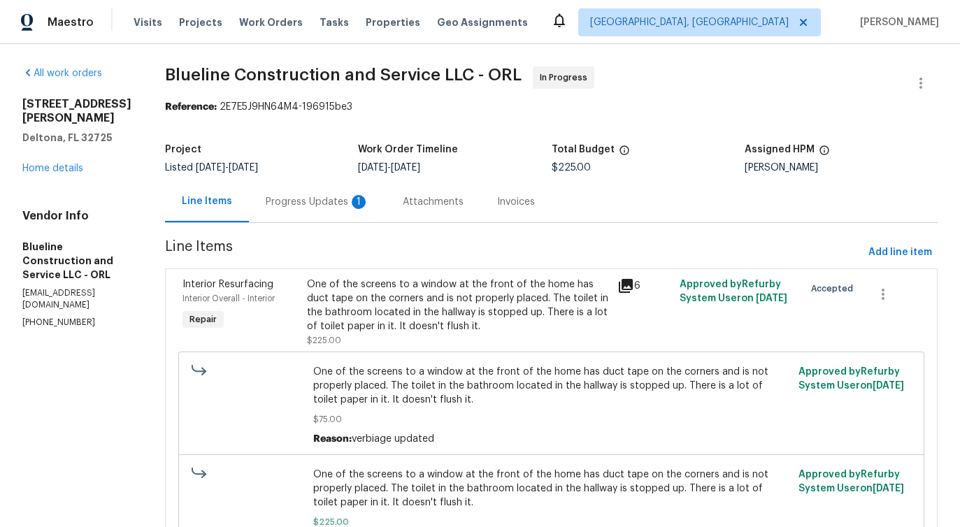
click at [352, 205] on div "Progress Updates 1" at bounding box center [317, 202] width 103 height 14
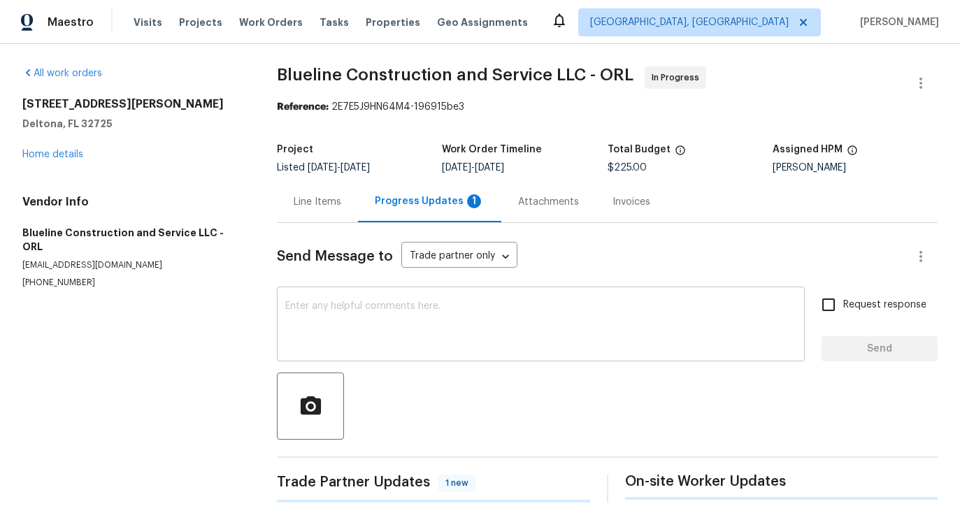
click at [357, 333] on textarea at bounding box center [540, 325] width 511 height 49
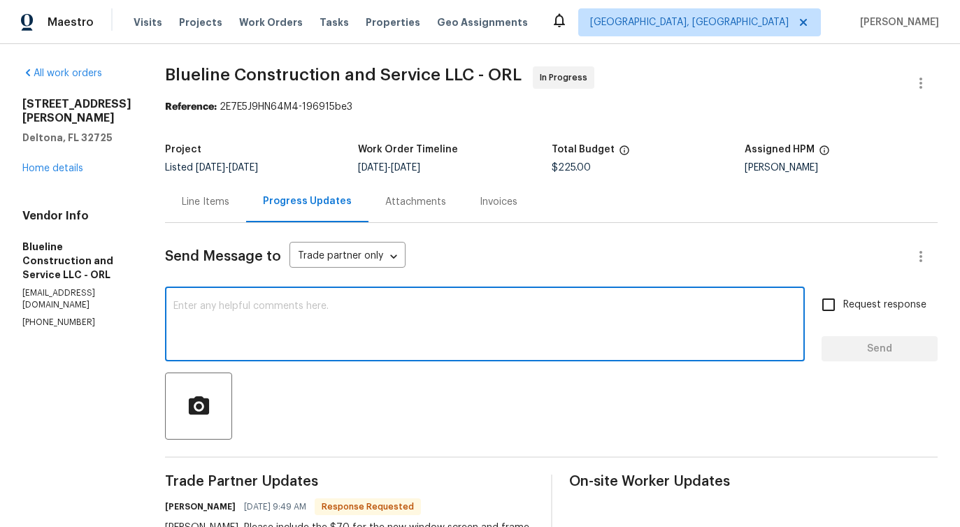
click at [197, 203] on div "Line Items" at bounding box center [205, 201] width 81 height 41
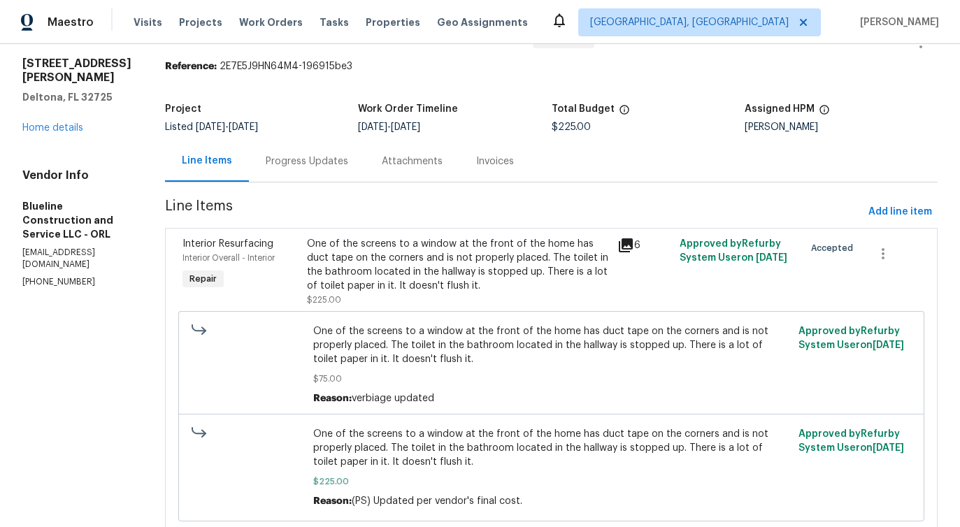
scroll to position [88, 0]
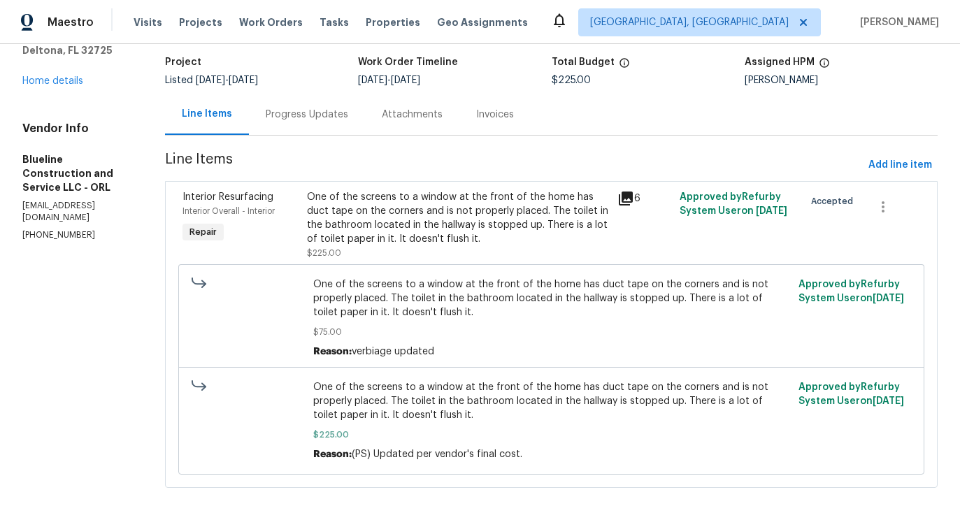
click at [389, 223] on div "One of the screens to a window at the front of the home has duct tape on the co…" at bounding box center [458, 218] width 303 height 56
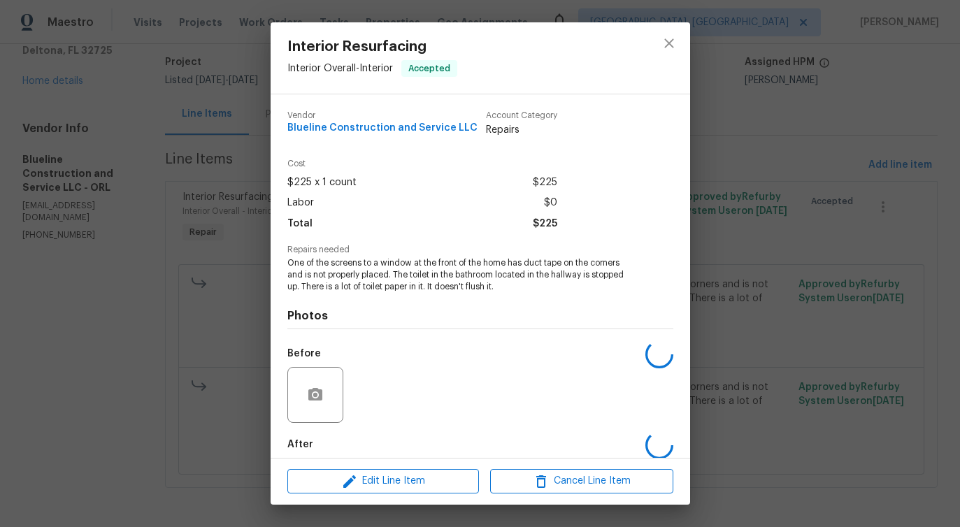
scroll to position [70, 0]
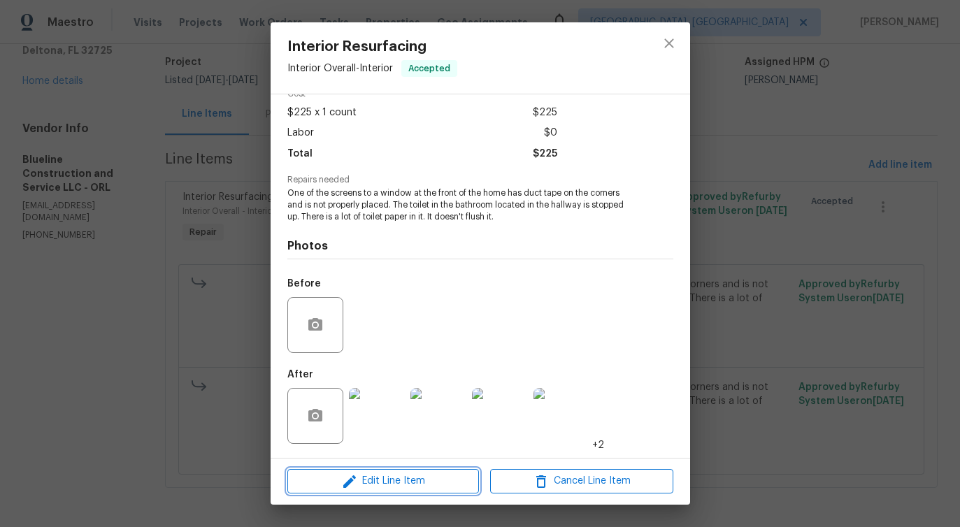
click at [373, 483] on span "Edit Line Item" at bounding box center [383, 481] width 183 height 17
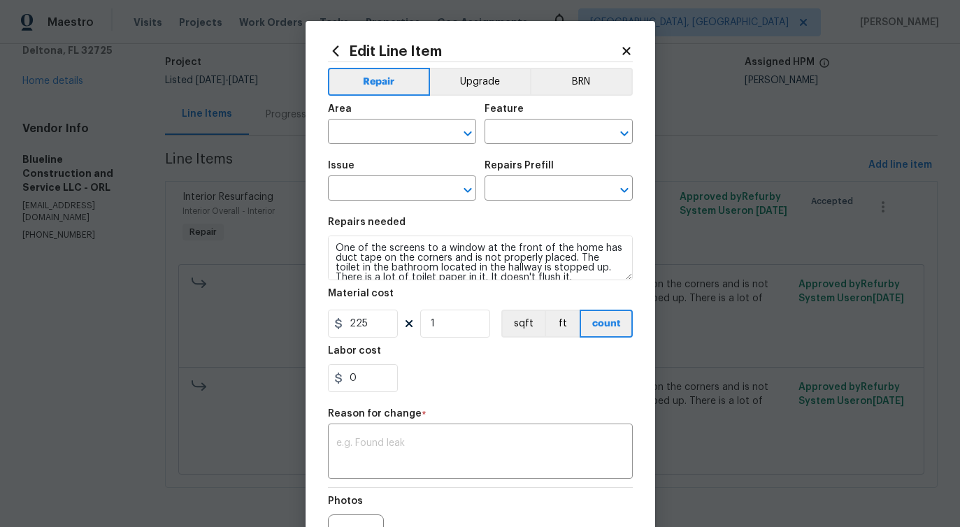
type input "Interior Overall"
type input "Interior"
type input "Interior Resurfacing"
type input "Add a Task $1.00"
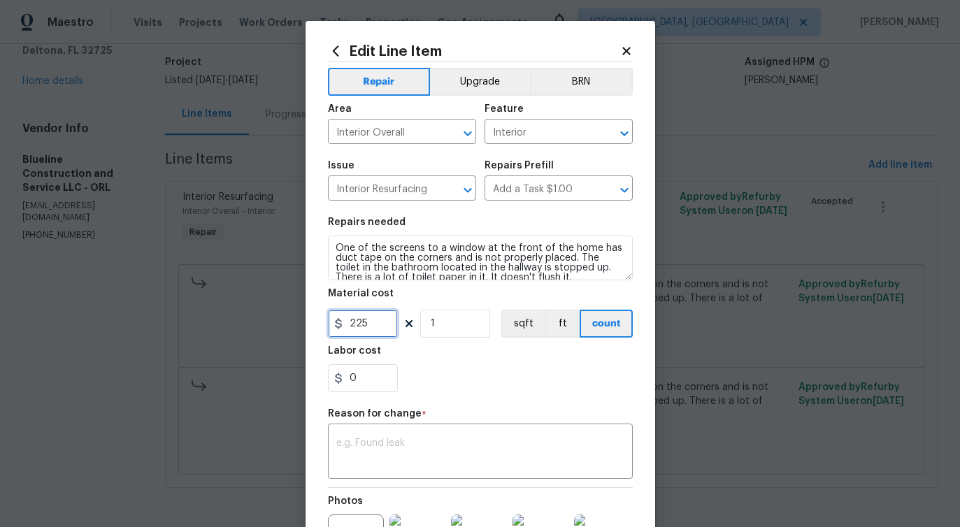
click at [362, 325] on input "225" at bounding box center [363, 324] width 70 height 28
type input "295"
click at [371, 426] on div "Reason for change *" at bounding box center [480, 418] width 305 height 18
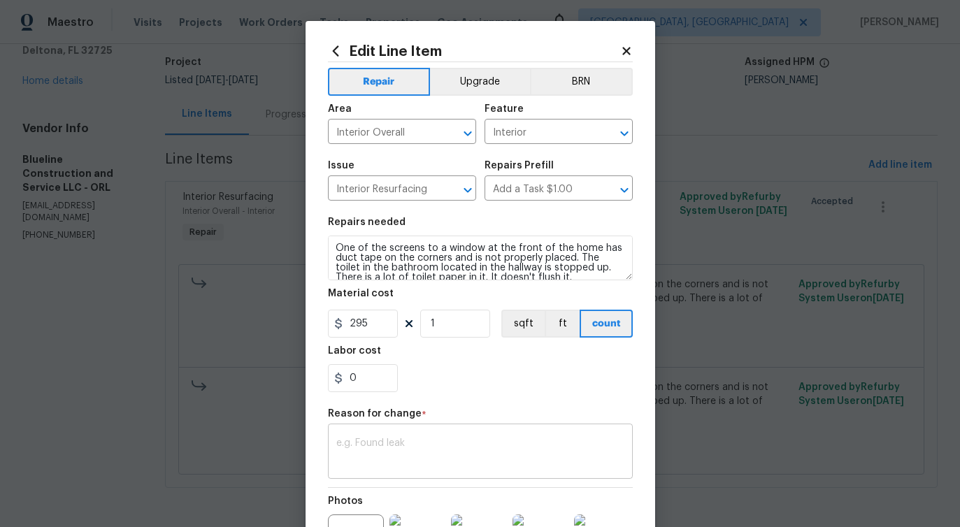
click at [419, 438] on div "x ​" at bounding box center [480, 453] width 305 height 52
paste textarea "(PS) Updated per vendor's final cost."
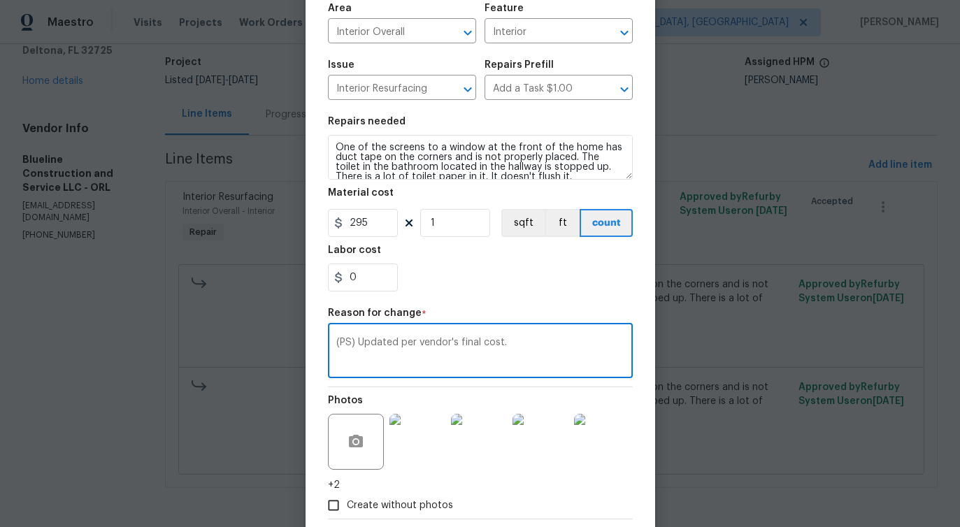
scroll to position [176, 0]
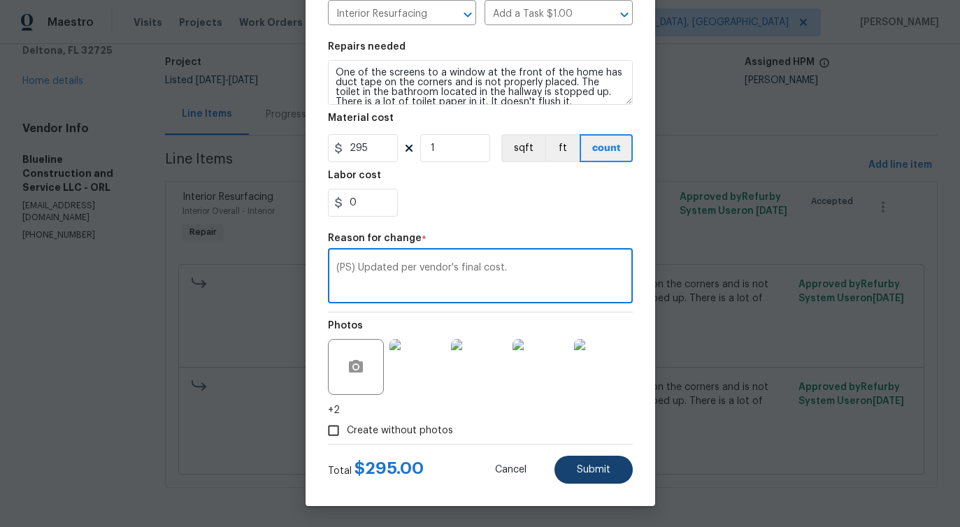
type textarea "(PS) Updated per vendor's final cost."
click at [593, 471] on span "Submit" at bounding box center [594, 470] width 34 height 10
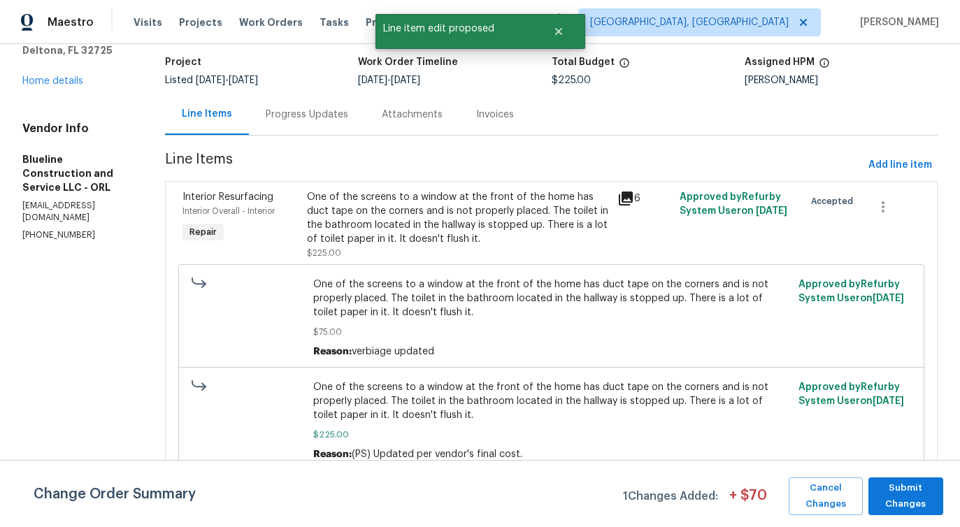
scroll to position [0, 0]
click at [921, 496] on span "Submit Changes" at bounding box center [905, 496] width 61 height 32
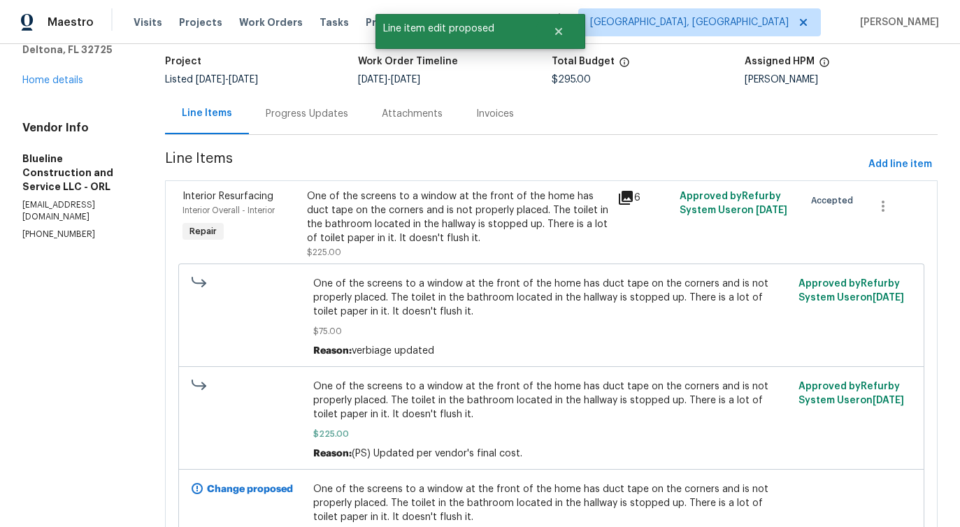
click at [327, 129] on div "Progress Updates" at bounding box center [307, 113] width 116 height 41
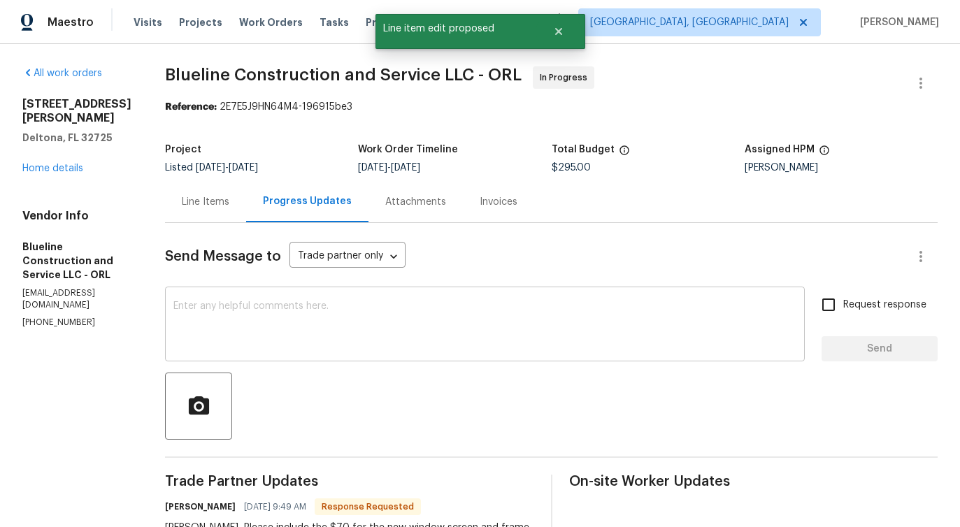
click at [375, 318] on textarea at bounding box center [484, 325] width 623 height 49
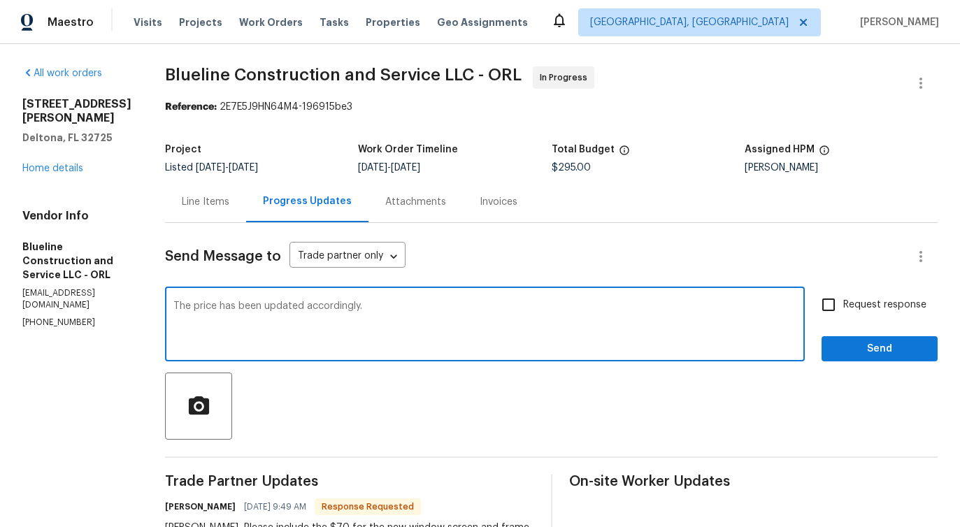
type textarea "The price has been updated accordingly."
click at [875, 353] on span "Send" at bounding box center [880, 348] width 94 height 17
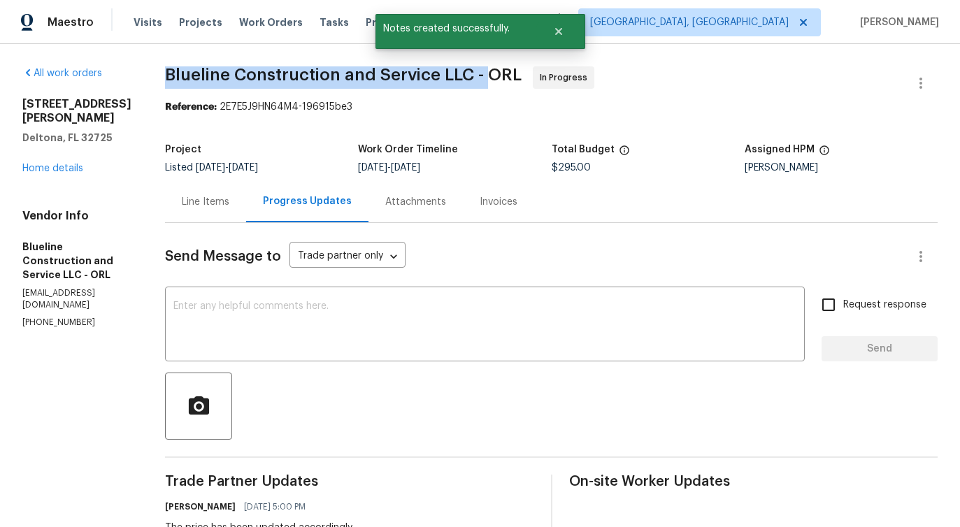
drag, startPoint x: 187, startPoint y: 78, endPoint x: 510, endPoint y: 75, distance: 323.7
click at [510, 75] on div "All work orders [STREET_ADDRESS][PERSON_NAME] Home details Vendor Info Blueline…" at bounding box center [480, 535] width 960 height 983
copy span "Blueline Construction and Service LLC -"
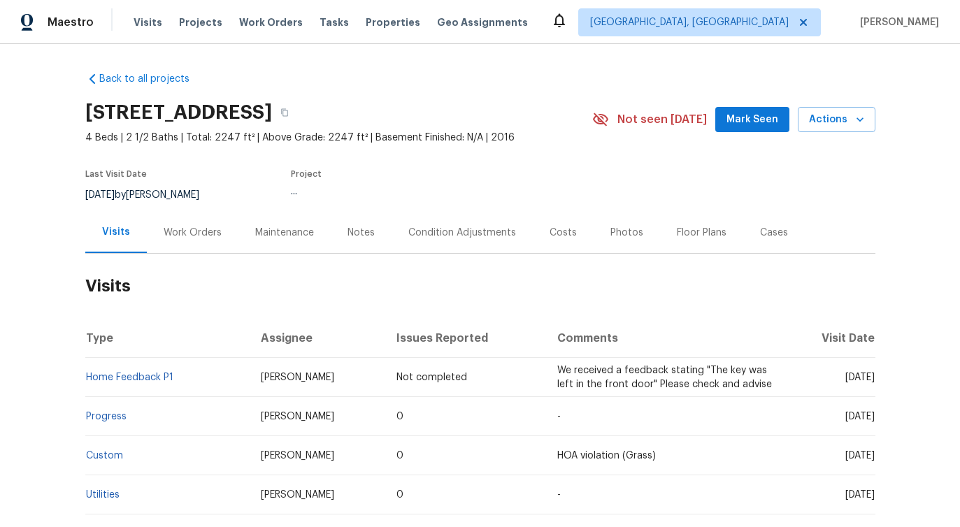
click at [165, 236] on div "Work Orders" at bounding box center [193, 233] width 58 height 14
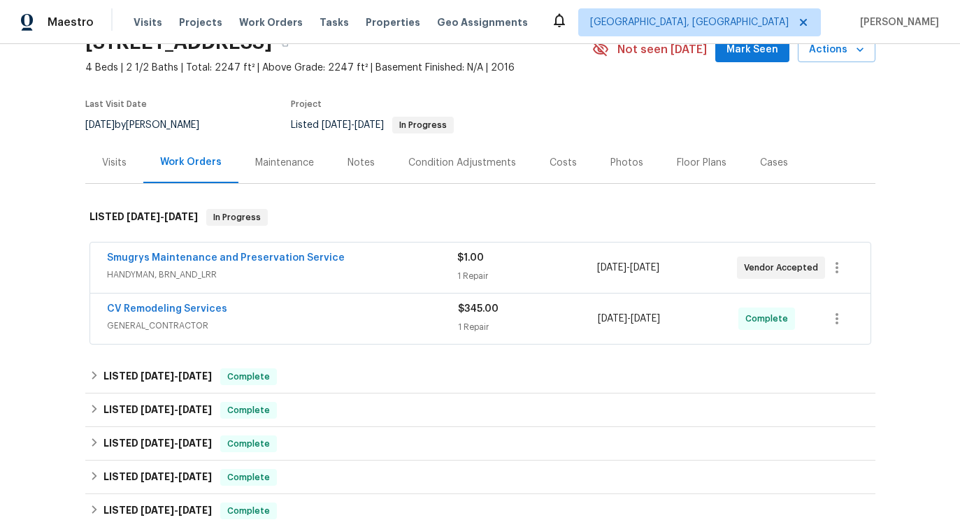
scroll to position [71, 0]
click at [198, 257] on link "Smugrys Maintenance and Preservation Service" at bounding box center [226, 257] width 238 height 10
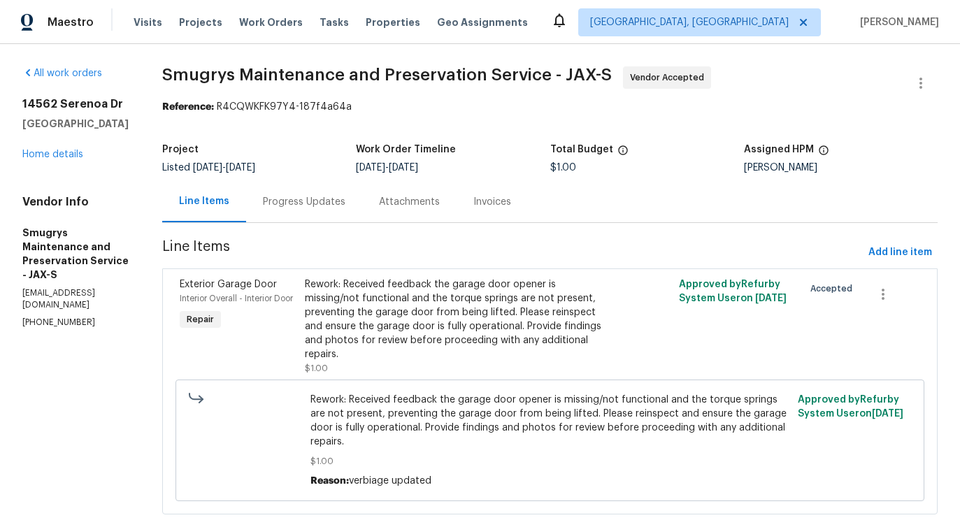
click at [290, 202] on div "Progress Updates" at bounding box center [304, 202] width 82 height 14
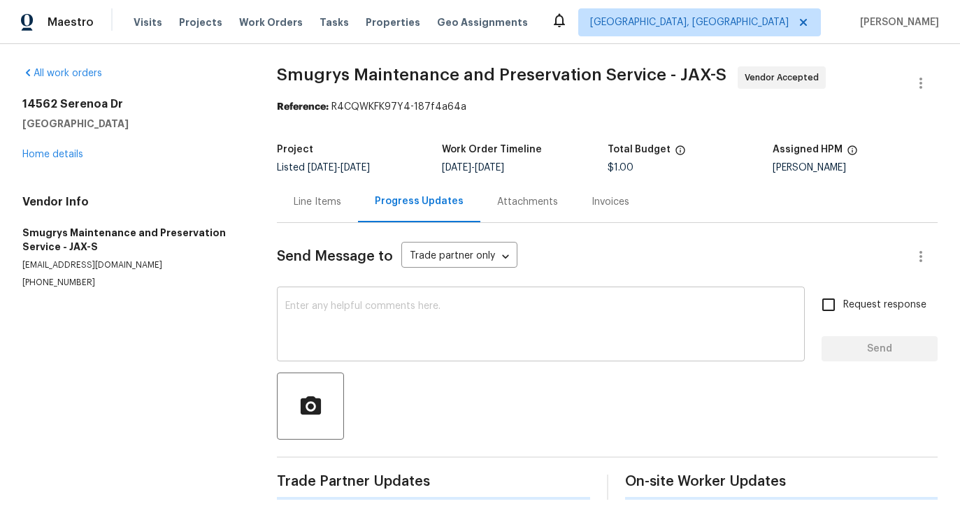
click at [359, 295] on div "x ​" at bounding box center [541, 325] width 528 height 71
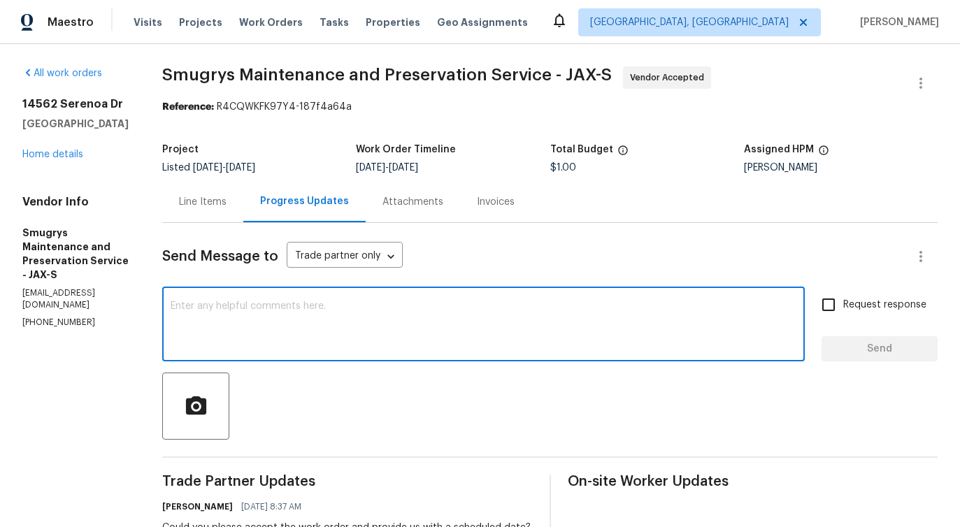
scroll to position [182, 0]
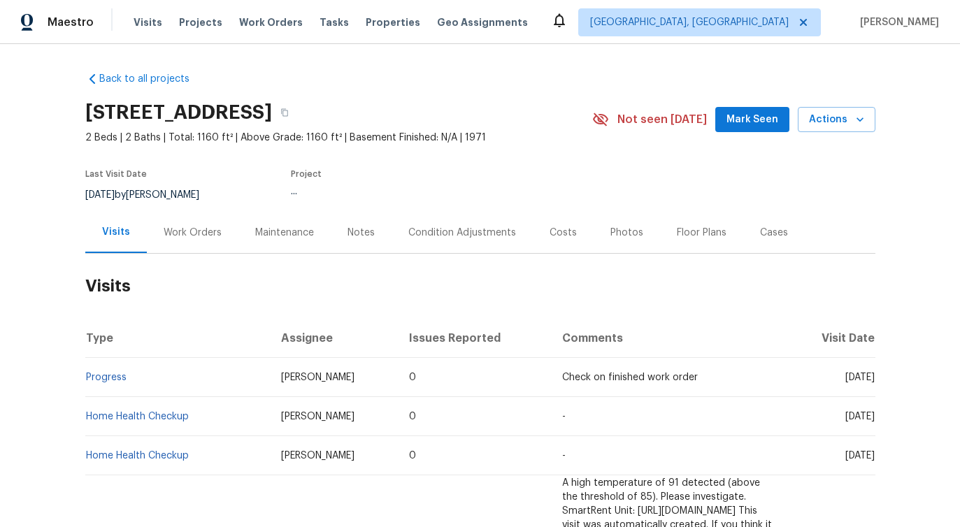
click at [186, 243] on div "Work Orders" at bounding box center [193, 232] width 92 height 41
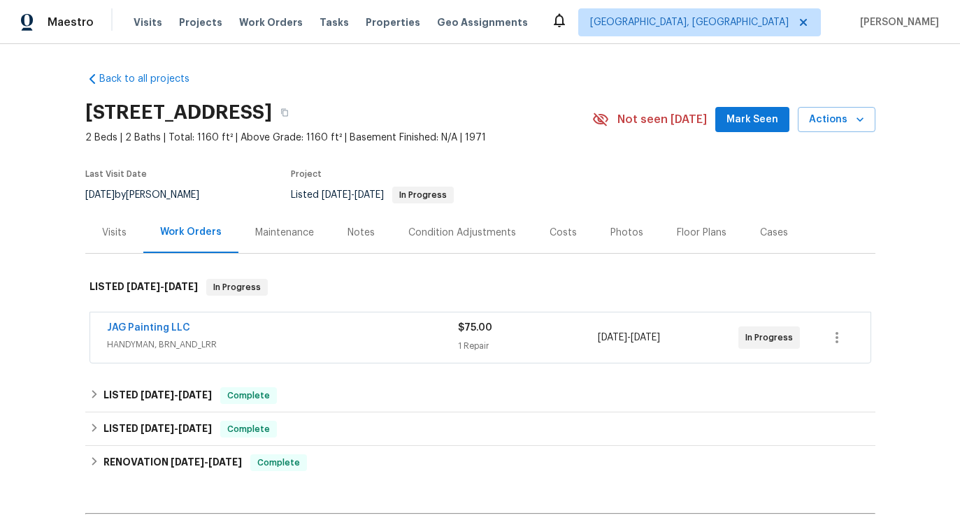
scroll to position [17, 0]
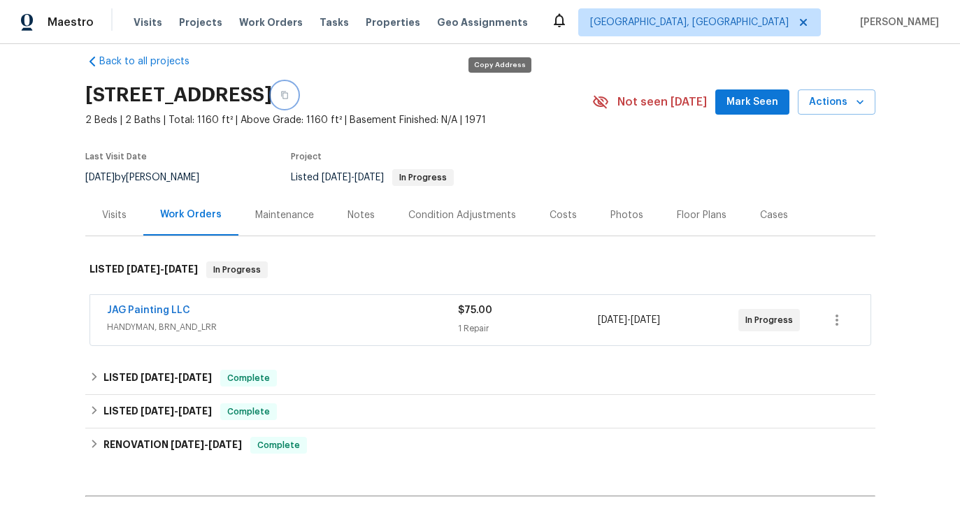
click at [297, 90] on button "button" at bounding box center [284, 94] width 25 height 25
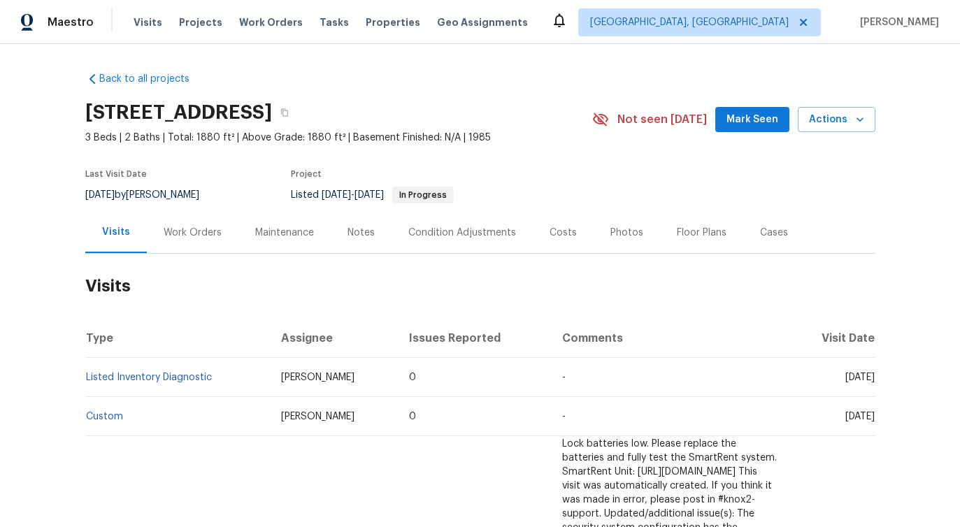
click at [193, 226] on div "Work Orders" at bounding box center [193, 233] width 58 height 14
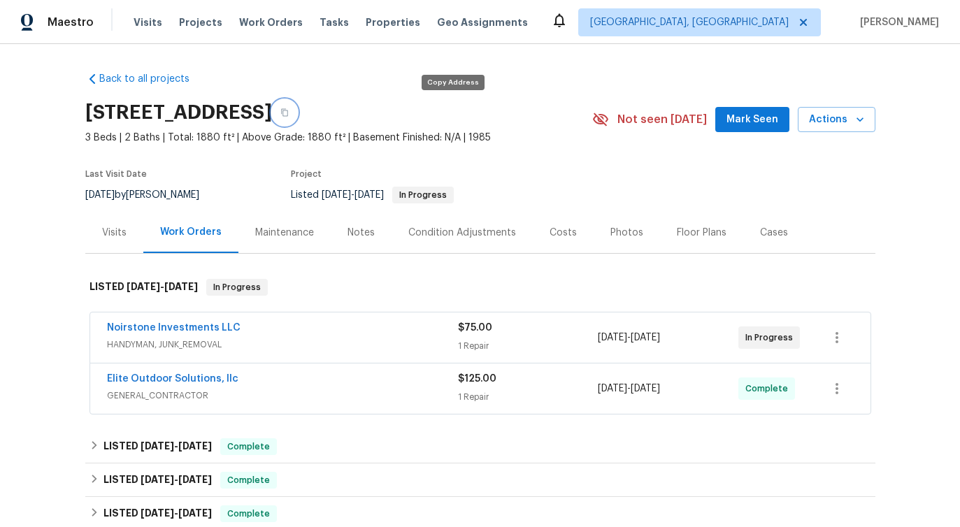
click at [297, 114] on button "button" at bounding box center [284, 112] width 25 height 25
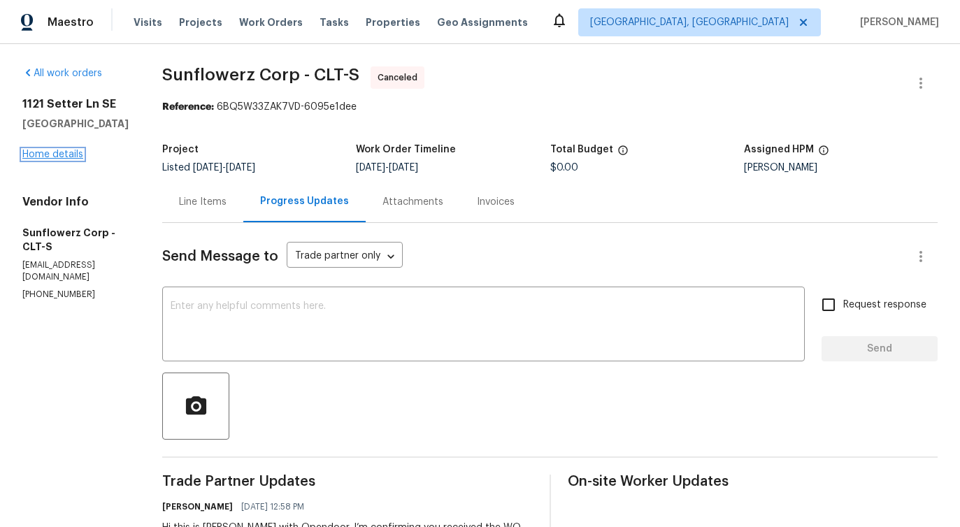
click at [64, 152] on link "Home details" at bounding box center [52, 155] width 61 height 10
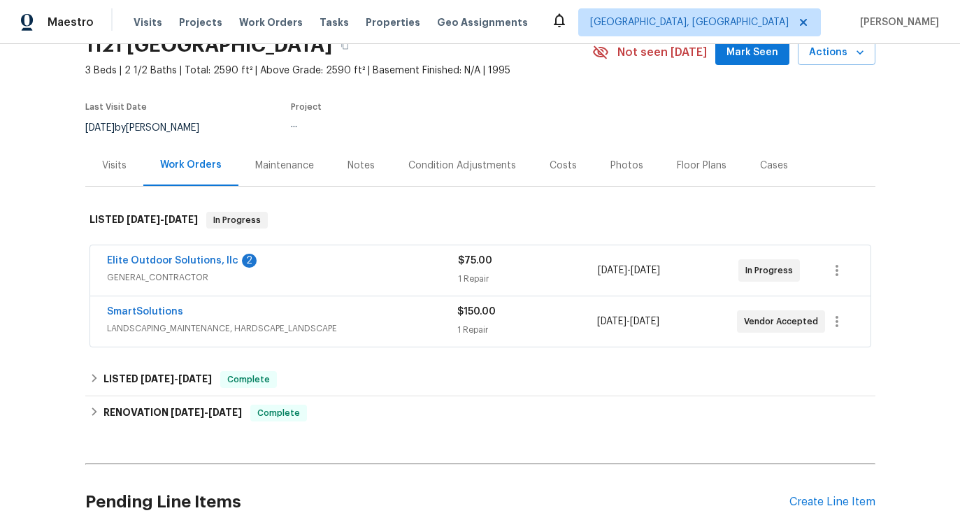
scroll to position [115, 0]
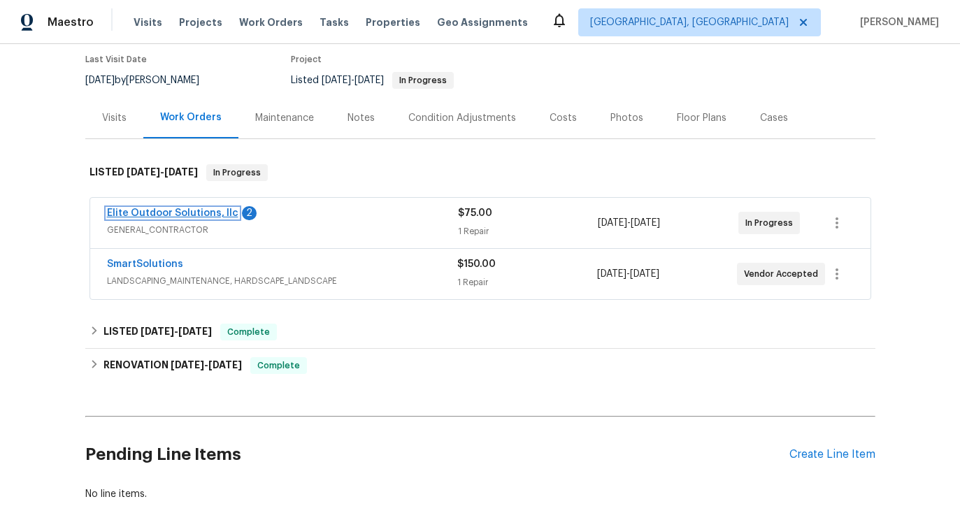
click at [198, 211] on link "Elite Outdoor Solutions, llc" at bounding box center [172, 213] width 131 height 10
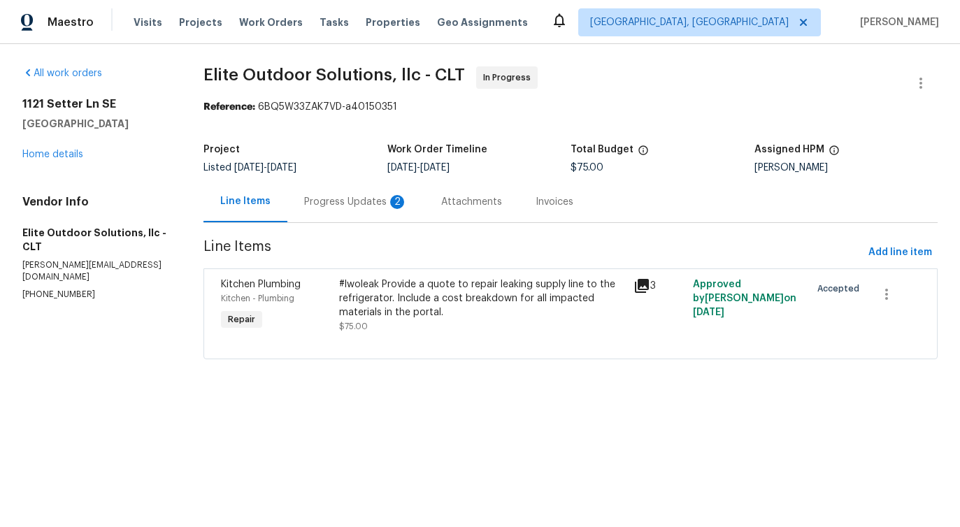
click at [367, 216] on div "Progress Updates 2" at bounding box center [355, 201] width 137 height 41
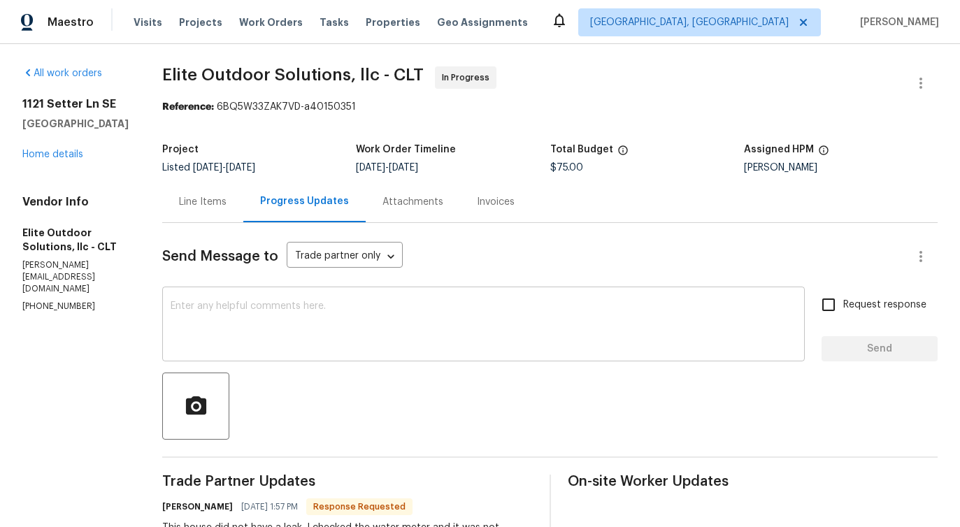
click at [368, 323] on textarea at bounding box center [484, 325] width 626 height 49
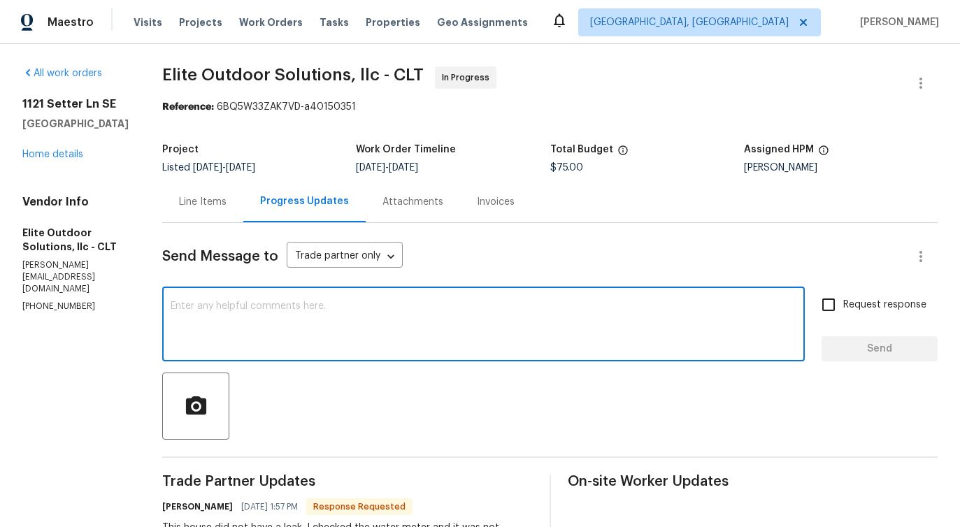
click at [203, 196] on div "Line Items" at bounding box center [203, 202] width 48 height 14
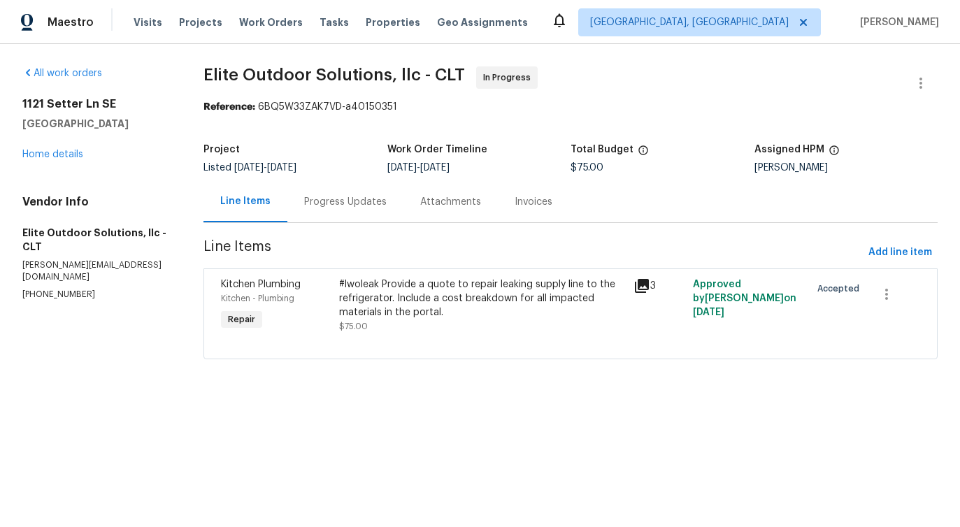
click at [450, 317] on div "#lwoleak Provide a quote to repair leaking supply line to the refrigerator. Inc…" at bounding box center [482, 299] width 287 height 42
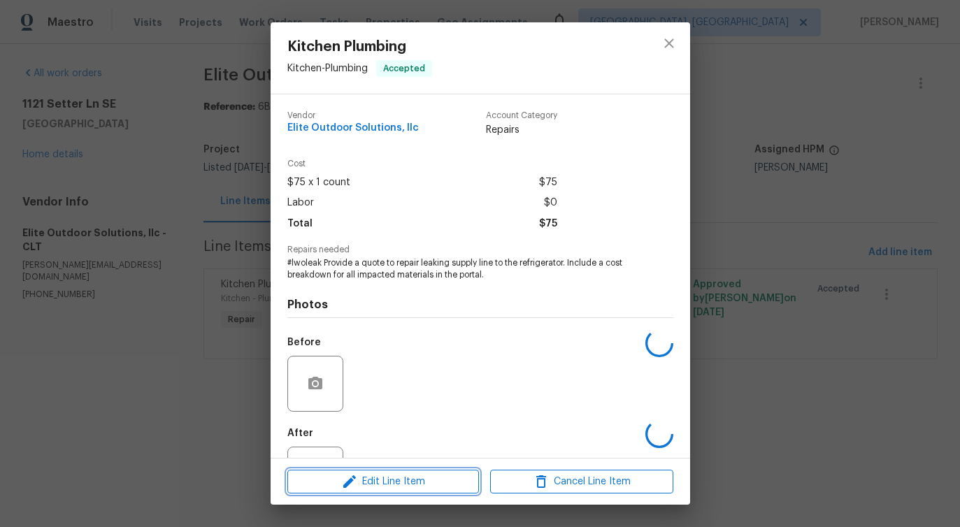
click at [361, 490] on button "Edit Line Item" at bounding box center [383, 482] width 192 height 24
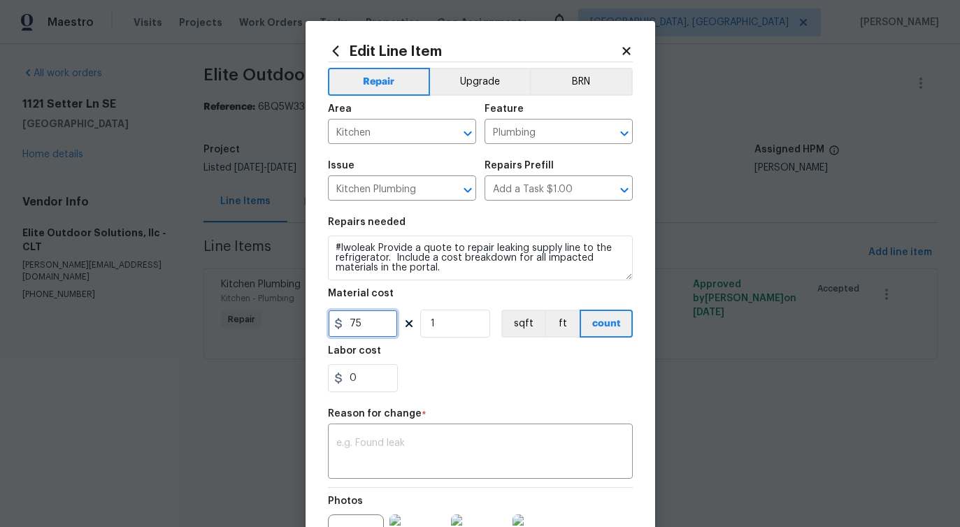
click at [353, 329] on input "75" at bounding box center [363, 324] width 70 height 28
type input "100"
click at [448, 443] on textarea at bounding box center [480, 452] width 288 height 29
paste textarea "(PS) Updated per vendor's final cost."
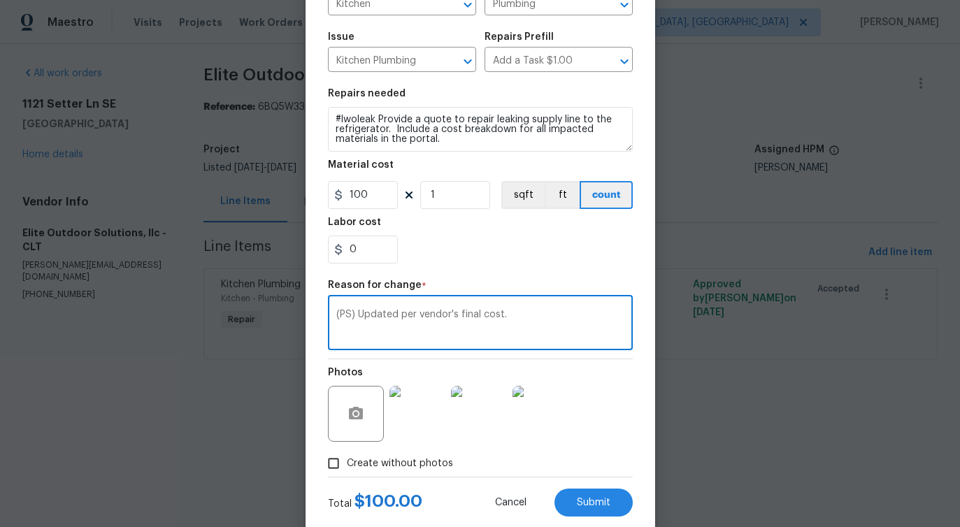
scroll to position [162, 0]
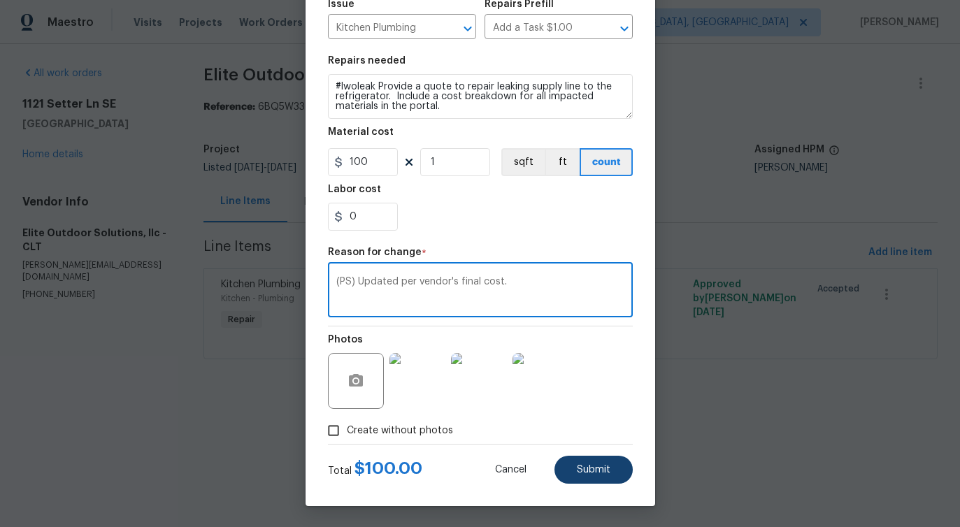
type textarea "(PS) Updated per vendor's final cost."
click at [628, 469] on button "Submit" at bounding box center [593, 470] width 78 height 28
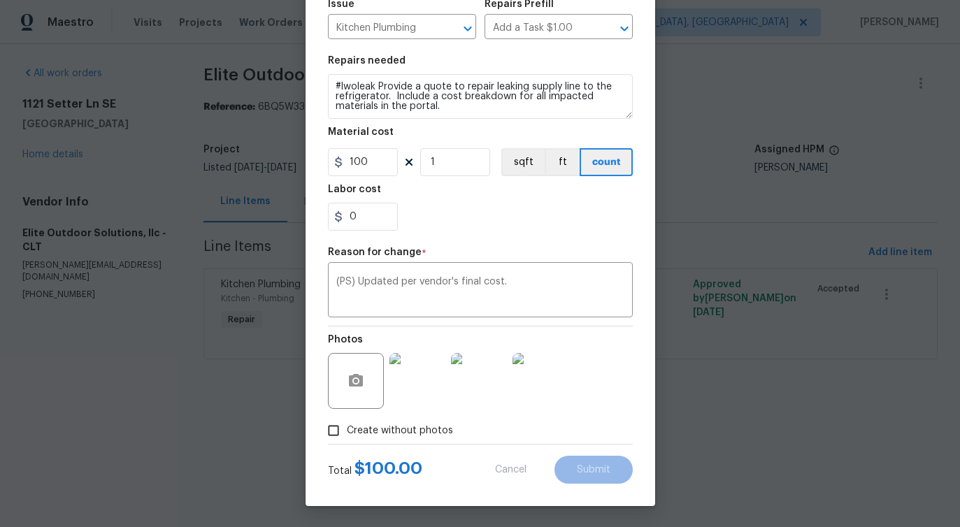
type input "75"
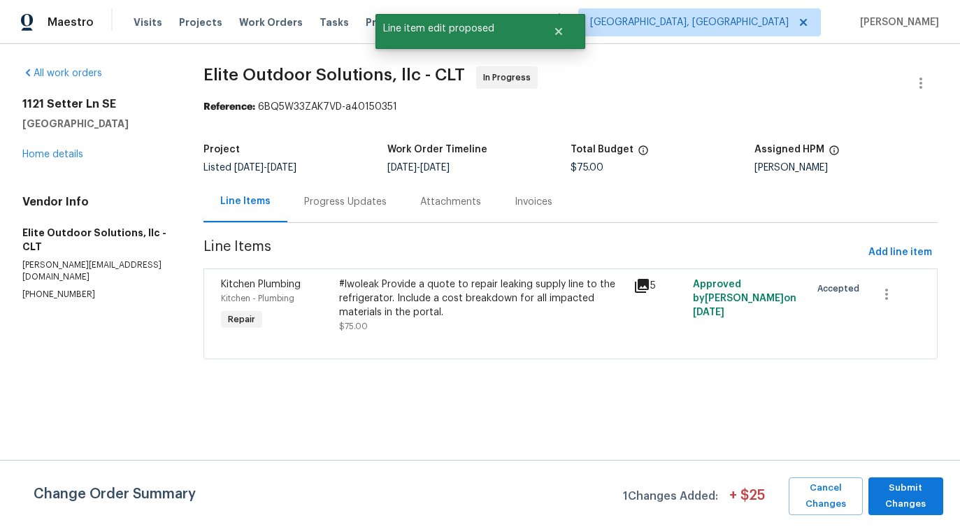
scroll to position [0, 0]
click at [903, 496] on span "Submit Changes" at bounding box center [905, 496] width 61 height 32
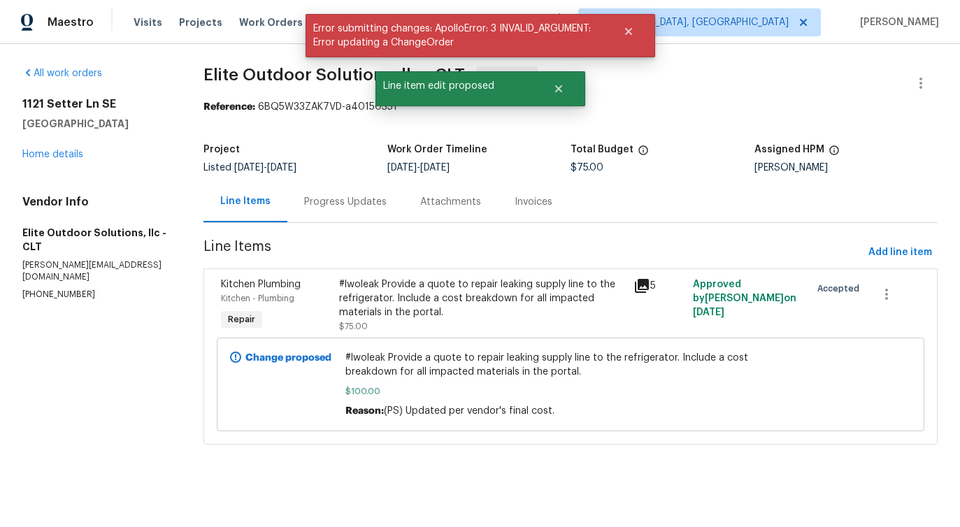
click at [342, 213] on div "Progress Updates" at bounding box center [345, 201] width 116 height 41
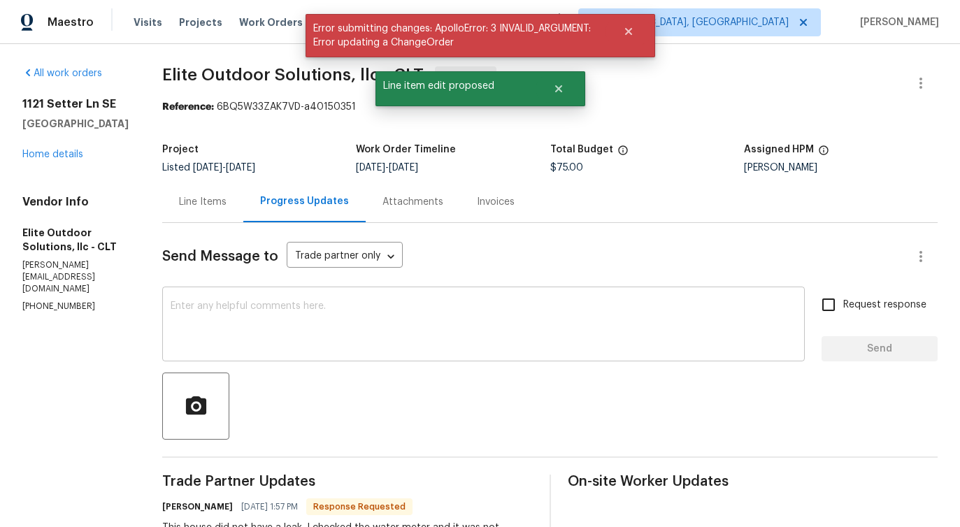
click at [317, 306] on textarea at bounding box center [484, 325] width 626 height 49
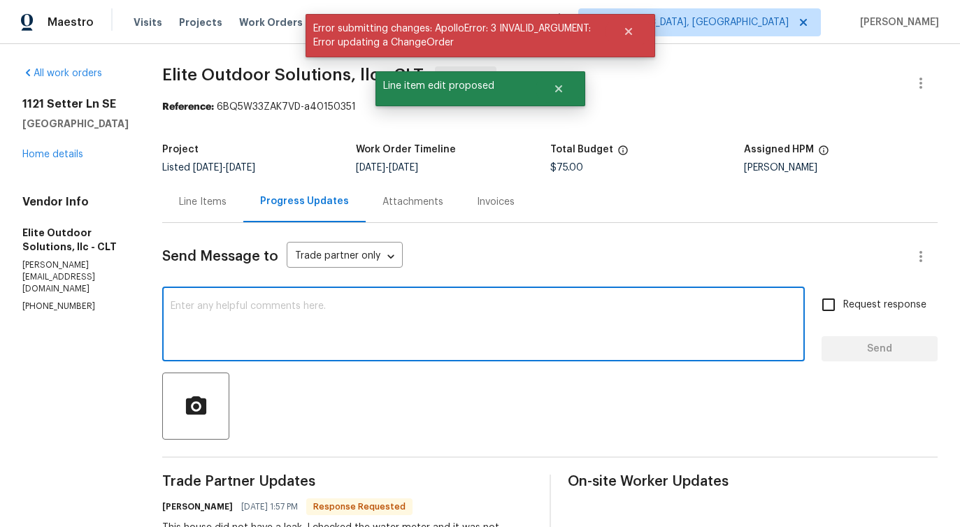
type textarea "Y"
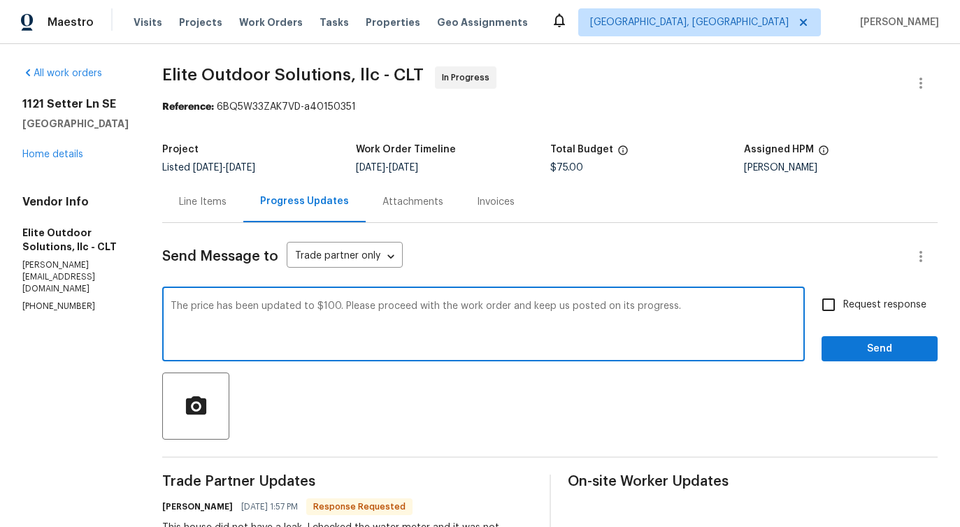
click at [445, 307] on textarea "The price has been updated to $100. Please proceed with the work order and keep…" at bounding box center [484, 325] width 626 height 49
type textarea "The price has been updated to $100. Please proceed with the work order and keep…"
click at [858, 300] on span "Request response" at bounding box center [884, 305] width 83 height 15
click at [843, 300] on input "Request response" at bounding box center [828, 304] width 29 height 29
checkbox input "true"
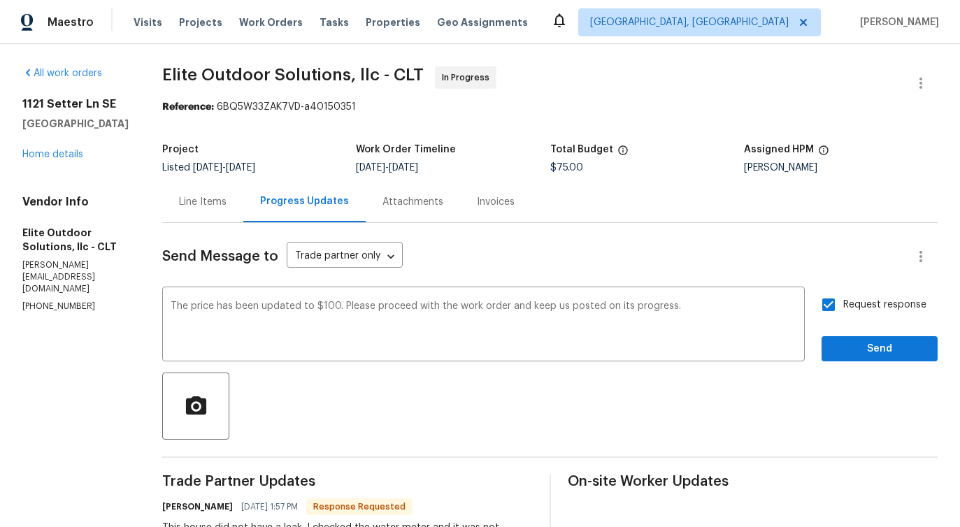
click at [863, 366] on div "Send Message to Trade partner only Trade partner only ​ The price has been upda…" at bounding box center [549, 518] width 775 height 590
click at [868, 356] on span "Send" at bounding box center [880, 348] width 94 height 17
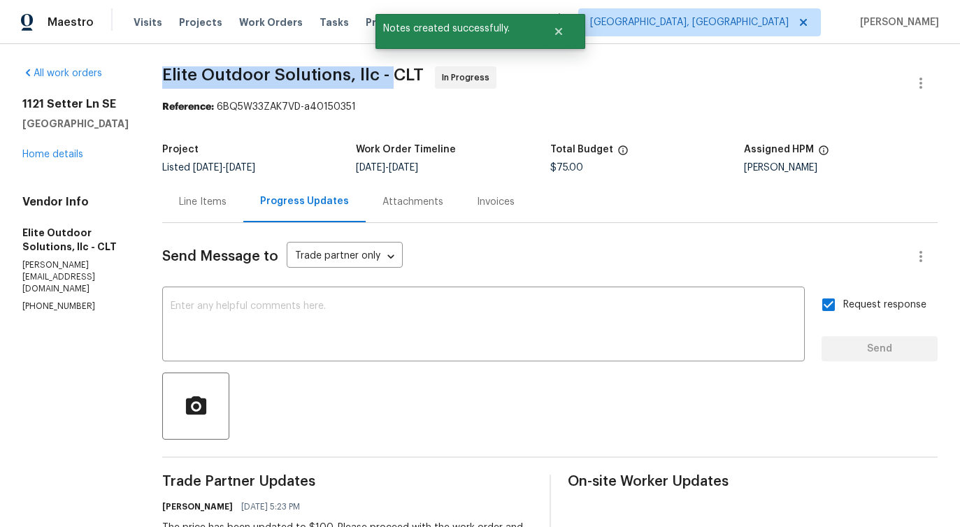
drag, startPoint x: 149, startPoint y: 76, endPoint x: 381, endPoint y: 79, distance: 232.1
click at [381, 79] on div "All work orders [STREET_ADDRESS] Home details Vendor Info Elite Outdoor Solutio…" at bounding box center [480, 474] width 960 height 860
copy span "Elite Outdoor Solutions, llc -"
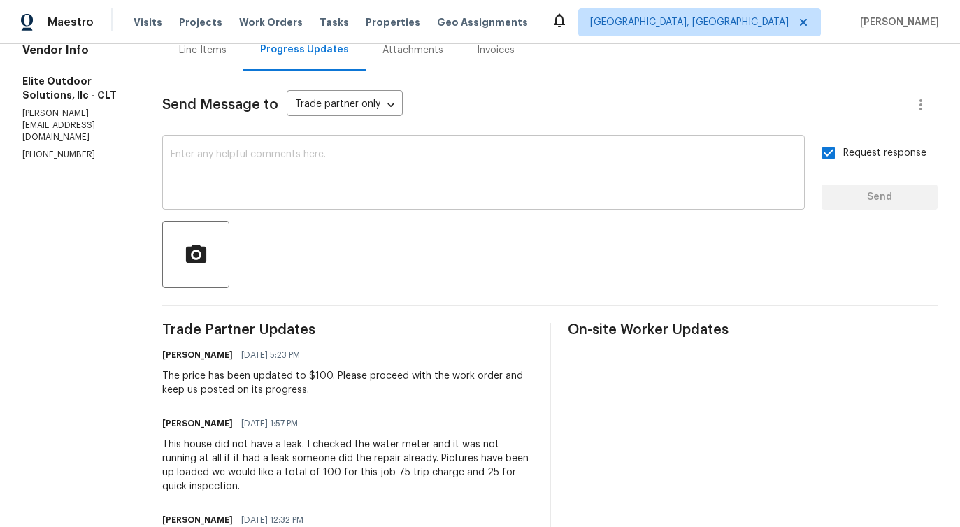
scroll to position [148, 0]
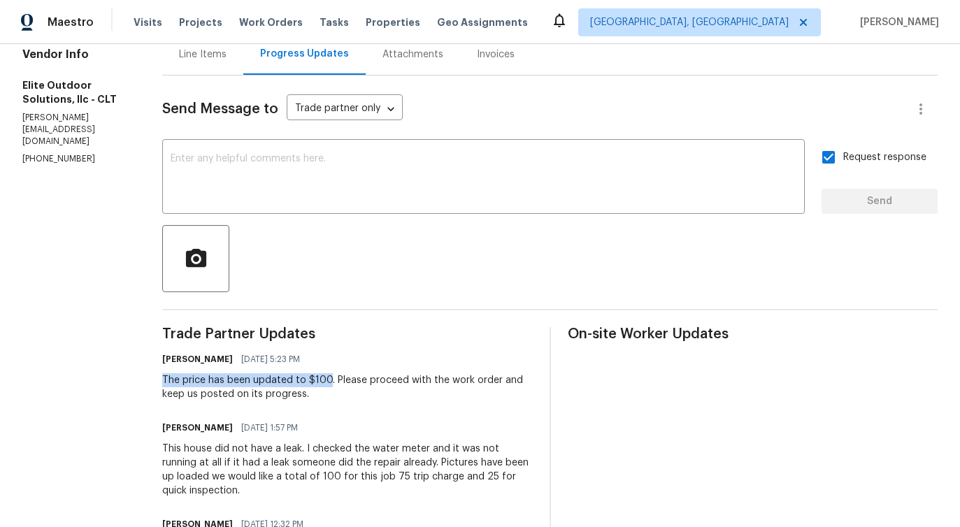
drag, startPoint x: 152, startPoint y: 378, endPoint x: 319, endPoint y: 378, distance: 167.8
click at [319, 378] on div "All work orders [STREET_ADDRESS] Home details Vendor Info Elite Outdoor Solutio…" at bounding box center [480, 327] width 960 height 860
copy div "The price has been updated to $100"
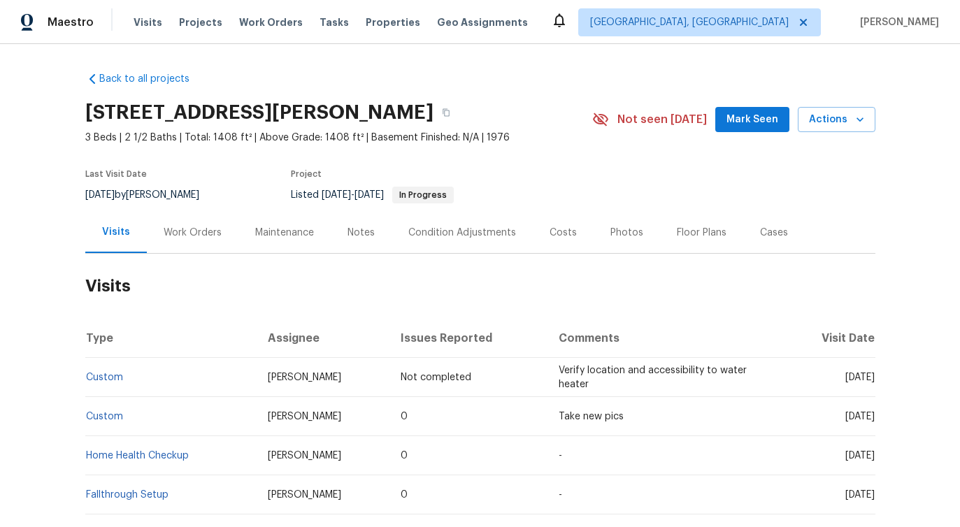
click at [194, 237] on div "Work Orders" at bounding box center [193, 233] width 58 height 14
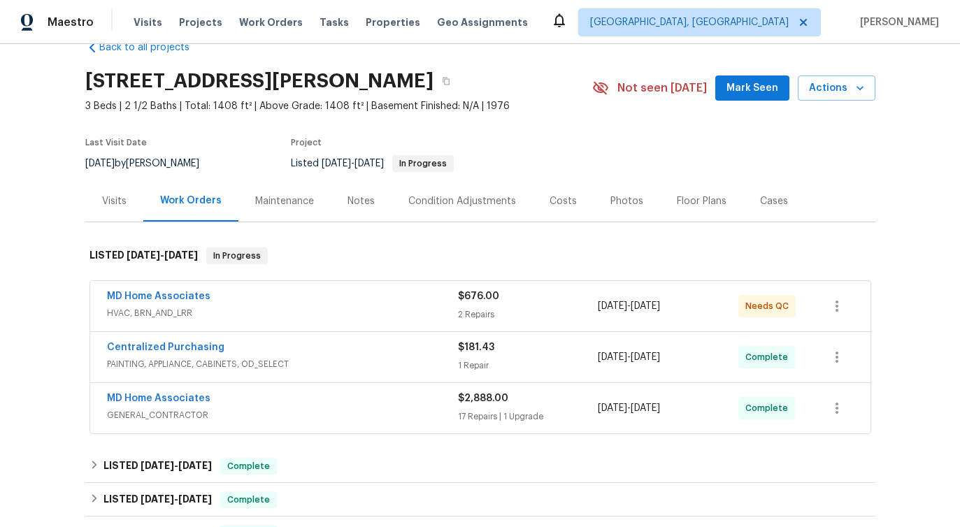
scroll to position [32, 0]
click at [145, 293] on link "MD Home Associates" at bounding box center [158, 296] width 103 height 10
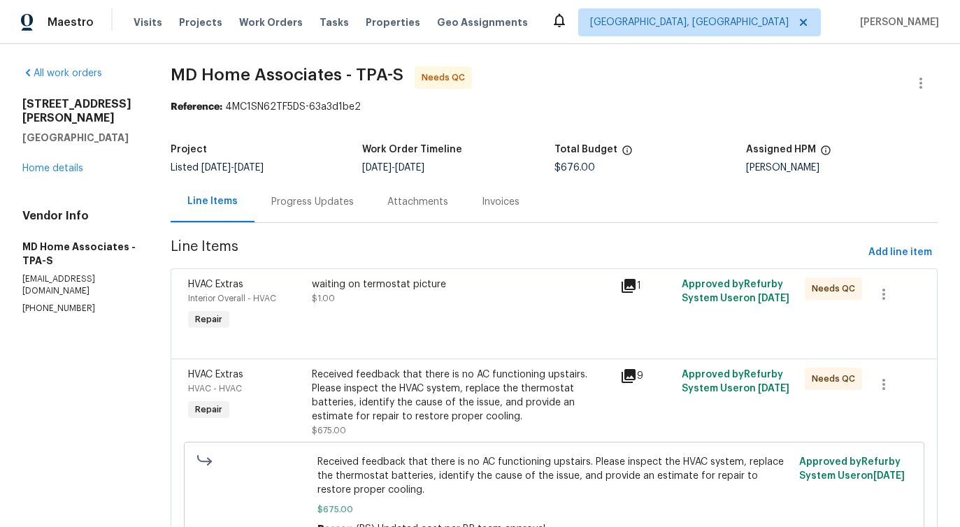
click at [319, 206] on div "Progress Updates" at bounding box center [312, 202] width 82 height 14
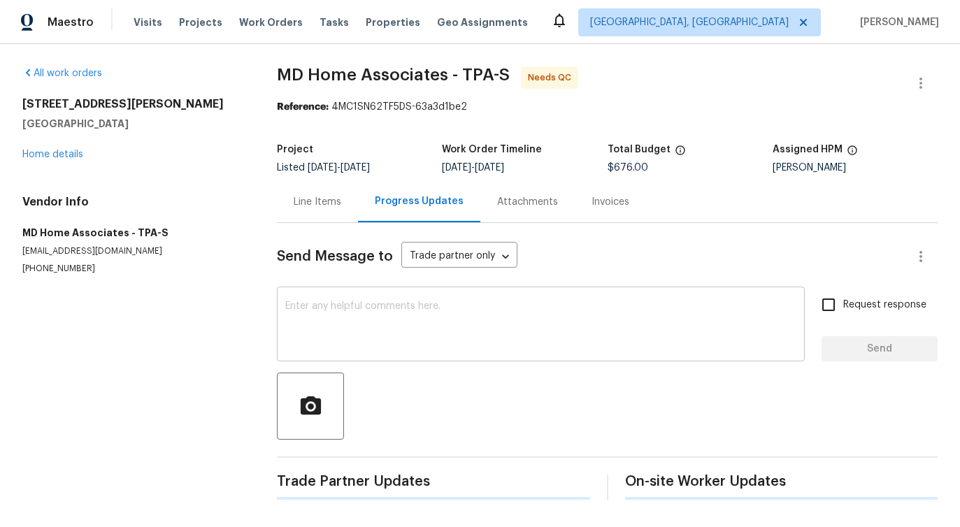
click at [351, 319] on textarea at bounding box center [540, 325] width 511 height 49
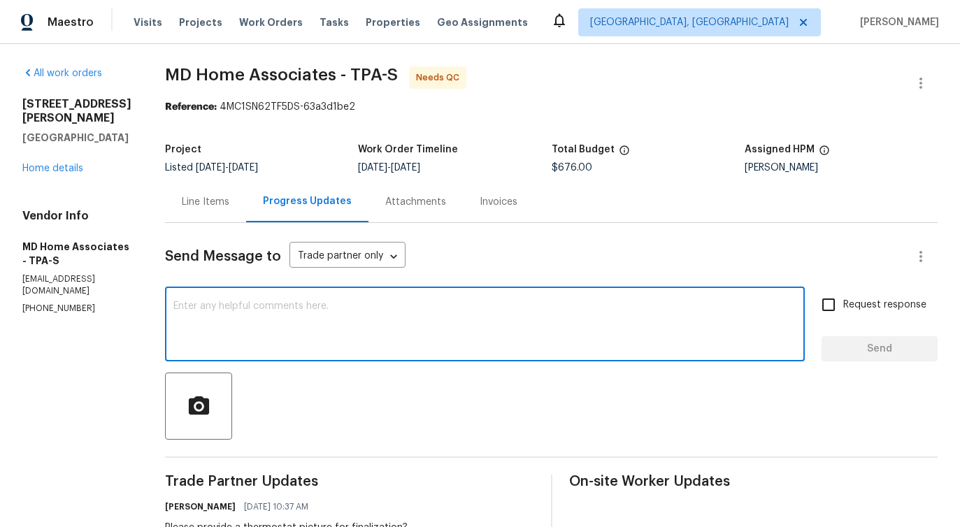
scroll to position [195, 0]
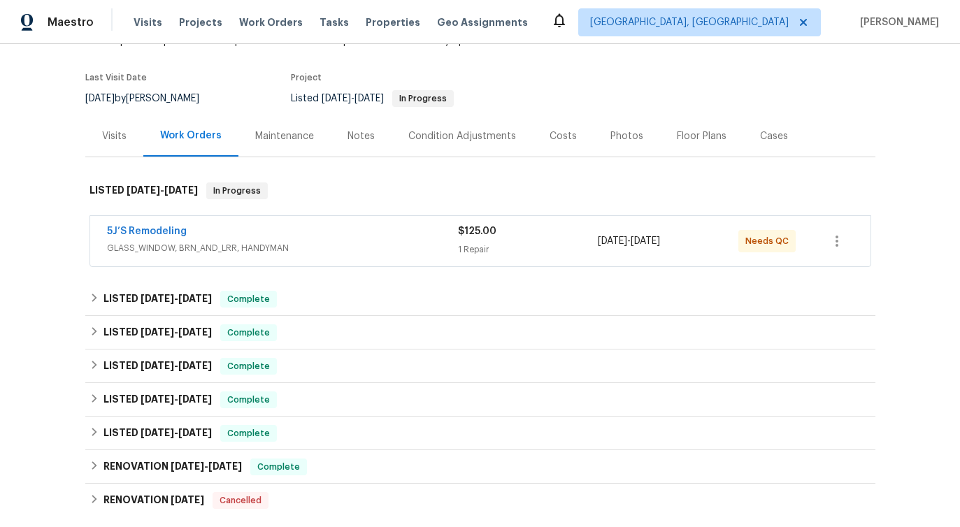
scroll to position [106, 0]
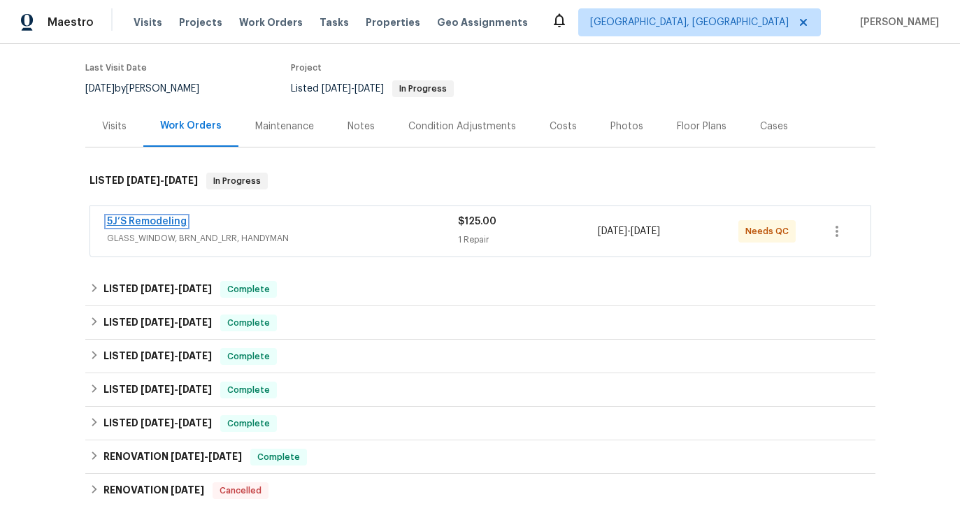
click at [159, 220] on link "5J’S Remodeling" at bounding box center [147, 222] width 80 height 10
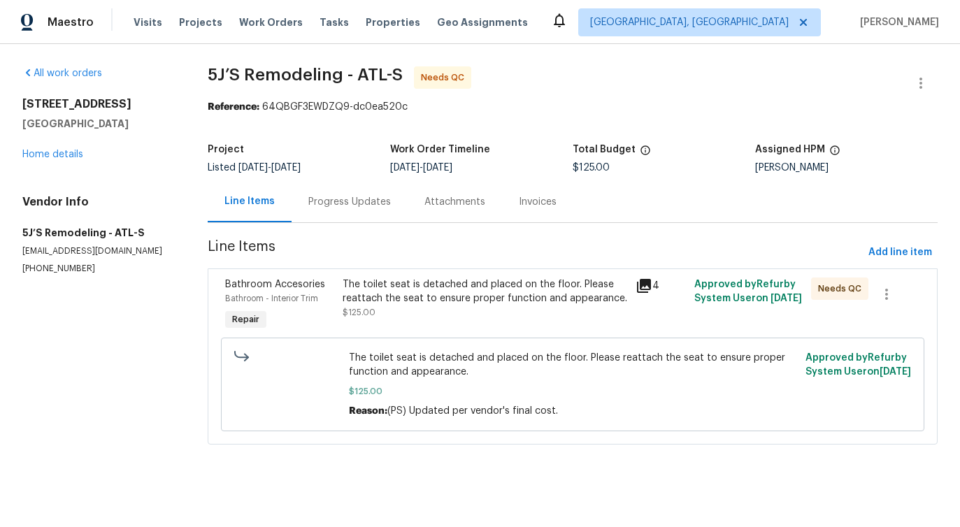
click at [362, 211] on div "Progress Updates" at bounding box center [350, 201] width 116 height 41
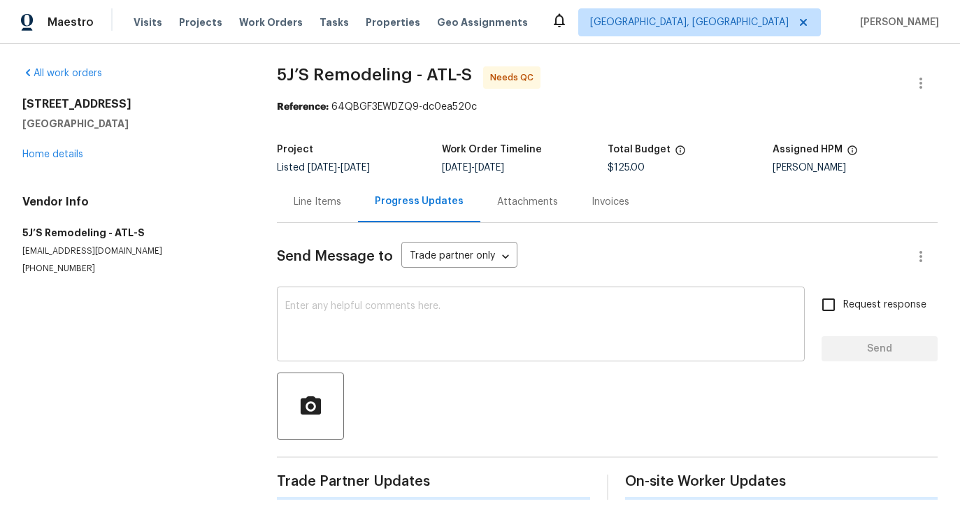
click at [386, 315] on textarea at bounding box center [540, 325] width 511 height 49
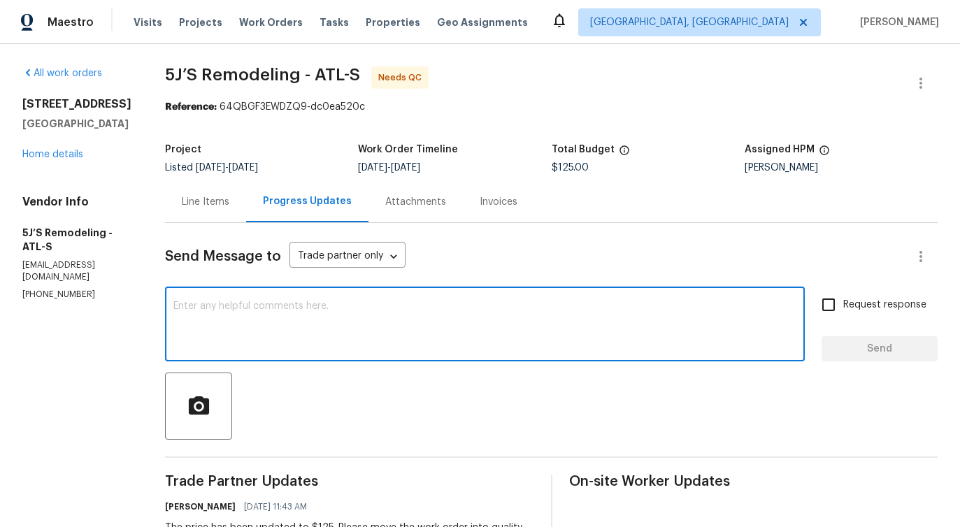
click at [200, 199] on div "Line Items" at bounding box center [206, 202] width 48 height 14
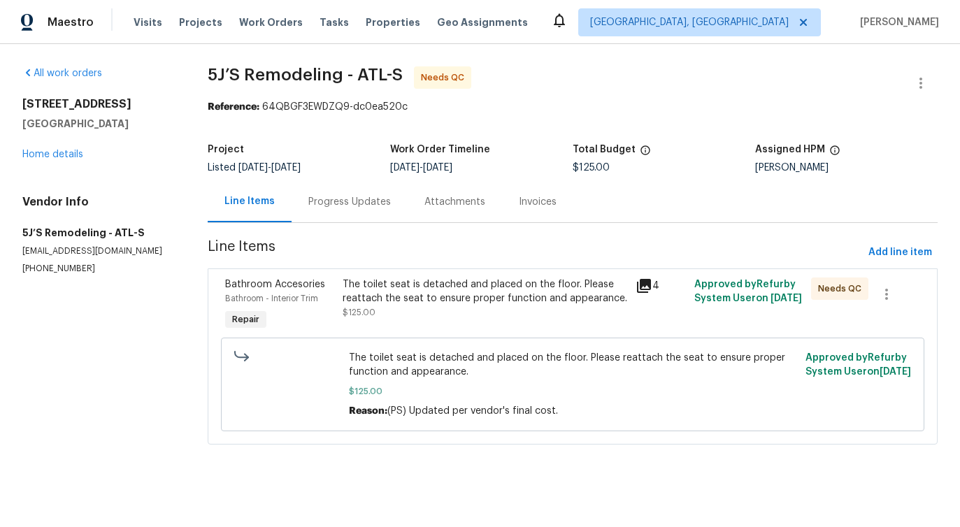
click at [523, 317] on div "The toilet seat is detached and placed on the floor. Please reattach the seat t…" at bounding box center [485, 299] width 285 height 42
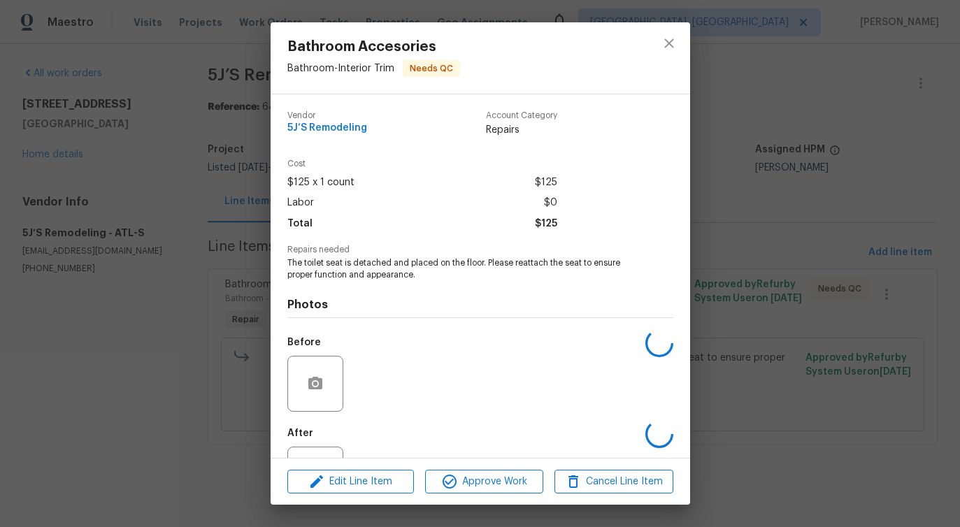
scroll to position [59, 0]
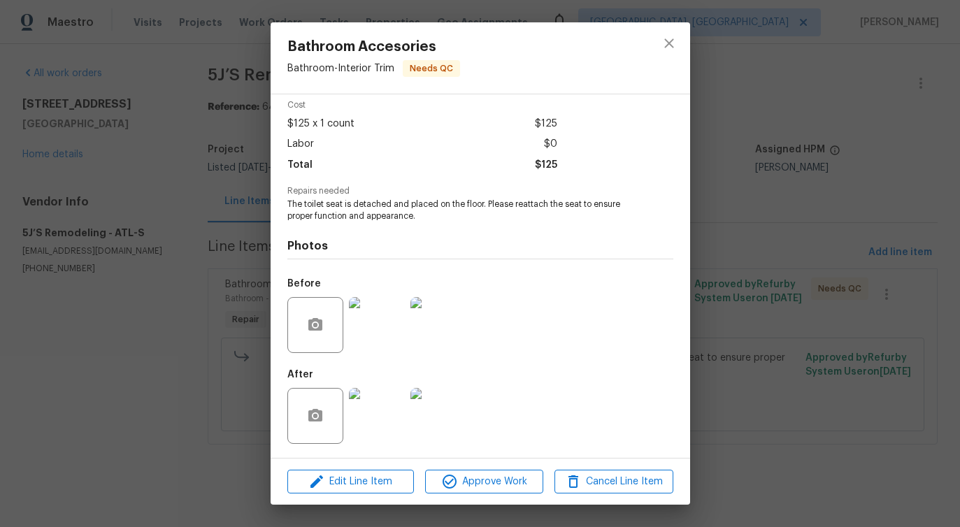
click at [381, 341] on img at bounding box center [377, 325] width 56 height 56
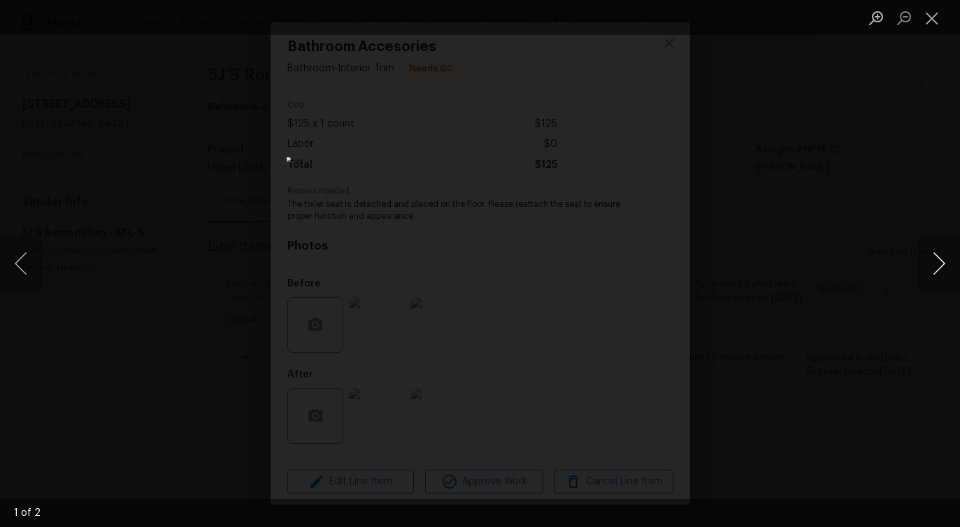
click at [935, 273] on button "Next image" at bounding box center [939, 264] width 42 height 56
click at [927, 20] on button "Close lightbox" at bounding box center [932, 18] width 28 height 24
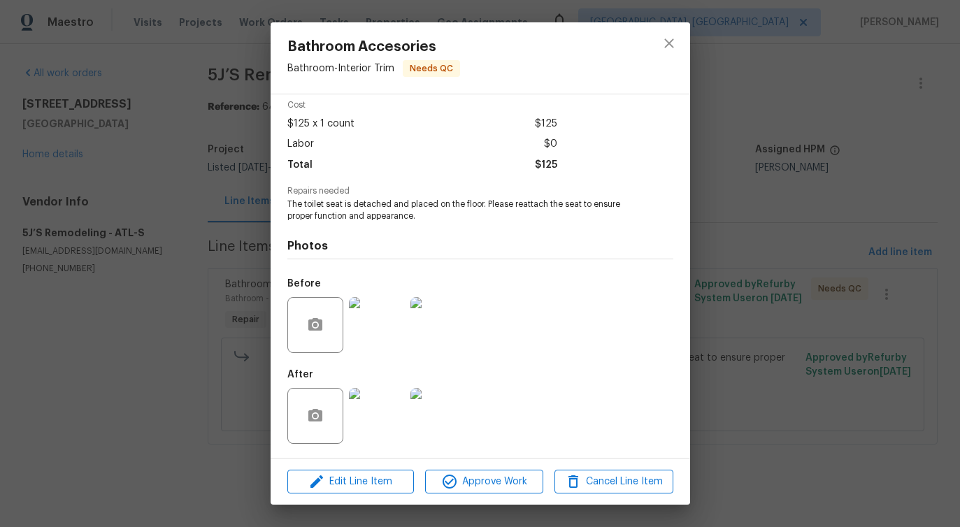
click at [368, 419] on img at bounding box center [377, 416] width 56 height 56
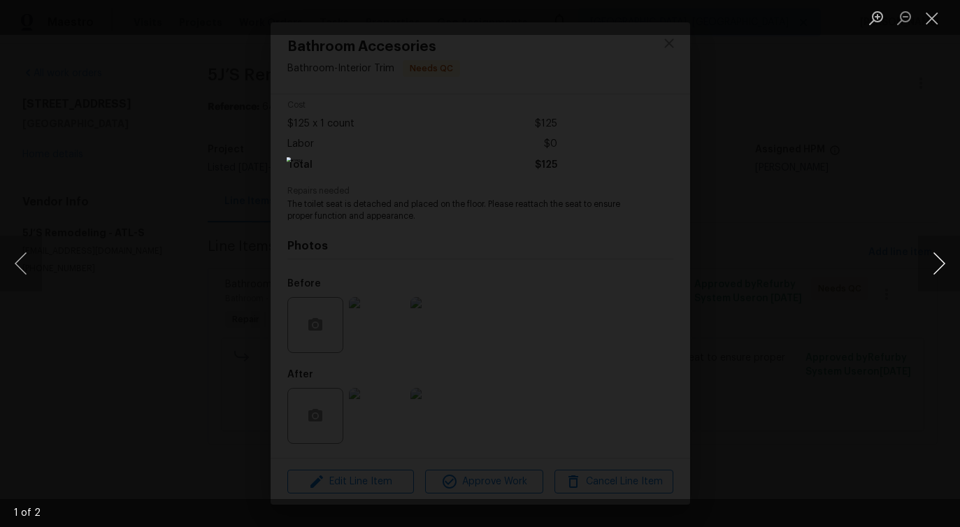
click at [936, 266] on button "Next image" at bounding box center [939, 264] width 42 height 56
click at [930, 10] on button "Close lightbox" at bounding box center [932, 18] width 28 height 24
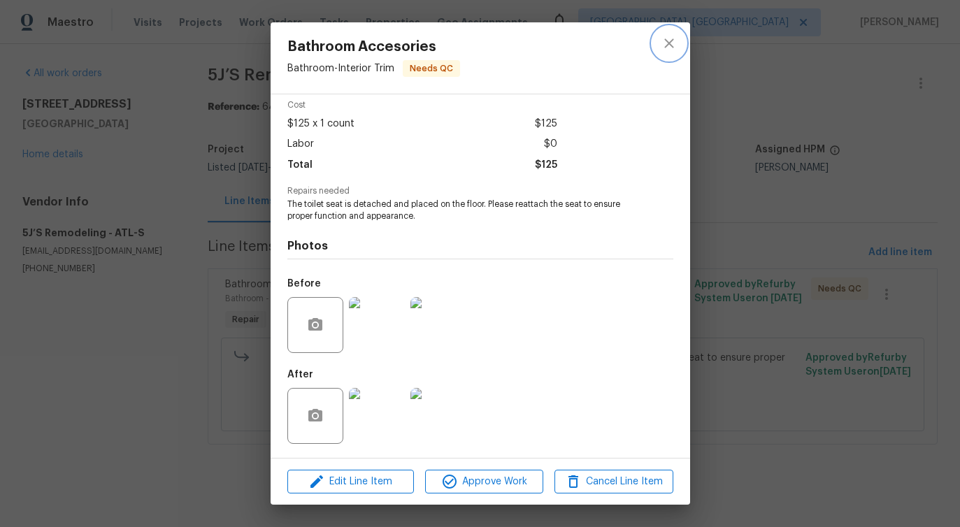
click at [682, 47] on button "close" at bounding box center [669, 44] width 34 height 34
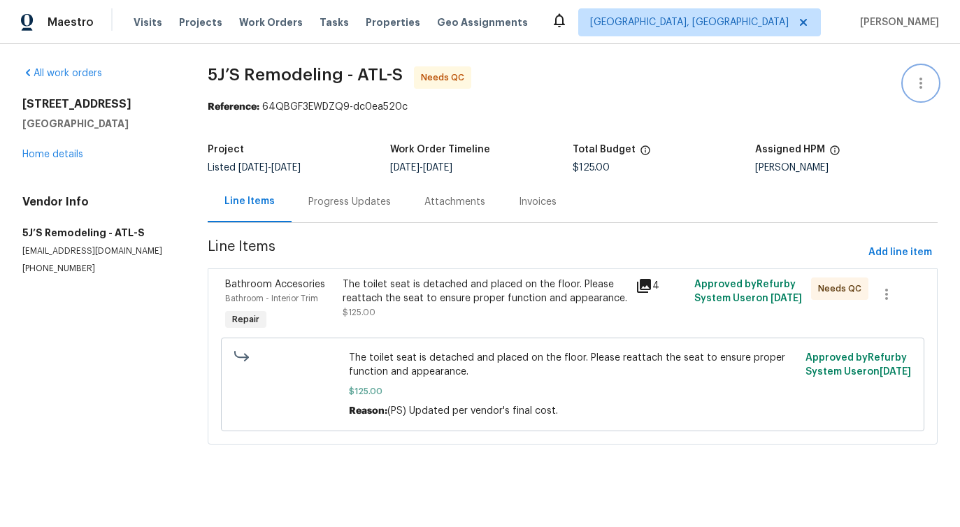
click at [925, 82] on icon "button" at bounding box center [920, 83] width 17 height 17
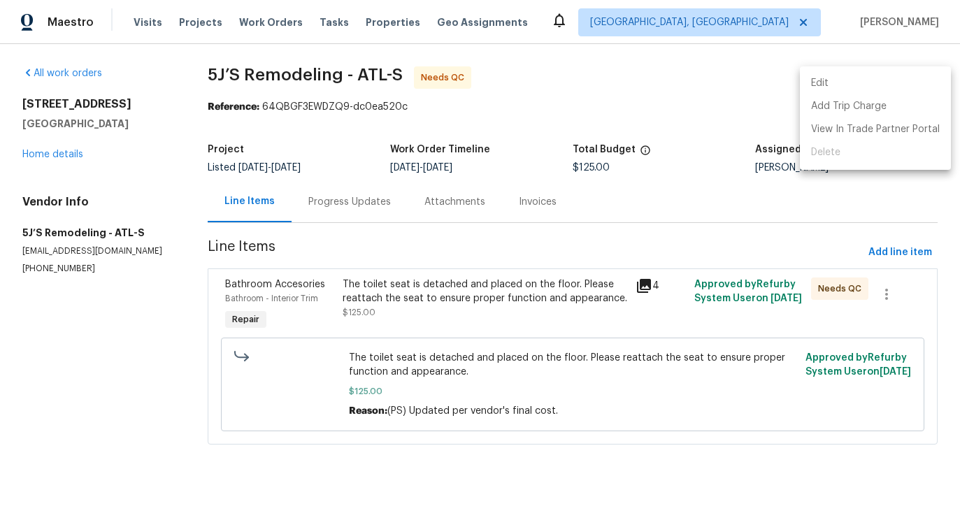
click at [854, 82] on li "Edit" at bounding box center [875, 83] width 151 height 23
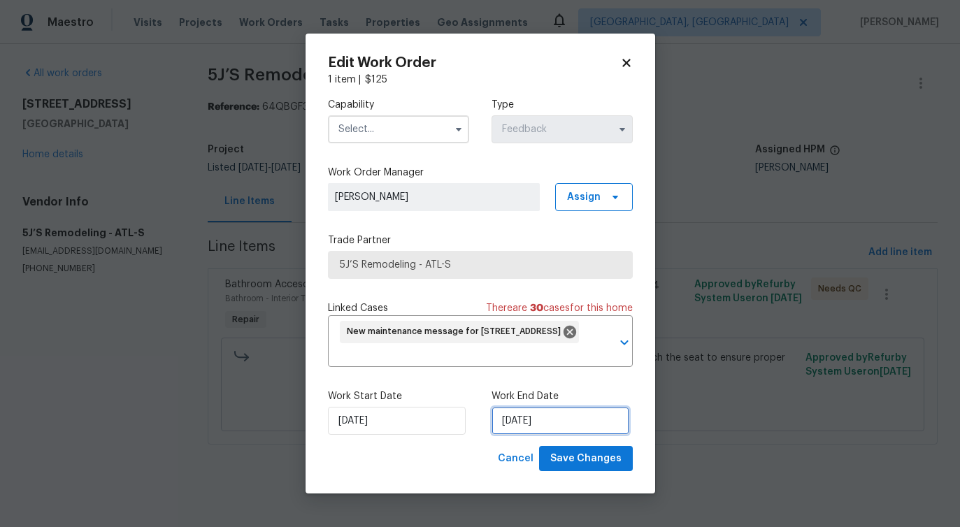
click at [523, 419] on input "[DATE]" at bounding box center [560, 421] width 138 height 28
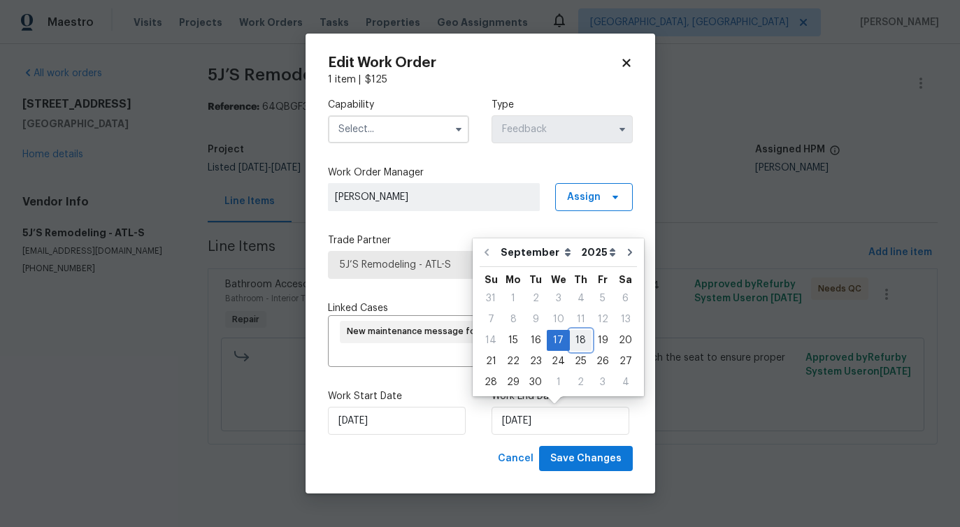
click at [577, 339] on div "18" at bounding box center [581, 341] width 22 height 20
type input "[DATE]"
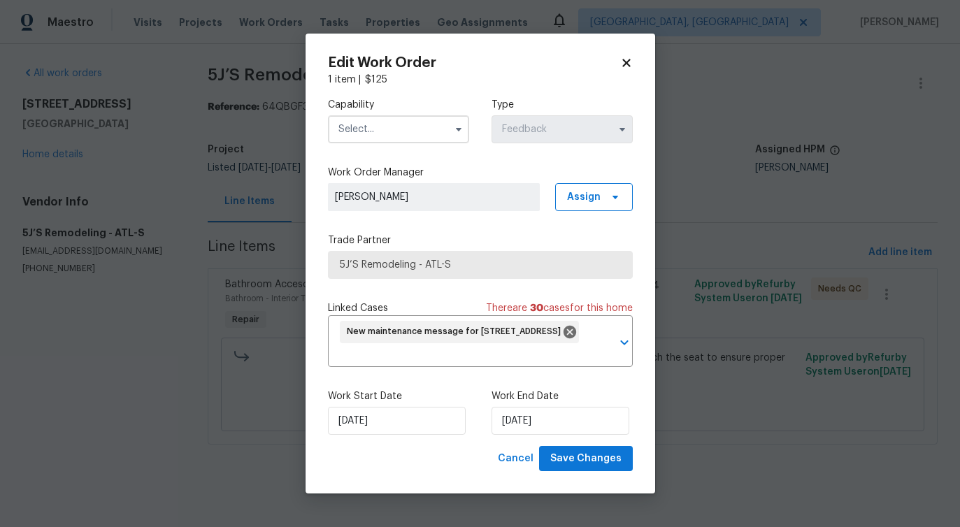
click at [432, 138] on input "text" at bounding box center [398, 129] width 141 height 28
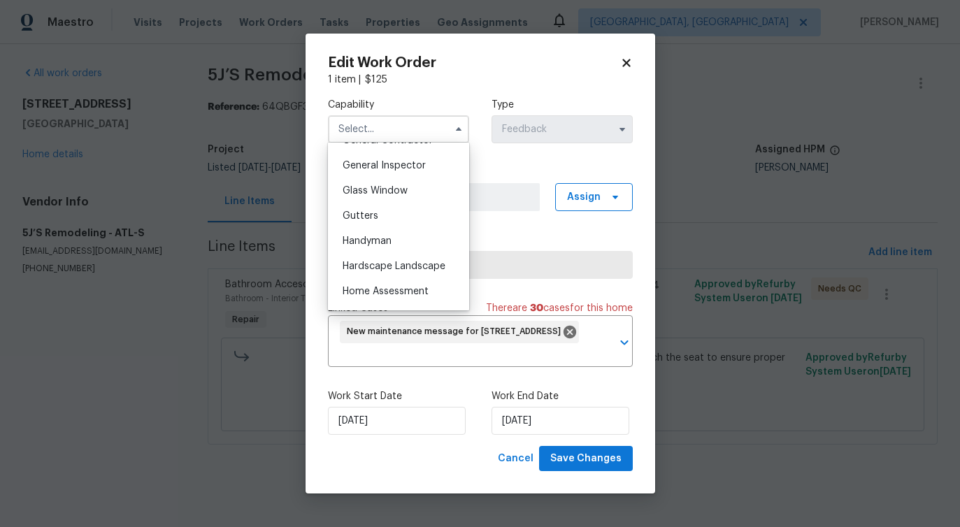
scroll to position [687, 0]
click at [382, 238] on span "Handyman" at bounding box center [367, 241] width 49 height 10
type input "Handyman"
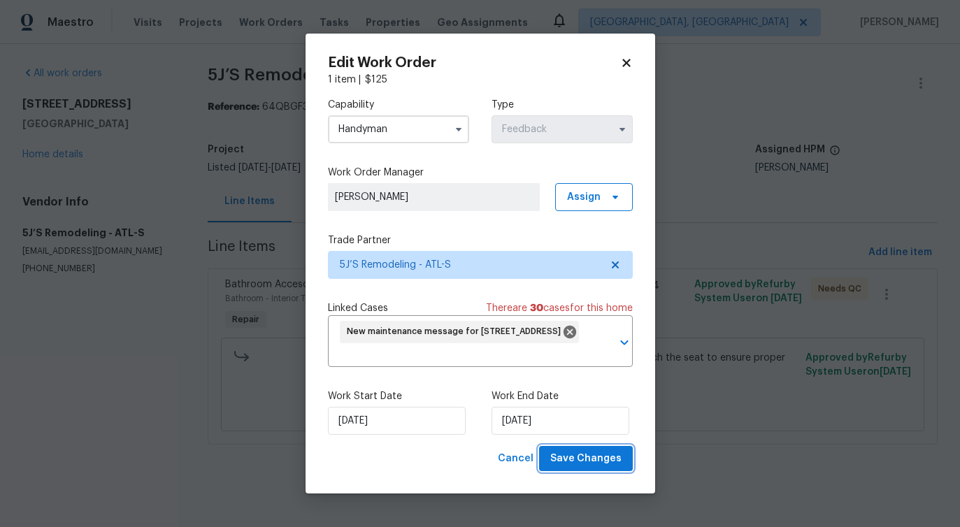
click at [578, 468] on button "Save Changes" at bounding box center [586, 459] width 94 height 26
click at [148, 331] on body "Maestro Visits Projects Work Orders Tasks Properties Geo Assignments [GEOGRAPHI…" at bounding box center [480, 242] width 960 height 484
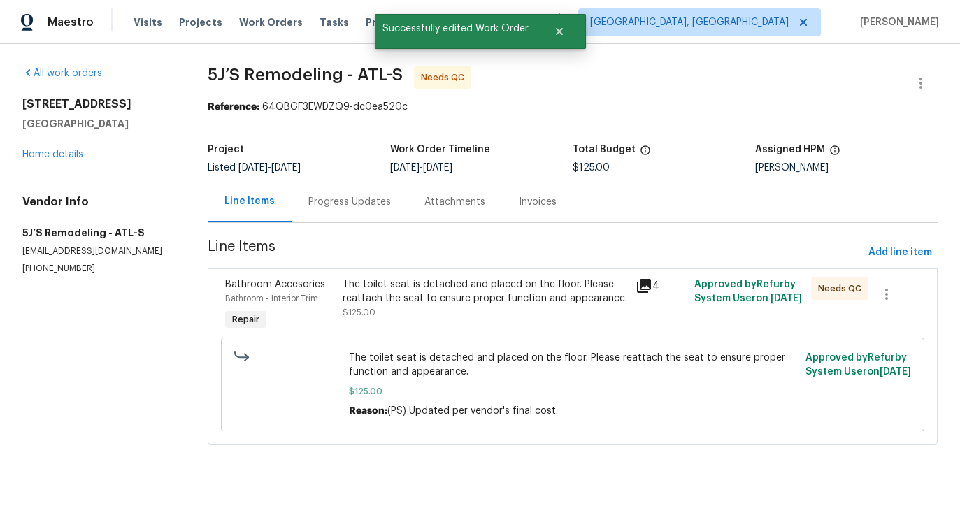
click at [354, 278] on div "The toilet seat is detached and placed on the floor. Please reattach the seat t…" at bounding box center [485, 292] width 285 height 28
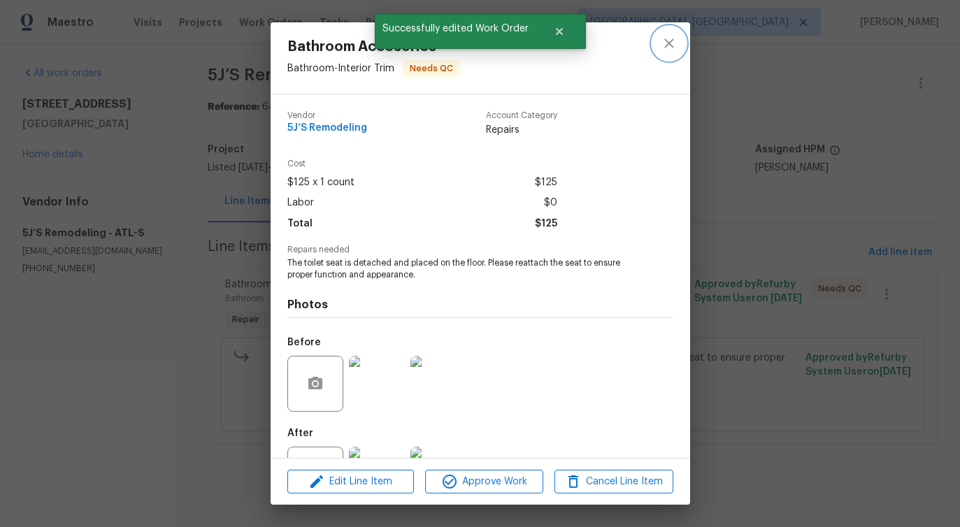
click at [667, 55] on button "close" at bounding box center [669, 44] width 34 height 34
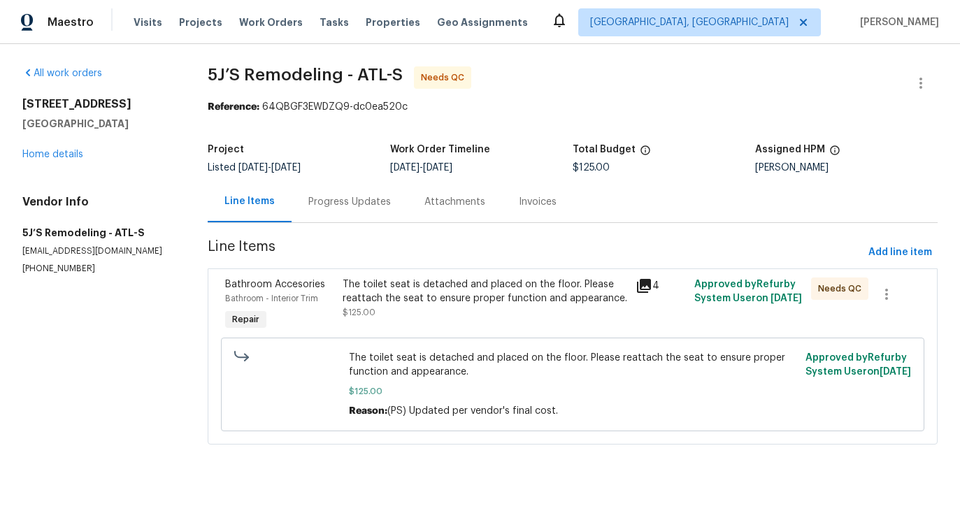
click at [494, 283] on div "The toilet seat is detached and placed on the floor. Please reattach the seat t…" at bounding box center [485, 292] width 285 height 28
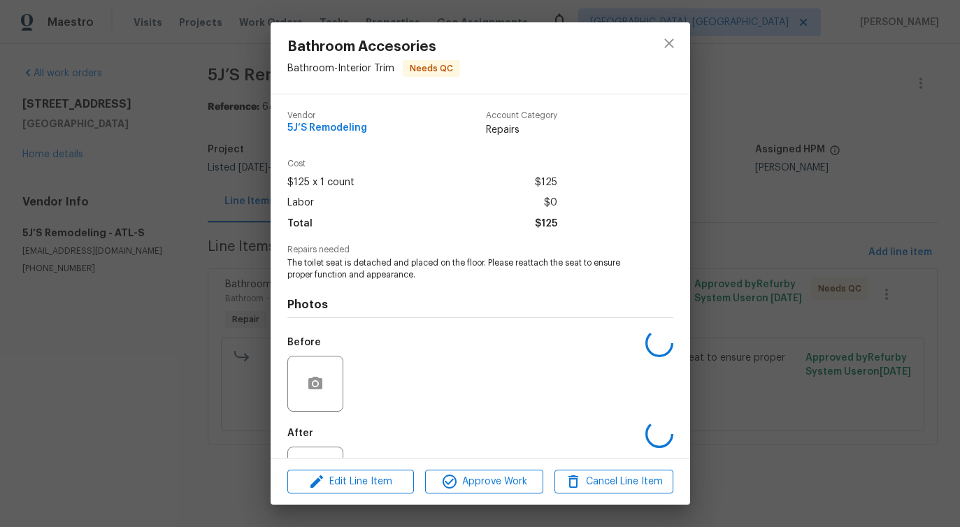
scroll to position [59, 0]
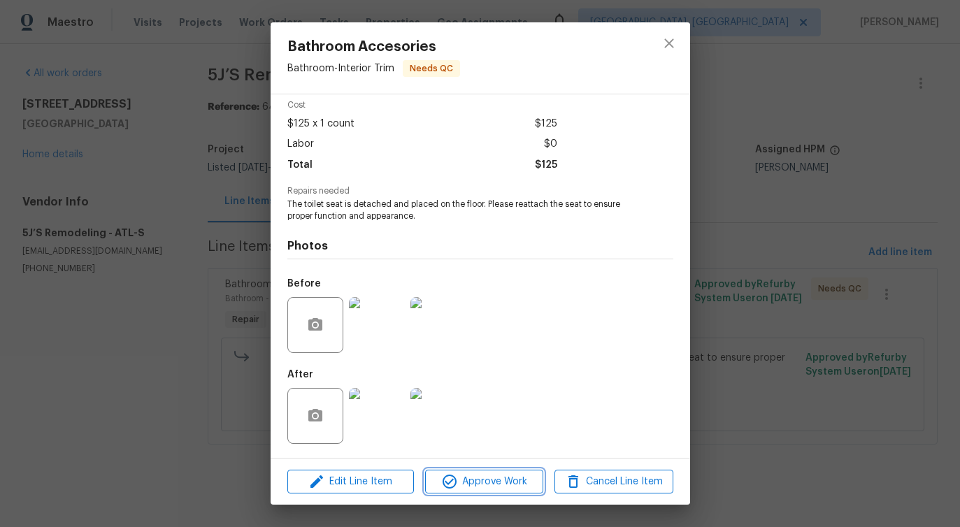
click at [467, 475] on span "Approve Work" at bounding box center [484, 481] width 110 height 17
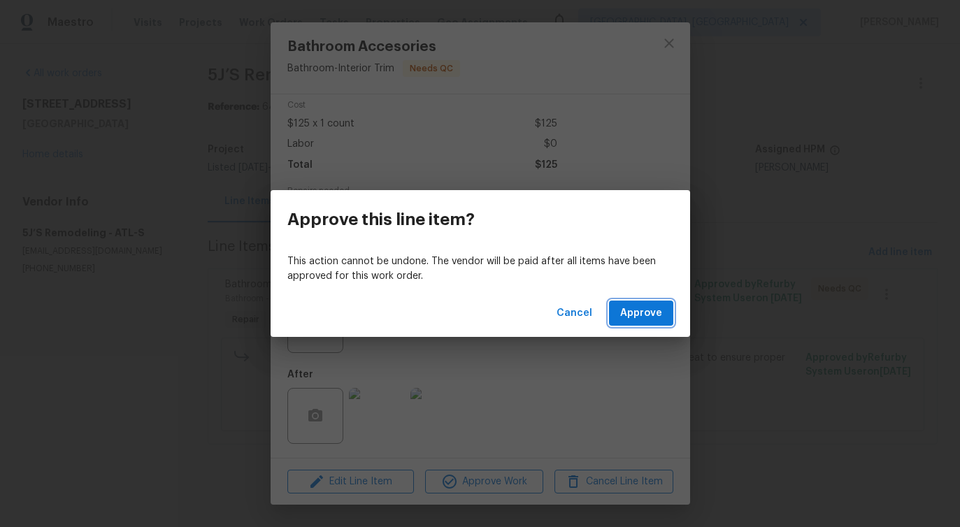
click at [653, 315] on span "Approve" at bounding box center [641, 313] width 42 height 17
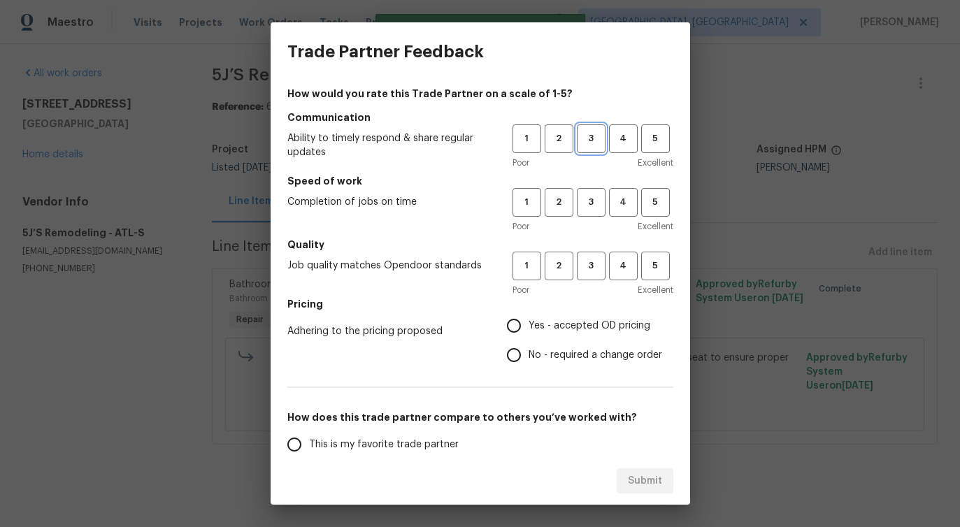
click at [587, 143] on span "3" at bounding box center [591, 139] width 26 height 16
click at [589, 194] on button "3" at bounding box center [591, 202] width 29 height 29
click at [589, 265] on span "3" at bounding box center [591, 266] width 26 height 16
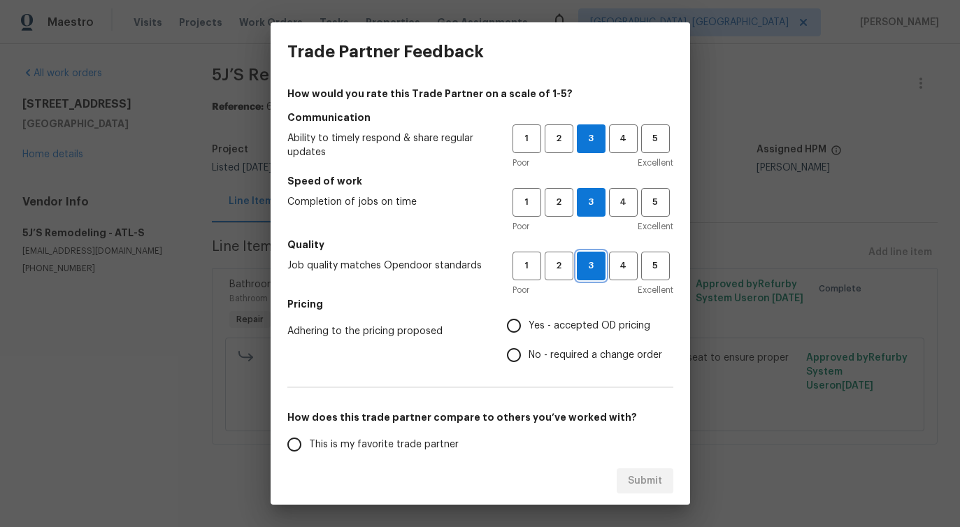
scroll to position [182, 0]
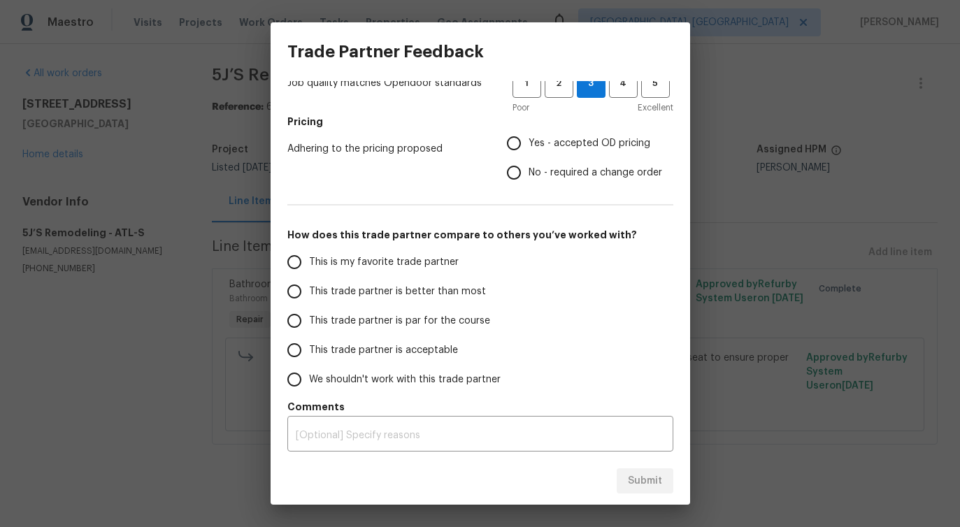
click at [583, 175] on span "No - required a change order" at bounding box center [596, 173] width 134 height 15
click at [529, 175] on input "No - required a change order" at bounding box center [513, 172] width 29 height 29
radio input "true"
click at [440, 282] on label "This trade partner is better than most" at bounding box center [390, 291] width 221 height 29
click at [309, 282] on input "This trade partner is better than most" at bounding box center [294, 291] width 29 height 29
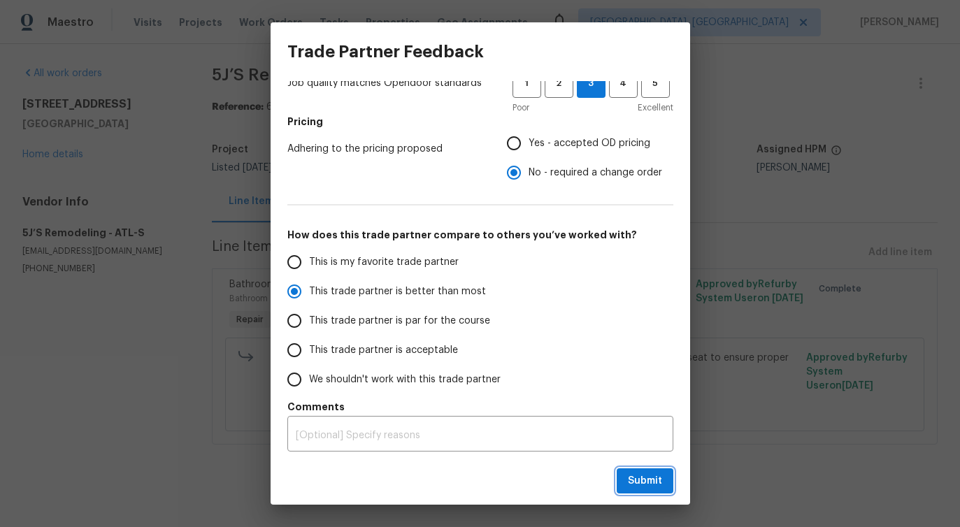
click at [633, 479] on span "Submit" at bounding box center [645, 481] width 34 height 17
radio input "true"
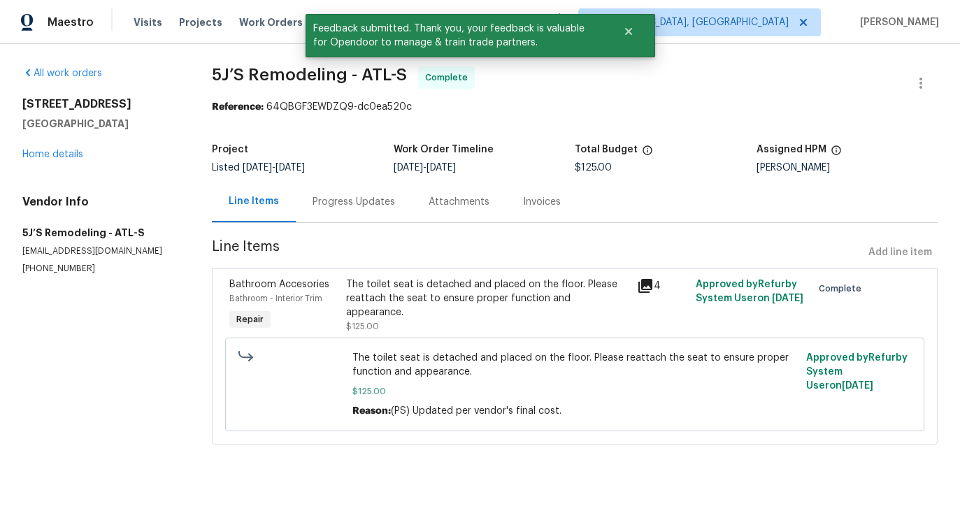
click at [359, 200] on div "Progress Updates" at bounding box center [353, 202] width 82 height 14
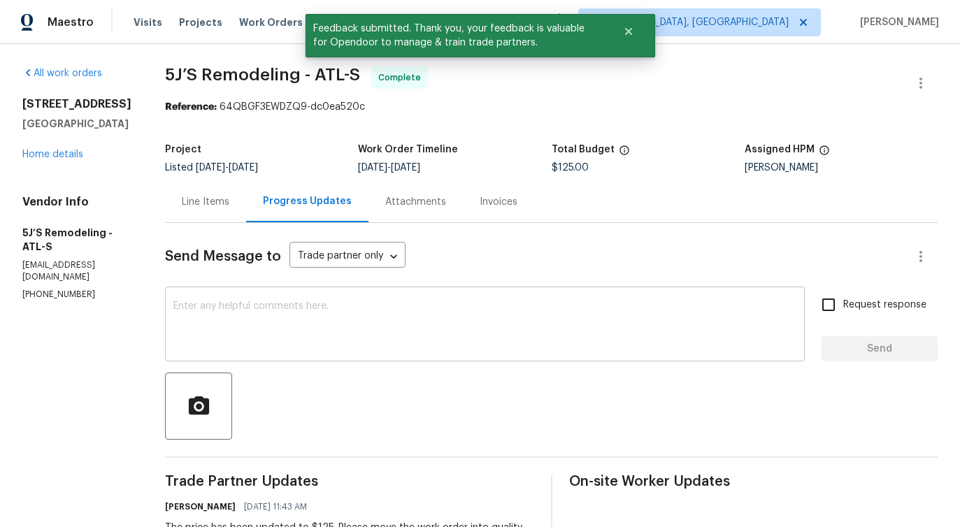
click at [425, 325] on textarea at bounding box center [484, 325] width 623 height 49
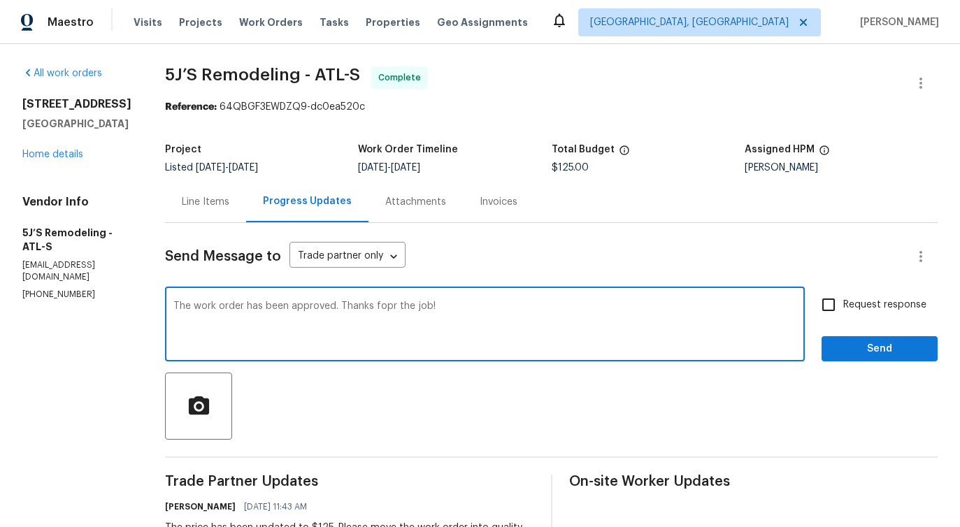
click at [387, 312] on textarea "The work order has been approved. Thanks fopr the job!" at bounding box center [484, 325] width 623 height 49
click at [0, 0] on span "for" at bounding box center [0, 0] width 0 height 0
type textarea "The work order has been approved. Thanks for the job!"
click at [871, 354] on span "Send" at bounding box center [880, 348] width 94 height 17
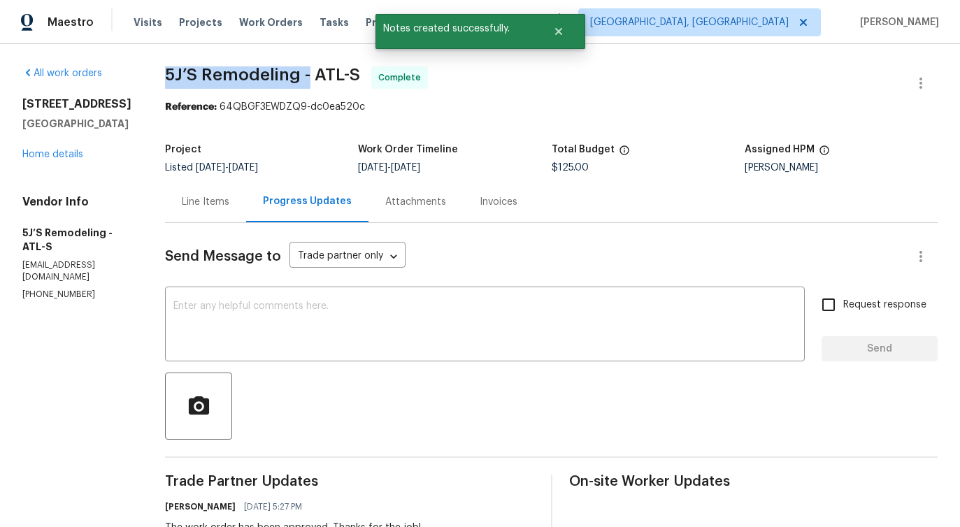
drag, startPoint x: 160, startPoint y: 75, endPoint x: 309, endPoint y: 76, distance: 148.9
click at [309, 76] on div "All work orders 4028 Orchard Hill Ter Stone Mountain, GA 30083 Home details Ven…" at bounding box center [480, 514] width 960 height 941
copy span "5J’S Remodeling -"
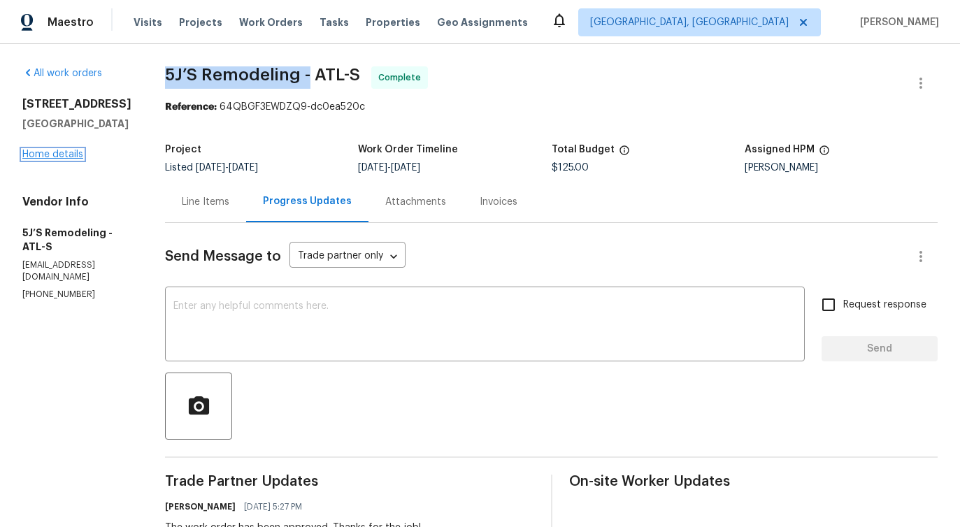
click at [65, 159] on link "Home details" at bounding box center [52, 155] width 61 height 10
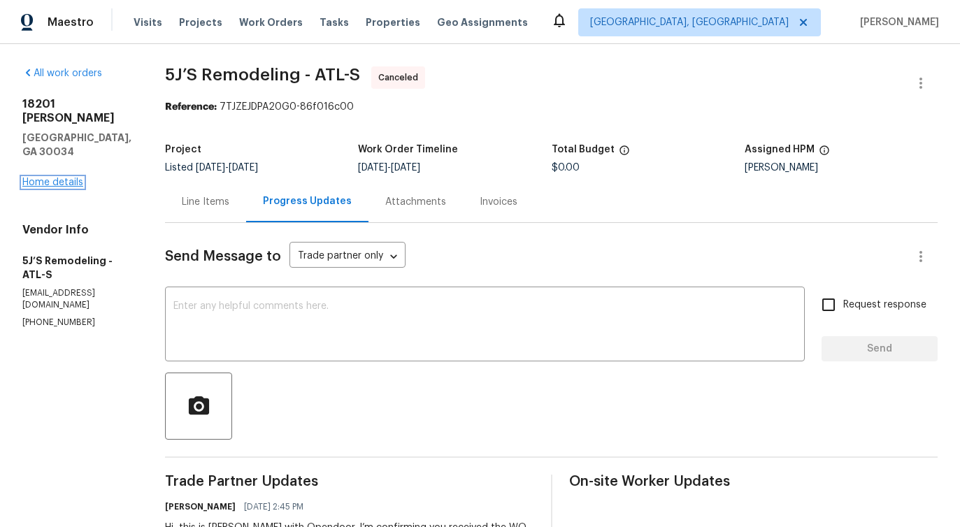
click at [48, 178] on link "Home details" at bounding box center [52, 183] width 61 height 10
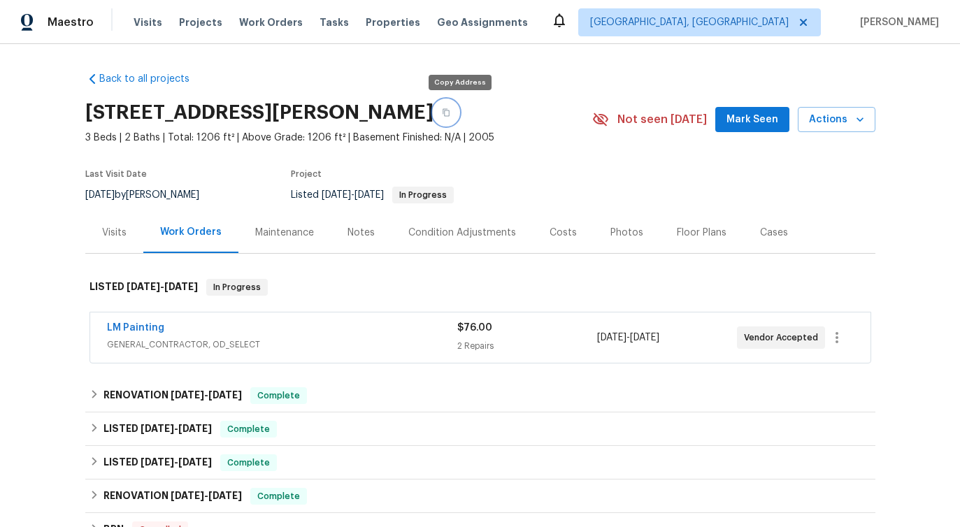
click at [450, 115] on icon "button" at bounding box center [446, 112] width 8 height 8
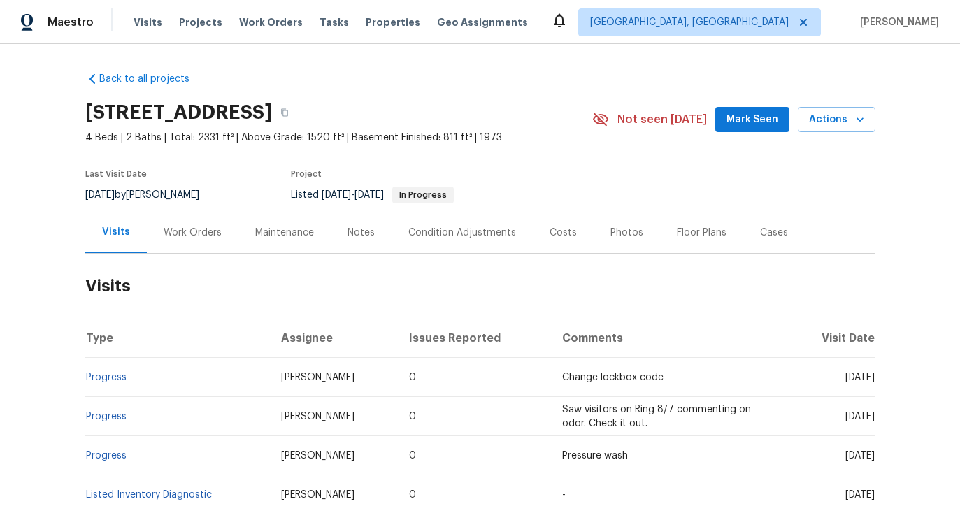
click at [208, 236] on div "Work Orders" at bounding box center [193, 233] width 58 height 14
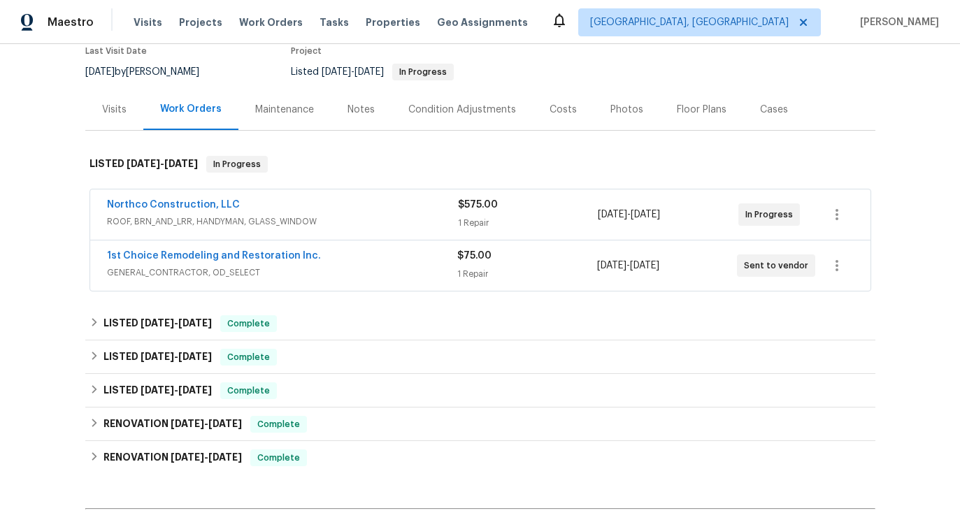
scroll to position [152, 0]
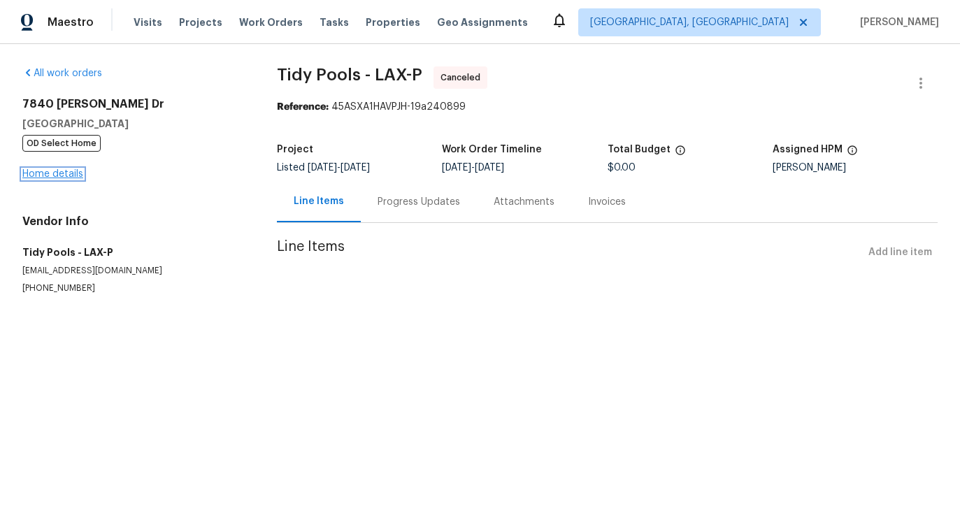
click at [64, 173] on link "Home details" at bounding box center [52, 174] width 61 height 10
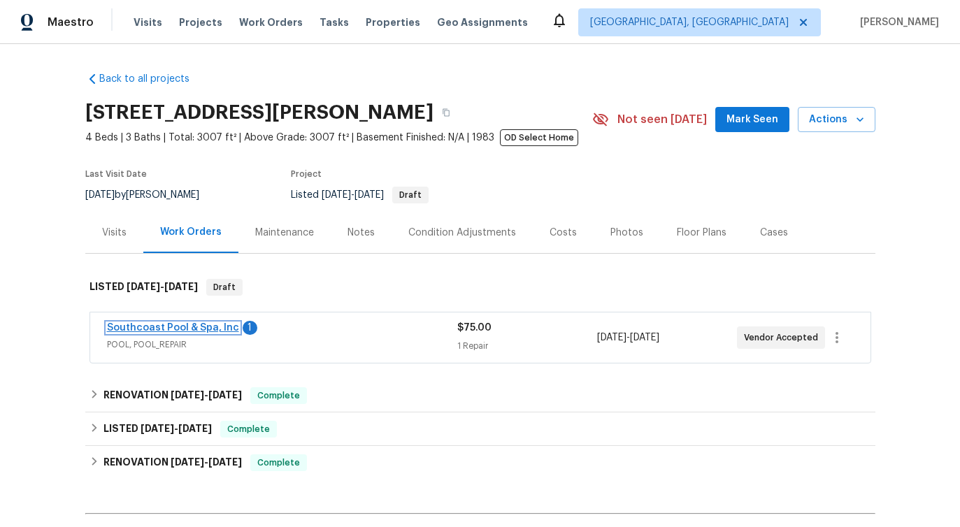
click at [220, 331] on link "Southcoast Pool & Spa, Inc" at bounding box center [173, 328] width 132 height 10
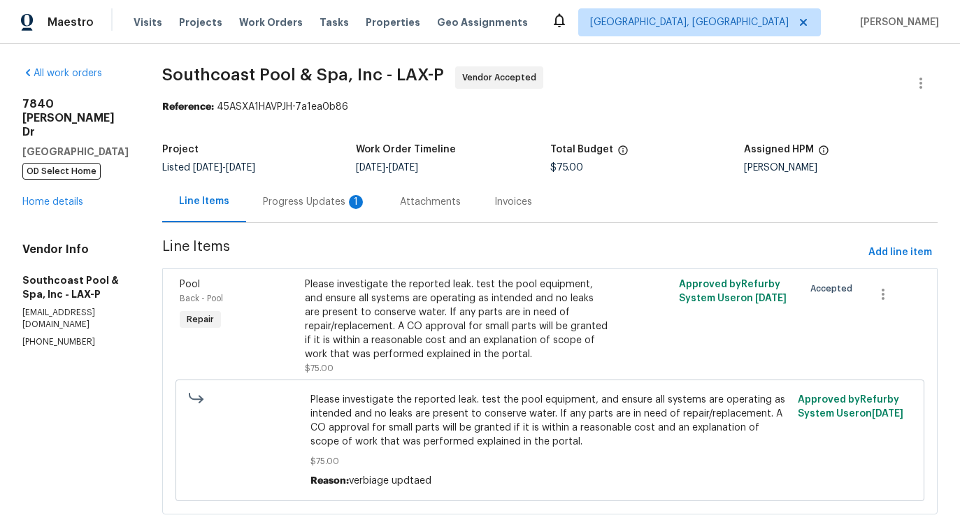
click at [343, 203] on div "Progress Updates 1" at bounding box center [314, 202] width 103 height 14
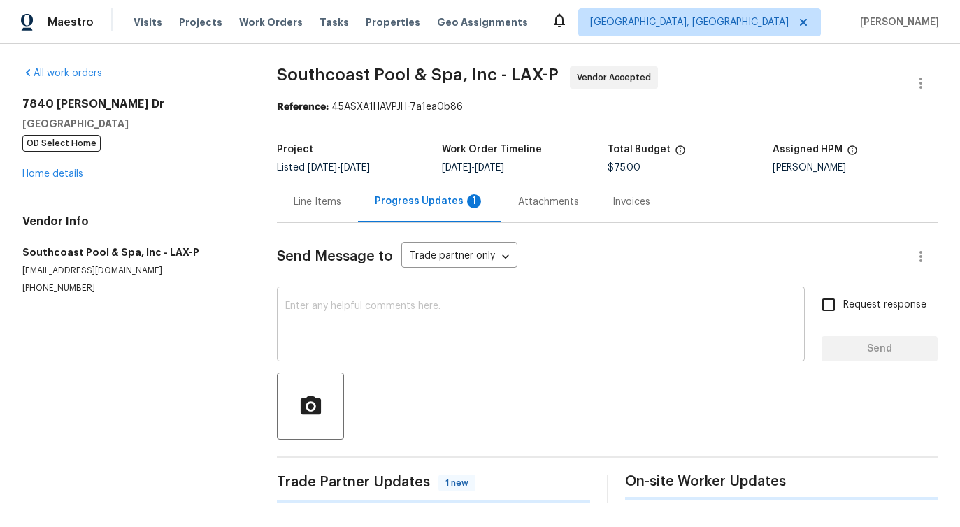
click at [371, 331] on textarea at bounding box center [540, 325] width 511 height 49
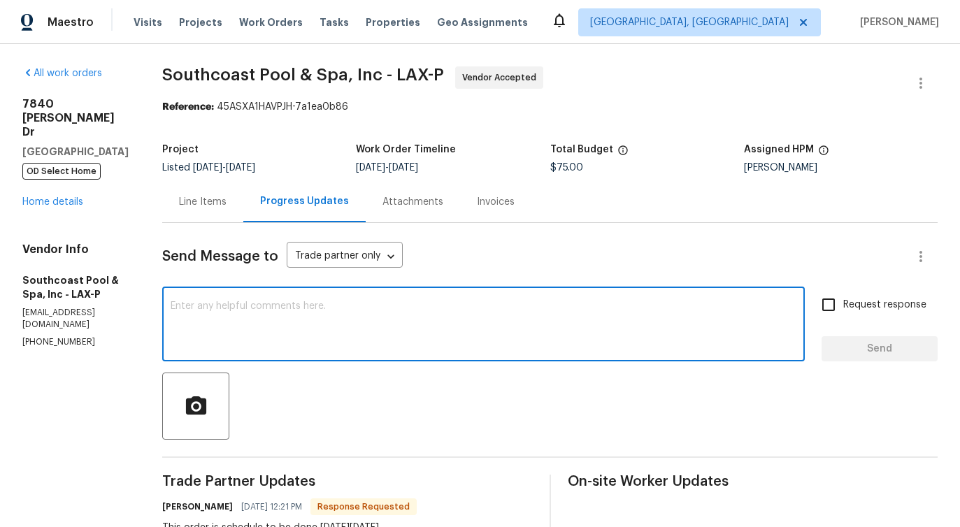
scroll to position [192, 0]
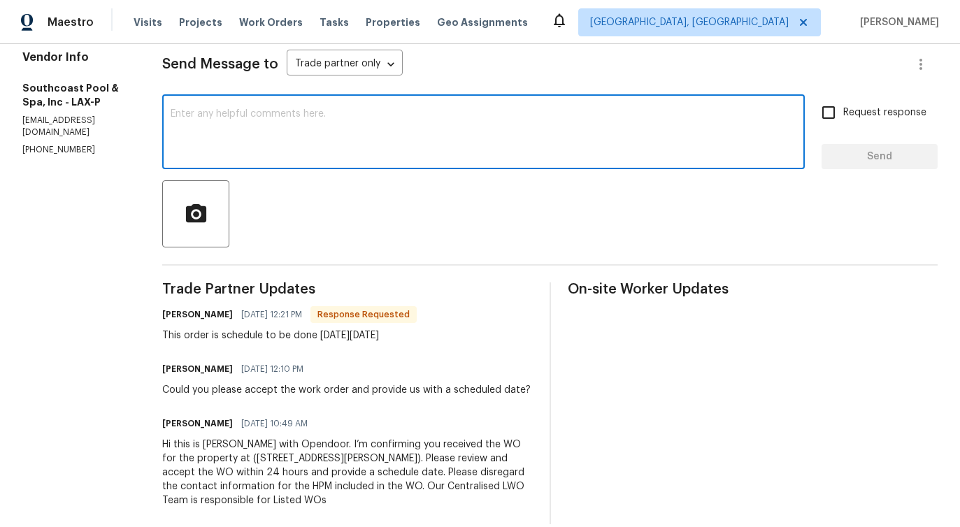
click at [348, 134] on textarea at bounding box center [484, 133] width 626 height 49
type textarea "Thanks for the update!"
click at [883, 156] on span "Send" at bounding box center [880, 156] width 94 height 17
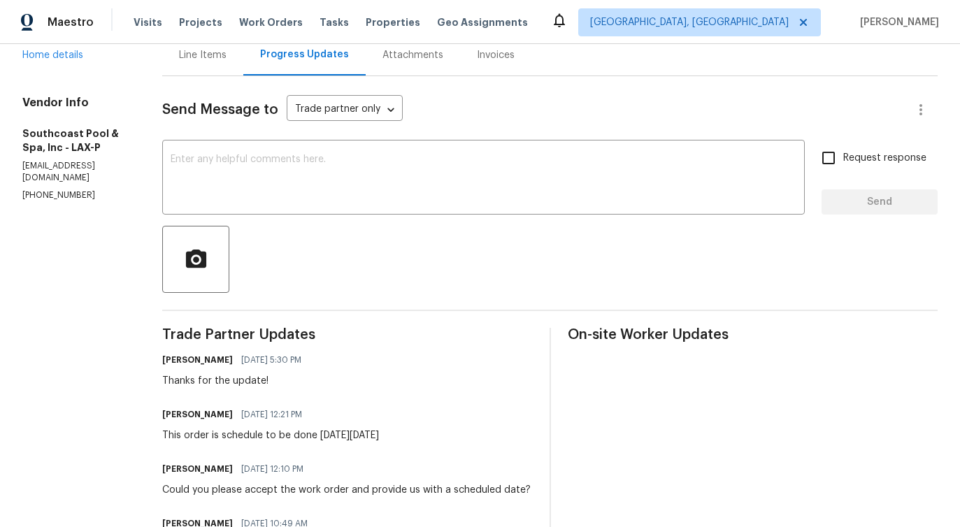
scroll to position [0, 0]
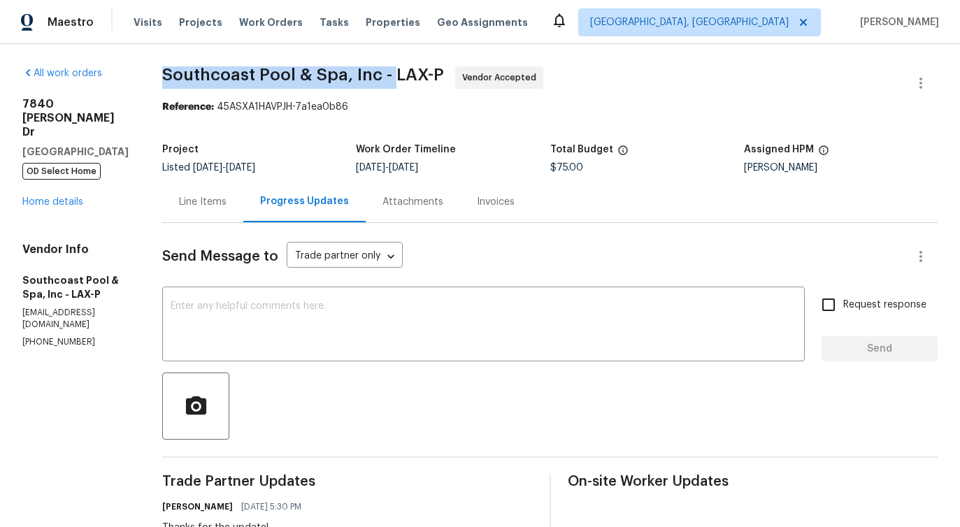
drag, startPoint x: 168, startPoint y: 76, endPoint x: 394, endPoint y: 77, distance: 225.1
click at [394, 77] on span "Southcoast Pool & Spa, Inc - LAX-P" at bounding box center [303, 74] width 282 height 17
copy span "Southcoast Pool & Spa, Inc -"
click at [180, 308] on textarea at bounding box center [484, 325] width 626 height 49
drag, startPoint x: 168, startPoint y: 73, endPoint x: 389, endPoint y: 71, distance: 220.2
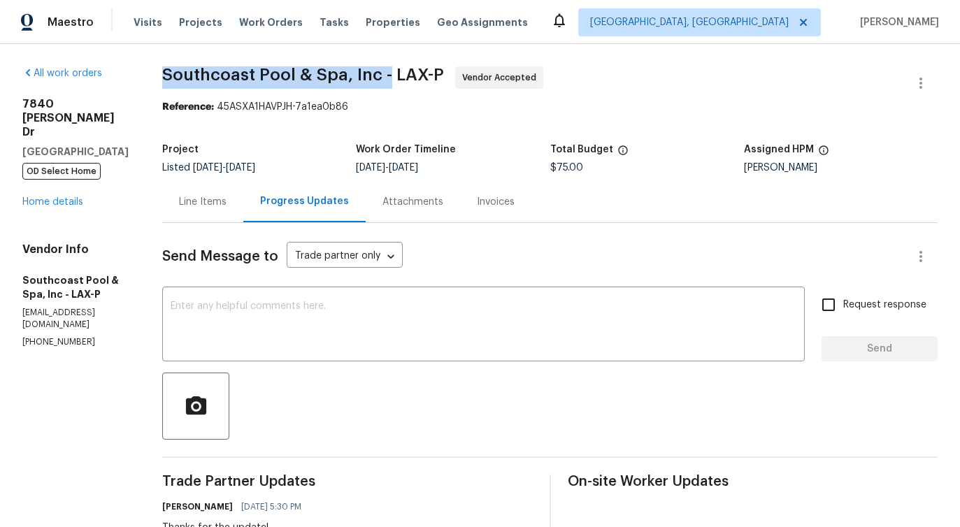
click at [389, 71] on span "Southcoast Pool & Spa, Inc - LAX-P" at bounding box center [303, 74] width 282 height 17
copy span "Southcoast Pool & Spa, Inc -"
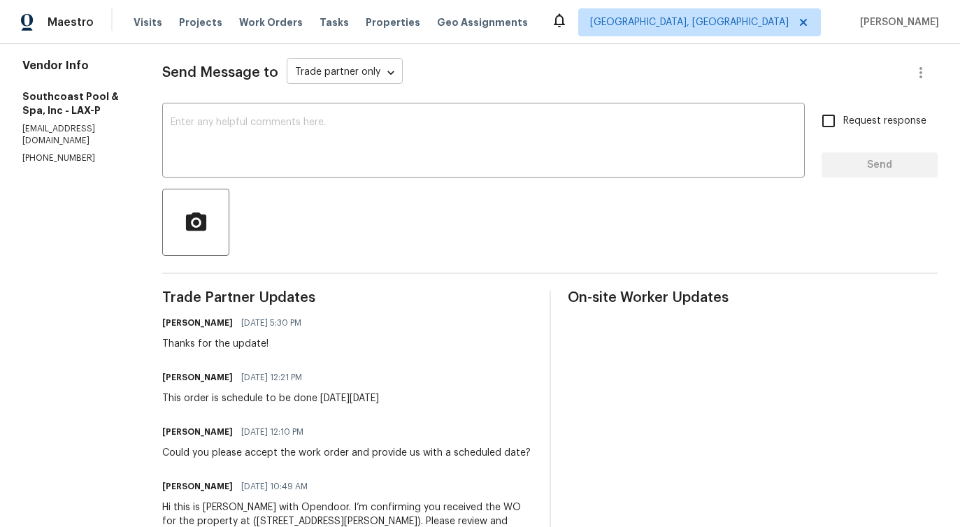
scroll to position [266, 0]
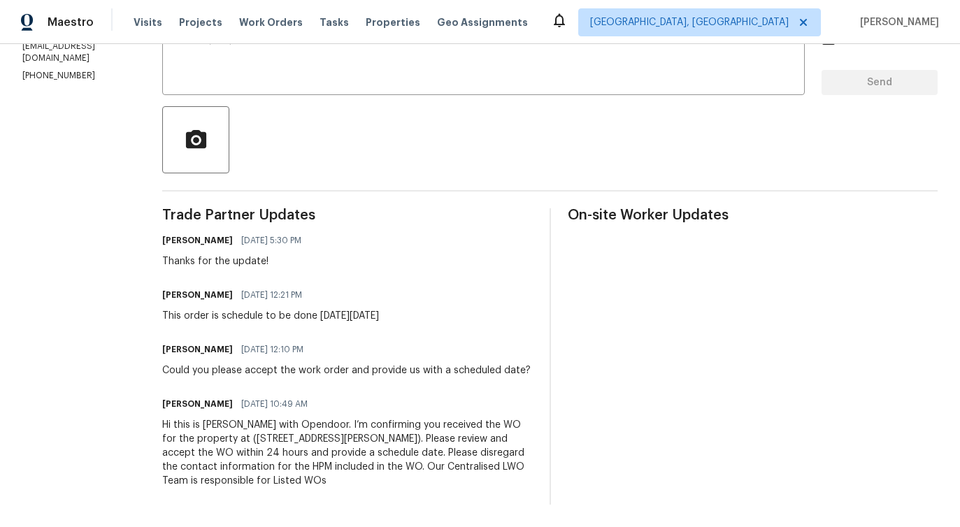
drag, startPoint x: 224, startPoint y: 316, endPoint x: 414, endPoint y: 310, distance: 189.6
click at [379, 310] on div "This order is schedule to be done on Monday 09/22/25" at bounding box center [270, 316] width 217 height 14
copy div "schedule to be done on Monday 09/22/25"
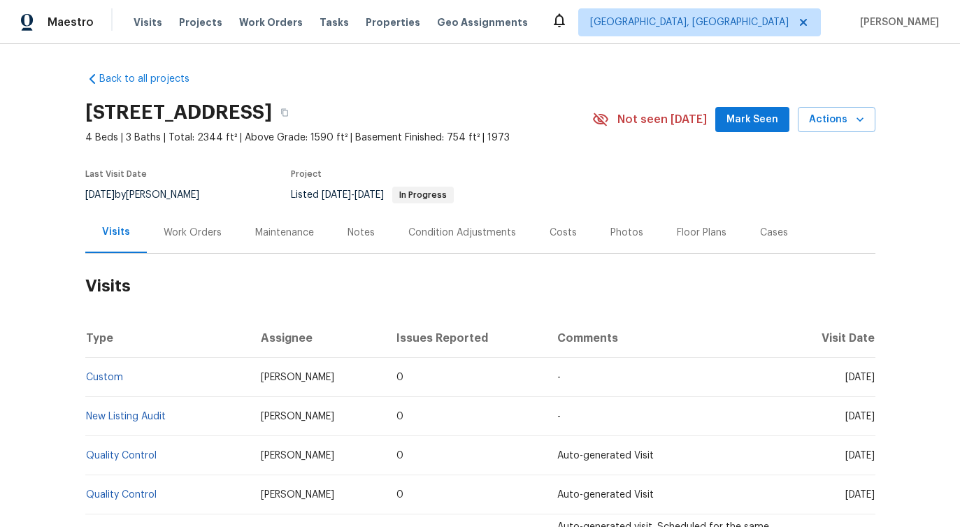
click at [215, 230] on div "Work Orders" at bounding box center [193, 233] width 58 height 14
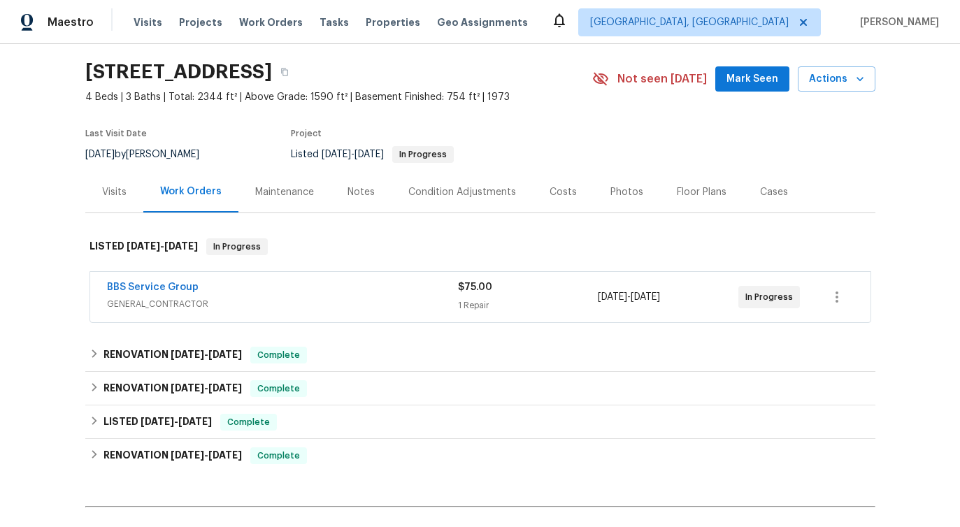
scroll to position [39, 0]
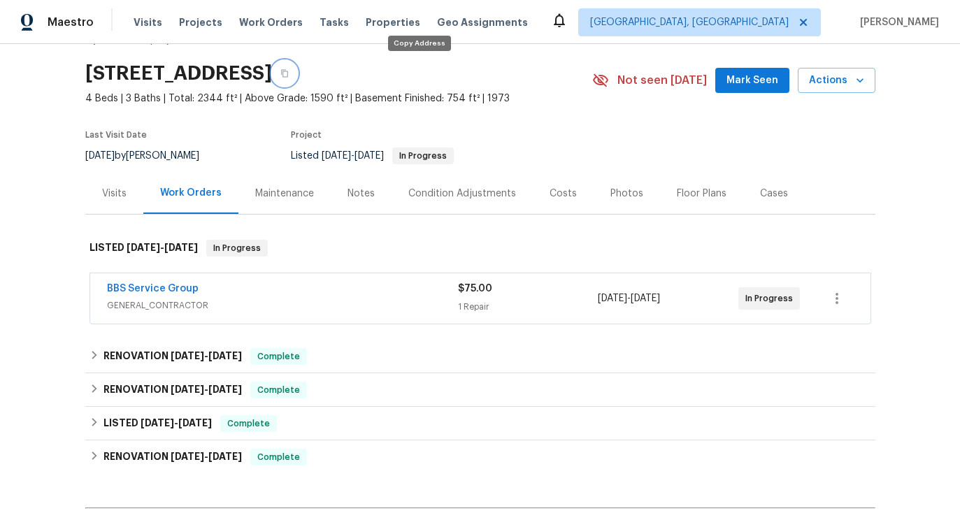
click at [289, 71] on icon "button" at bounding box center [284, 73] width 8 height 8
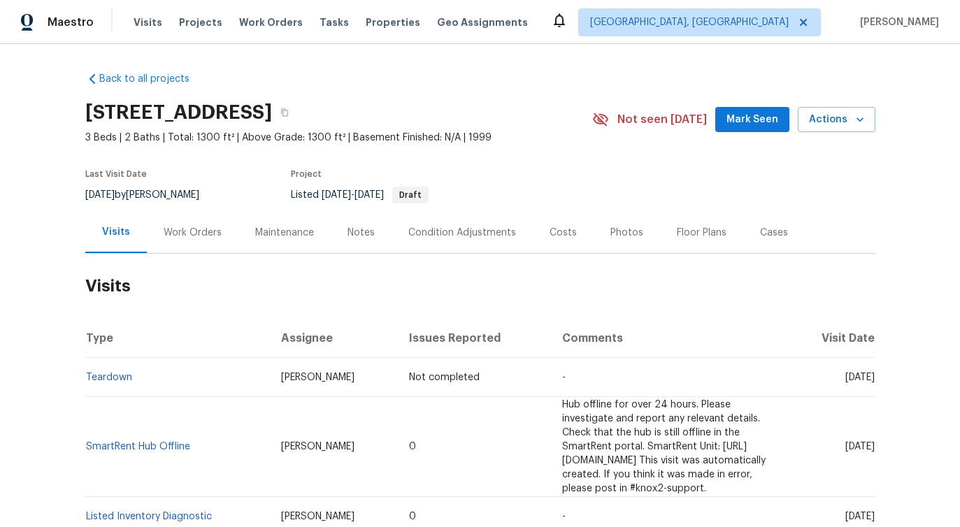
click at [213, 239] on div "Work Orders" at bounding box center [193, 233] width 58 height 14
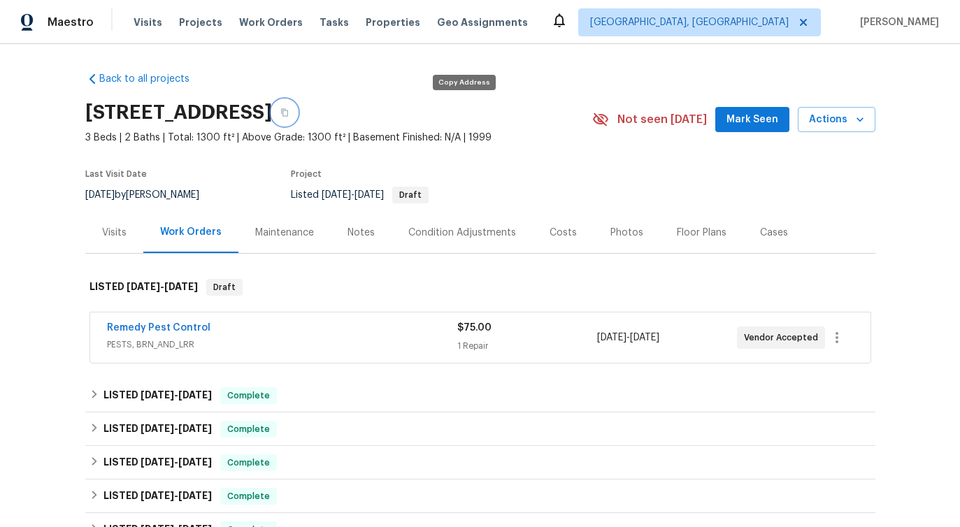
click at [289, 113] on icon "button" at bounding box center [284, 112] width 8 height 8
